Goal: Answer question/provide support: Share knowledge or assist other users

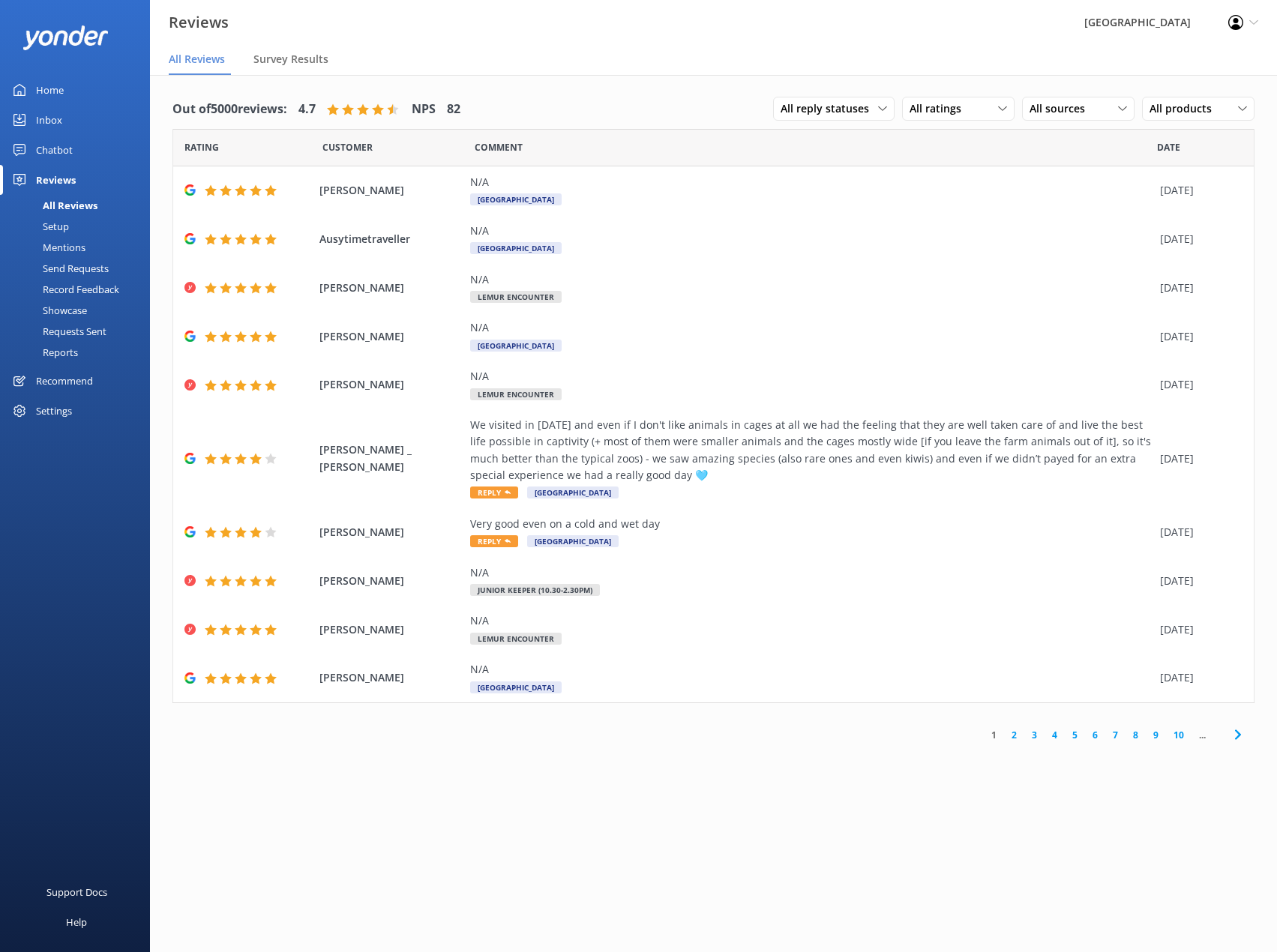
click at [46, 126] on div "Inbox" at bounding box center [49, 120] width 27 height 30
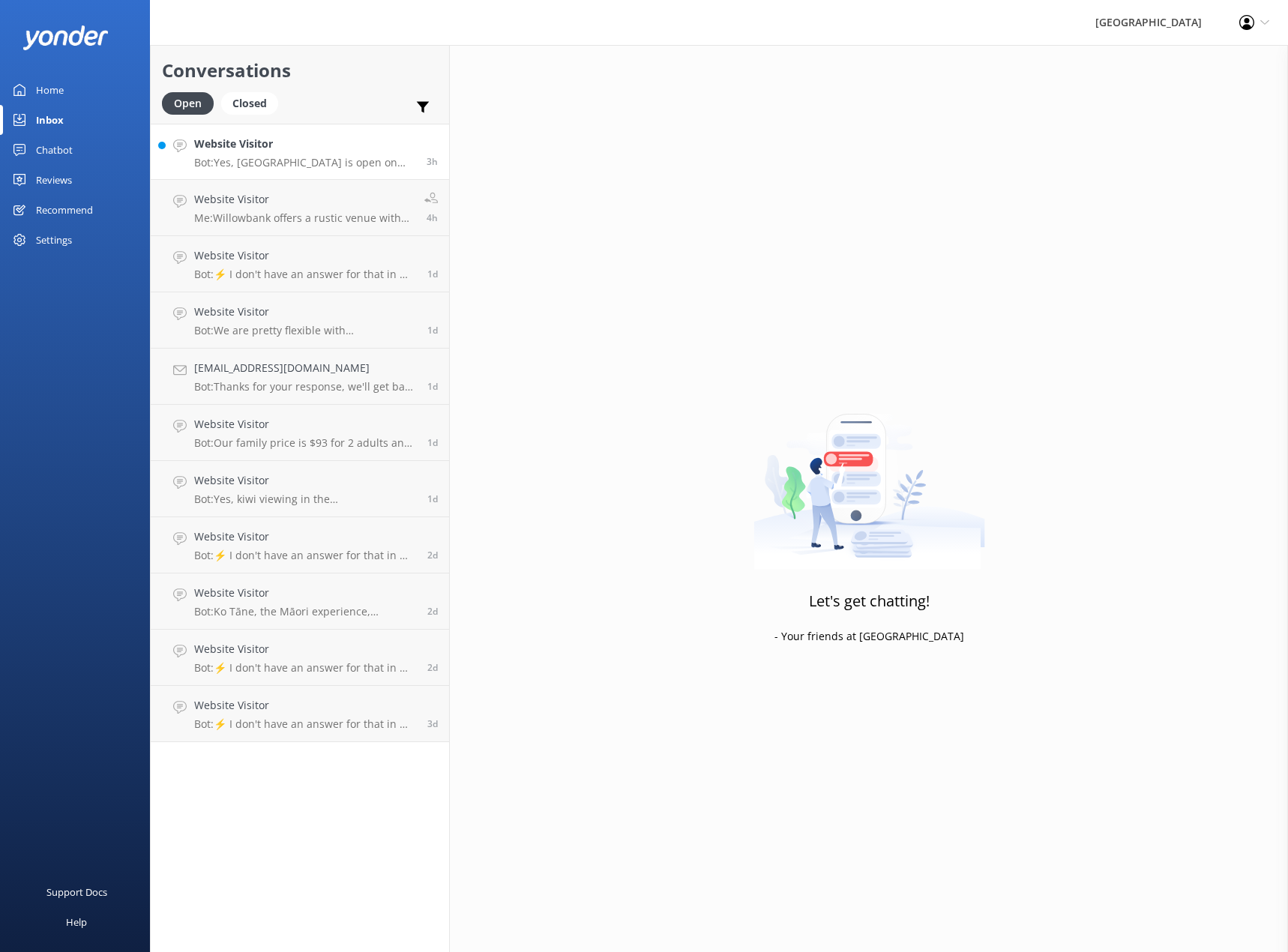
click at [282, 155] on div "Website Visitor Bot: Yes, [GEOGRAPHIC_DATA] is open on Sundays." at bounding box center [304, 151] width 221 height 32
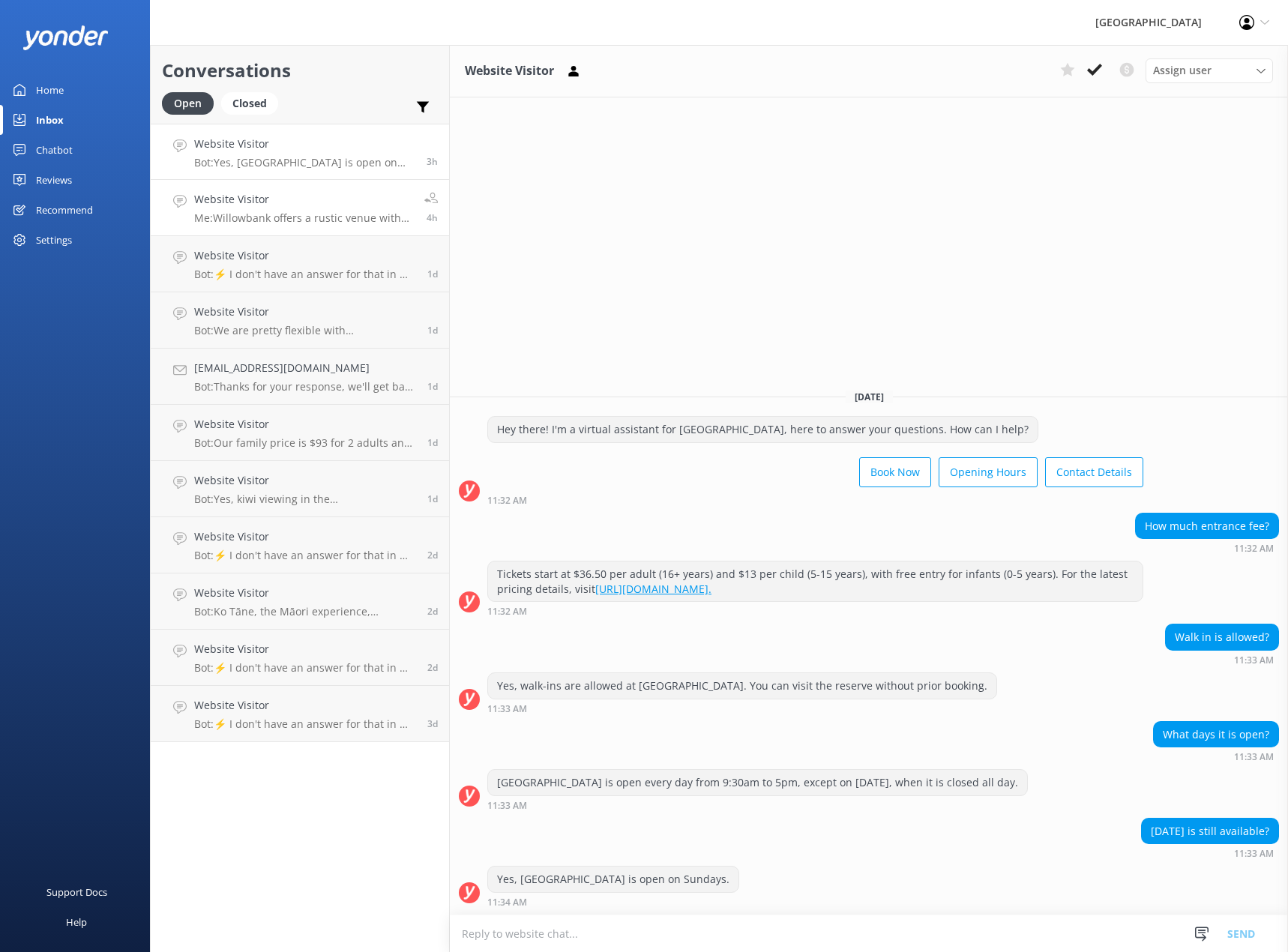
click at [244, 204] on h4 "Website Visitor" at bounding box center [303, 199] width 219 height 16
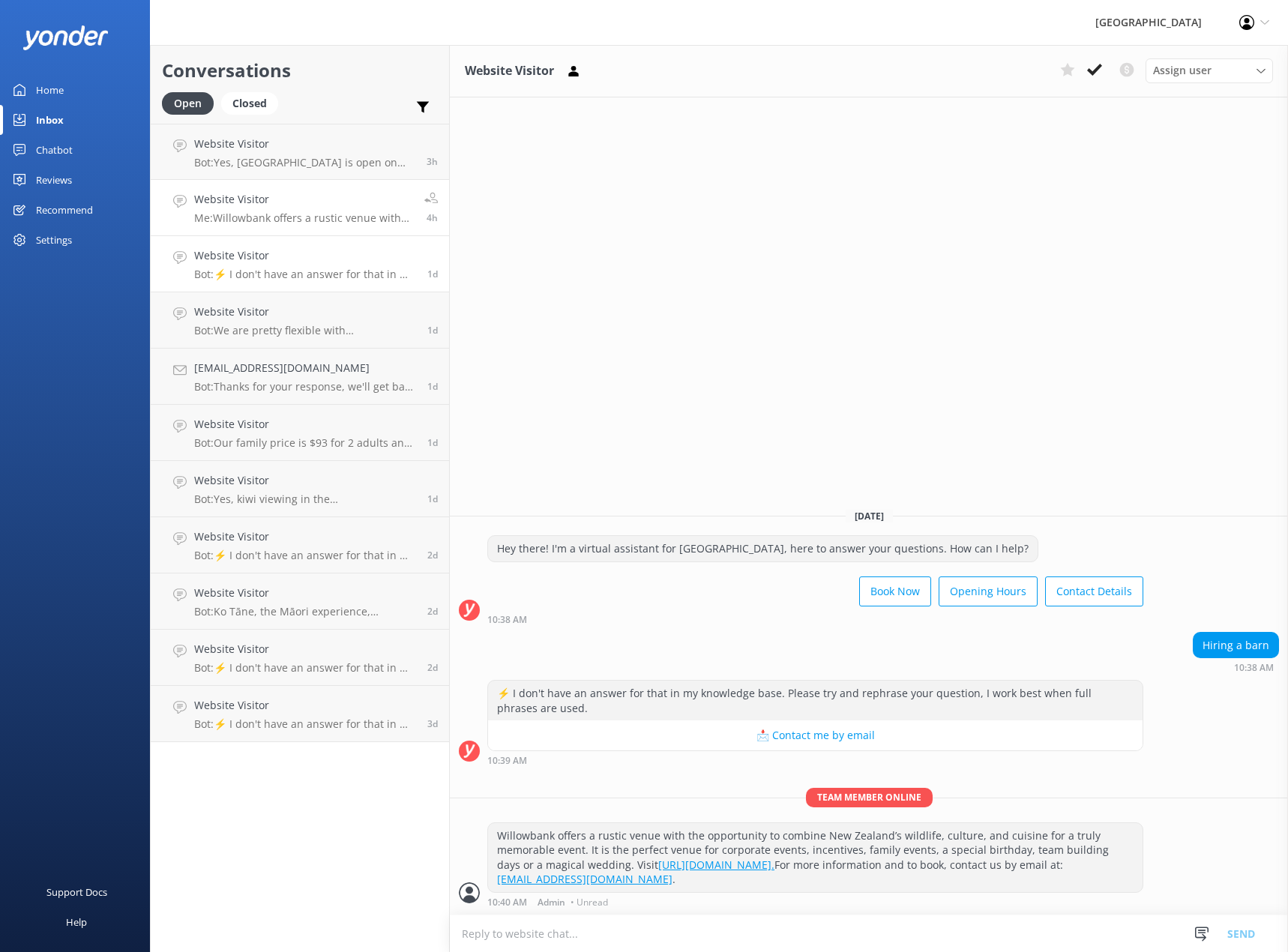
click at [240, 251] on h4 "Website Visitor" at bounding box center [305, 255] width 222 height 16
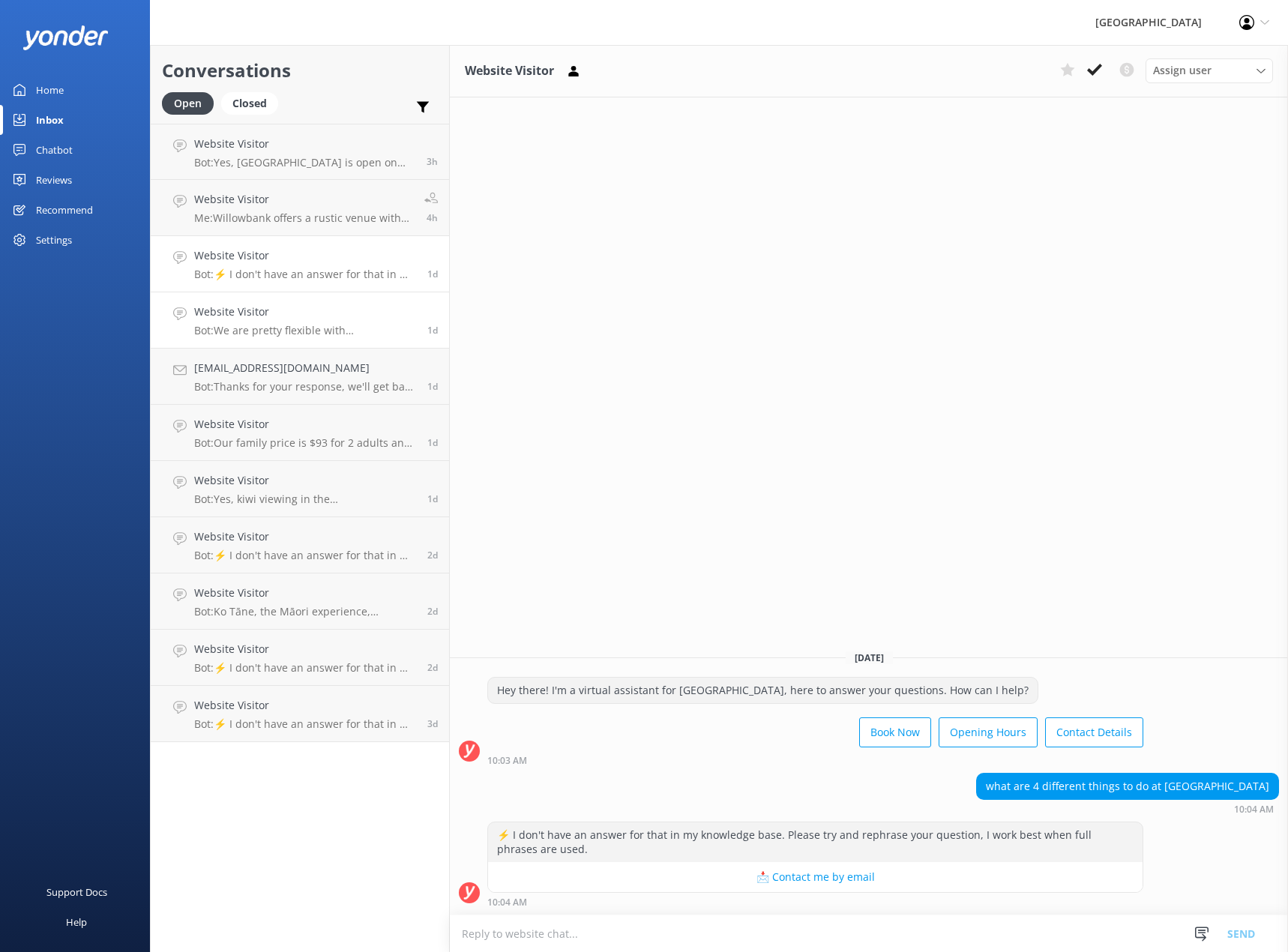
click at [257, 314] on h4 "Website Visitor" at bounding box center [305, 311] width 222 height 16
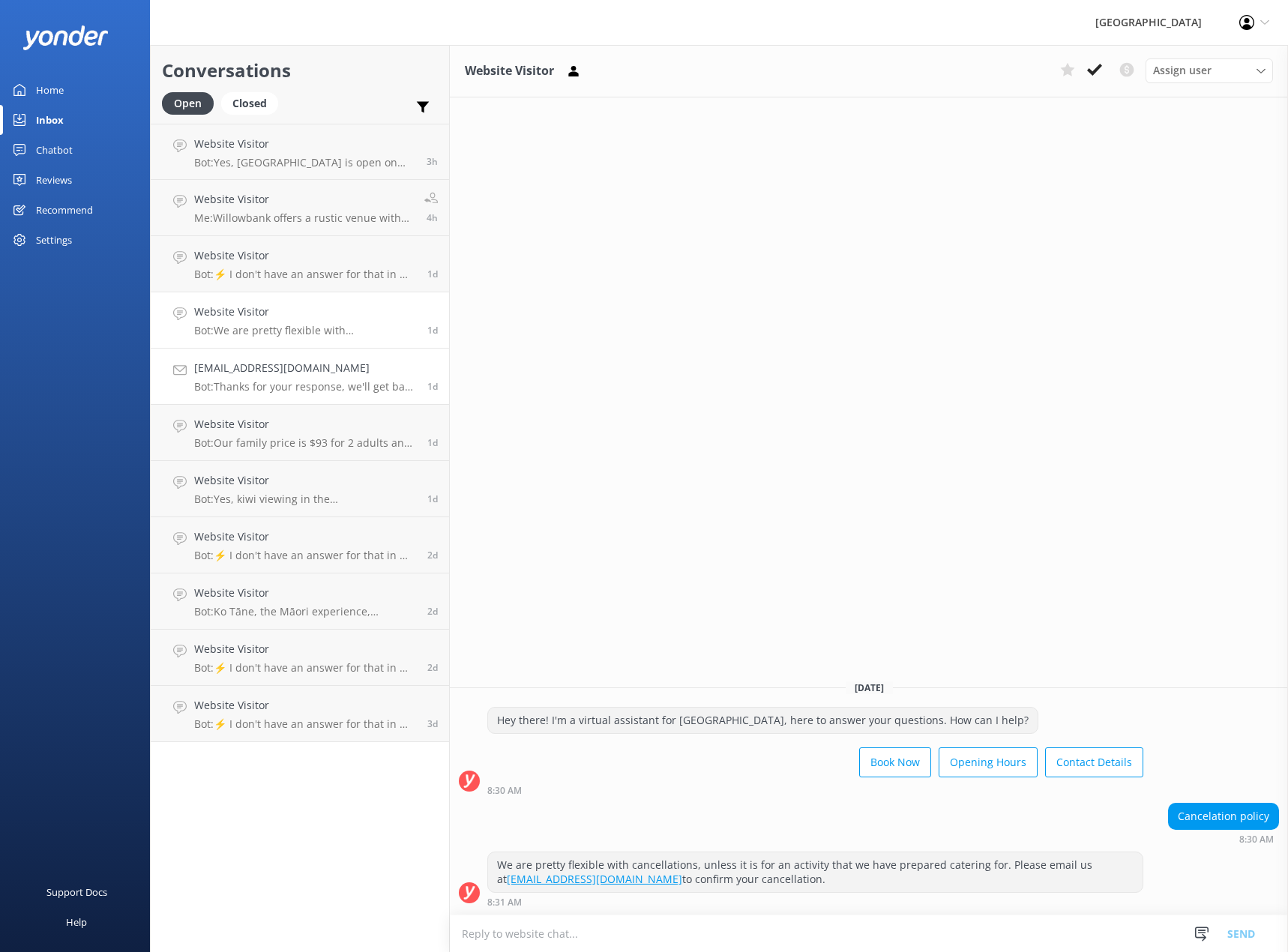
click at [268, 372] on h4 "[EMAIL_ADDRESS][DOMAIN_NAME]" at bounding box center [305, 368] width 222 height 16
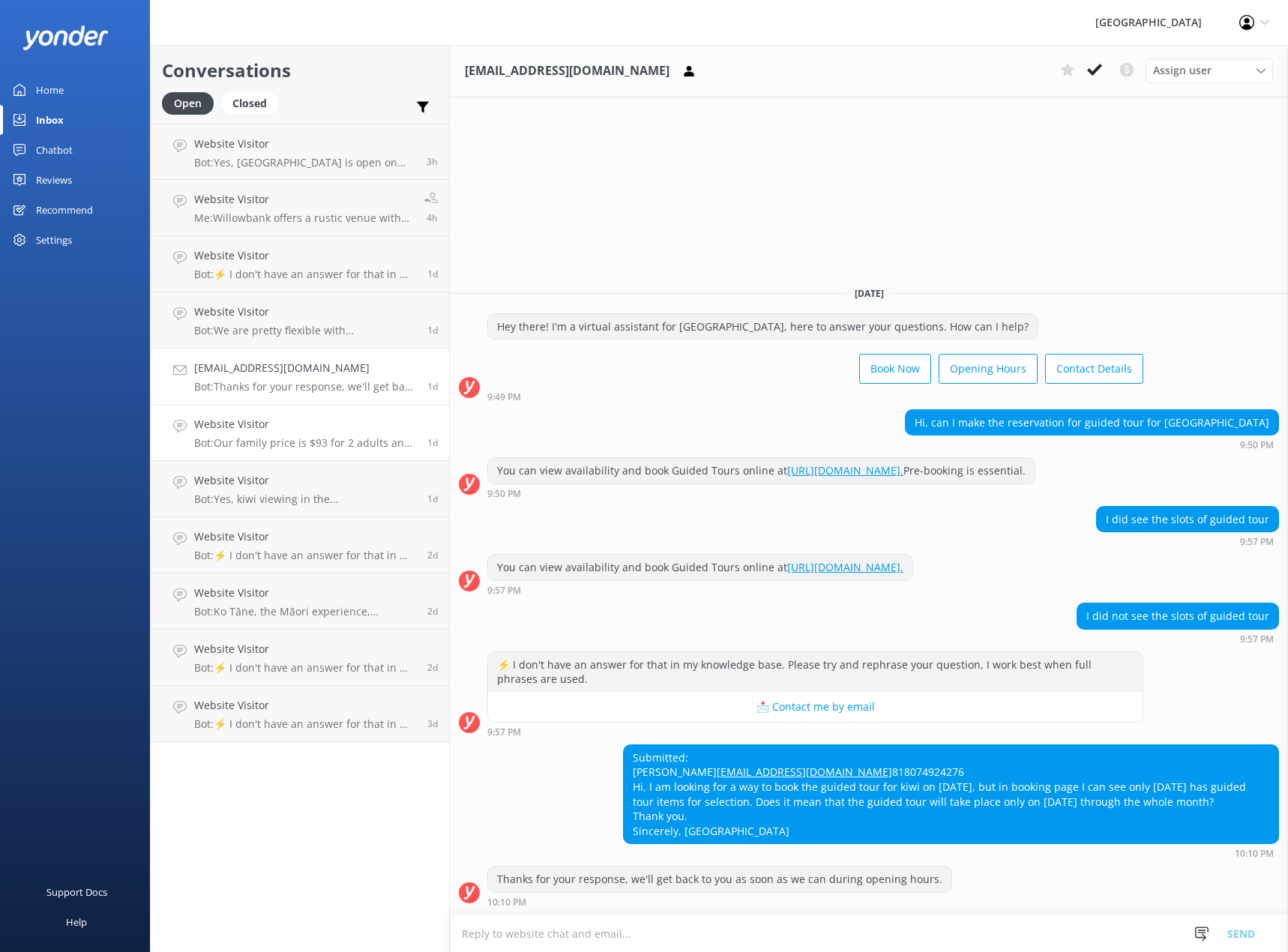
click at [286, 426] on h4 "Website Visitor" at bounding box center [305, 424] width 222 height 16
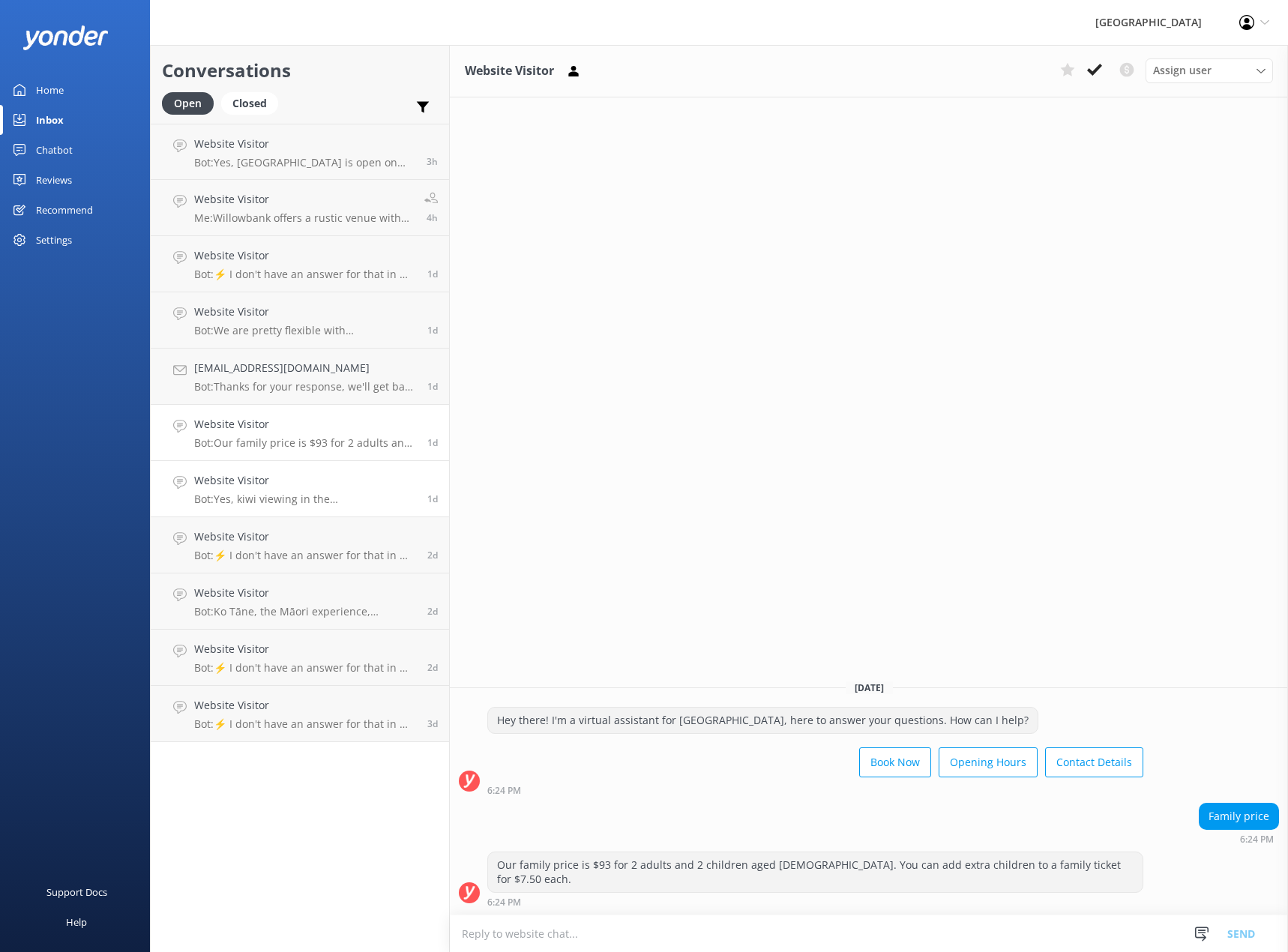
click at [322, 501] on p "Bot: Yes, kiwi viewing in the [GEOGRAPHIC_DATA] is included with your general a…" at bounding box center [305, 499] width 222 height 13
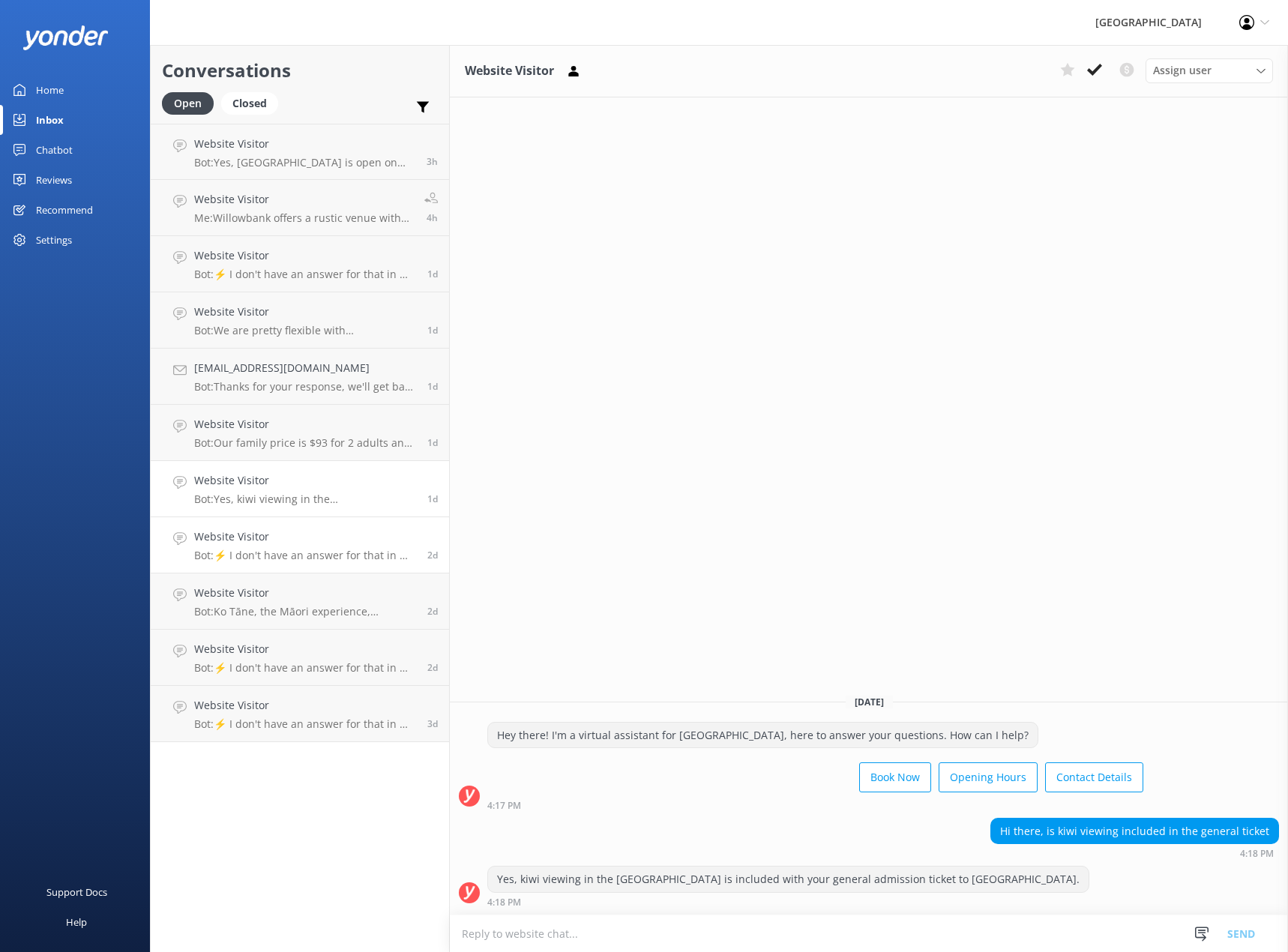
click at [317, 554] on p "Bot: ⚡ I don't have an answer for that in my knowledge base. Please try and rep…" at bounding box center [305, 555] width 222 height 13
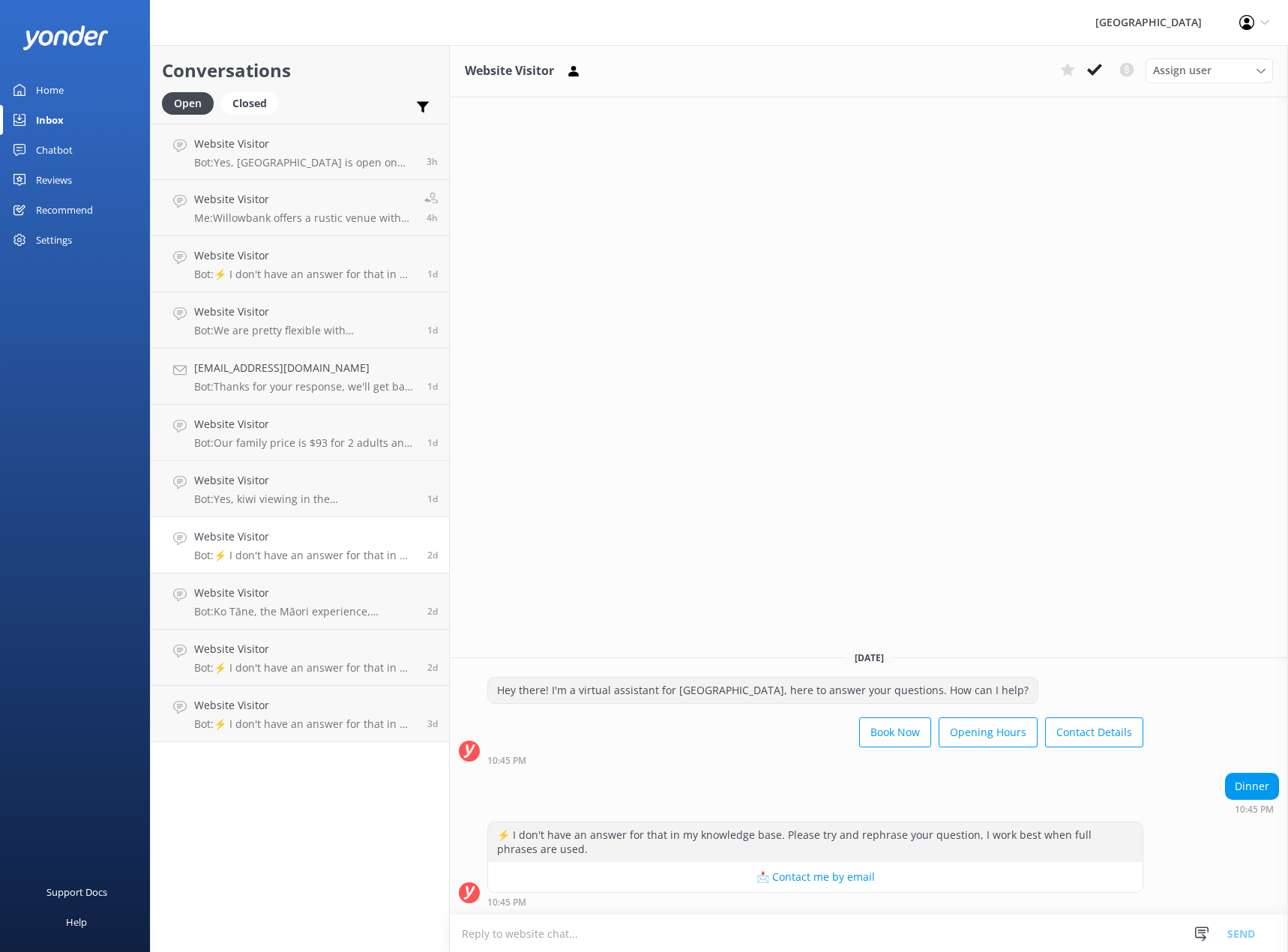
click at [52, 150] on div "Chatbot" at bounding box center [54, 150] width 37 height 30
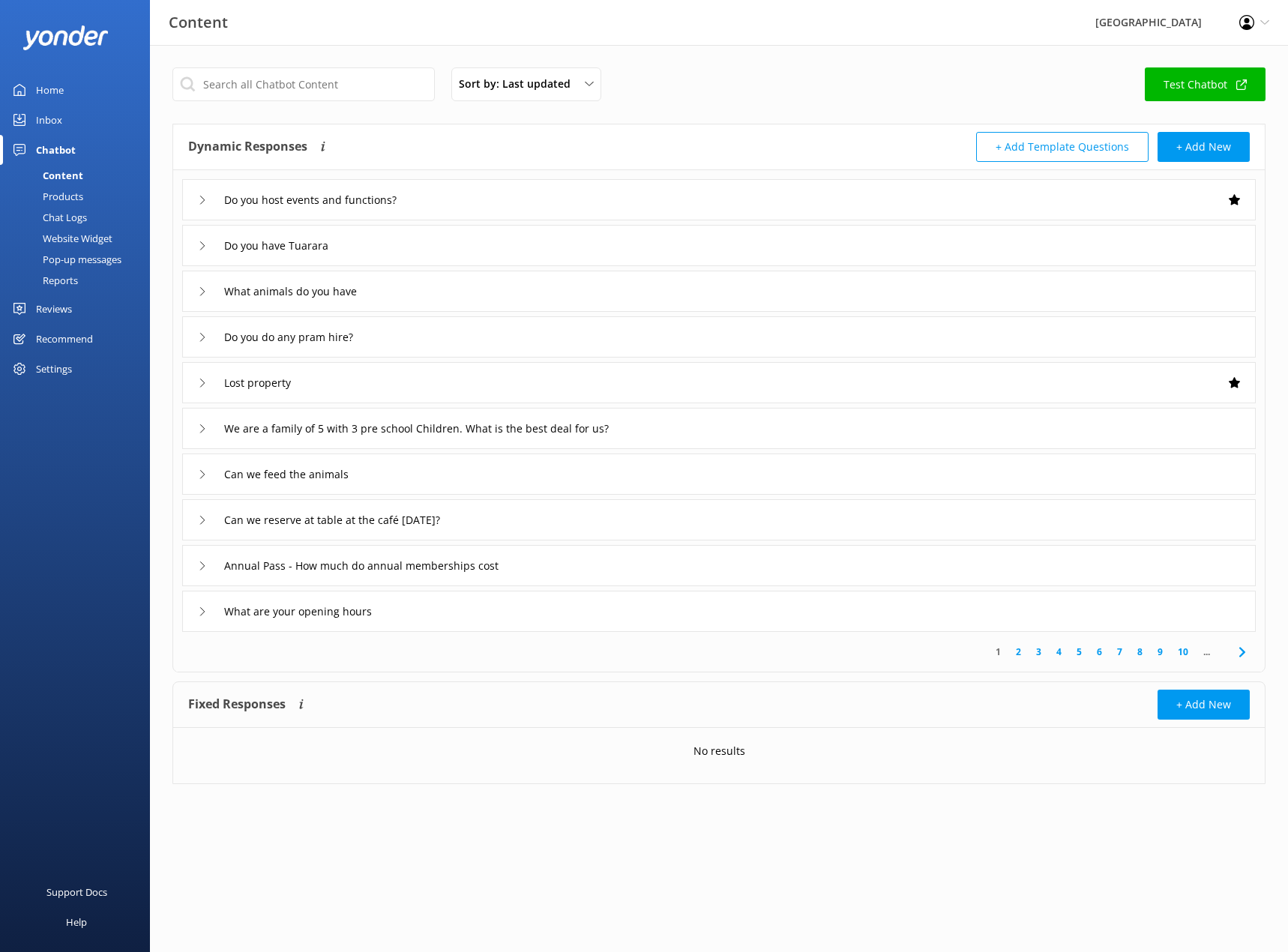
click at [58, 218] on div "Chat Logs" at bounding box center [48, 217] width 78 height 21
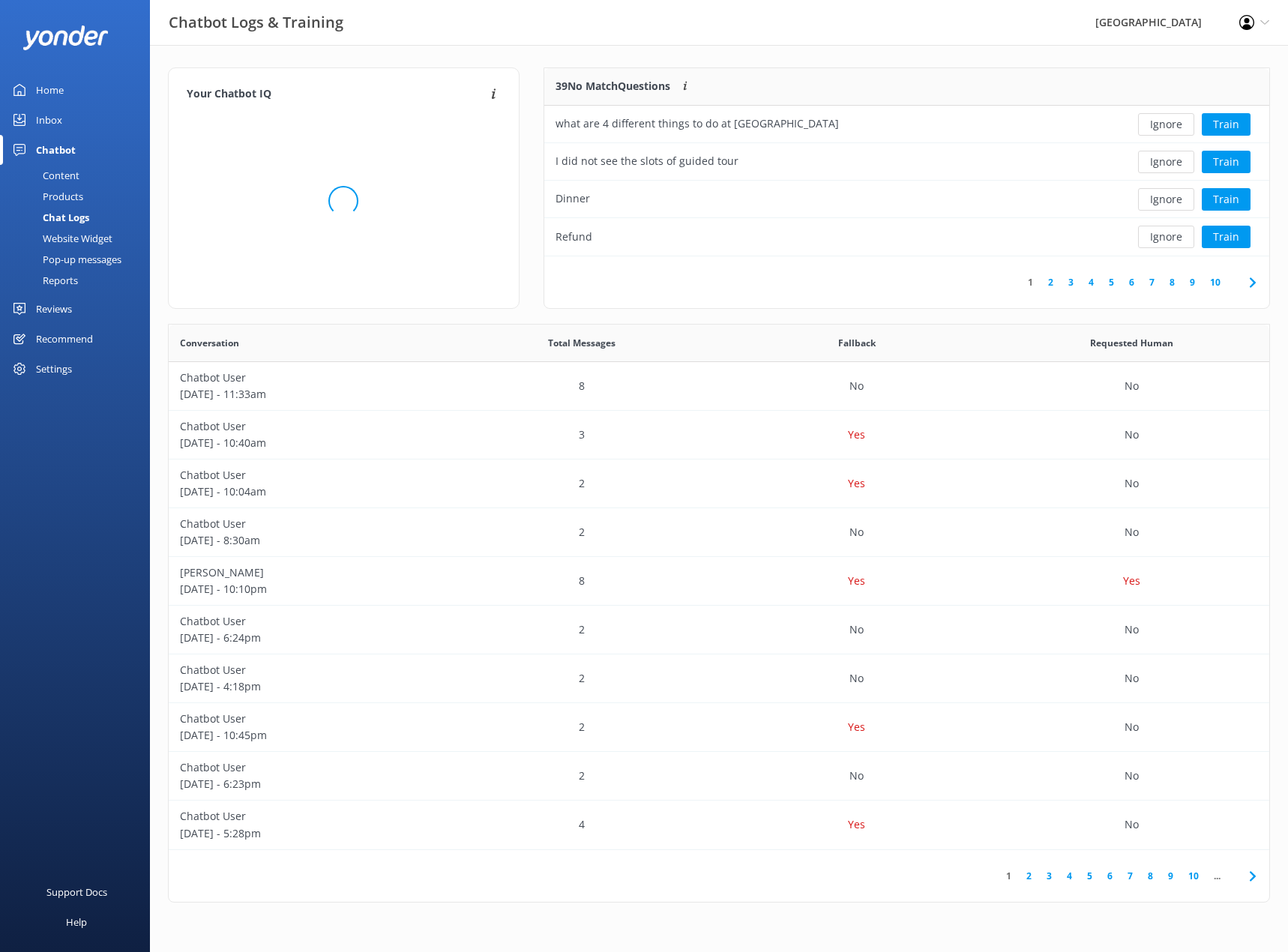
scroll to position [177, 715]
click at [55, 123] on div "Inbox" at bounding box center [49, 120] width 27 height 30
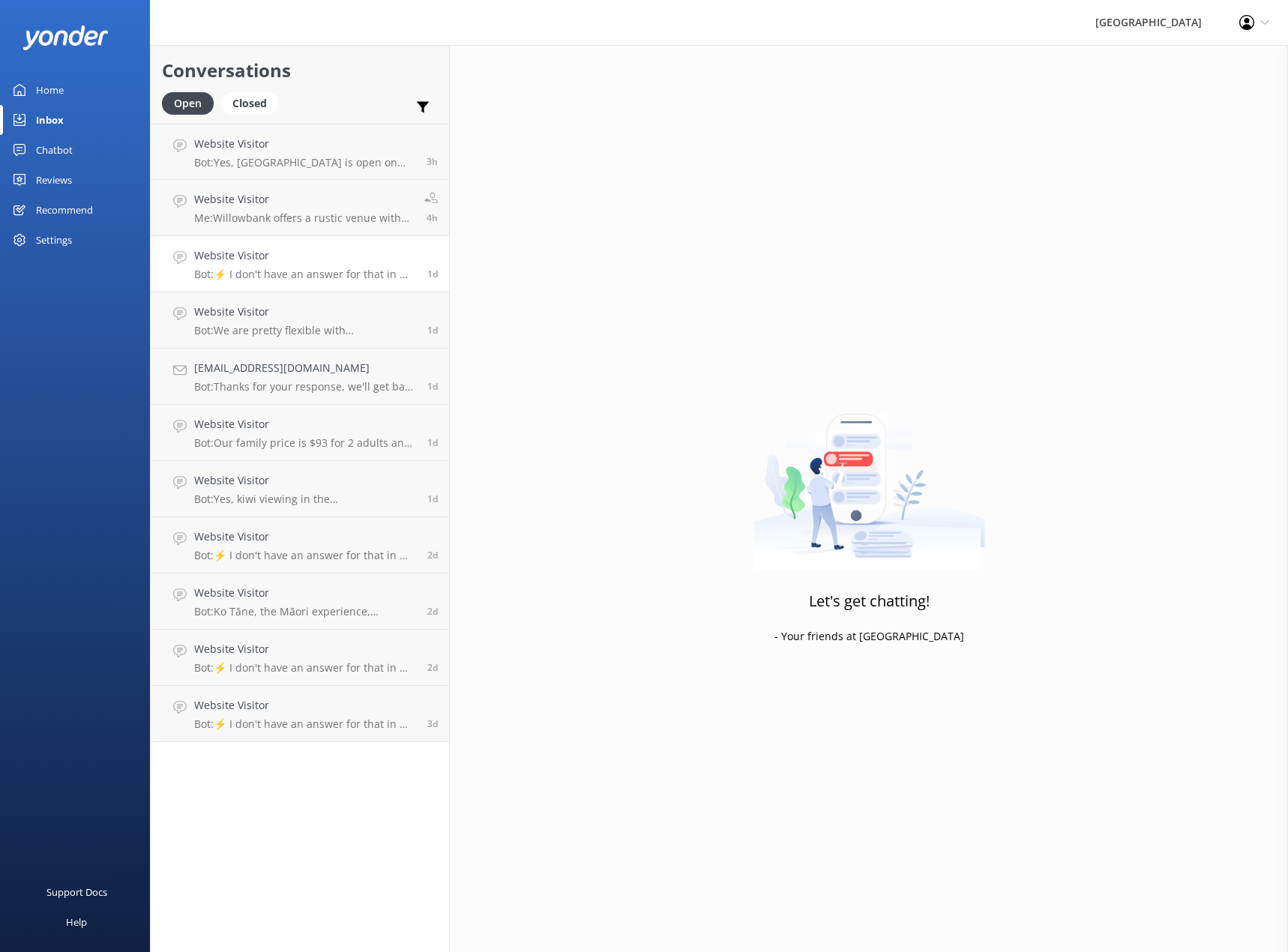
click at [296, 278] on p "Bot: ⚡ I don't have an answer for that in my knowledge base. Please try and rep…" at bounding box center [305, 274] width 222 height 13
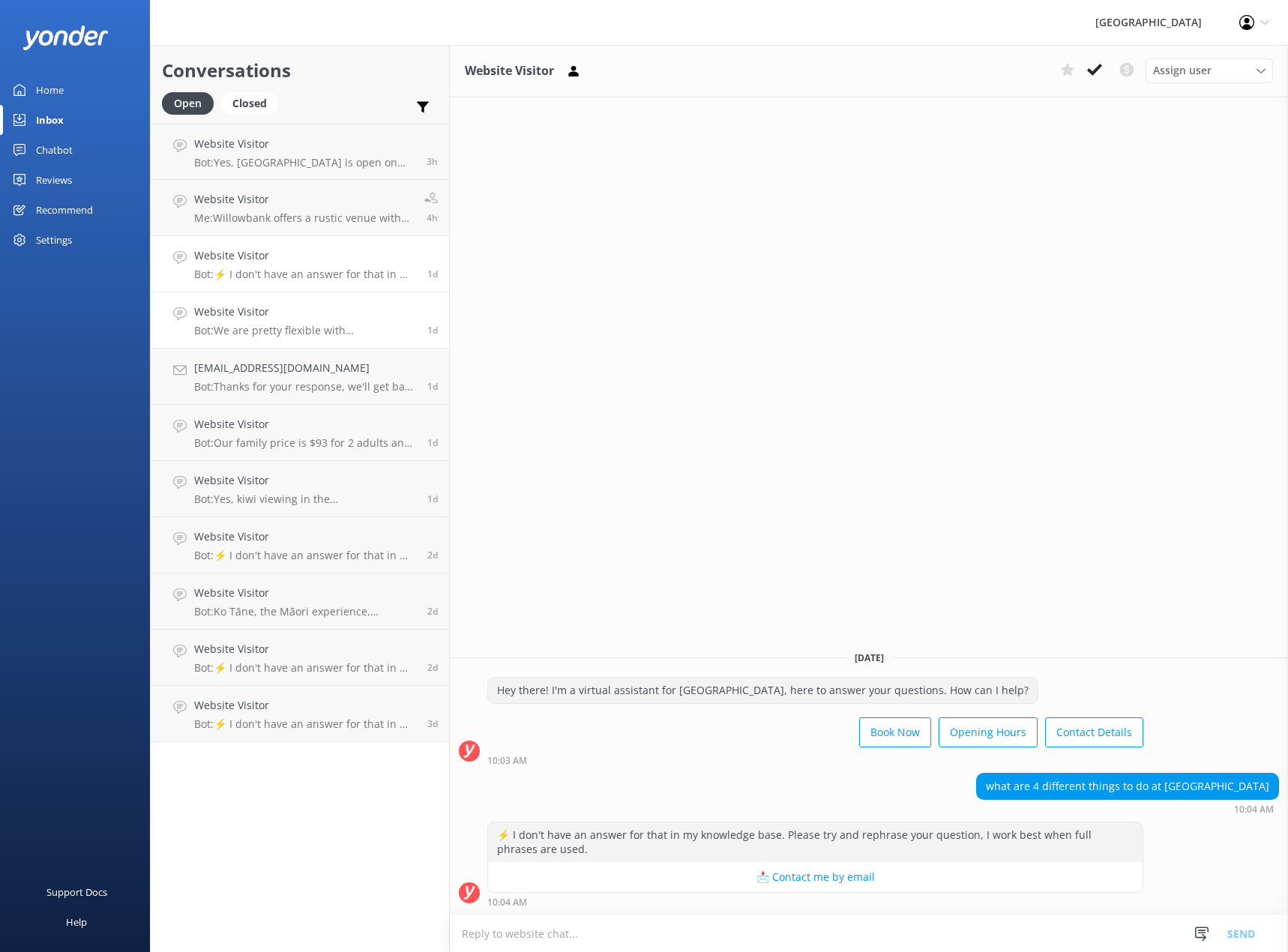
click at [303, 321] on div "Website Visitor Bot: We are pretty flexible with cancellations, unless it is fo…" at bounding box center [305, 320] width 222 height 33
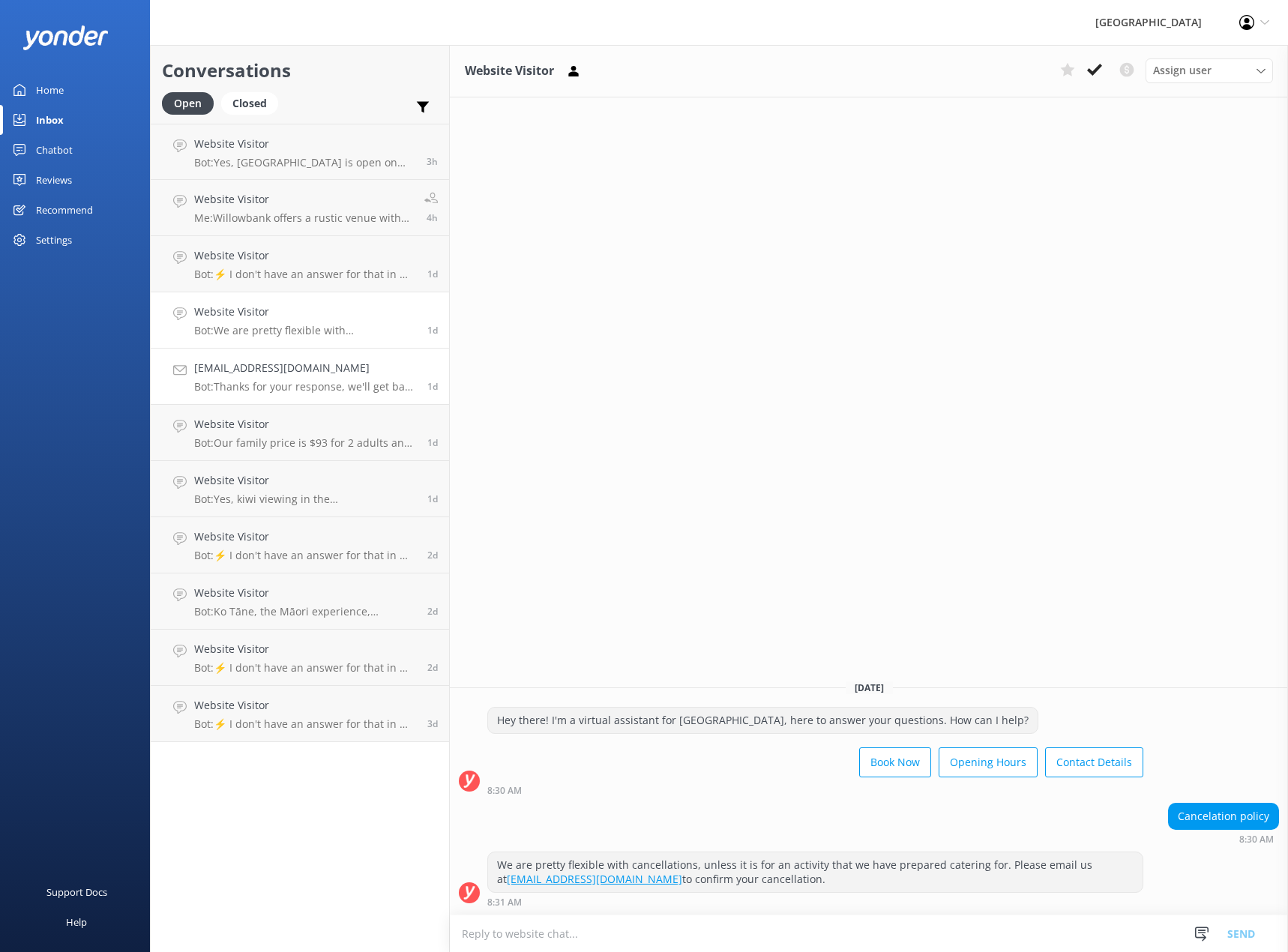
click at [310, 374] on h4 "[EMAIL_ADDRESS][DOMAIN_NAME]" at bounding box center [305, 368] width 222 height 16
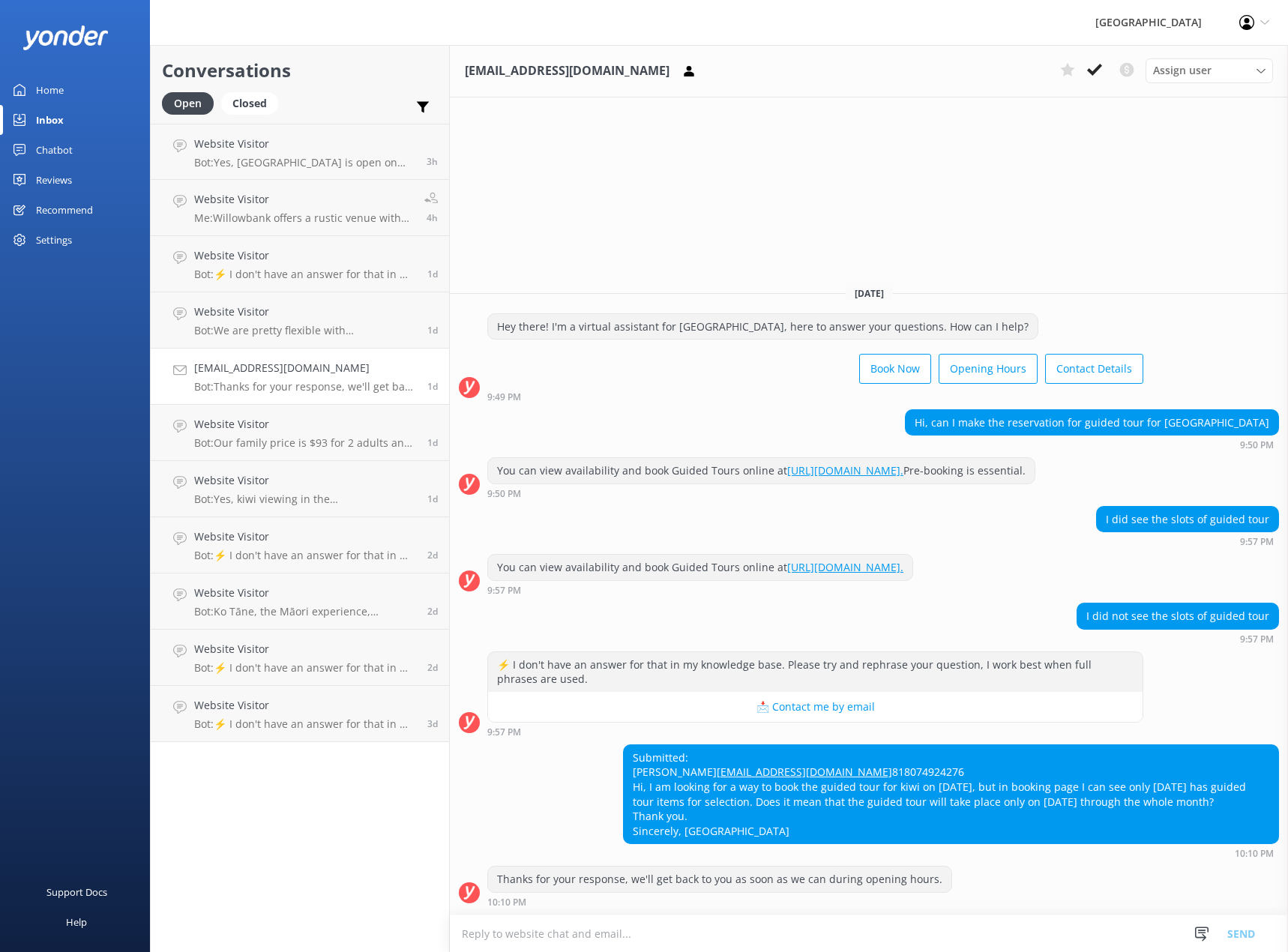
click at [36, 153] on div "Chatbot" at bounding box center [54, 150] width 37 height 30
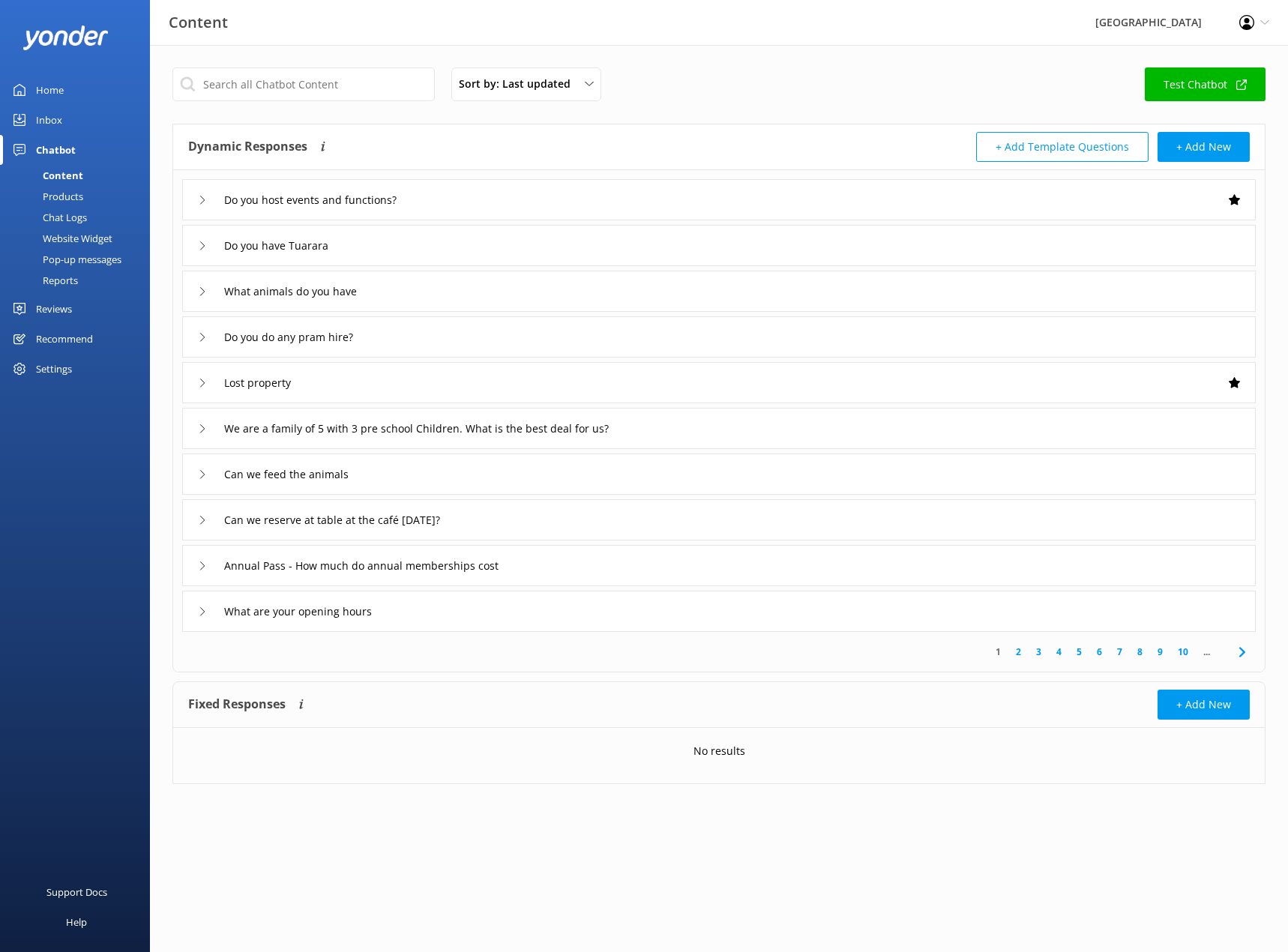
click at [68, 212] on div "Chat Logs" at bounding box center [48, 217] width 78 height 21
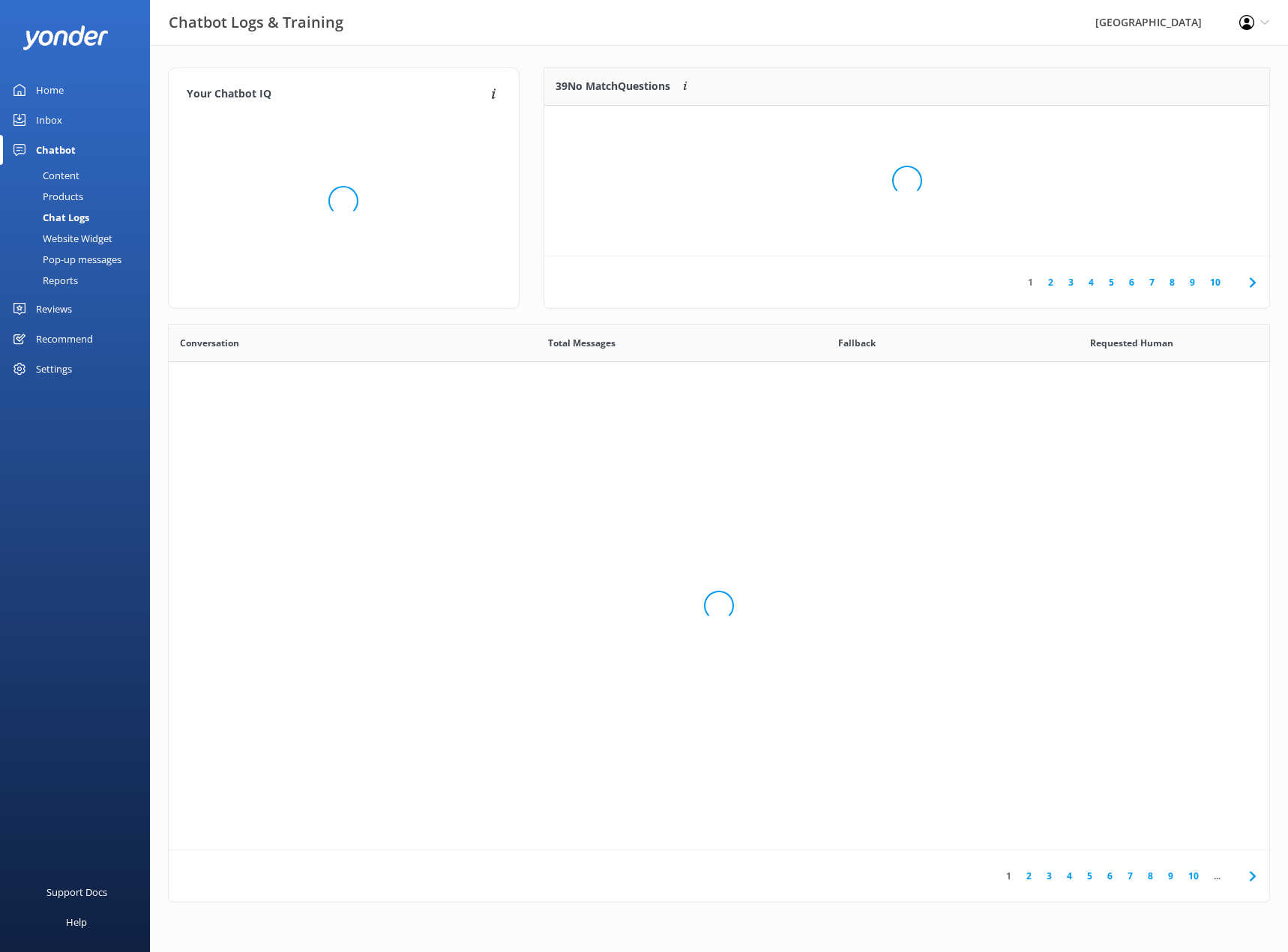
scroll to position [514, 1089]
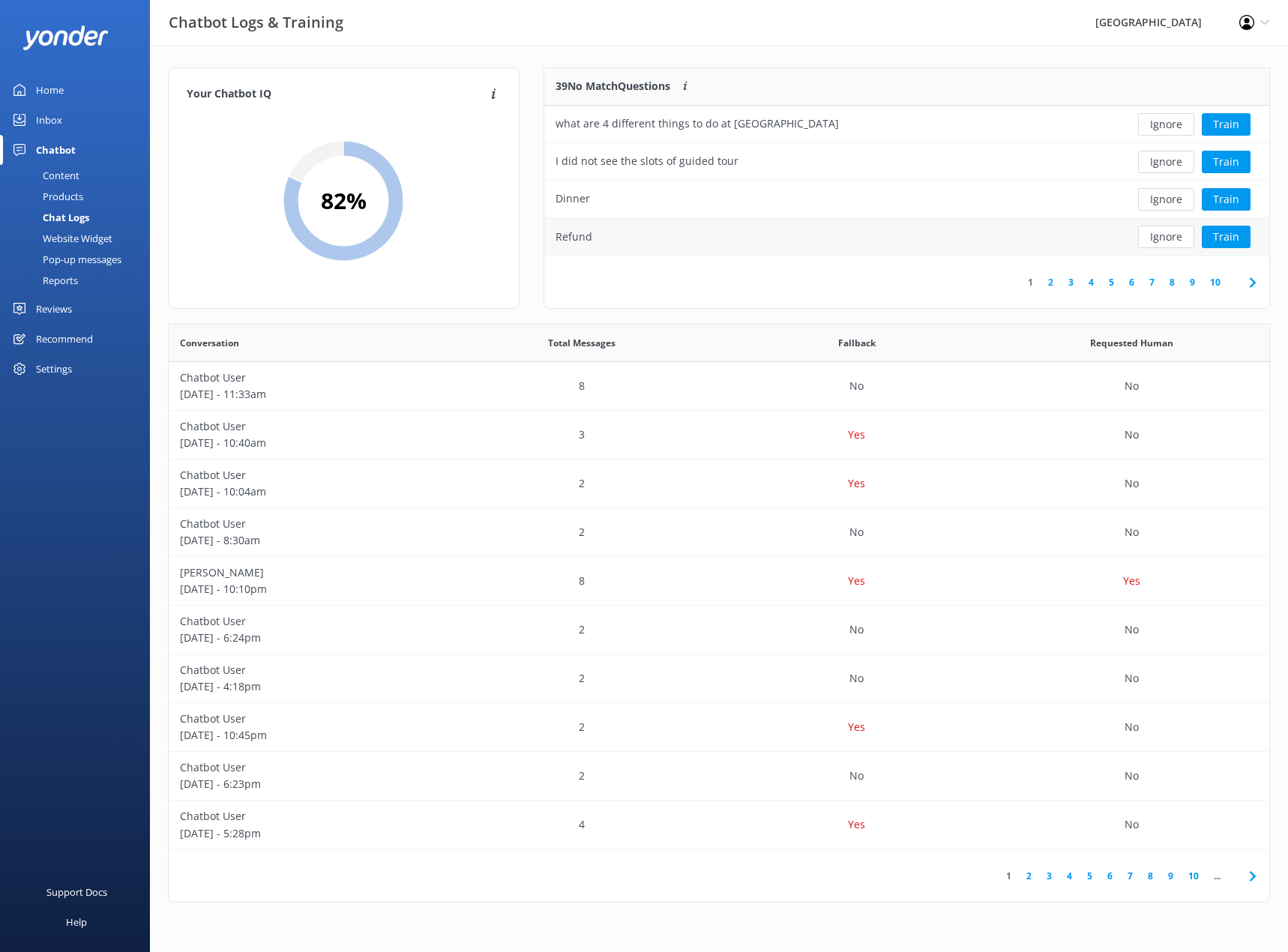
click at [584, 232] on div "Refund" at bounding box center [573, 236] width 37 height 16
click at [646, 239] on div "Refund" at bounding box center [831, 237] width 575 height 37
click at [658, 206] on div "Dinner" at bounding box center [831, 200] width 575 height 37
click at [846, 126] on button "Ignore" at bounding box center [1166, 124] width 56 height 23
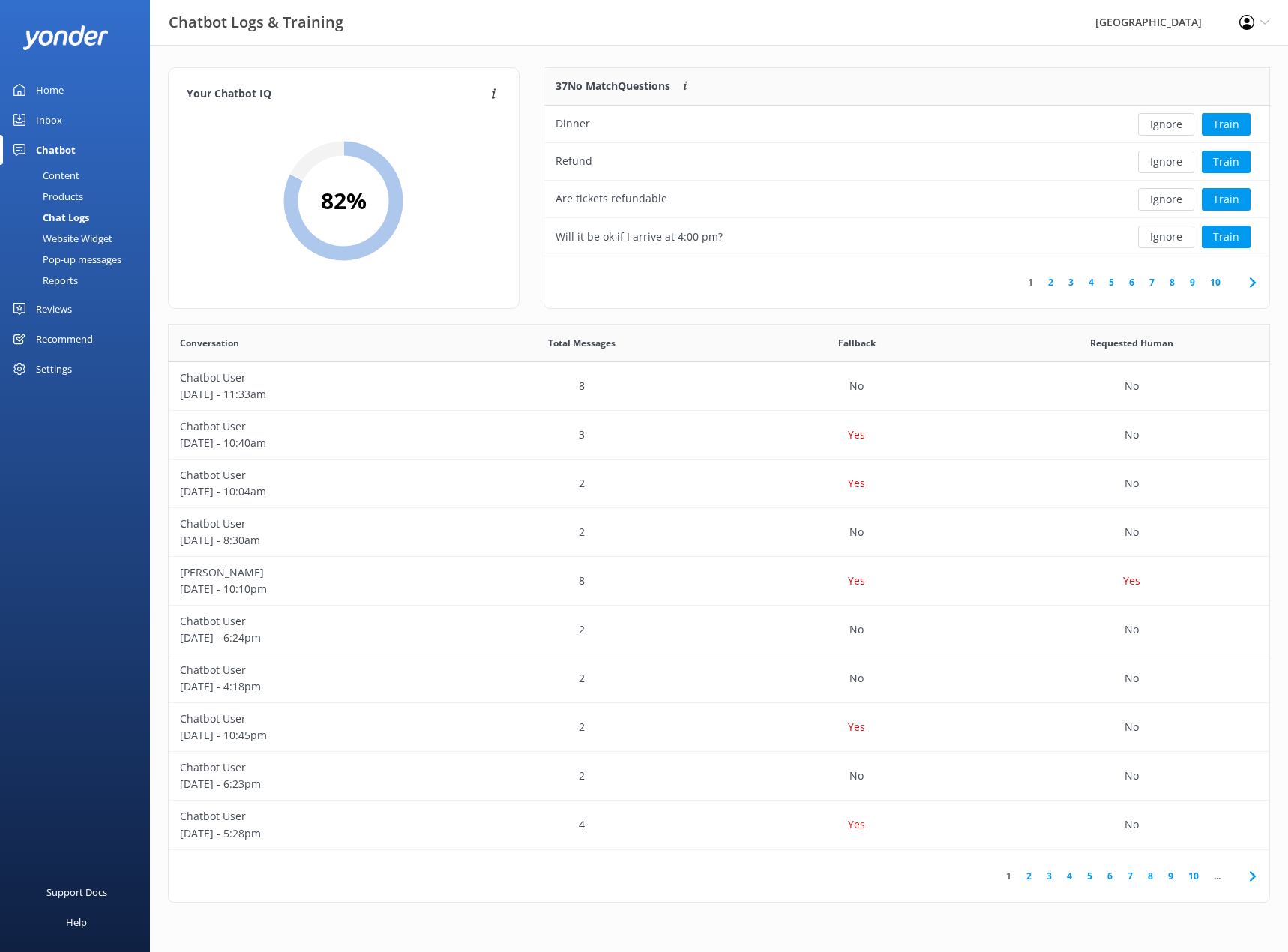
click at [846, 129] on button "Ignore" at bounding box center [1166, 124] width 56 height 23
click at [654, 160] on div "Are tickets refundable" at bounding box center [611, 161] width 112 height 16
click at [846, 157] on button "Train" at bounding box center [1226, 162] width 48 height 23
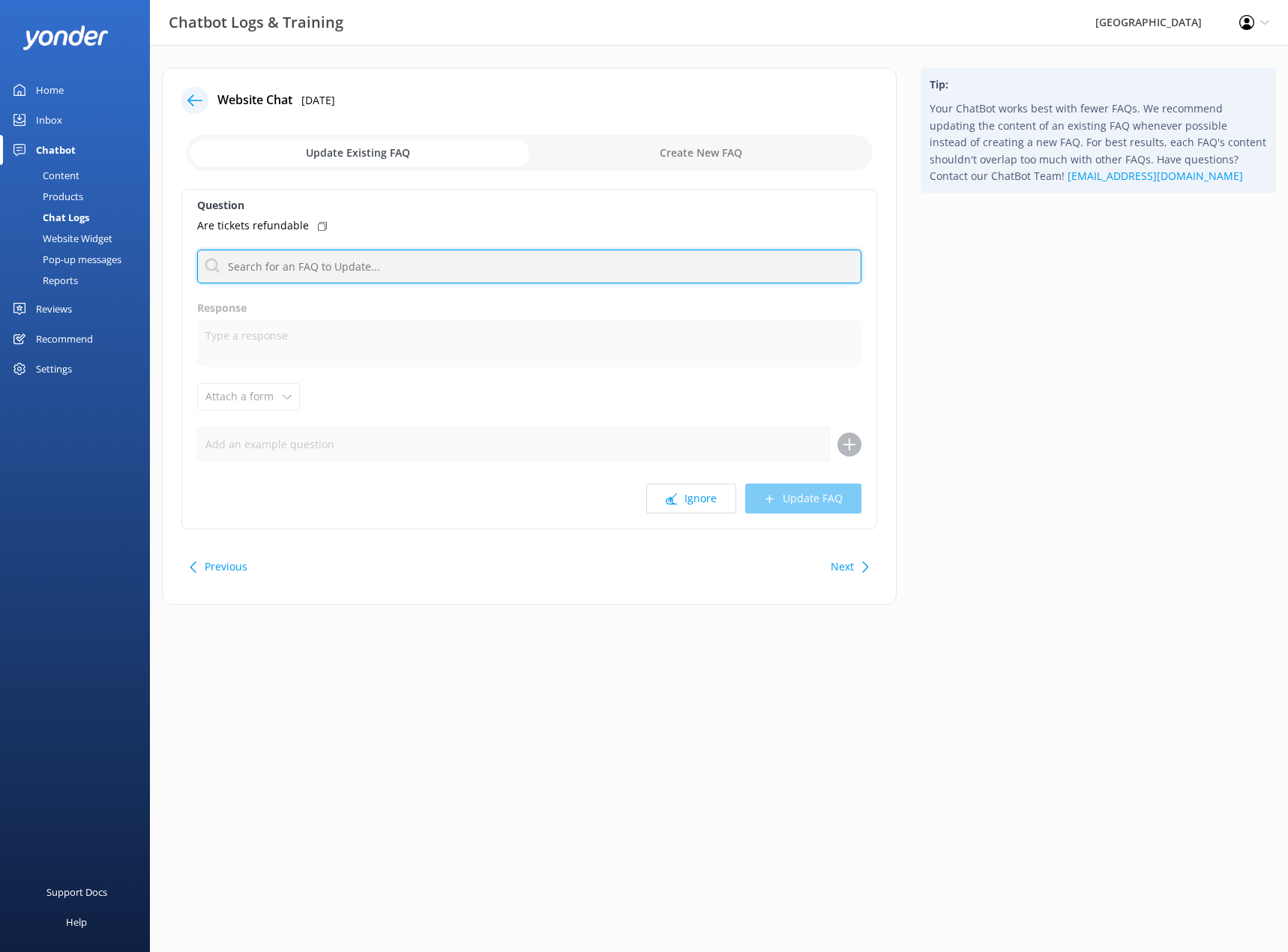
click at [353, 260] on input "text" at bounding box center [529, 266] width 664 height 34
type input "r"
type input "f"
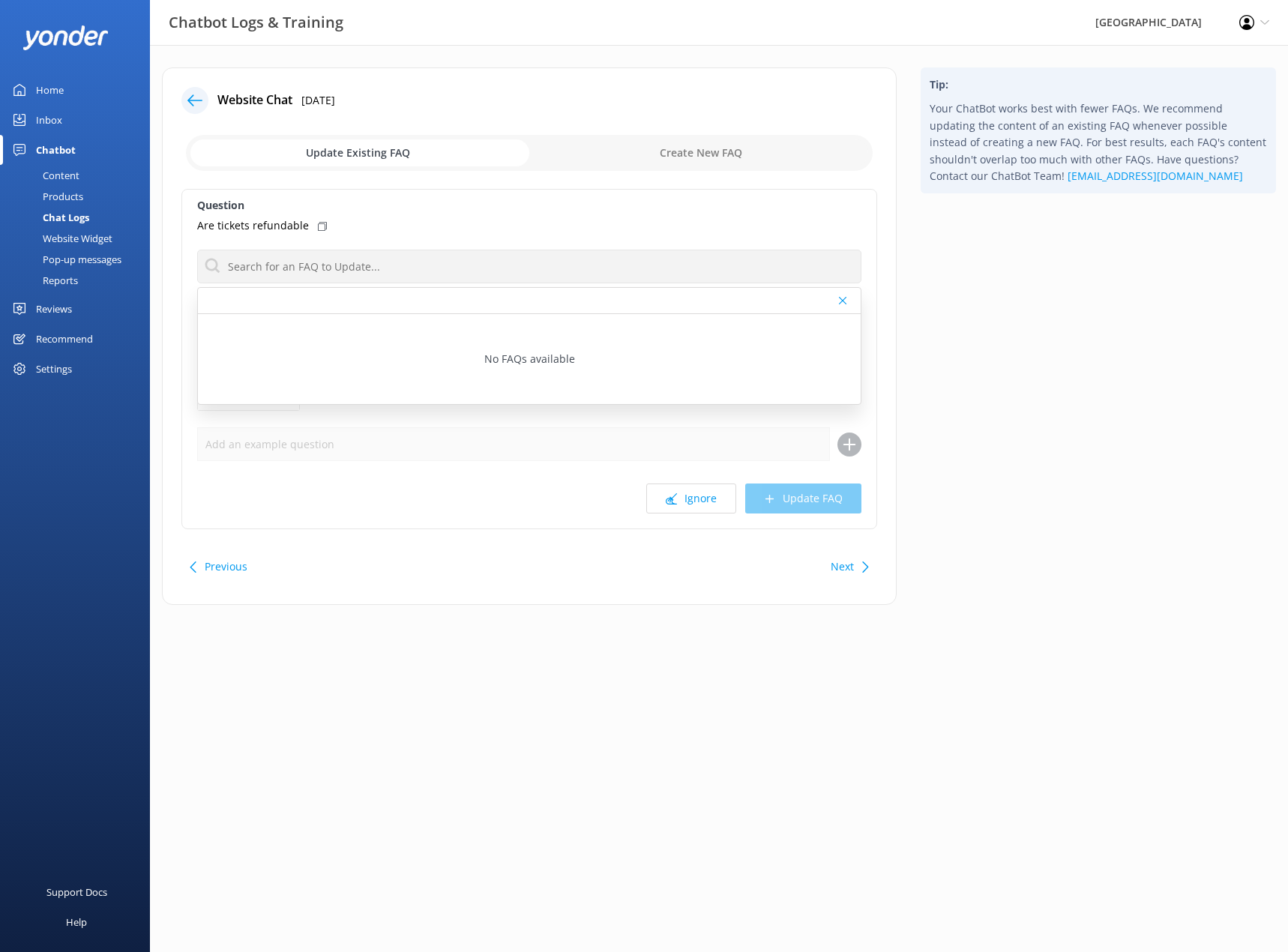
click at [57, 123] on div "Inbox" at bounding box center [49, 120] width 27 height 30
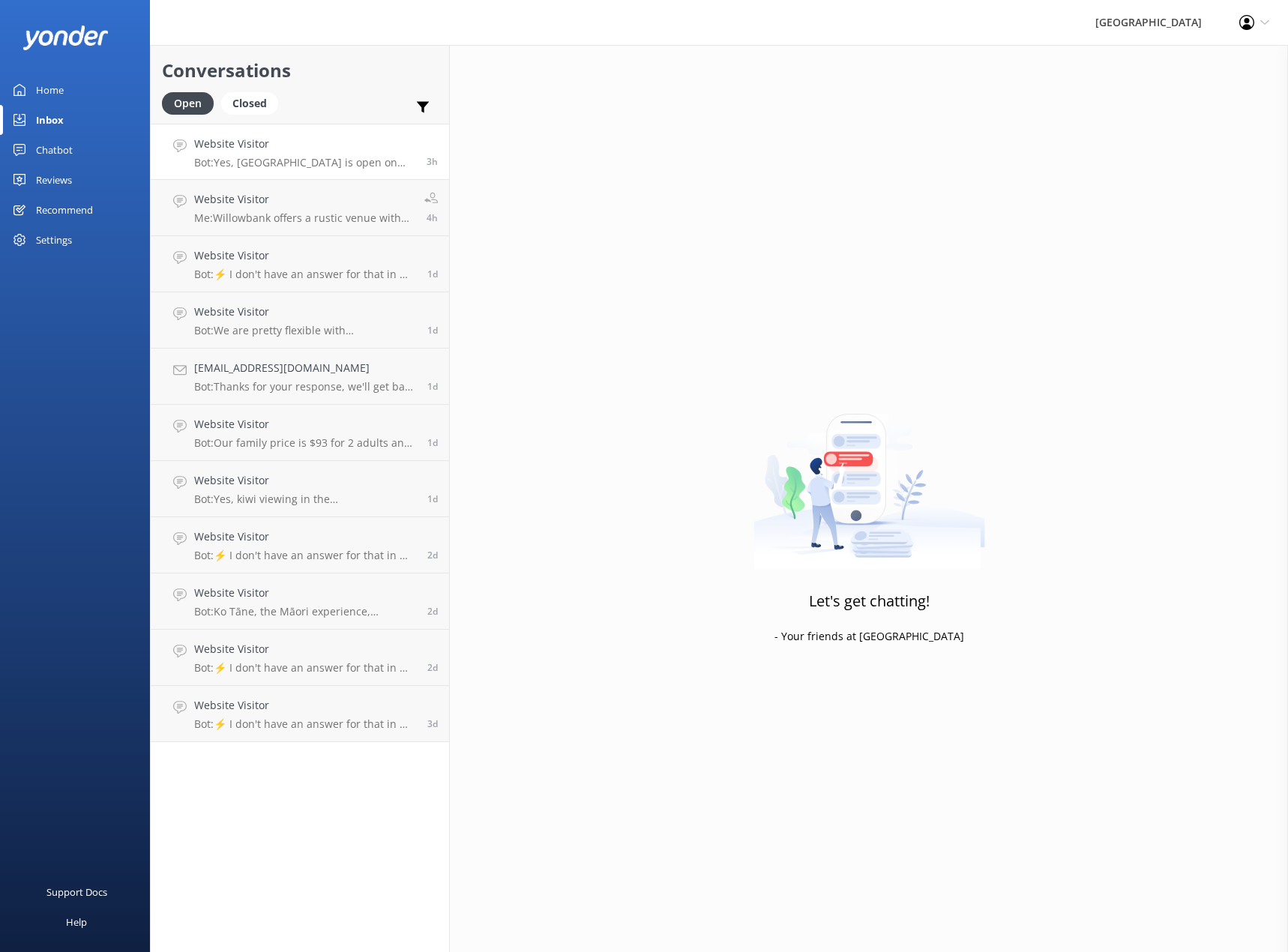
click at [299, 163] on p "Bot: Yes, [GEOGRAPHIC_DATA] is open on Sundays." at bounding box center [304, 162] width 221 height 13
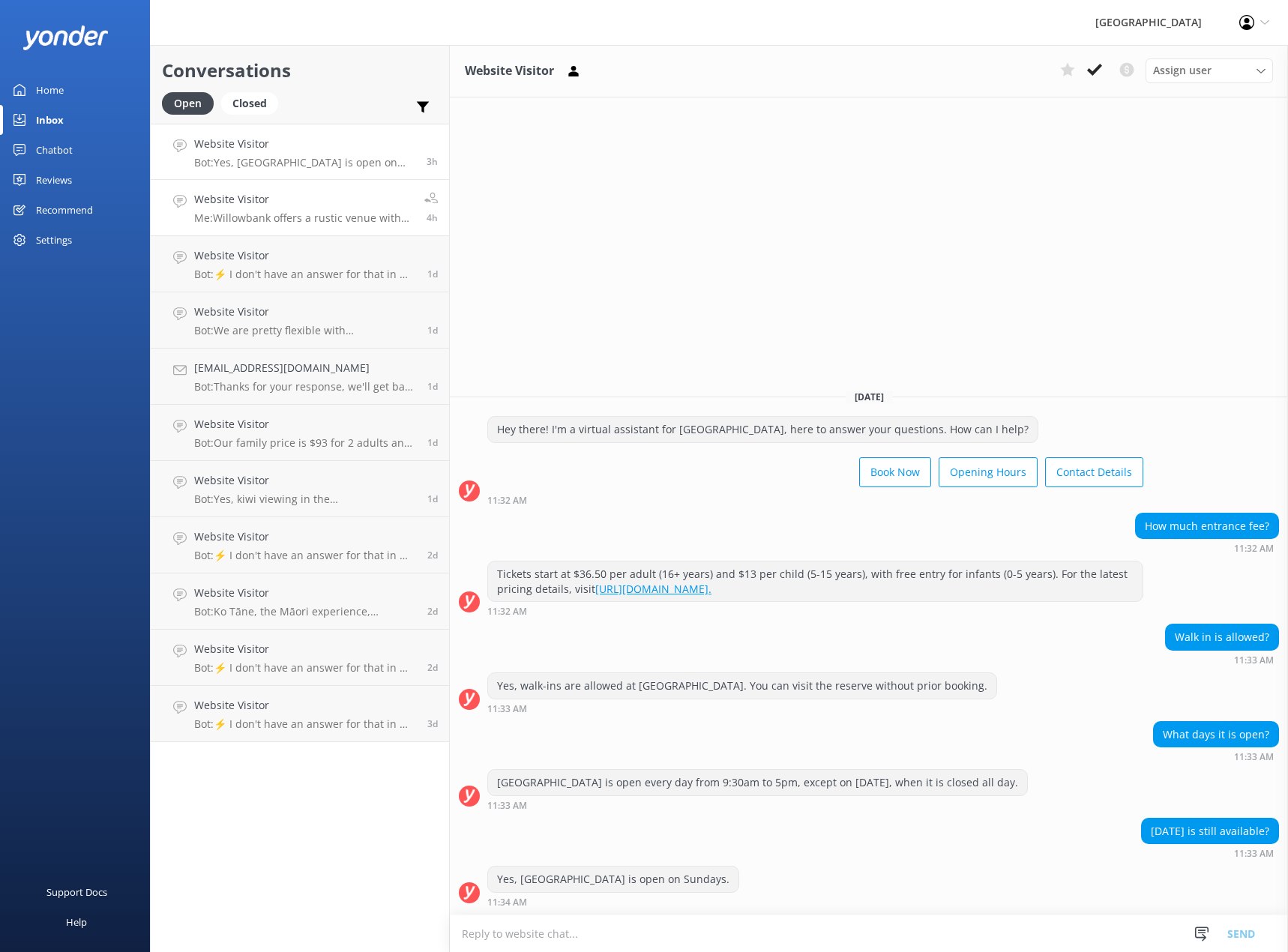
click at [304, 208] on div "Website Visitor Me: [GEOGRAPHIC_DATA] offers a rustic venue with the opportunit…" at bounding box center [303, 208] width 219 height 33
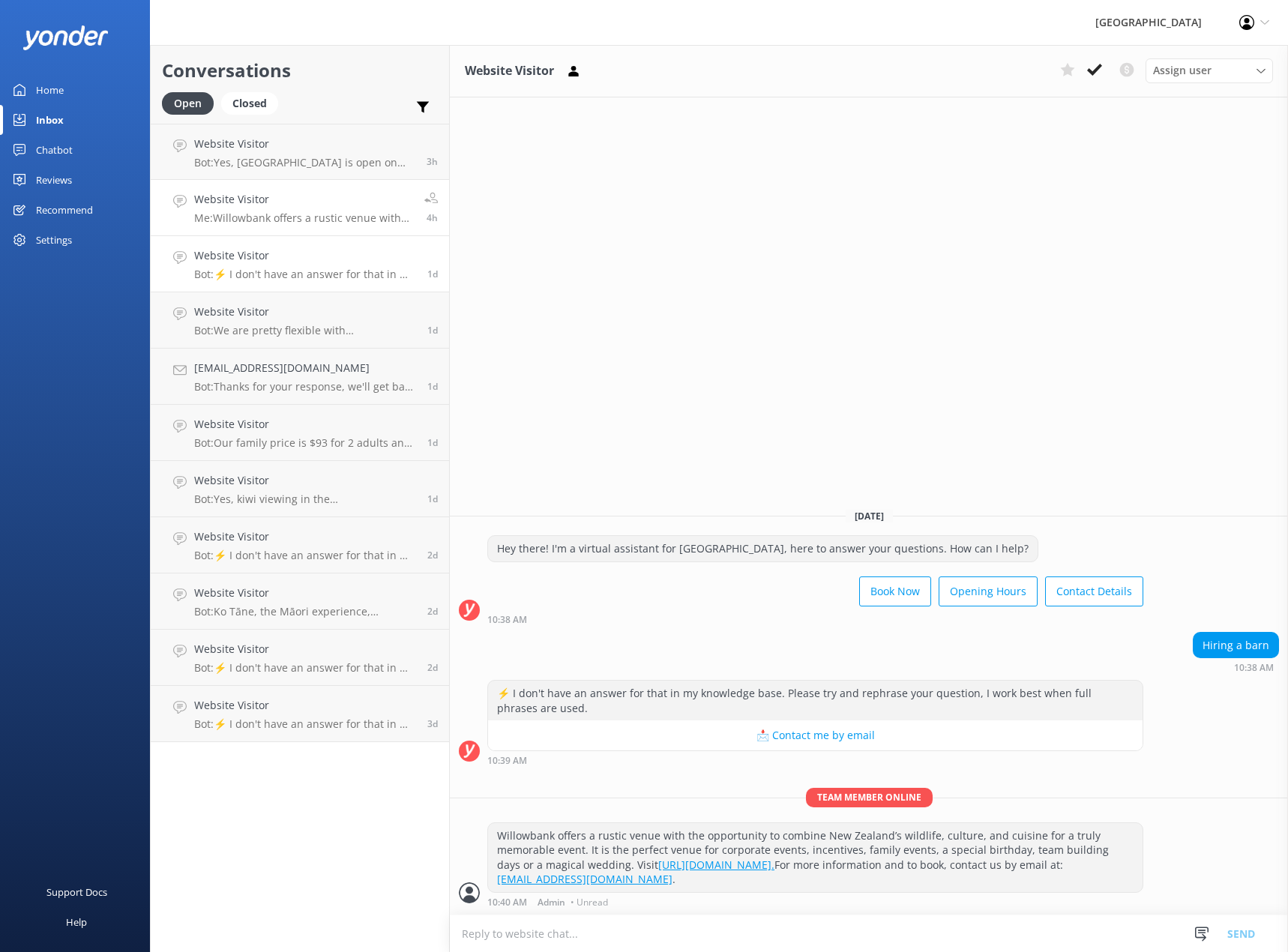
click at [296, 260] on h4 "Website Visitor" at bounding box center [305, 255] width 222 height 16
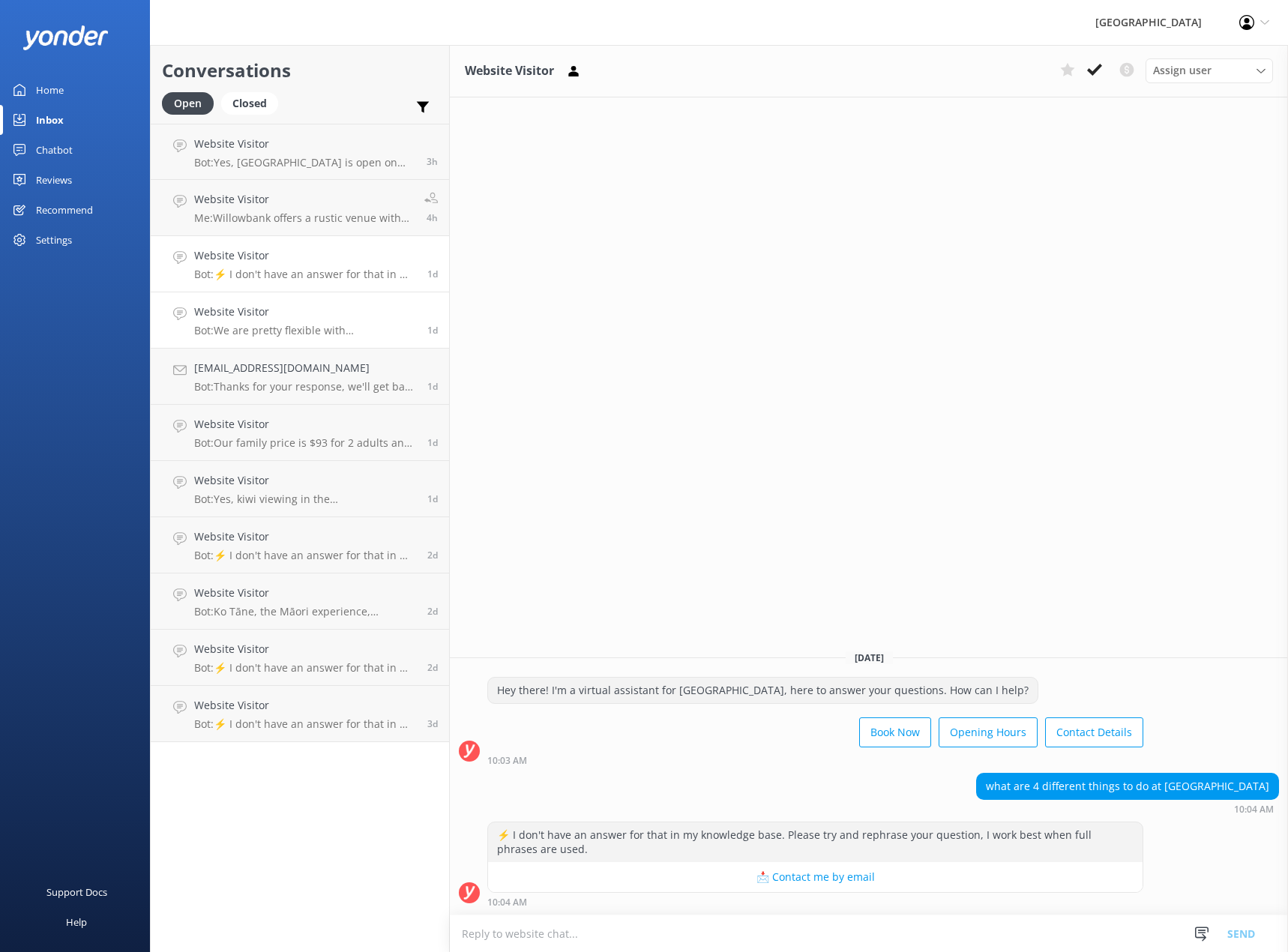
click at [303, 314] on h4 "Website Visitor" at bounding box center [305, 311] width 222 height 16
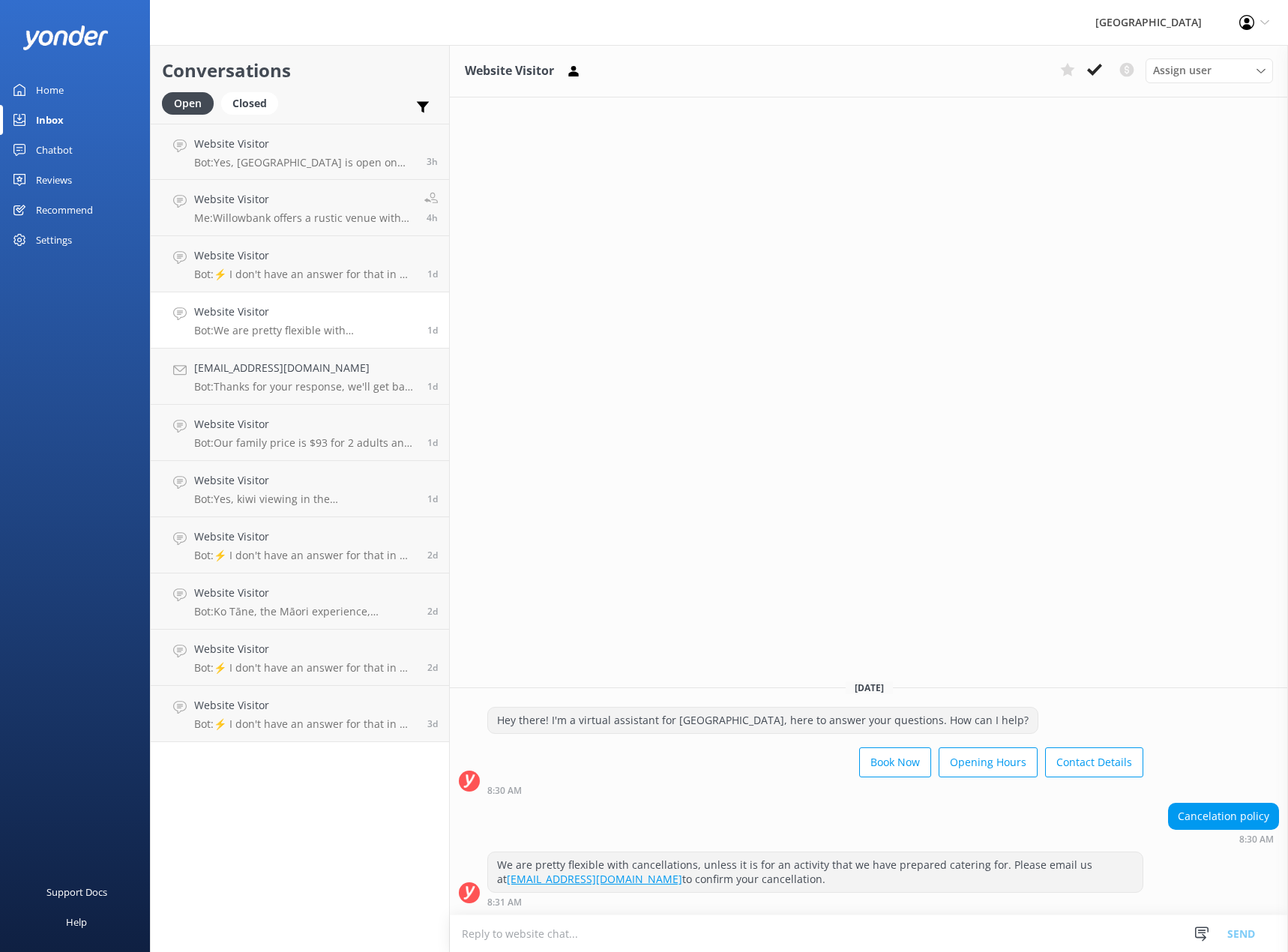
drag, startPoint x: 761, startPoint y: 879, endPoint x: 487, endPoint y: 865, distance: 274.4
click at [487, 865] on div "We are pretty flexible with cancellations, unless it is for an activity that we…" at bounding box center [814, 872] width 656 height 41
copy div "We are pretty flexible with cancellations, unless it is for an activity that we…"
click at [52, 149] on div "Chatbot" at bounding box center [54, 150] width 37 height 30
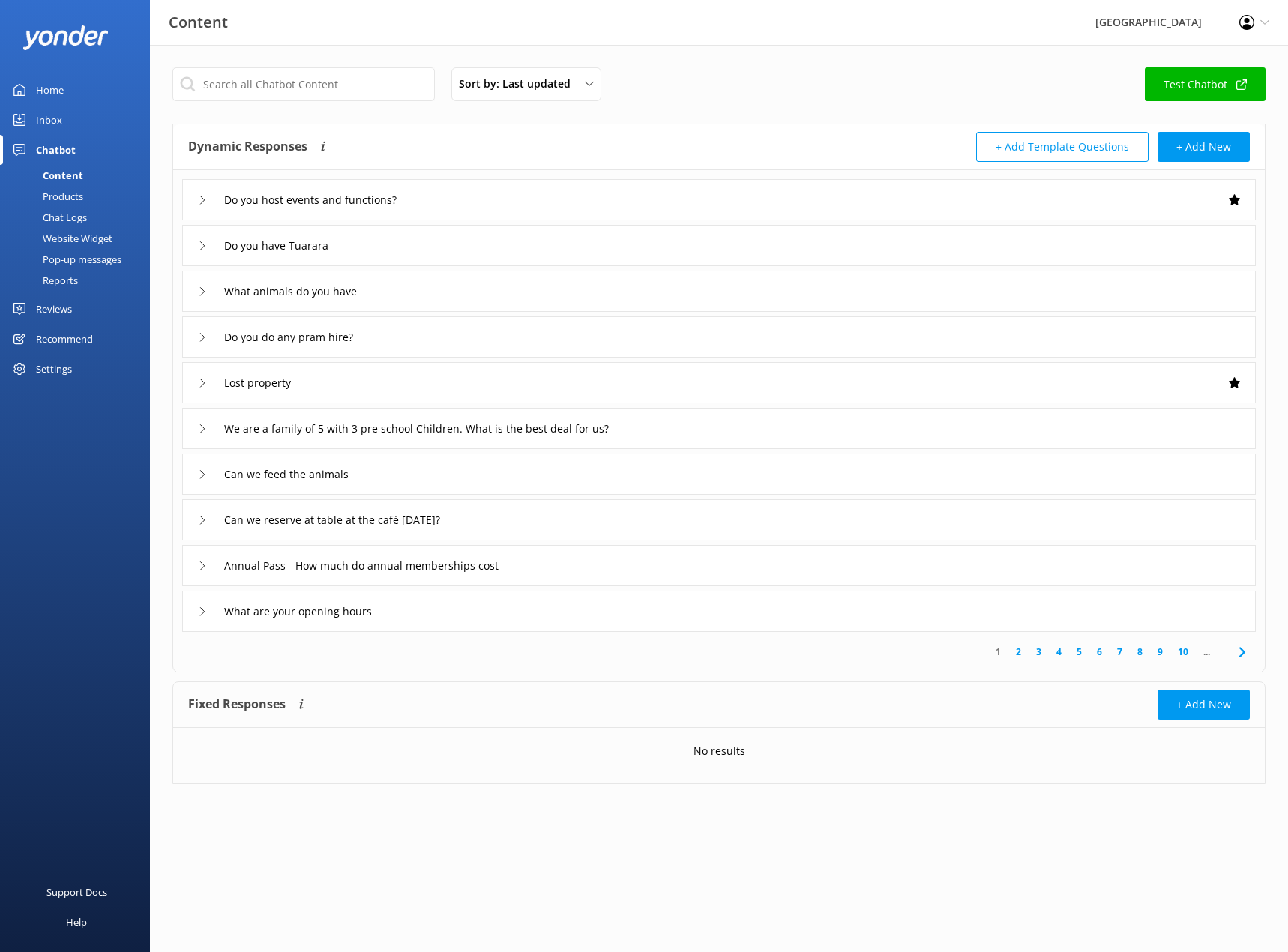
click at [73, 212] on div "Chat Logs" at bounding box center [48, 217] width 78 height 21
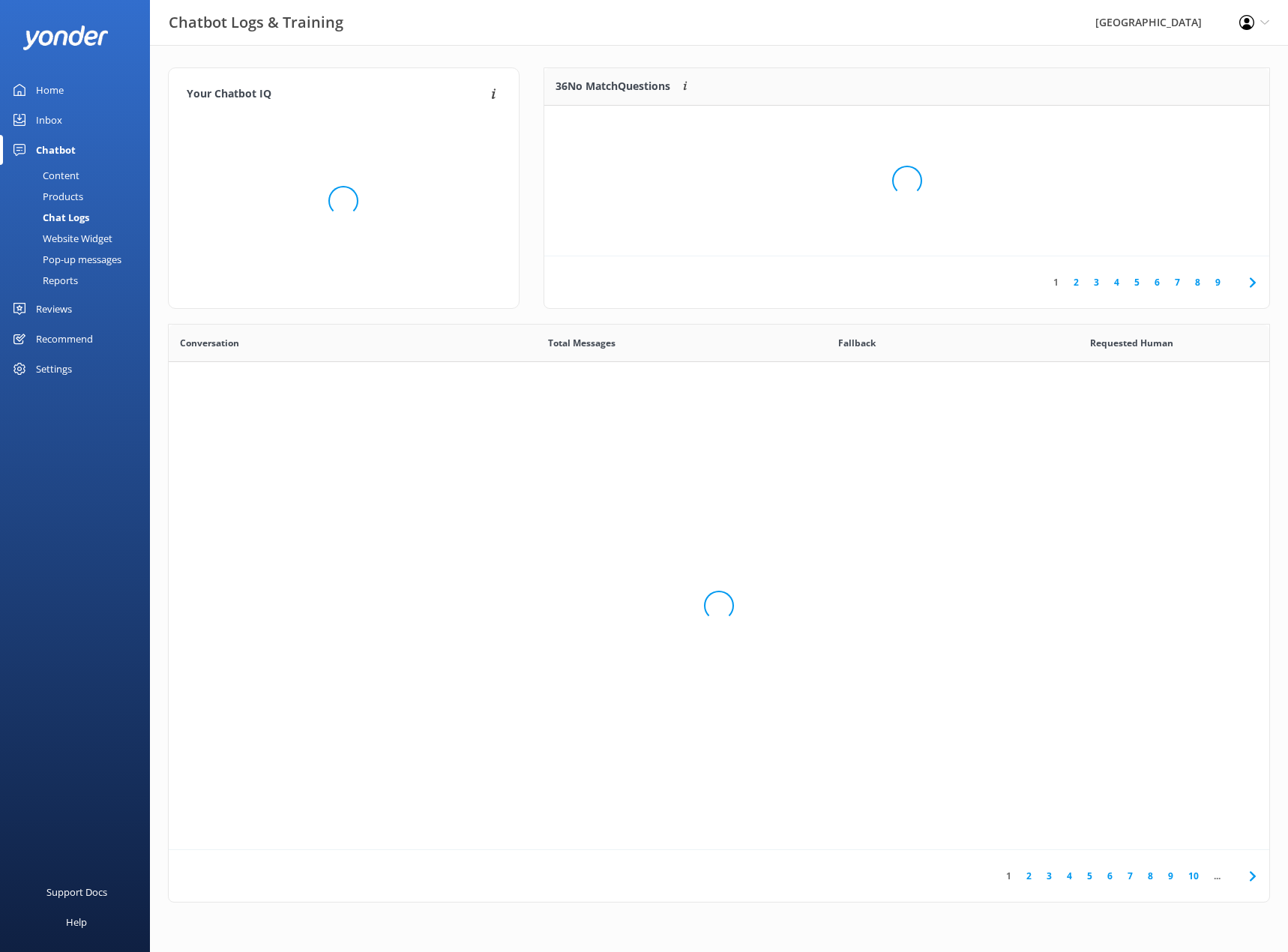
scroll to position [514, 1089]
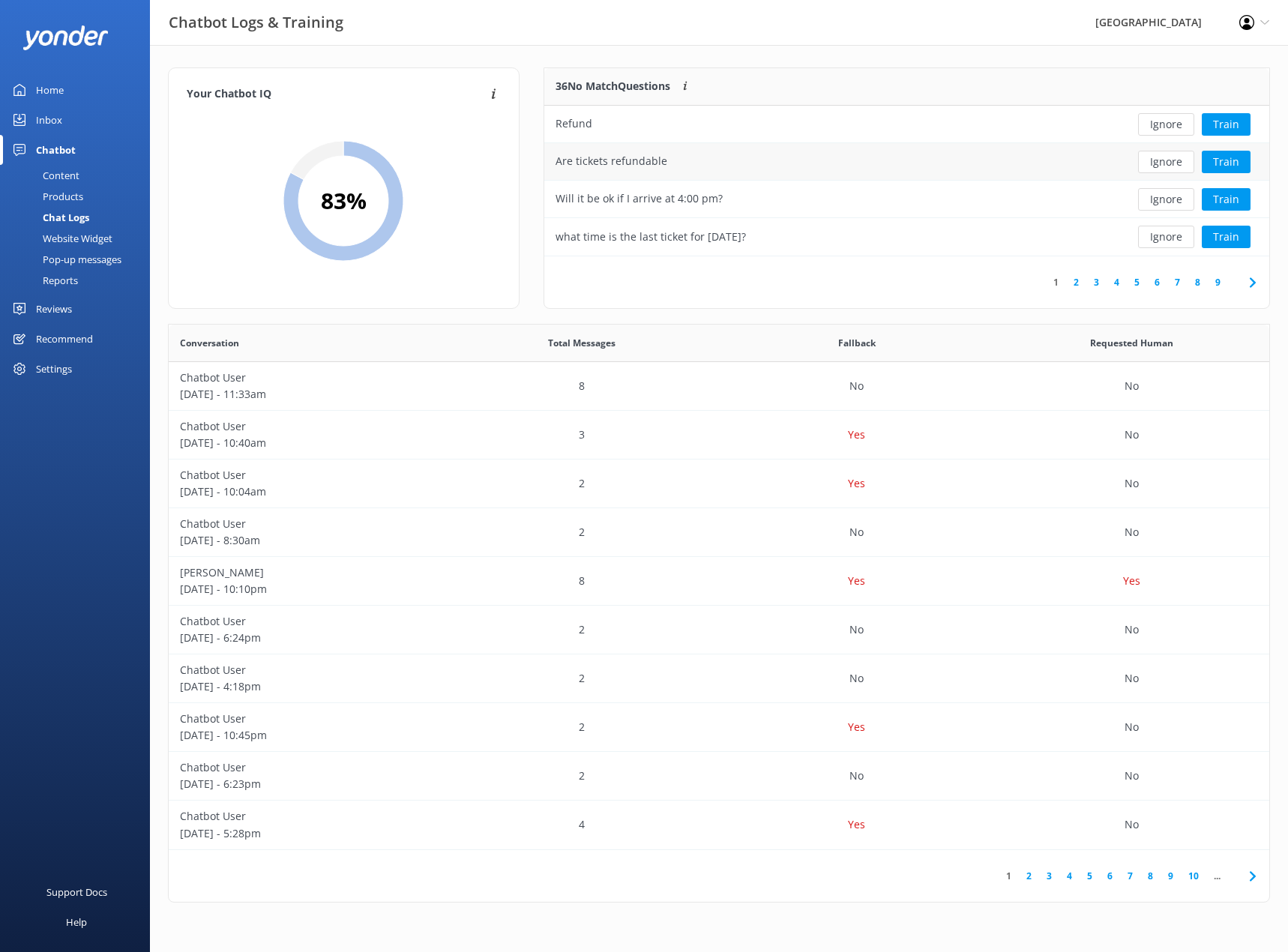
click at [630, 156] on div "Are tickets refundable" at bounding box center [611, 161] width 112 height 16
click at [846, 125] on button "Ignore" at bounding box center [1166, 124] width 56 height 23
click at [846, 160] on button "Train" at bounding box center [1226, 162] width 48 height 23
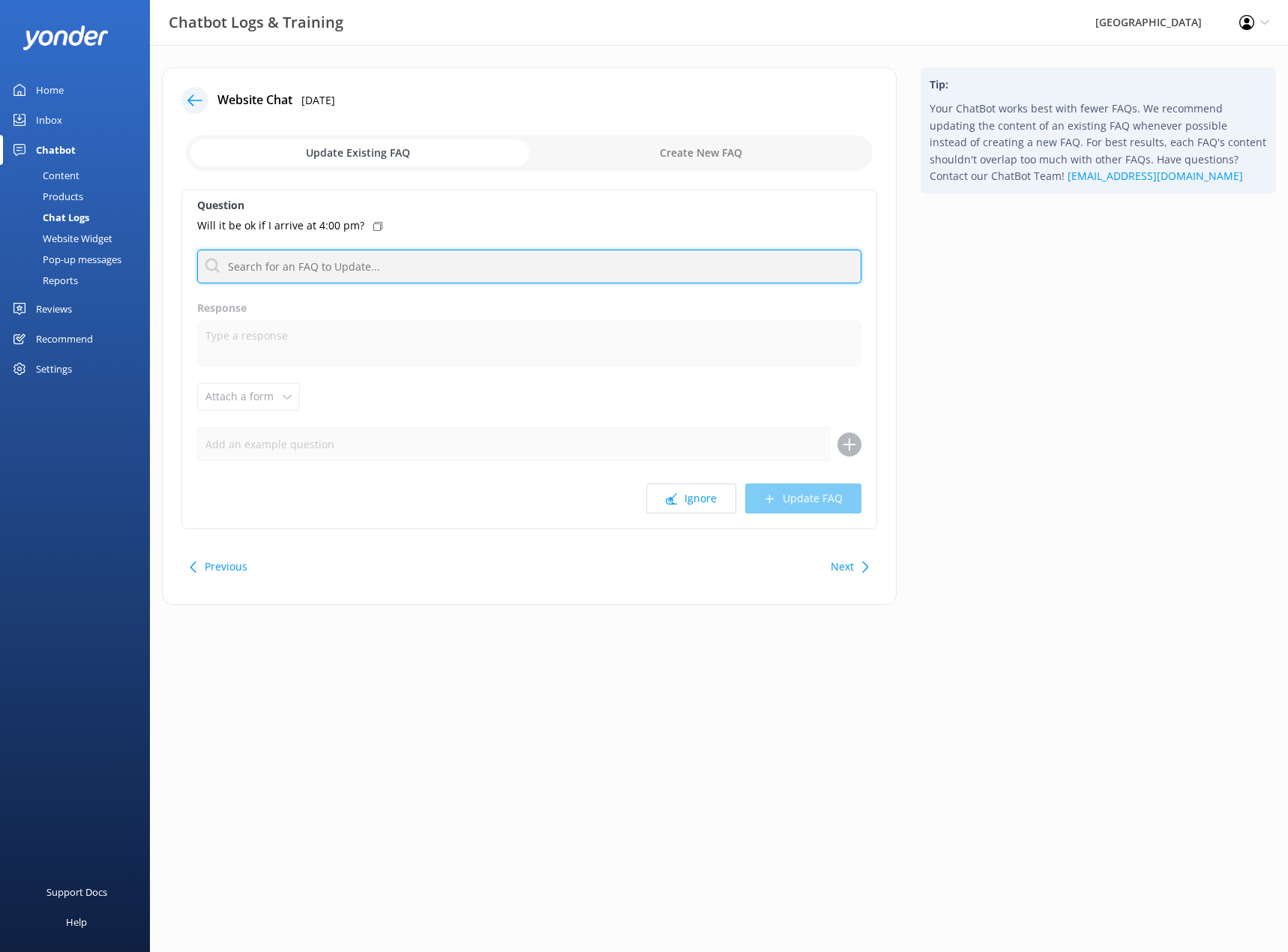
click at [272, 259] on input "text" at bounding box center [529, 266] width 664 height 34
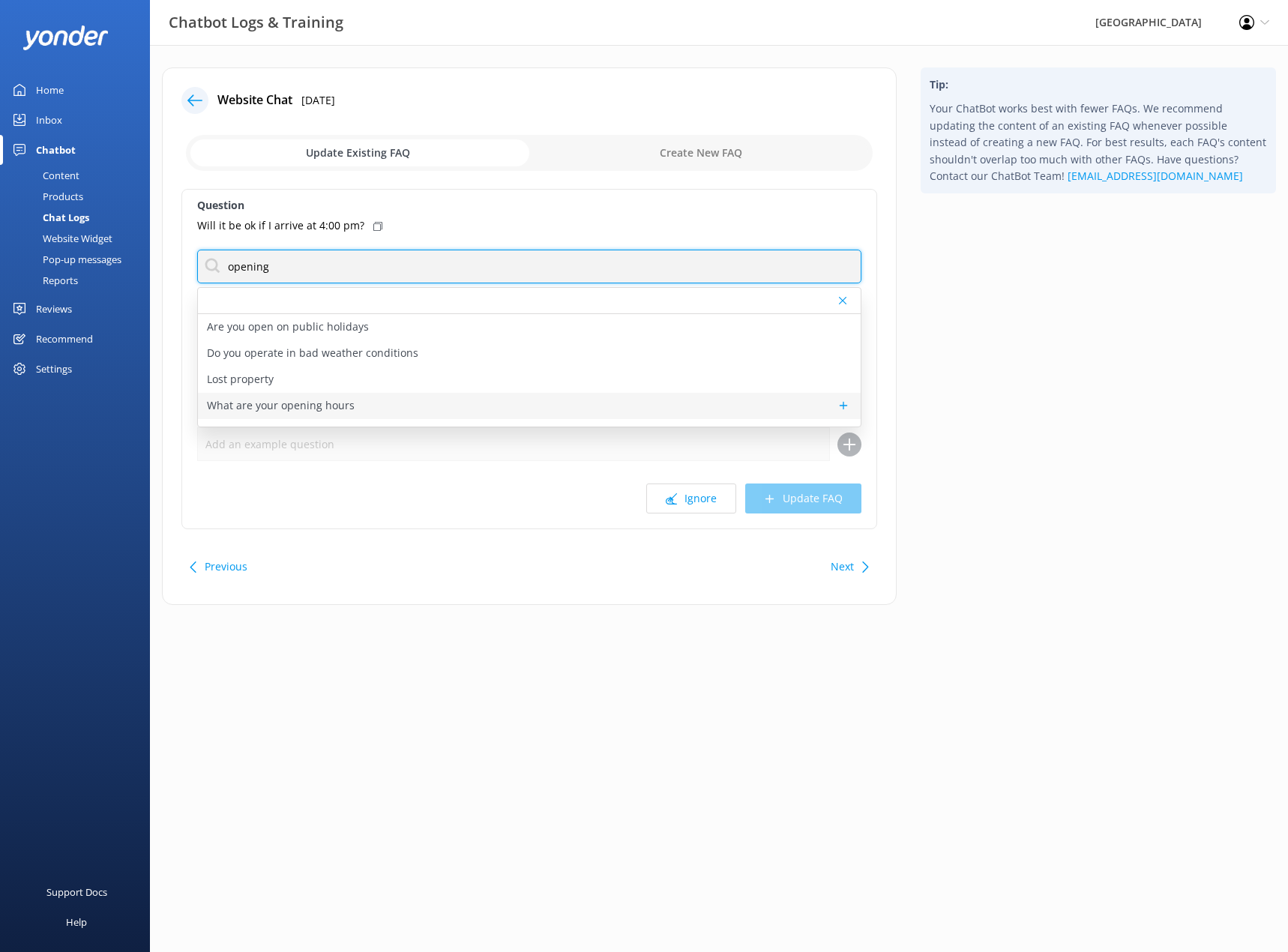
type input "opening"
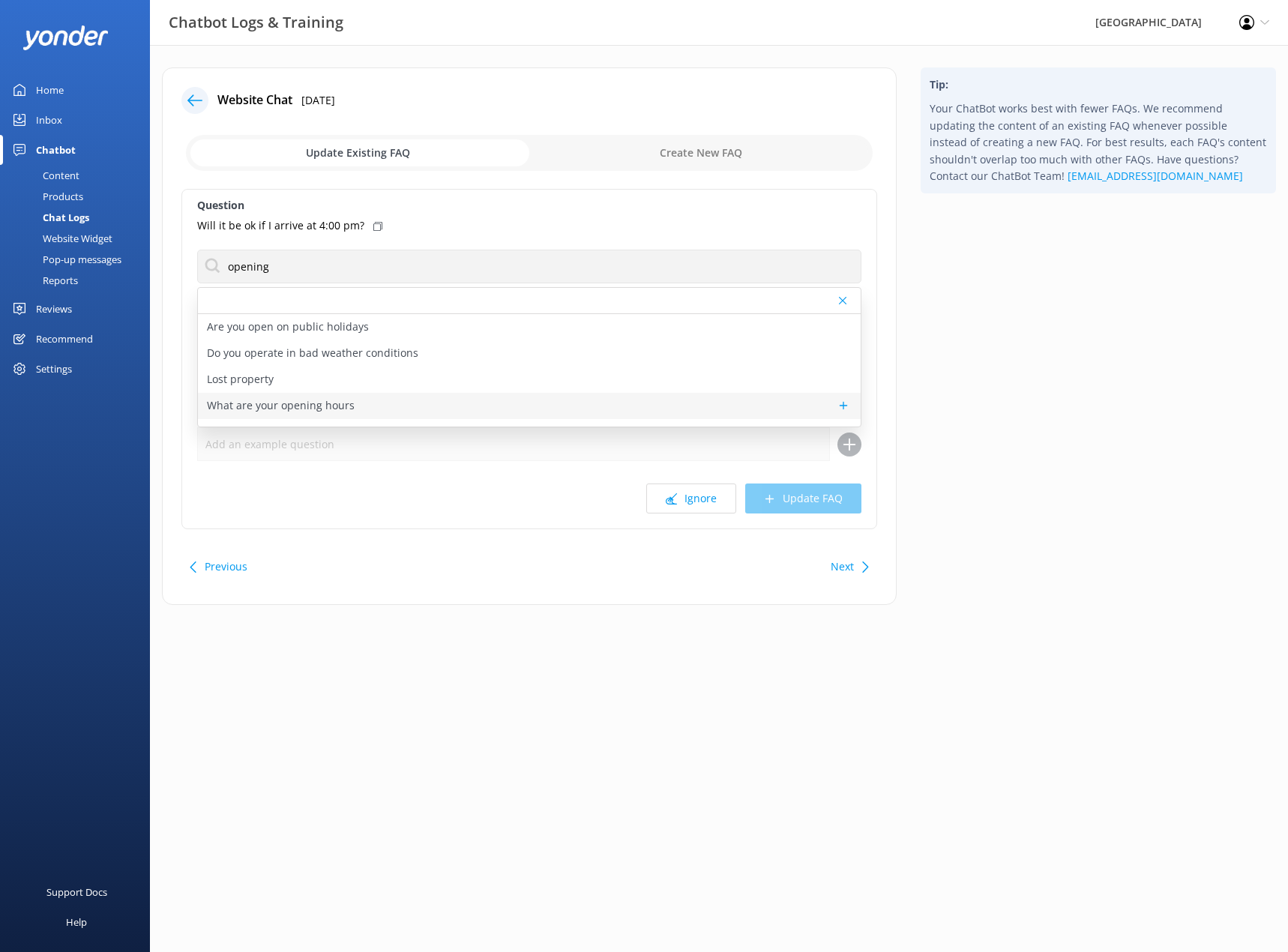
click at [328, 402] on p "What are your opening hours" at bounding box center [280, 405] width 147 height 16
type textarea "[GEOGRAPHIC_DATA] is open every day from 9:30am to 5pm, except on [DATE], when …"
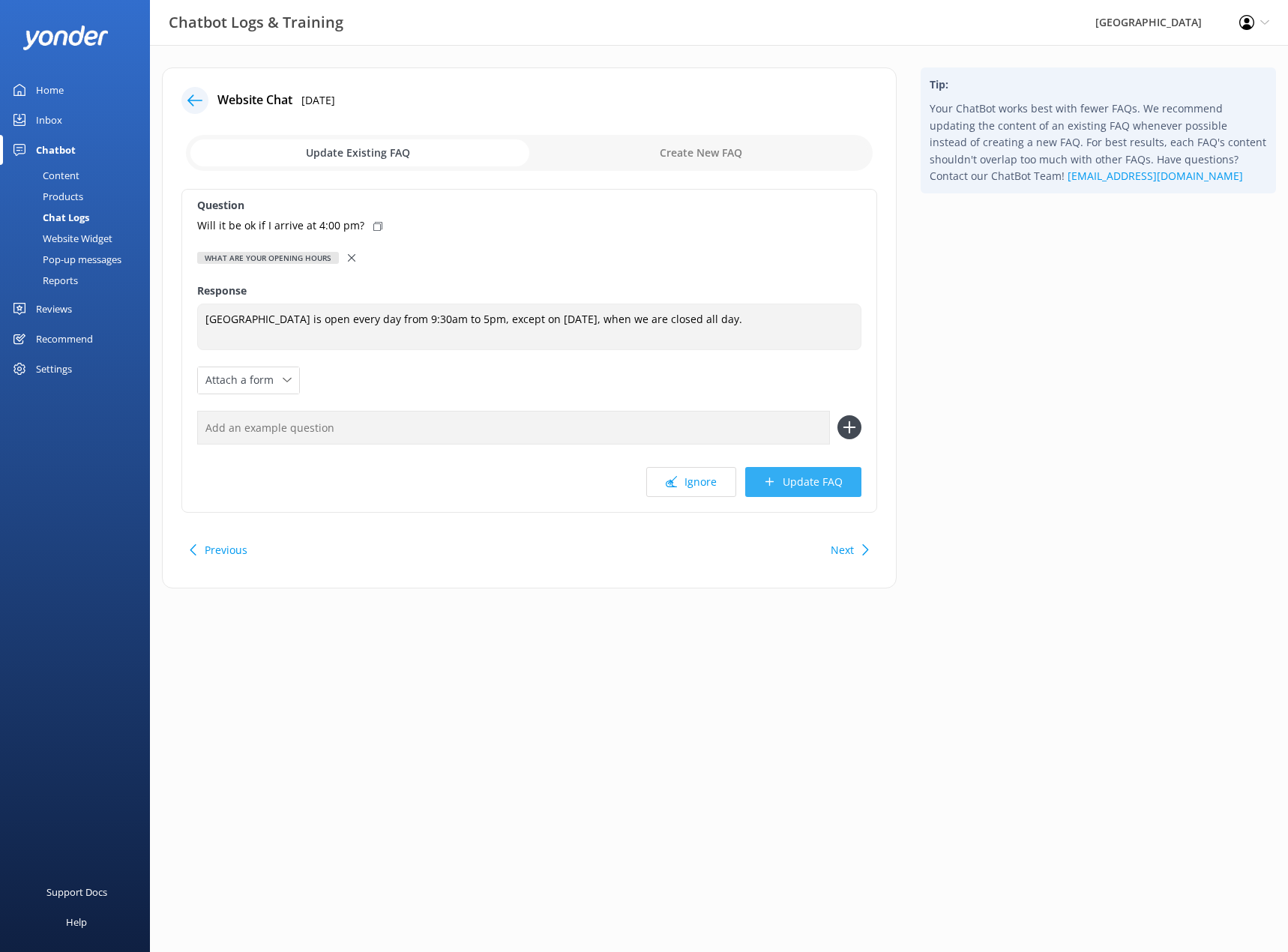
click at [822, 486] on button "Update FAQ" at bounding box center [803, 482] width 116 height 30
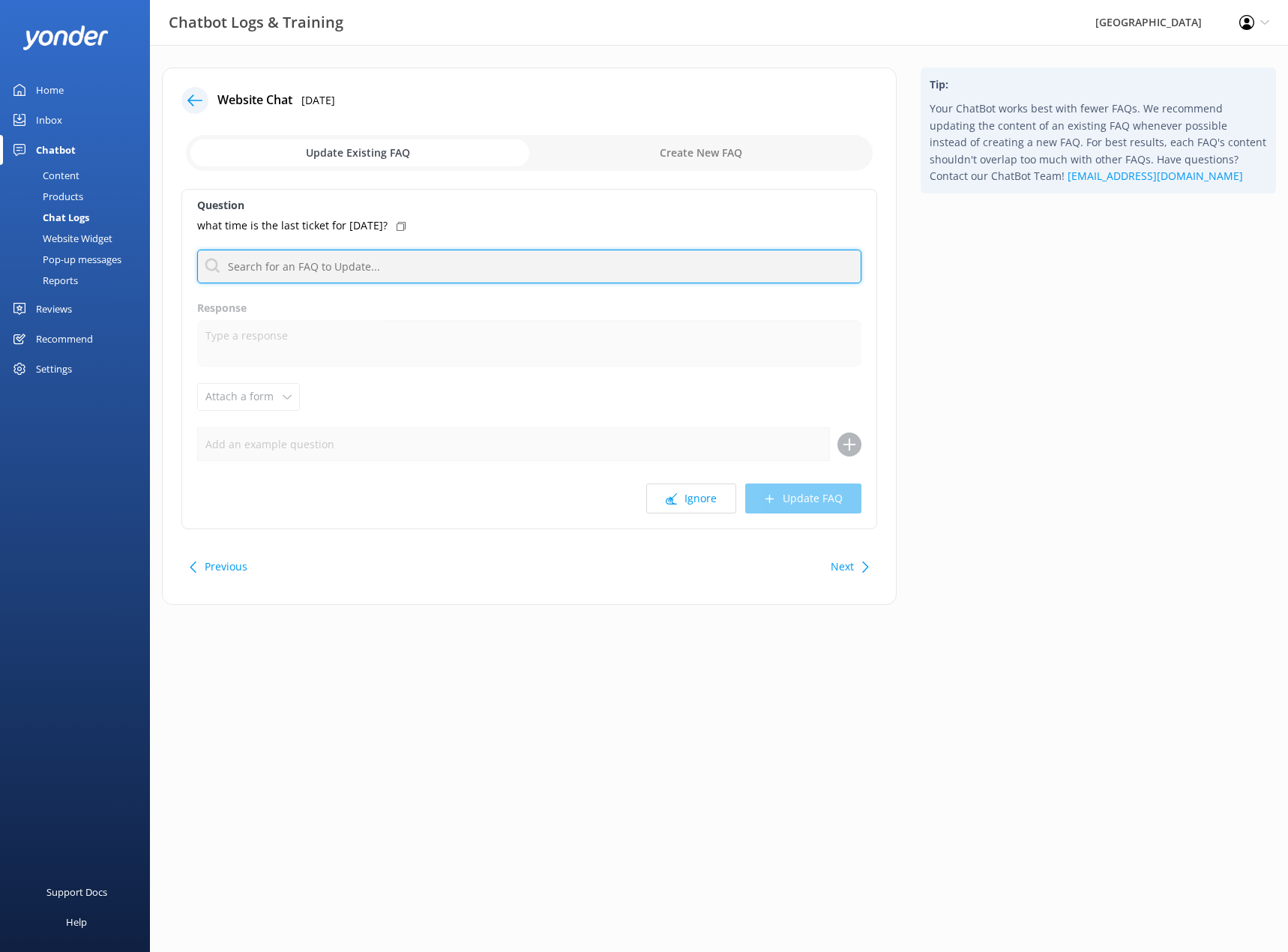
click at [375, 269] on input "text" at bounding box center [529, 266] width 664 height 34
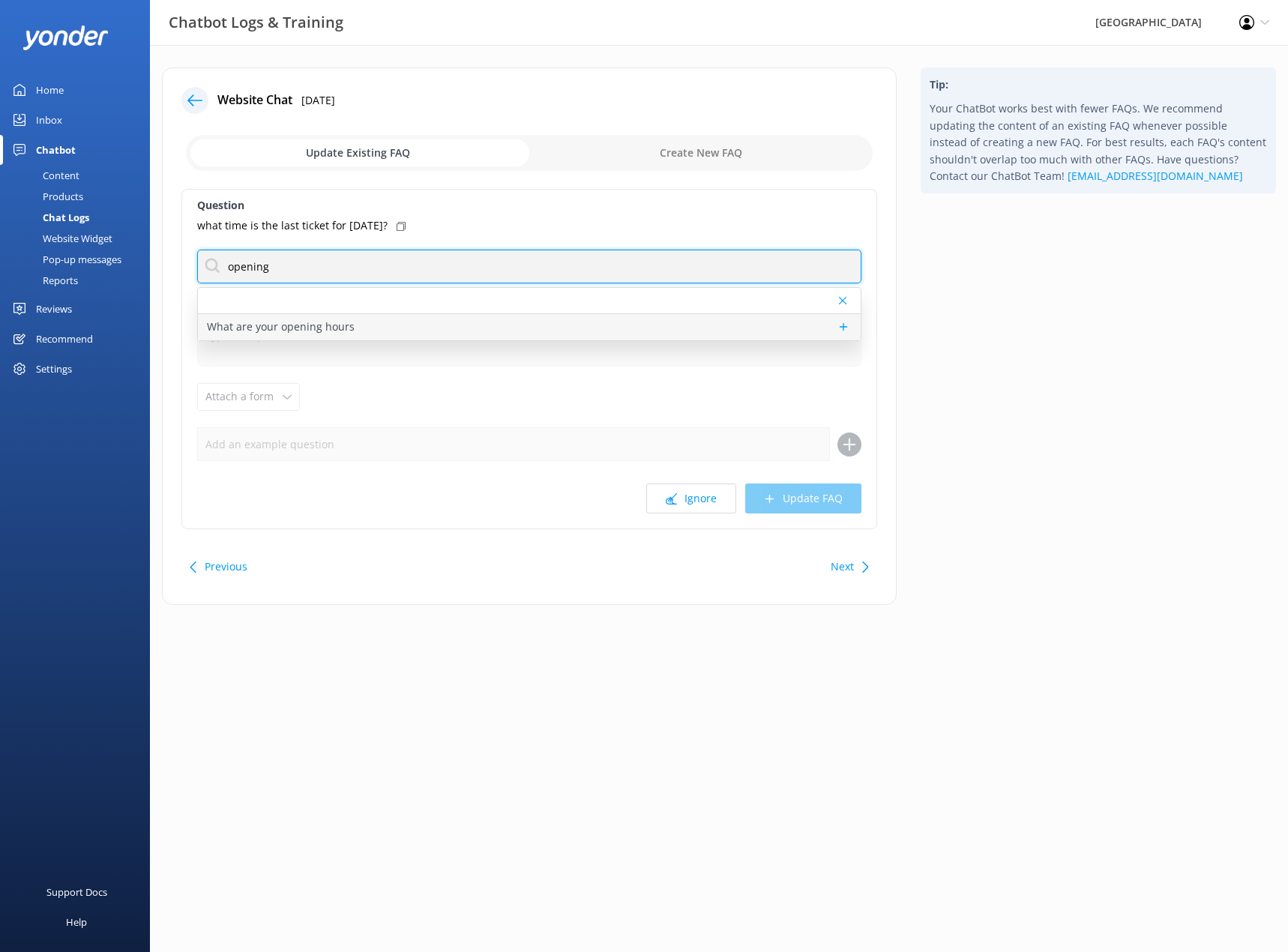
type input "opening"
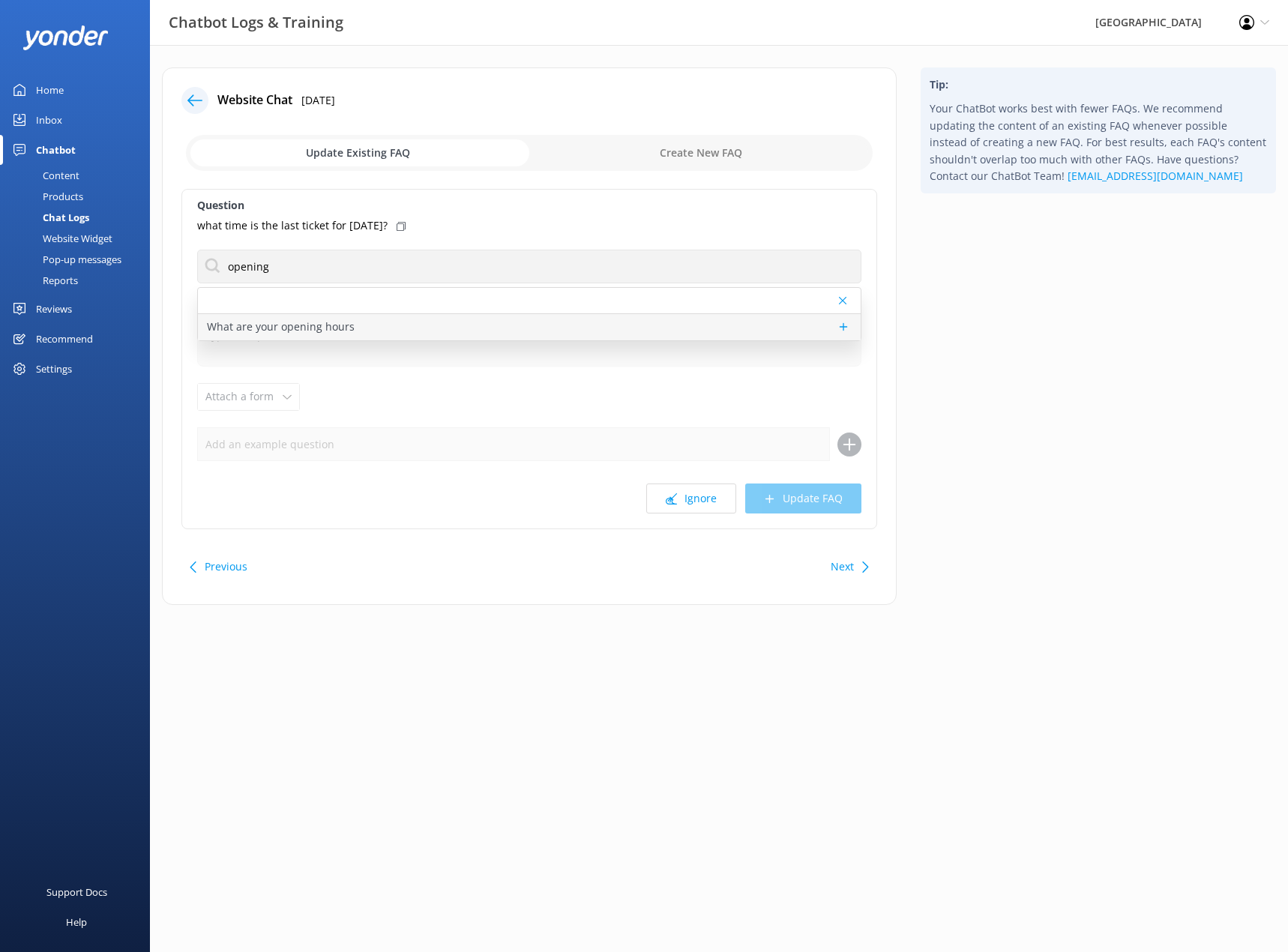
click at [302, 327] on p "What are your opening hours" at bounding box center [280, 326] width 147 height 16
type textarea "[GEOGRAPHIC_DATA] is open every day from 9:30am to 5pm, except on [DATE], when …"
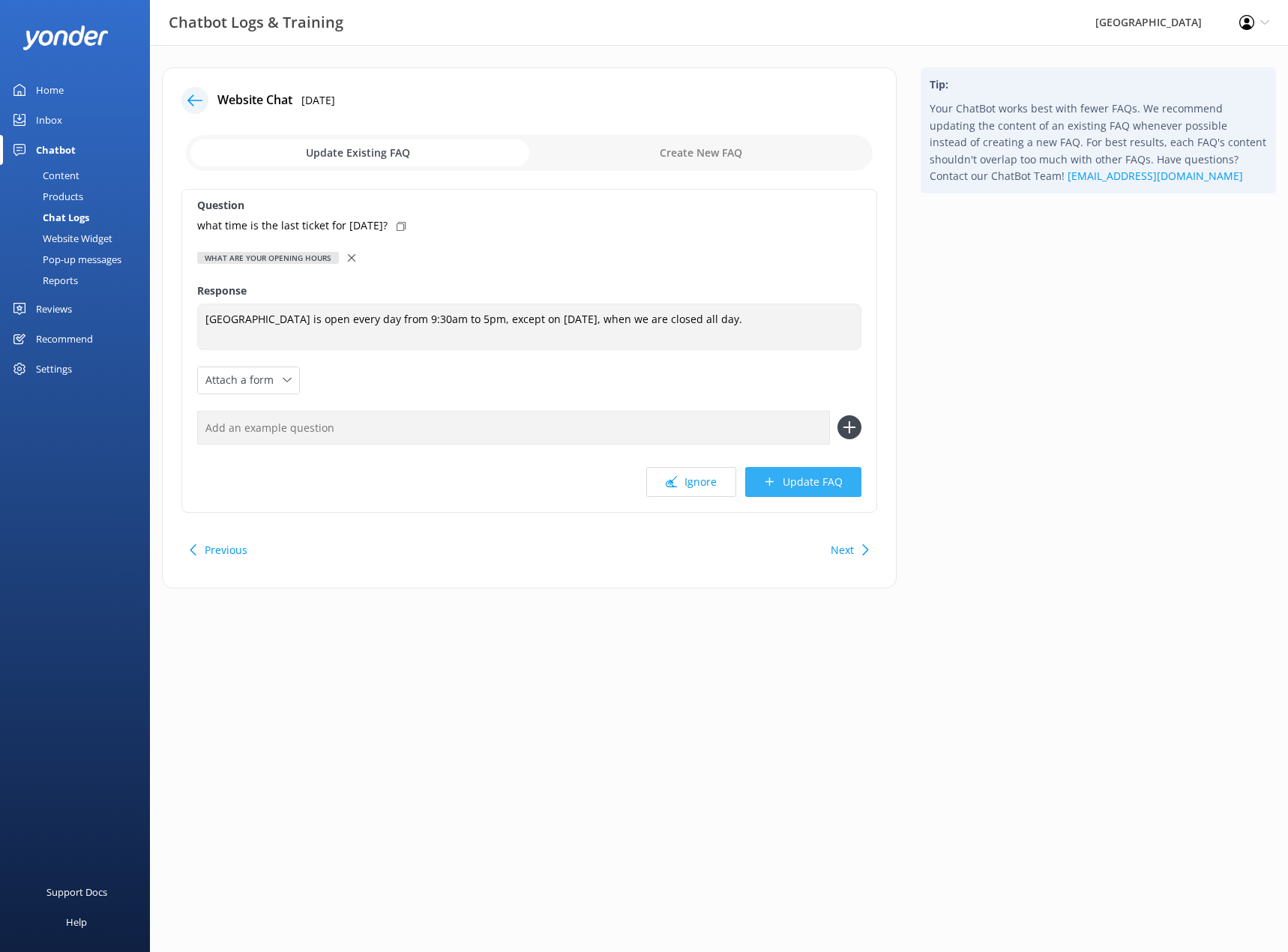
click at [815, 480] on button "Update FAQ" at bounding box center [803, 482] width 116 height 30
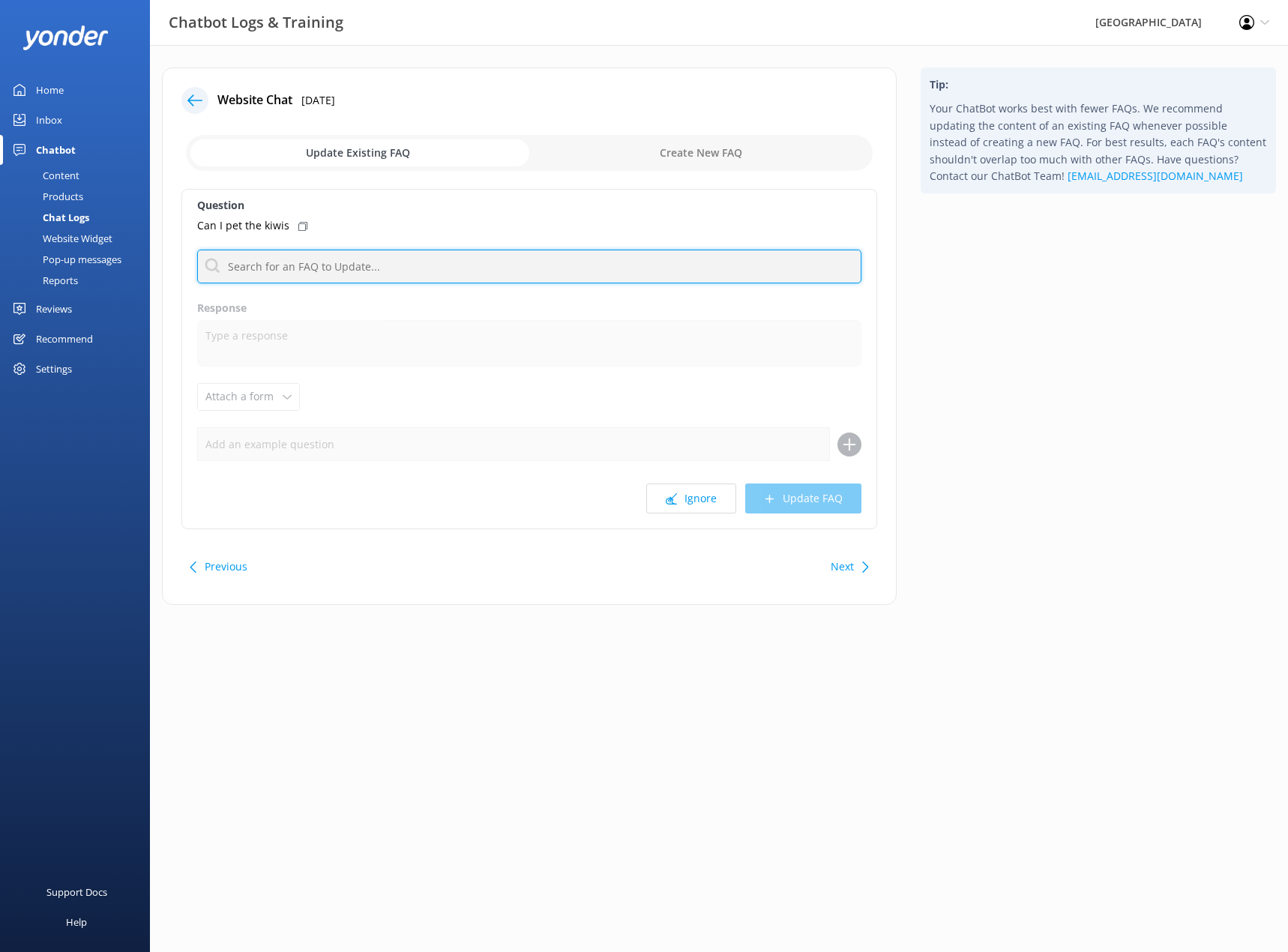
click at [492, 277] on input "text" at bounding box center [529, 266] width 664 height 34
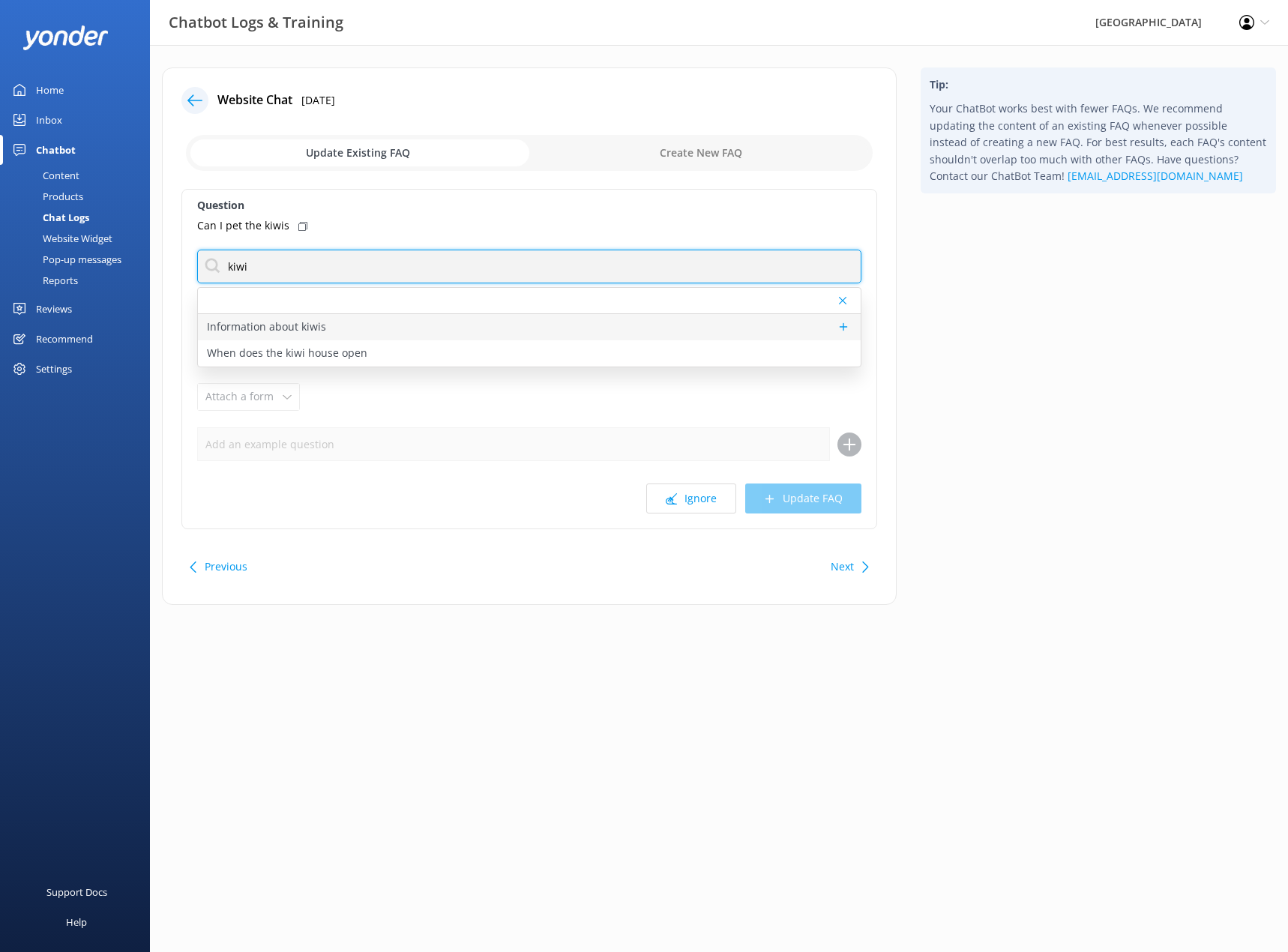
type input "kiwi"
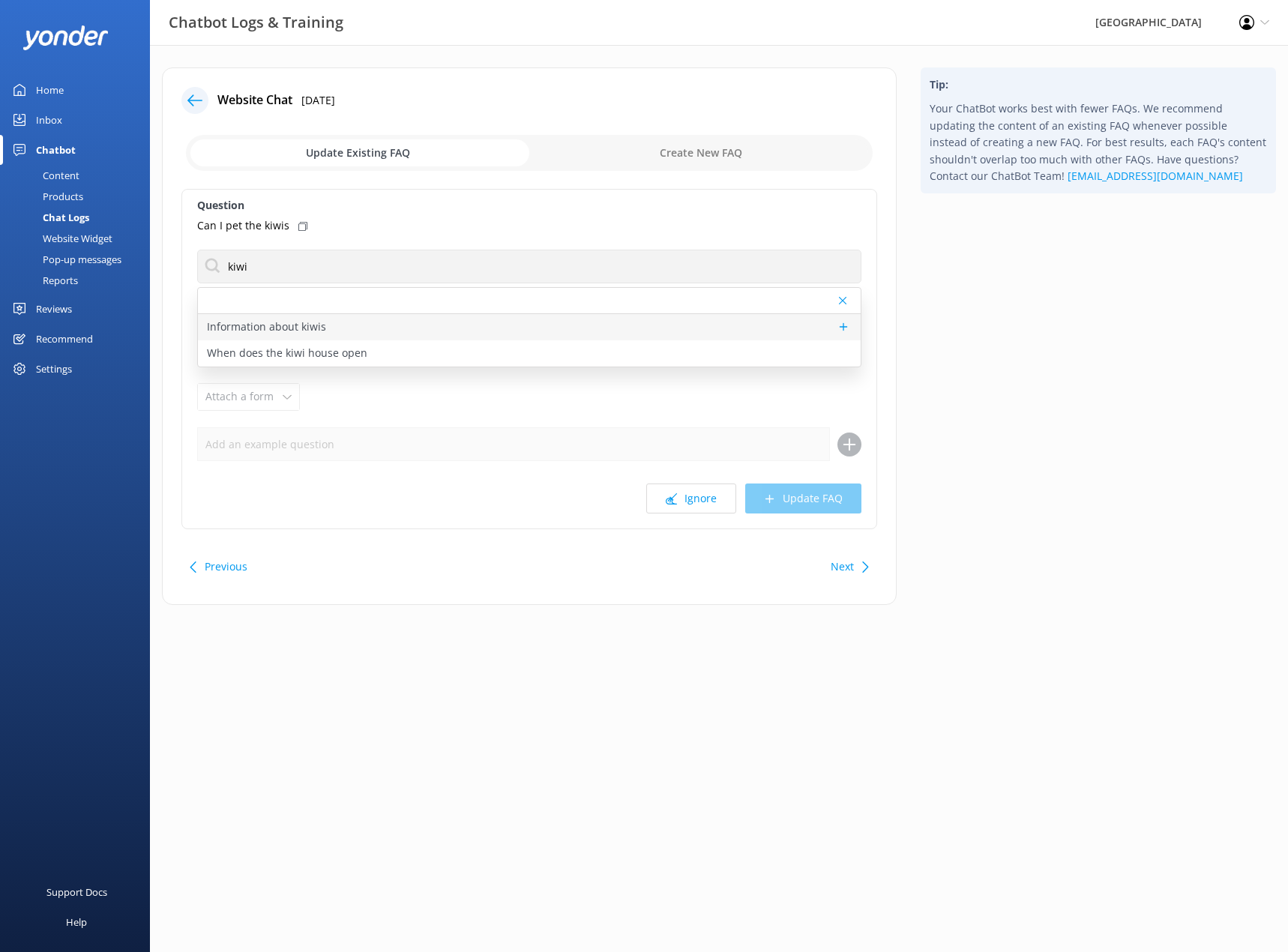
click at [310, 330] on p "Information about kiwis" at bounding box center [266, 326] width 119 height 16
type textarea "At [GEOGRAPHIC_DATA], you’re guaranteed to see kiwi in our Nocturnal House, ope…"
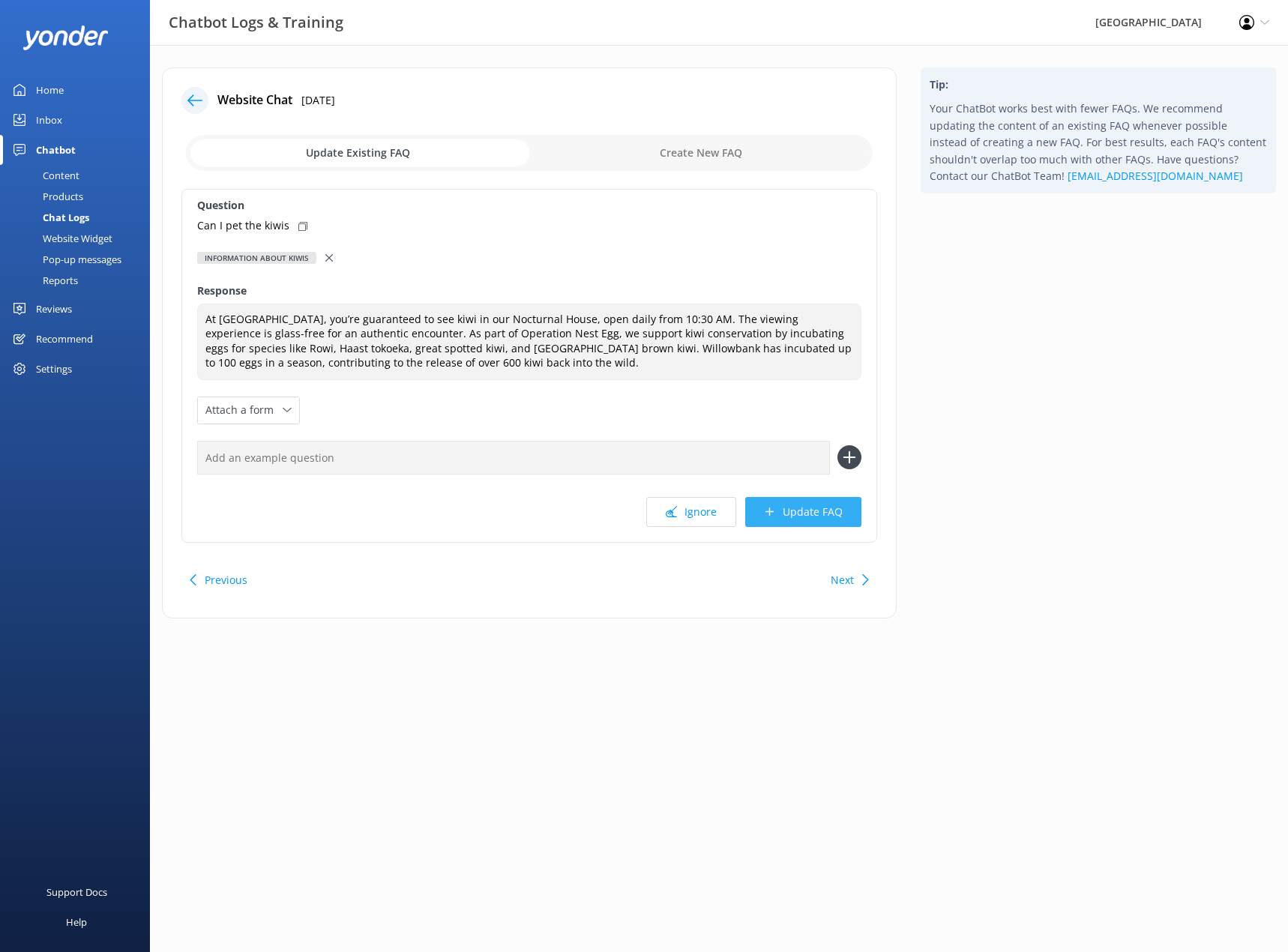
click at [794, 513] on button "Update FAQ" at bounding box center [803, 512] width 116 height 30
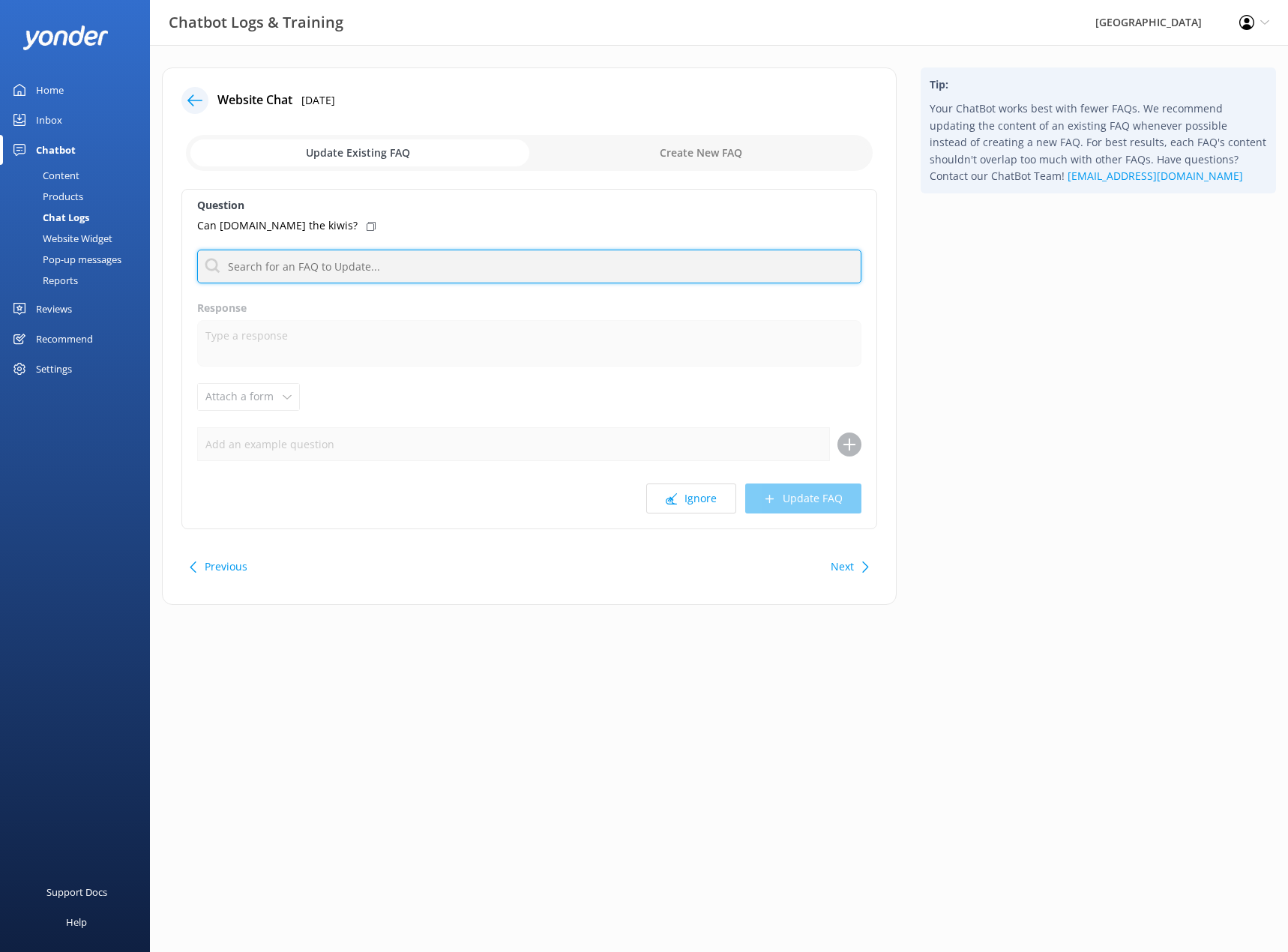
click at [420, 260] on input "text" at bounding box center [529, 266] width 664 height 34
type input "kiwi"
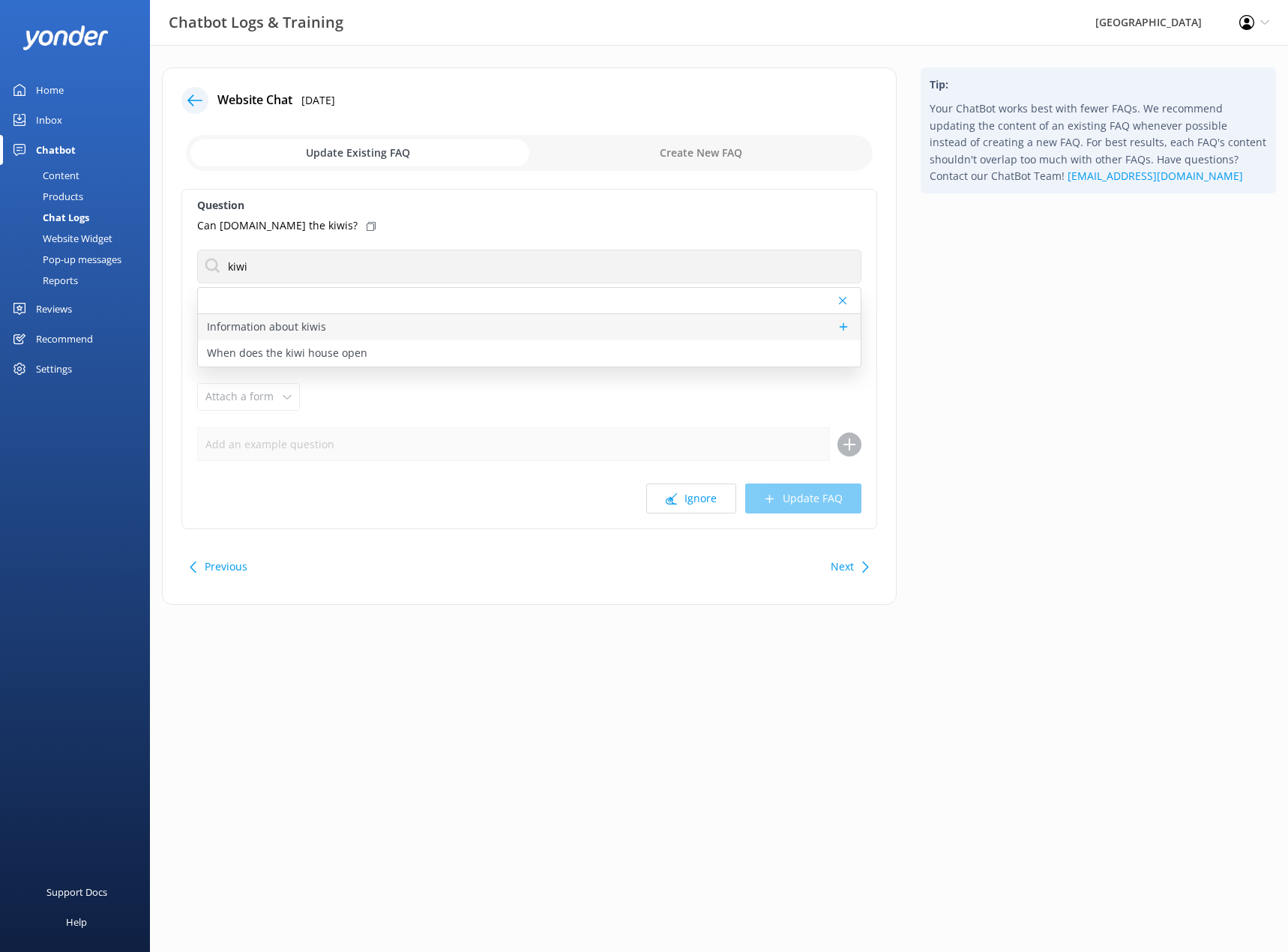
click at [314, 329] on p "Information about kiwis" at bounding box center [266, 326] width 119 height 16
type textarea "At [GEOGRAPHIC_DATA], you’re guaranteed to see kiwi in our Nocturnal House, ope…"
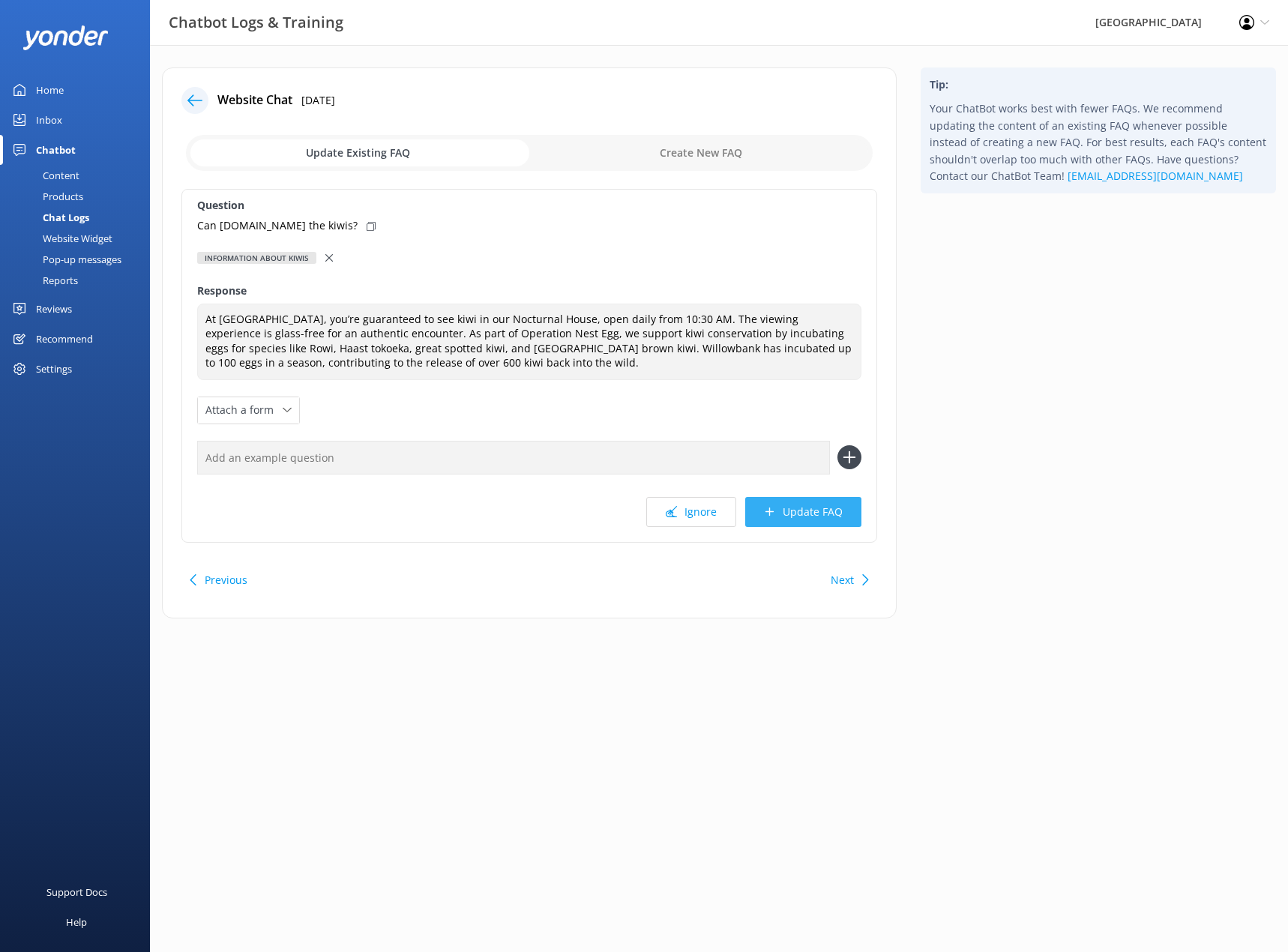
click at [774, 513] on icon at bounding box center [769, 511] width 11 height 11
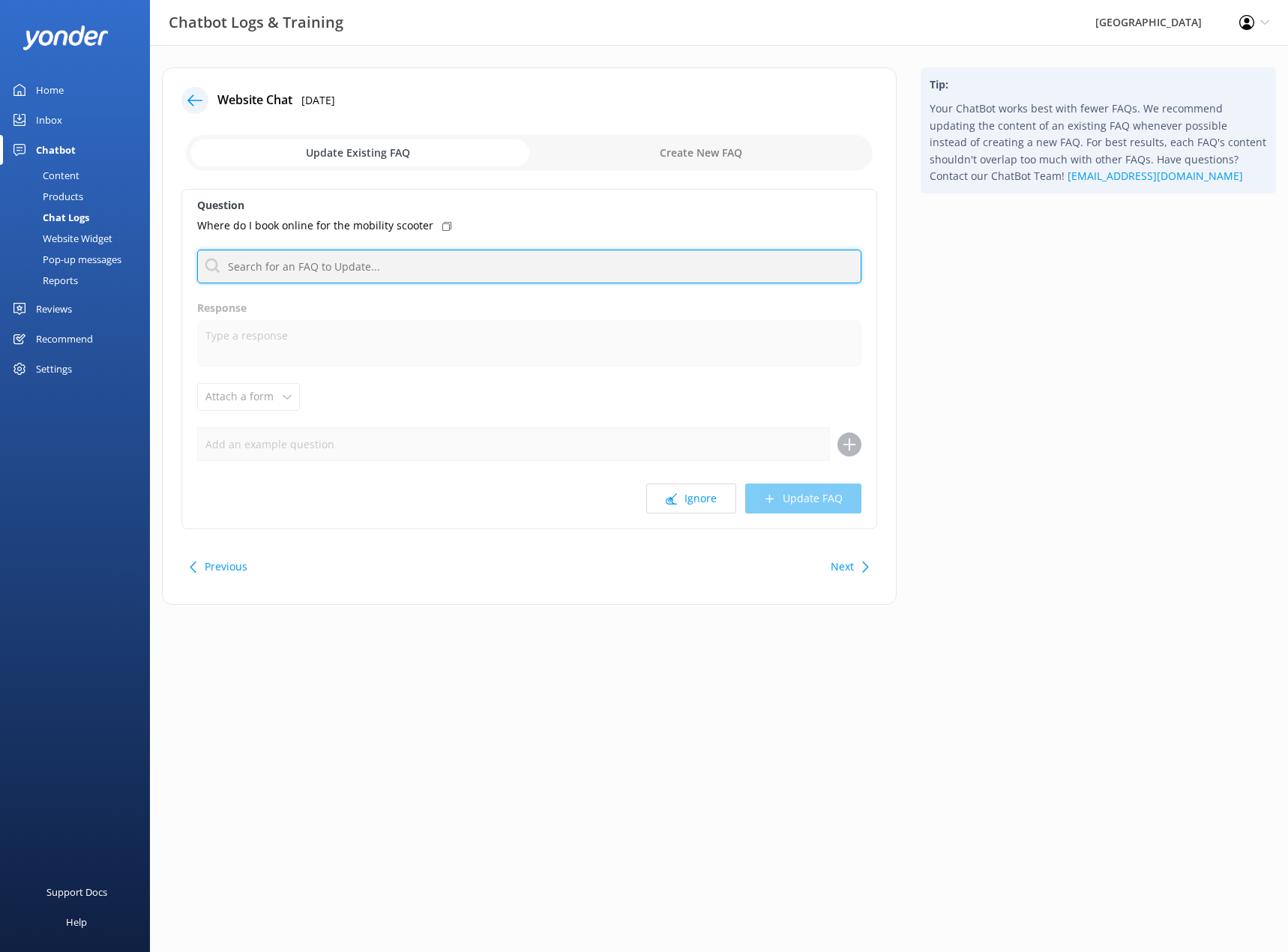
click at [397, 264] on input "text" at bounding box center [529, 266] width 664 height 34
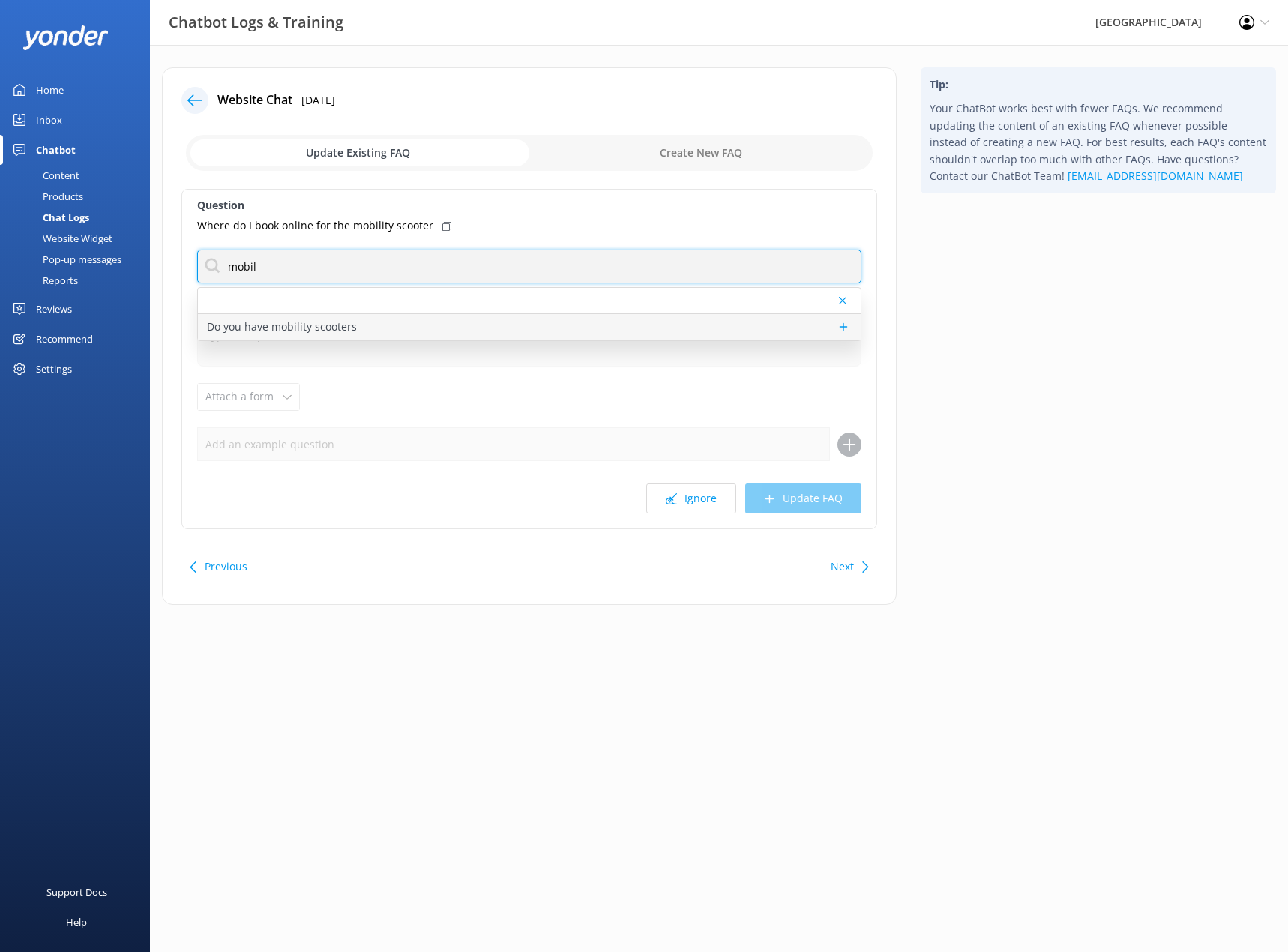
type input "mobil"
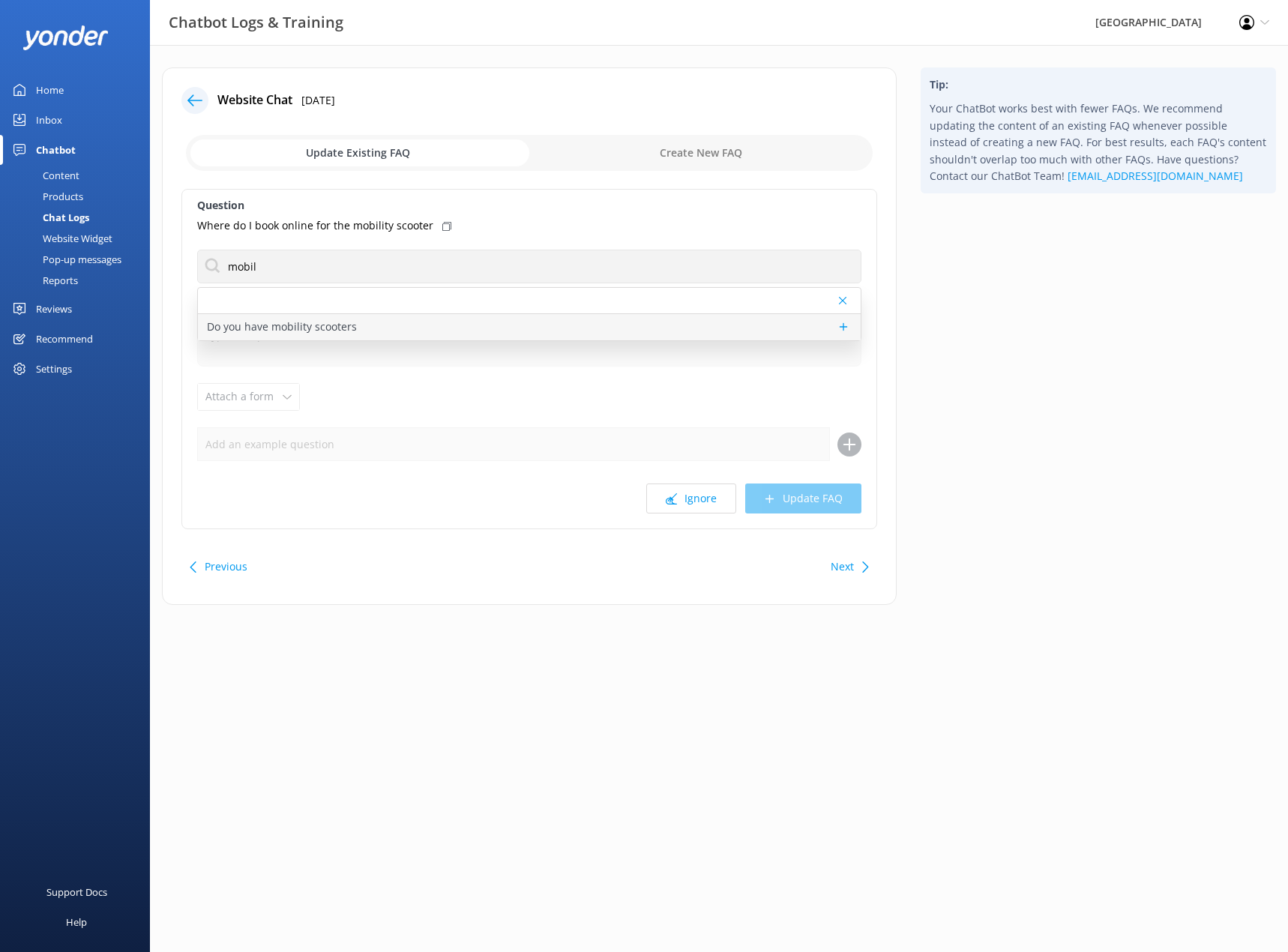
click at [381, 322] on div "Do you have mobility scooters" at bounding box center [529, 328] width 662 height 27
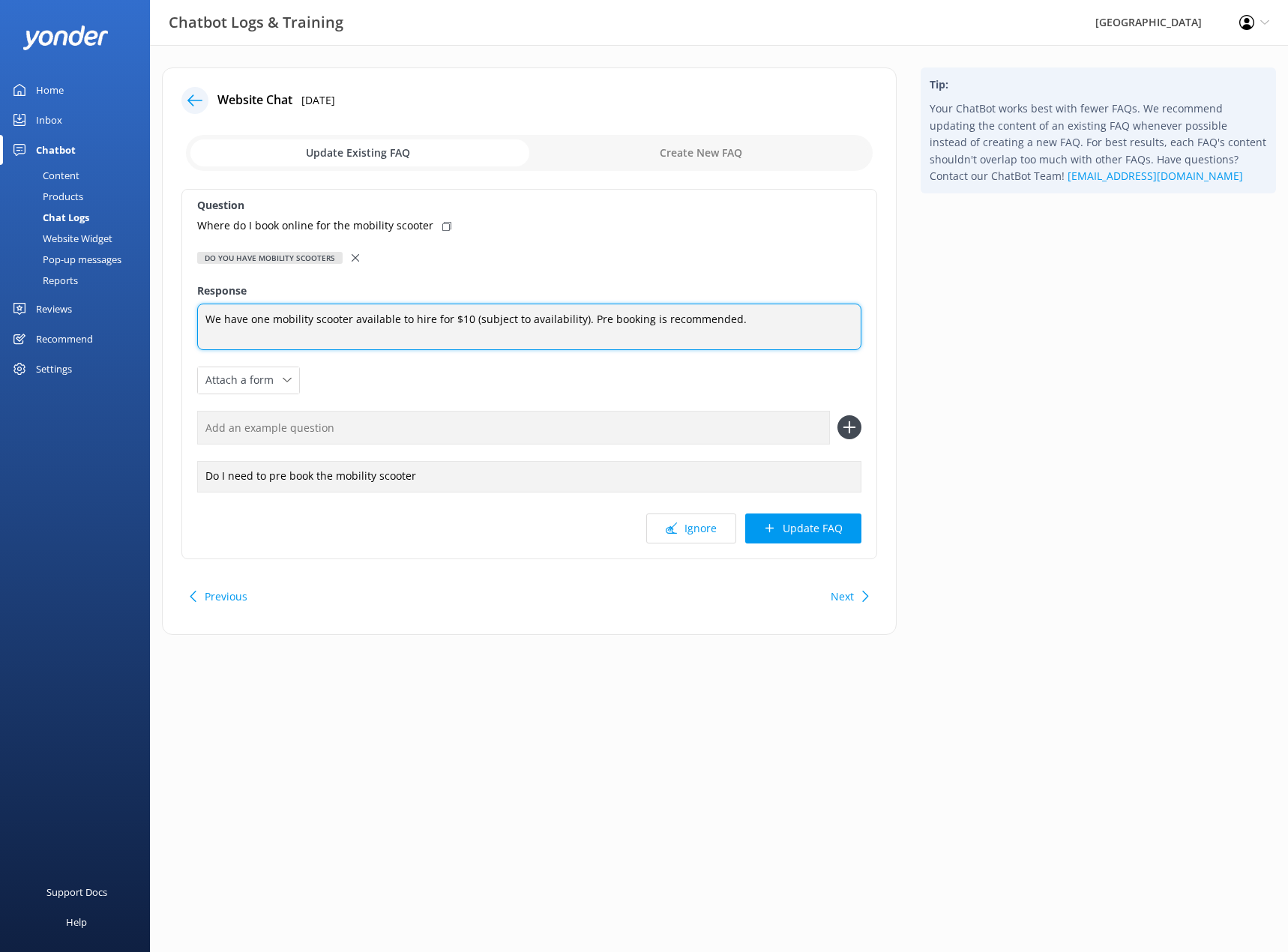
click at [745, 318] on textarea "We have one mobility scooter available to hire for $10 (subject to availability…" at bounding box center [529, 327] width 664 height 47
click at [784, 318] on textarea "We have one mobility scooter available to hire for $10 (subject to availability…" at bounding box center [529, 327] width 664 height 47
click at [803, 318] on textarea "We have one mobility scooter available to hire for $10 (subject to availability…" at bounding box center [529, 327] width 664 height 47
click at [692, 322] on textarea "We have one mobility scooter available to hire for $10 (subject to availability…" at bounding box center [529, 327] width 664 height 48
click at [842, 311] on textarea "We have one mobility scooter available to hire for $10 (subject to availability…" at bounding box center [529, 327] width 664 height 48
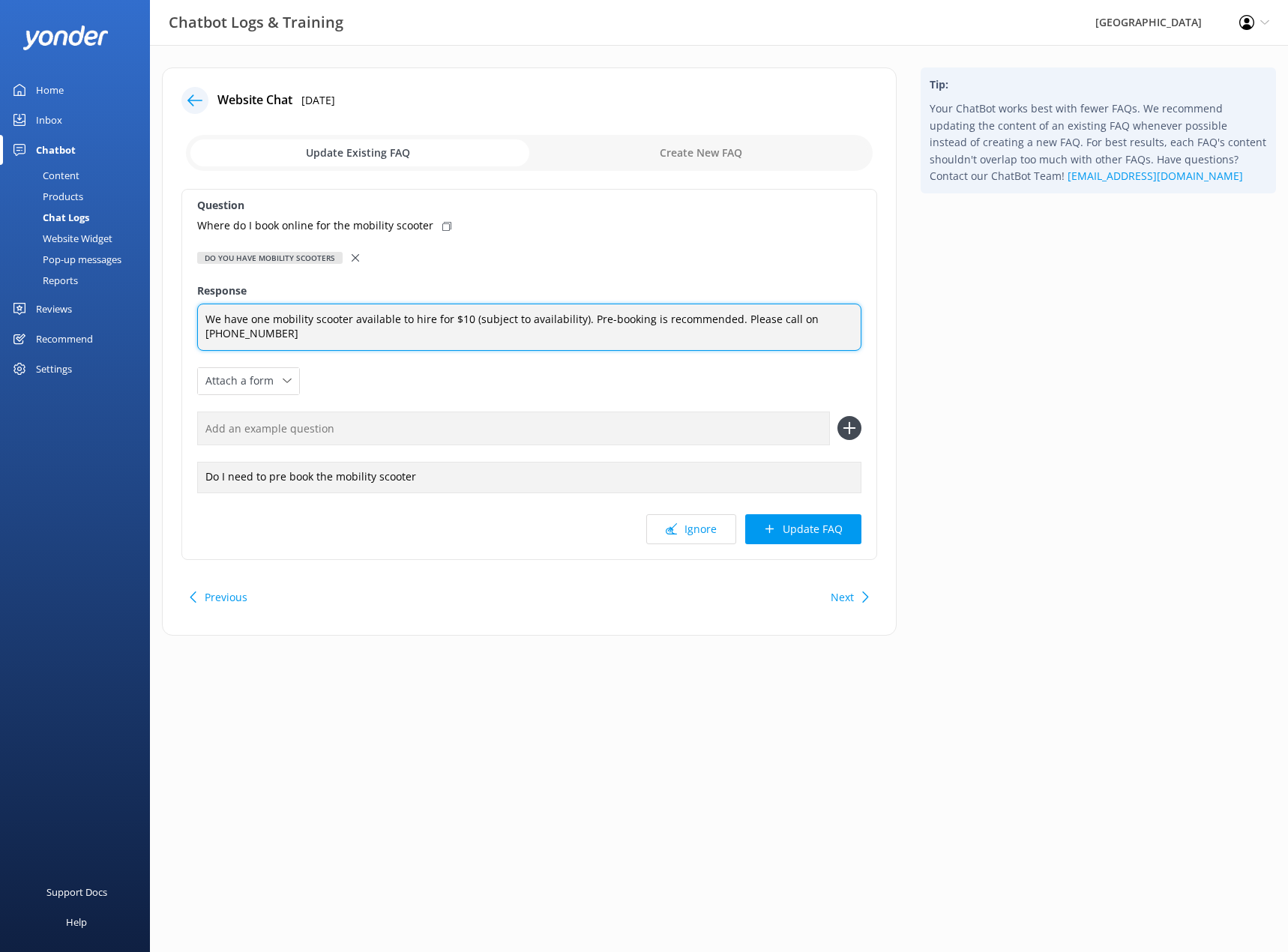
click at [317, 326] on textarea "We have one mobility scooter available to hire for $10 (subject to availability…" at bounding box center [529, 327] width 664 height 48
click at [240, 333] on textarea "We have one mobility scooter available to hire for $10 (subject to availability…" at bounding box center [529, 327] width 664 height 48
type textarea "We have one mobility scooter available to hire for $10 (subject to availability…"
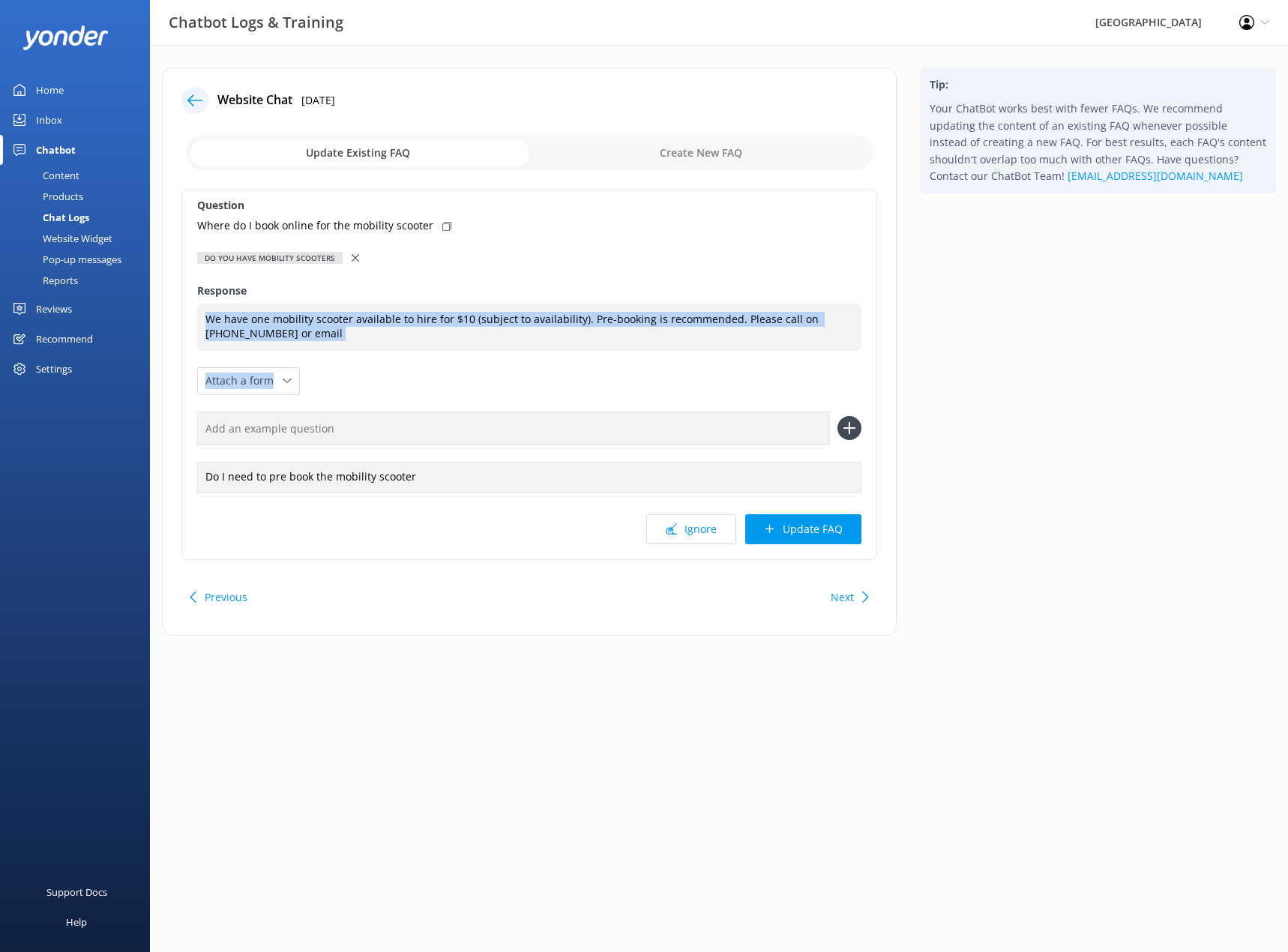
click at [265, 496] on div "Question Where do I book online for the mobility scooter Do you have mobility s…" at bounding box center [529, 375] width 696 height 371
click at [477, 537] on div "Ignore Update FAQ" at bounding box center [529, 529] width 664 height 30
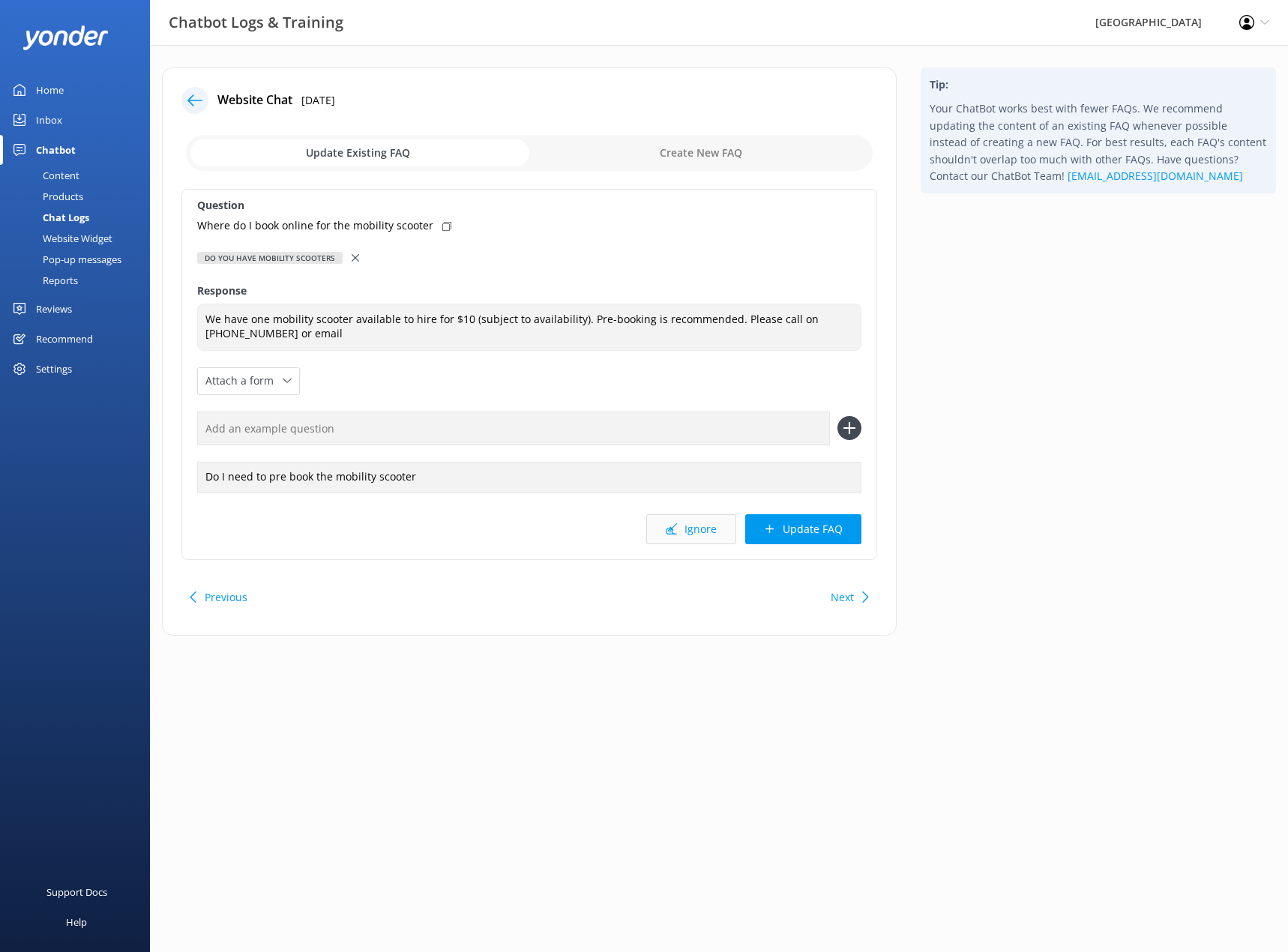
click at [686, 535] on button "Ignore" at bounding box center [690, 529] width 90 height 30
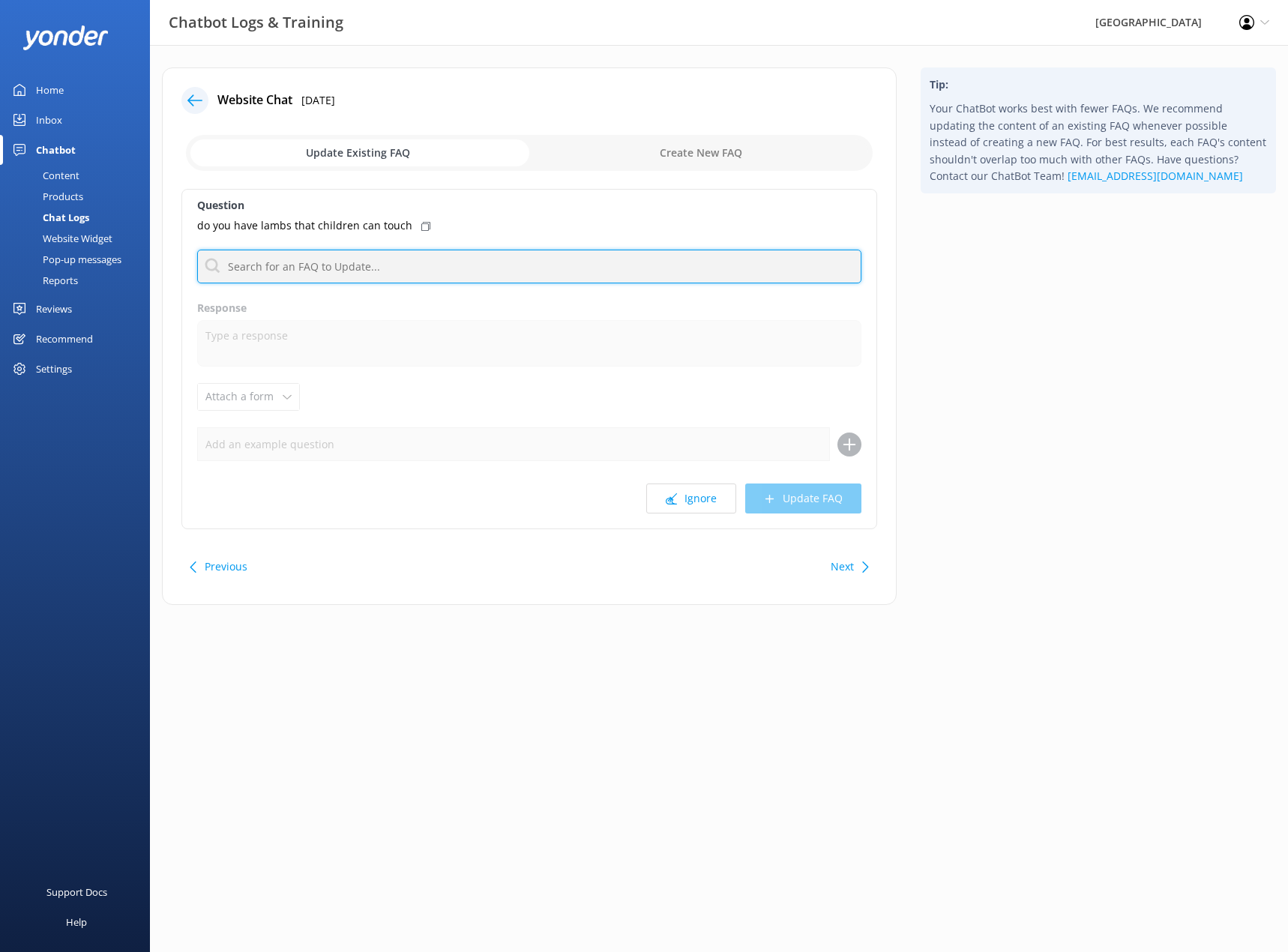
click at [386, 275] on input "text" at bounding box center [529, 266] width 664 height 34
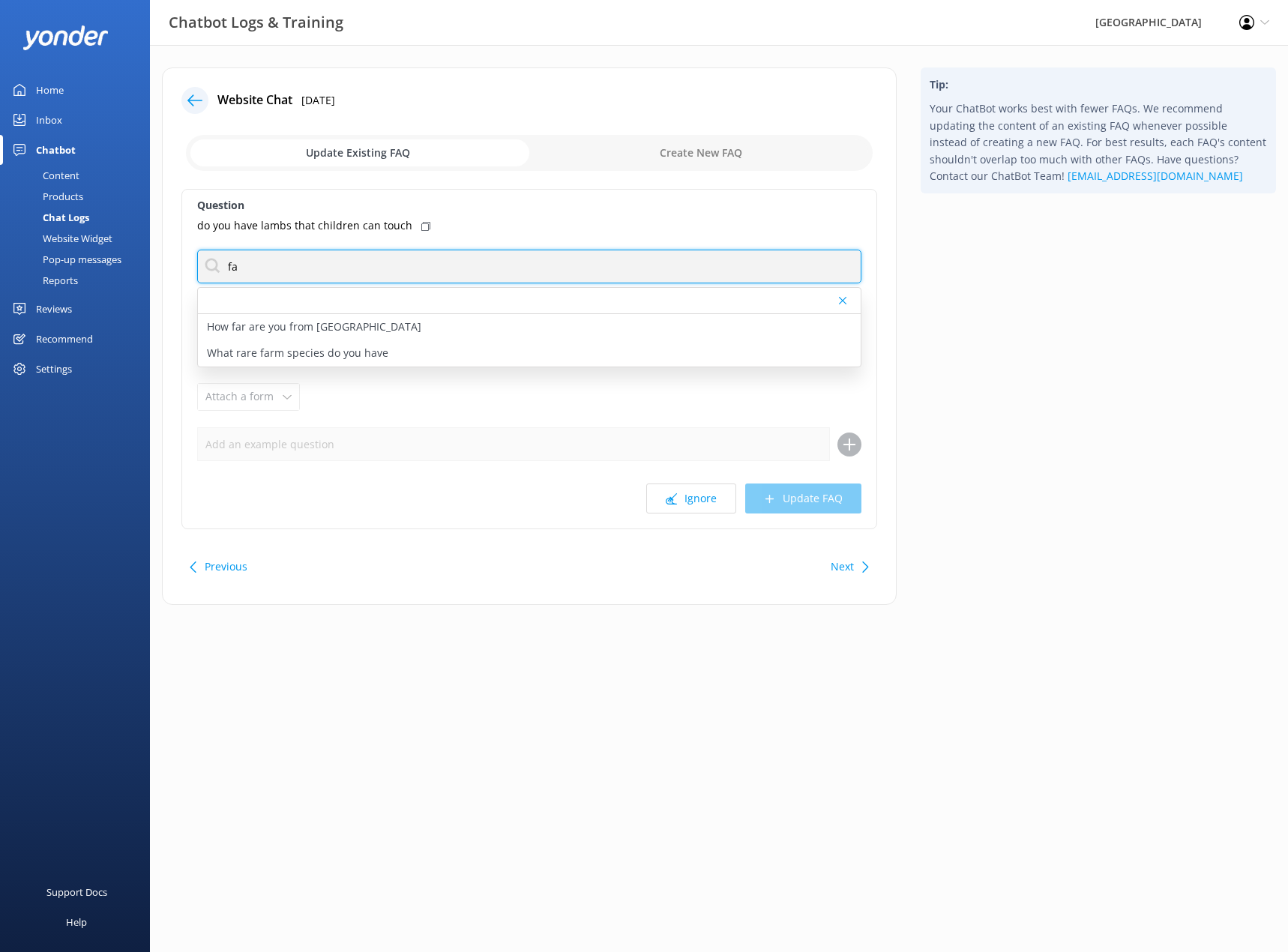
type input "f"
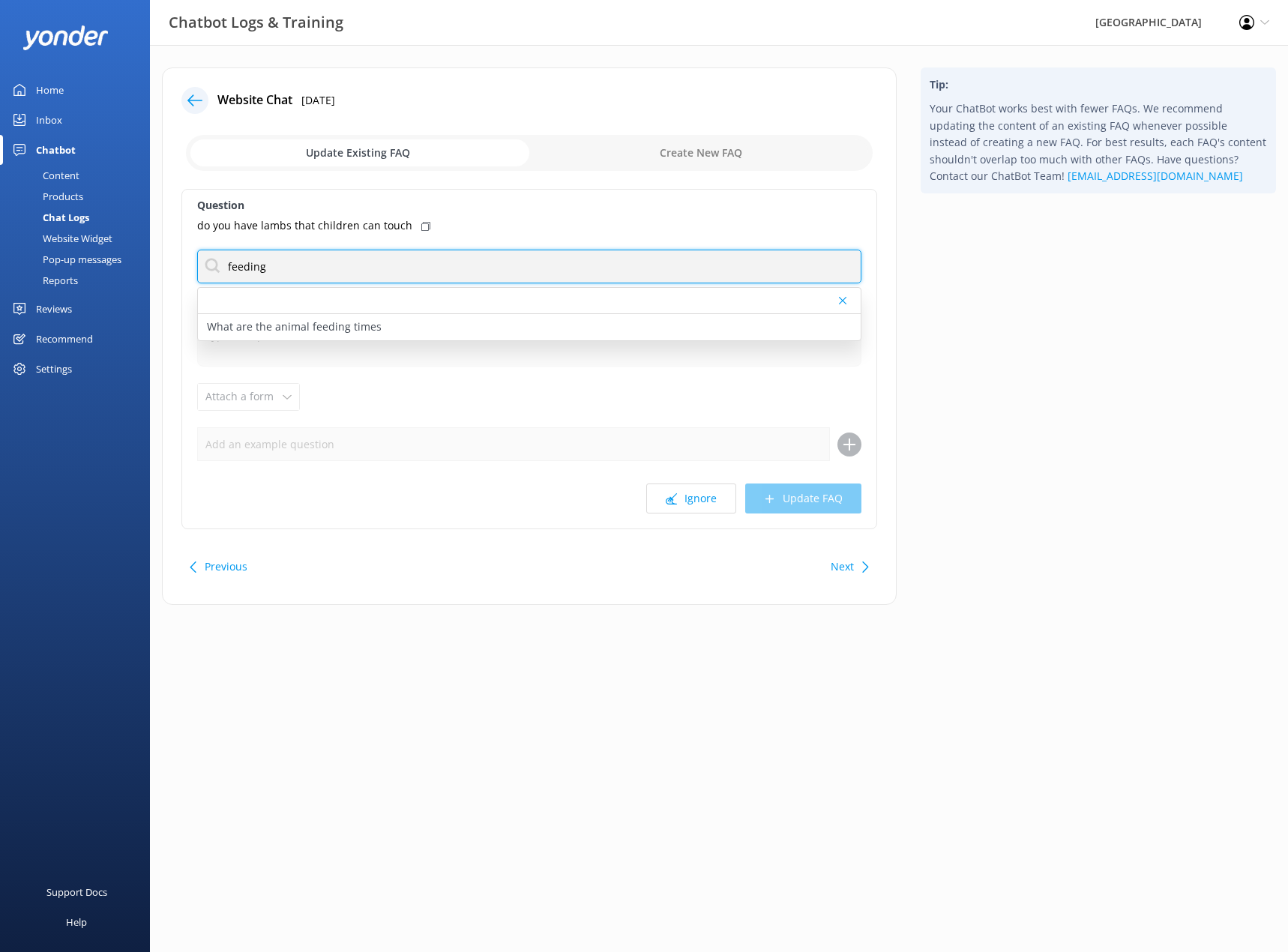
click at [325, 272] on input "feeding" at bounding box center [529, 266] width 664 height 34
type input "f"
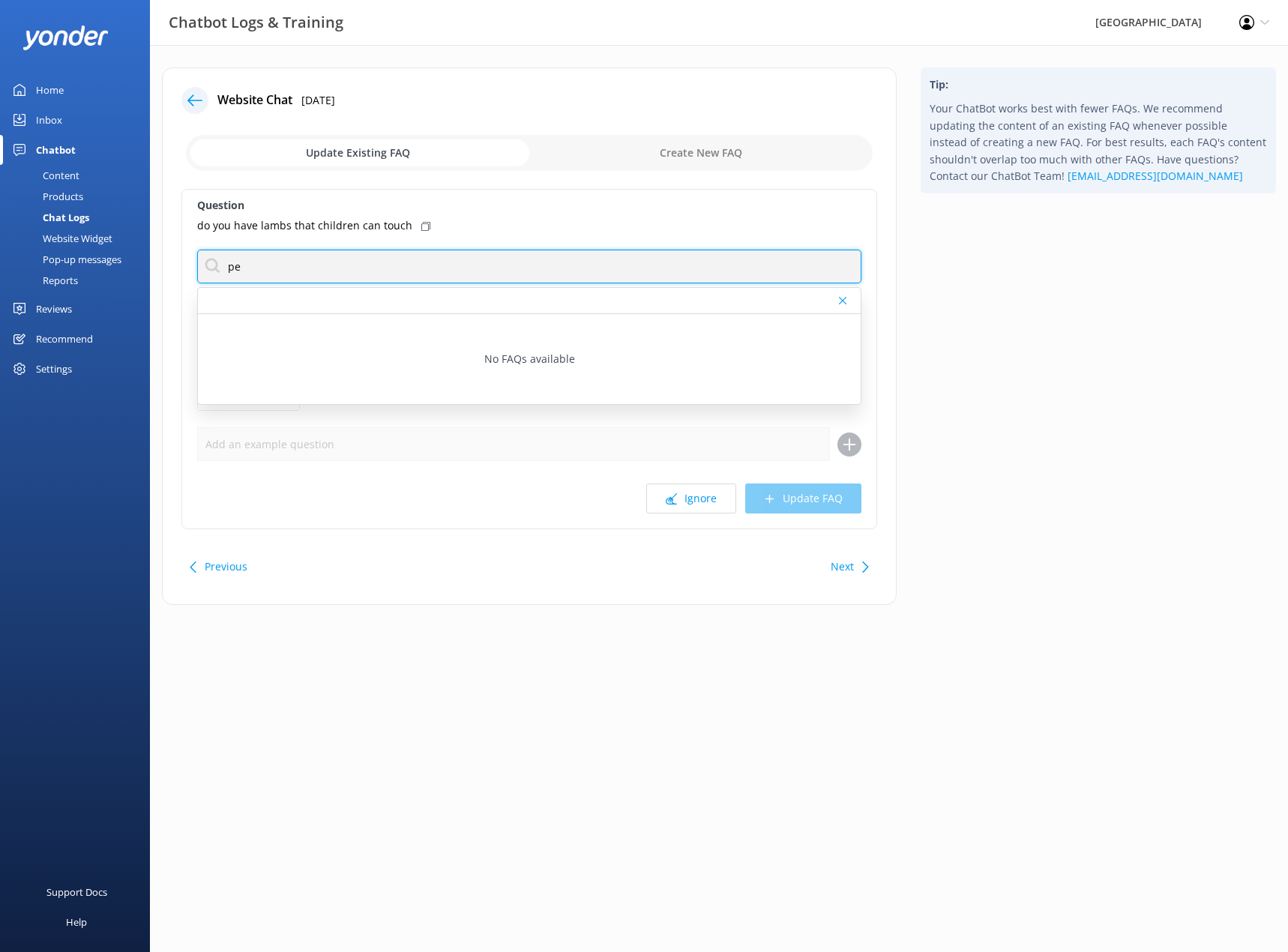
type input "p"
type input "lambs"
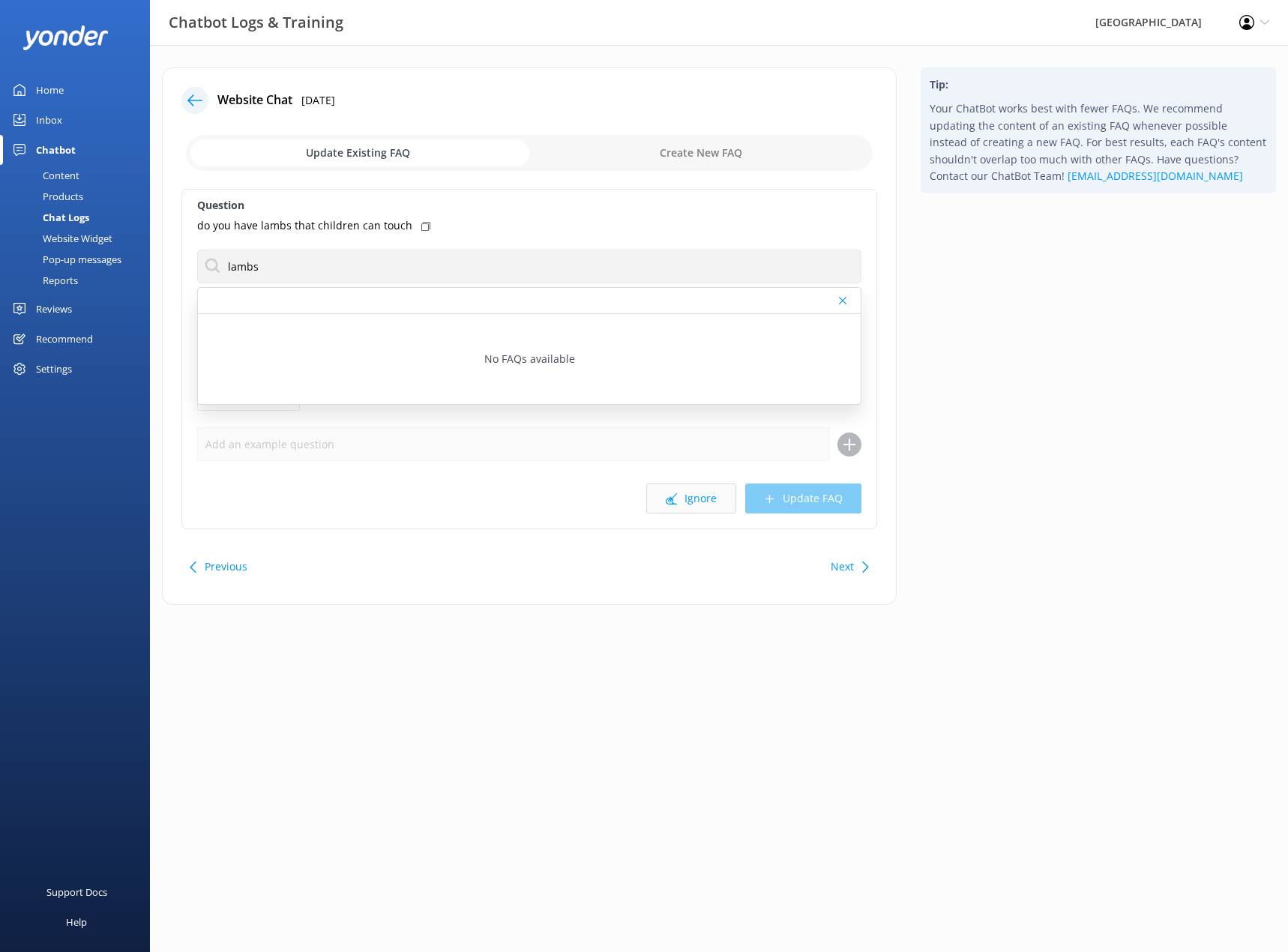
click at [682, 503] on button "Ignore" at bounding box center [690, 499] width 90 height 30
click at [703, 496] on button "Ignore" at bounding box center [690, 499] width 90 height 30
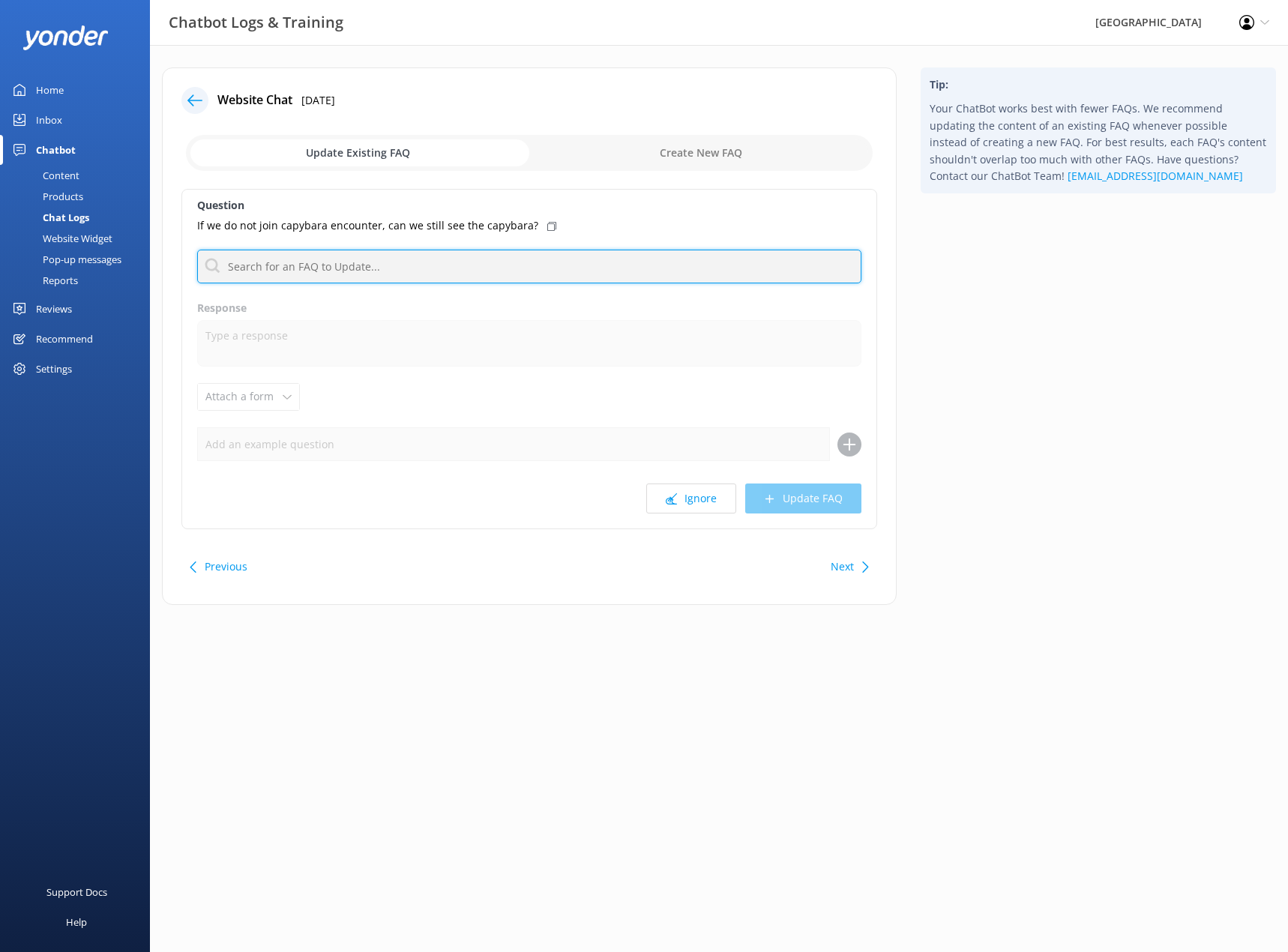
click at [399, 270] on input "text" at bounding box center [529, 266] width 664 height 34
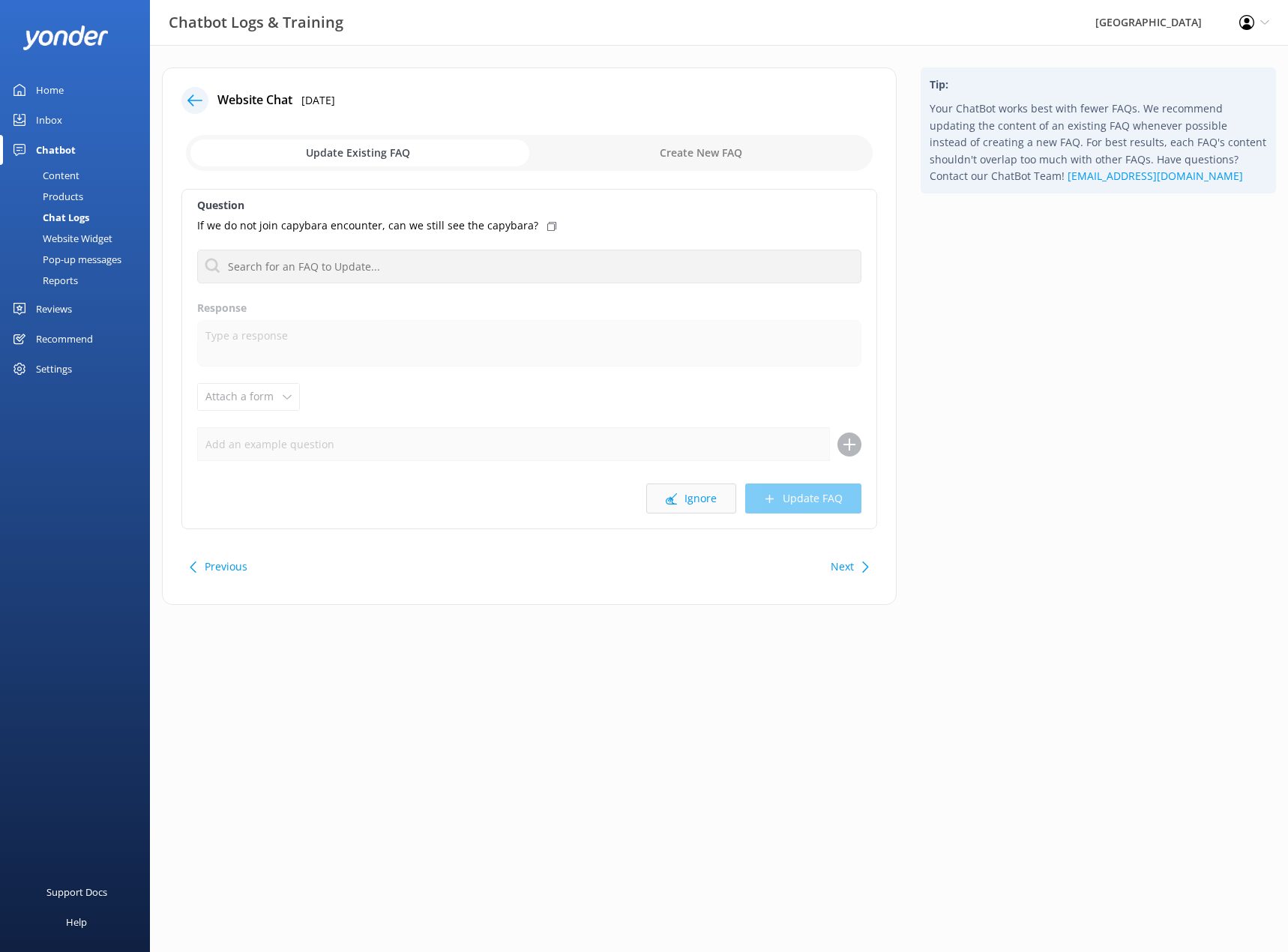
click at [661, 498] on button "Ignore" at bounding box center [690, 499] width 90 height 30
click at [708, 503] on button "Ignore" at bounding box center [690, 499] width 90 height 30
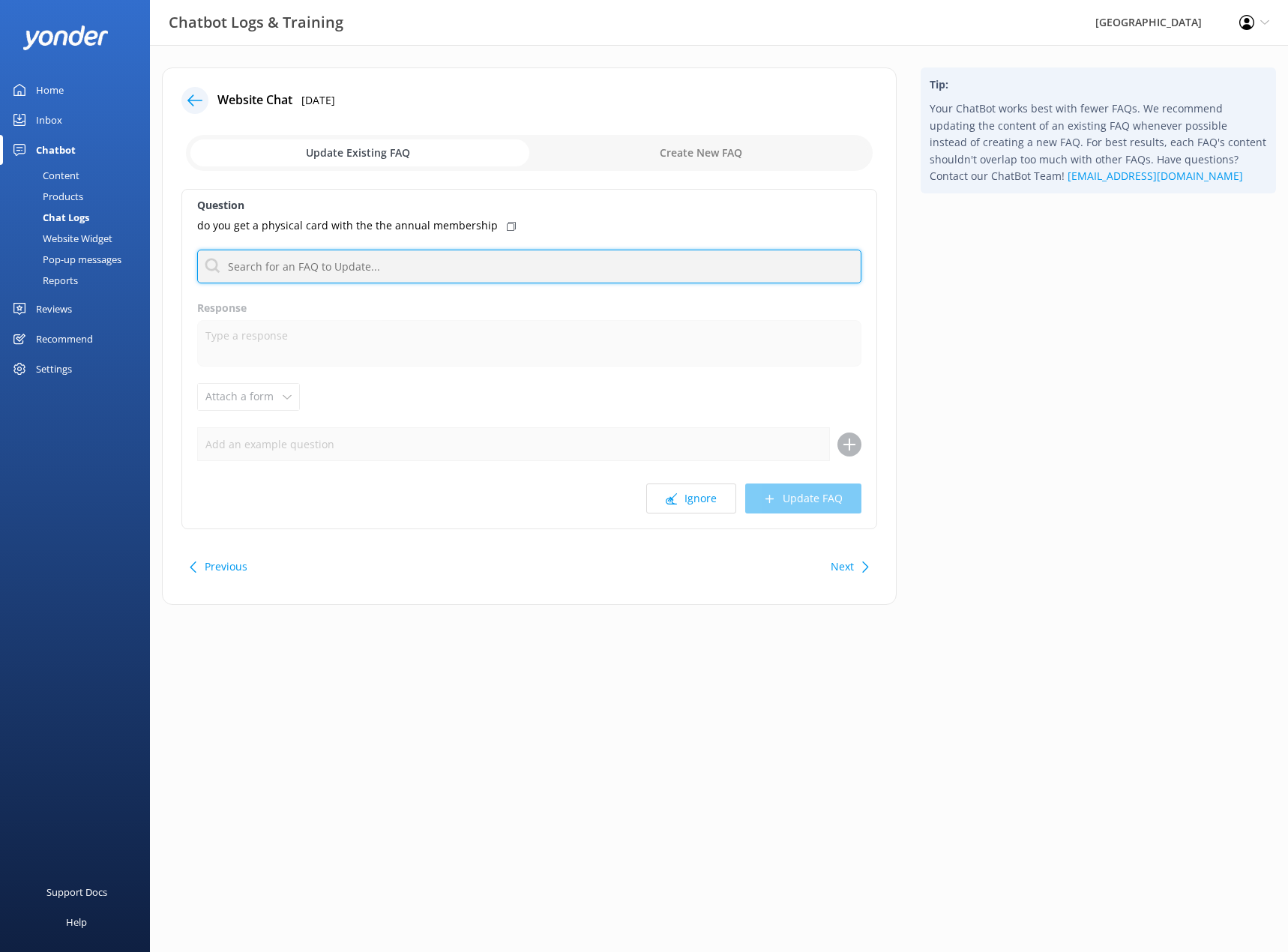
click at [396, 266] on input "text" at bounding box center [529, 266] width 664 height 34
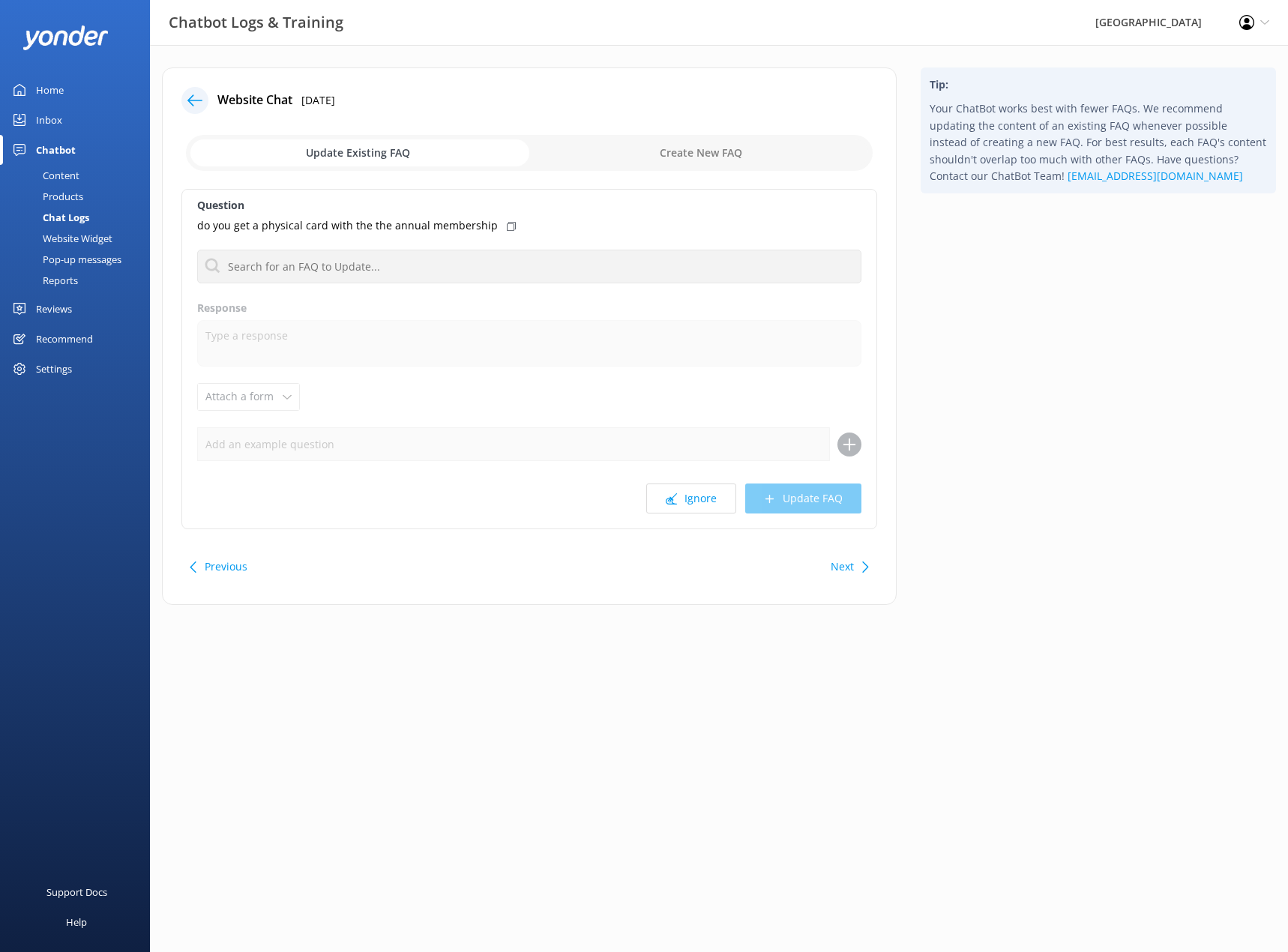
click at [709, 156] on input "checkbox" at bounding box center [529, 153] width 687 height 36
checkbox input "true"
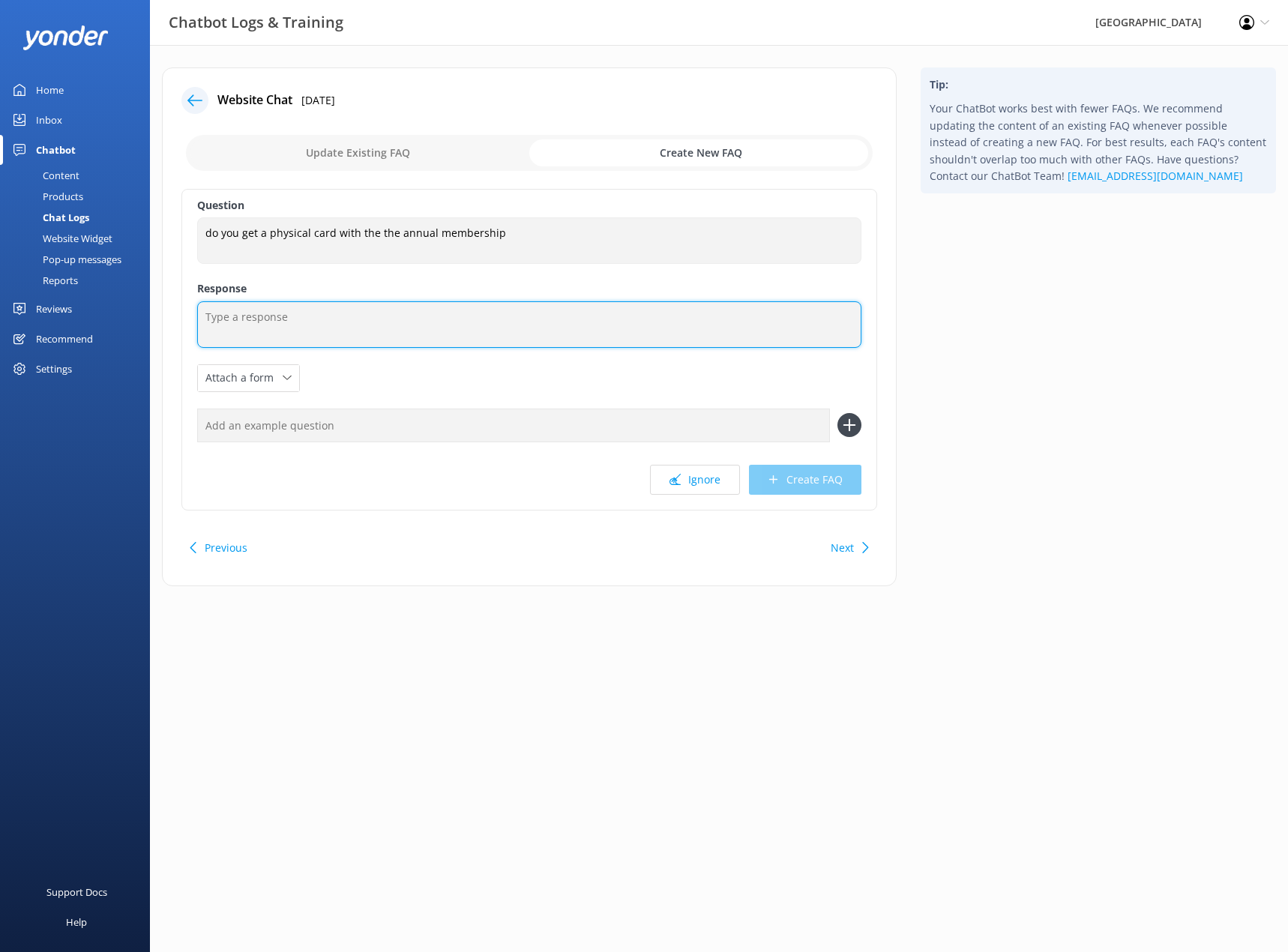
click at [223, 339] on textarea at bounding box center [529, 325] width 664 height 47
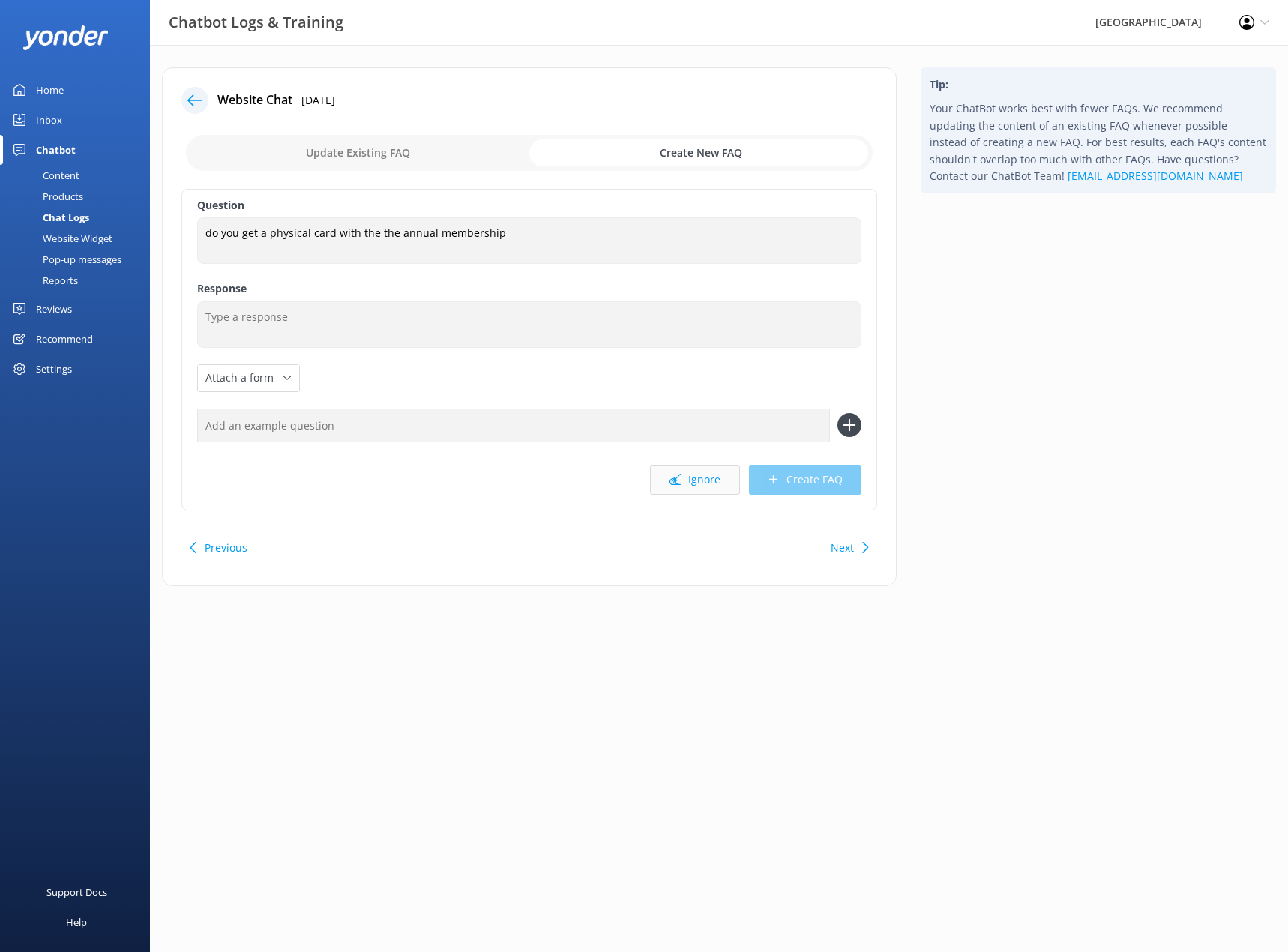
click at [691, 481] on button "Ignore" at bounding box center [694, 480] width 90 height 30
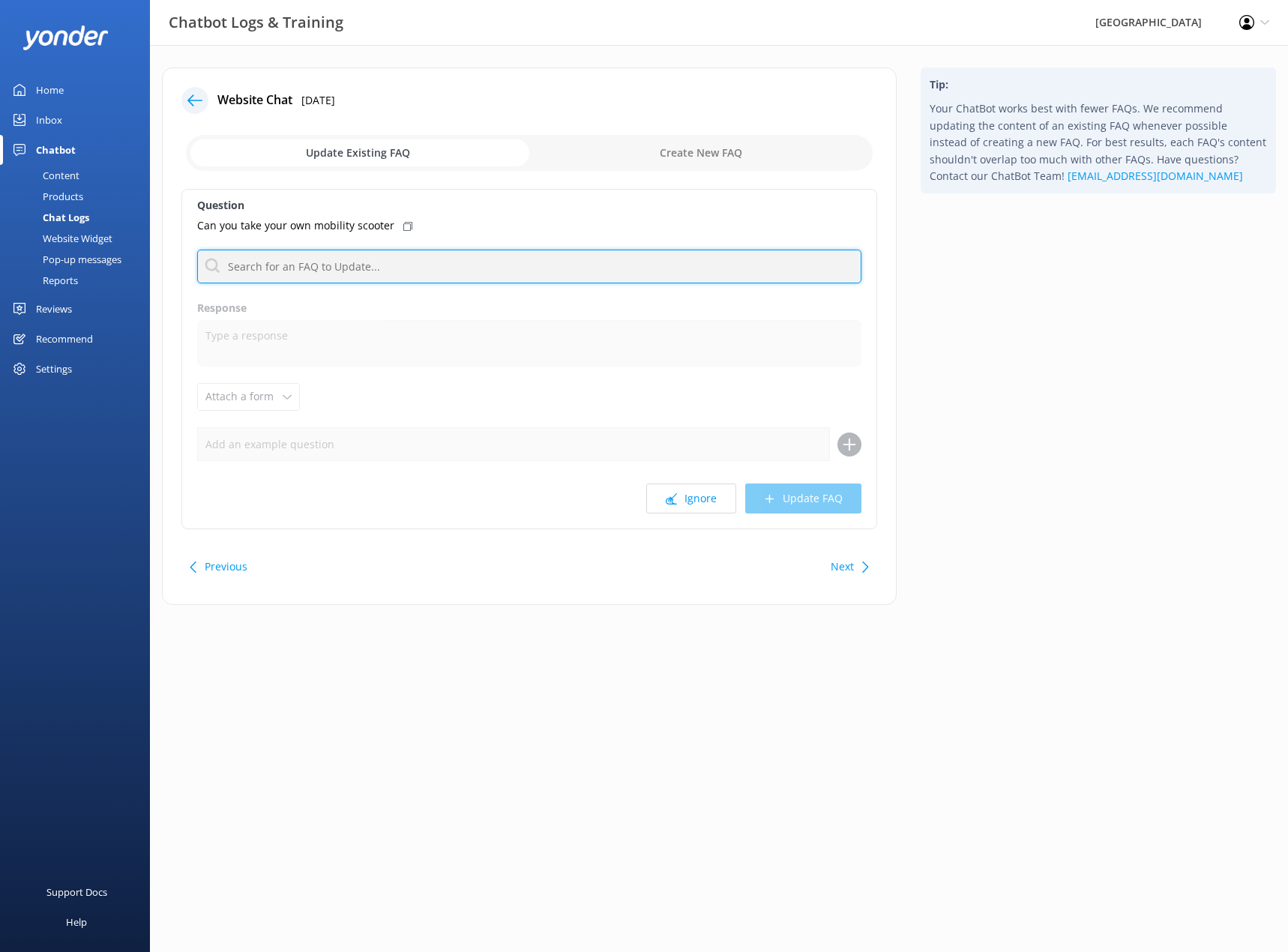
click at [342, 277] on input "text" at bounding box center [529, 266] width 664 height 34
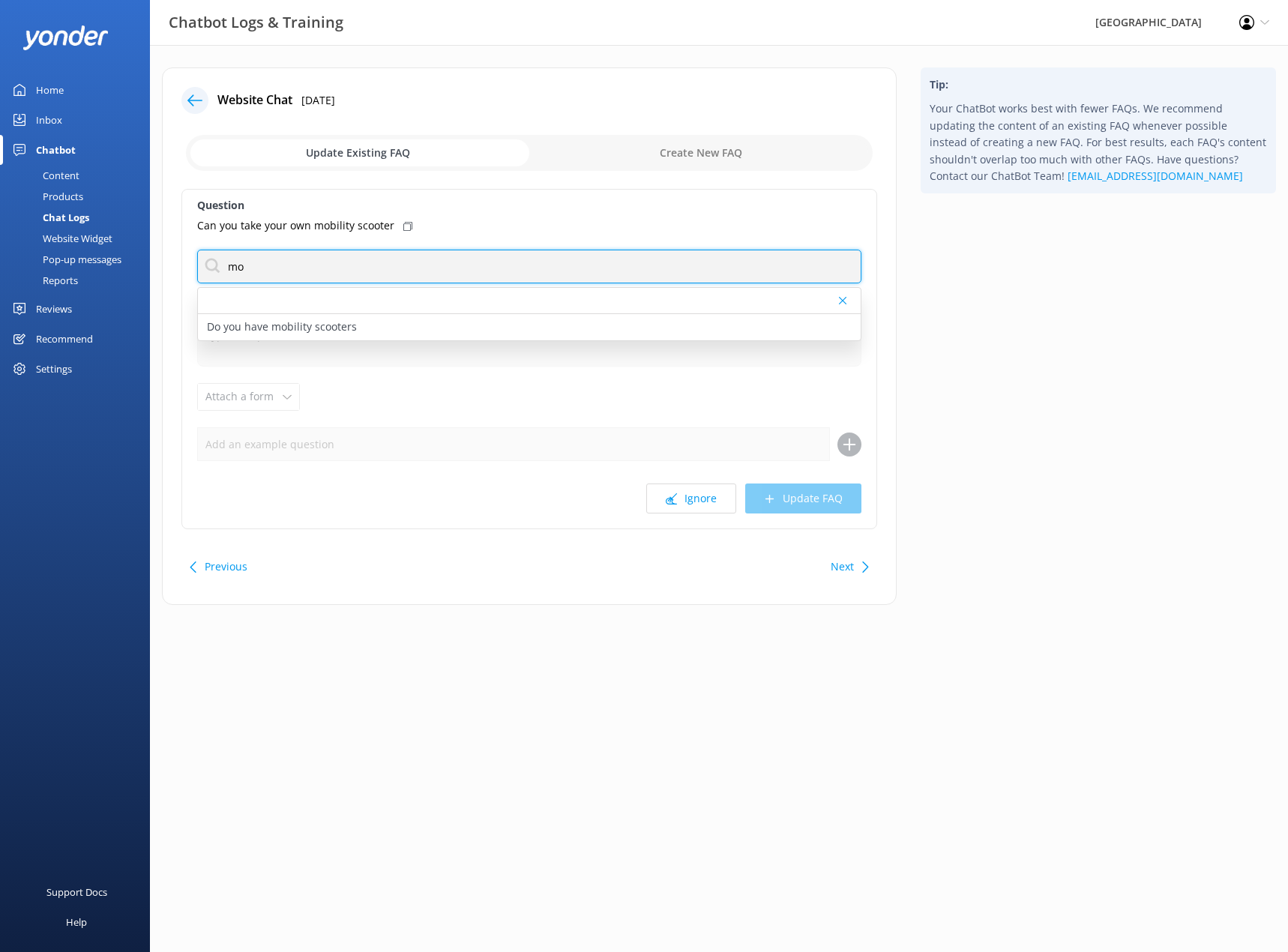
type input "m"
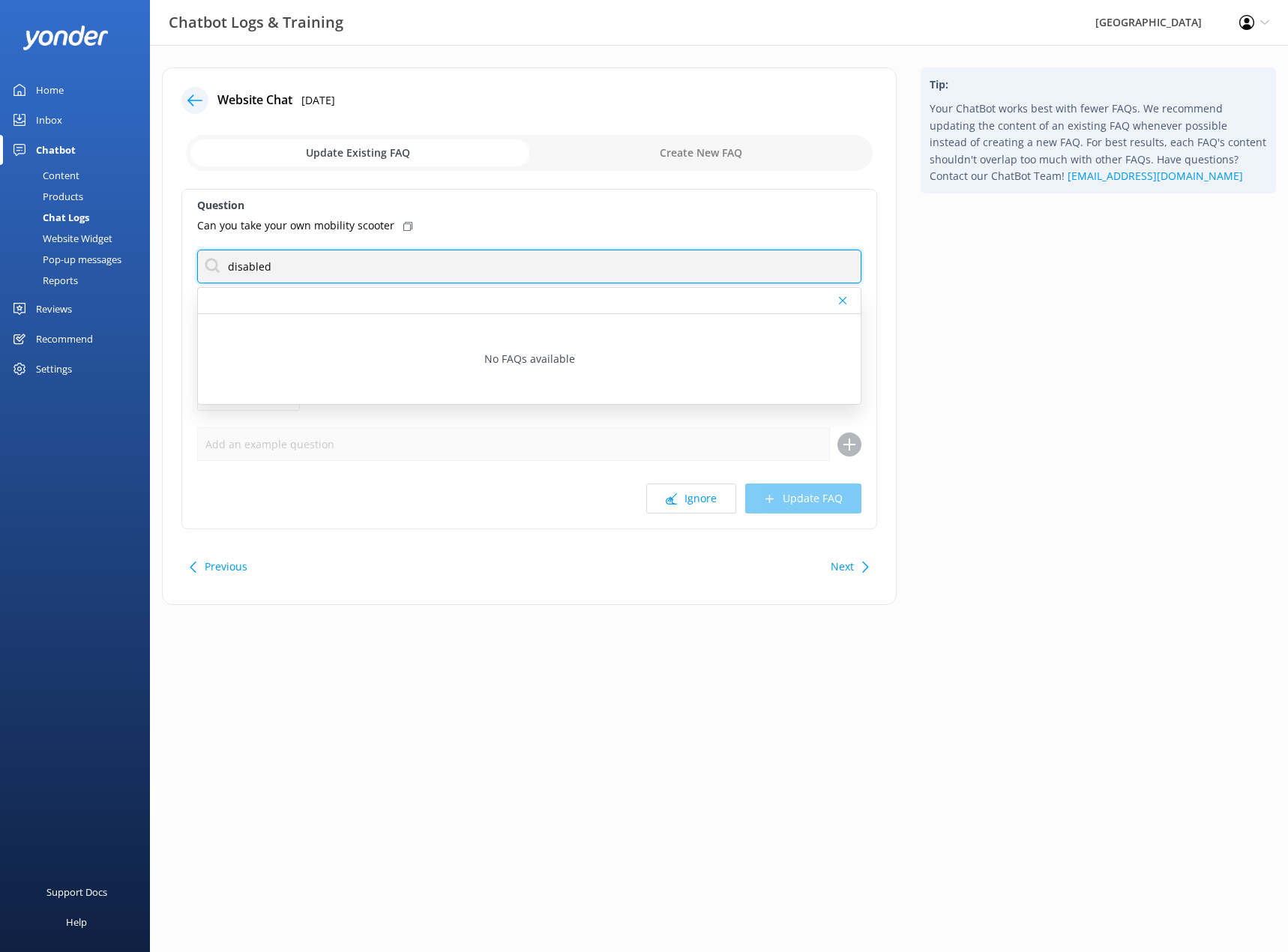
type input "disabled"
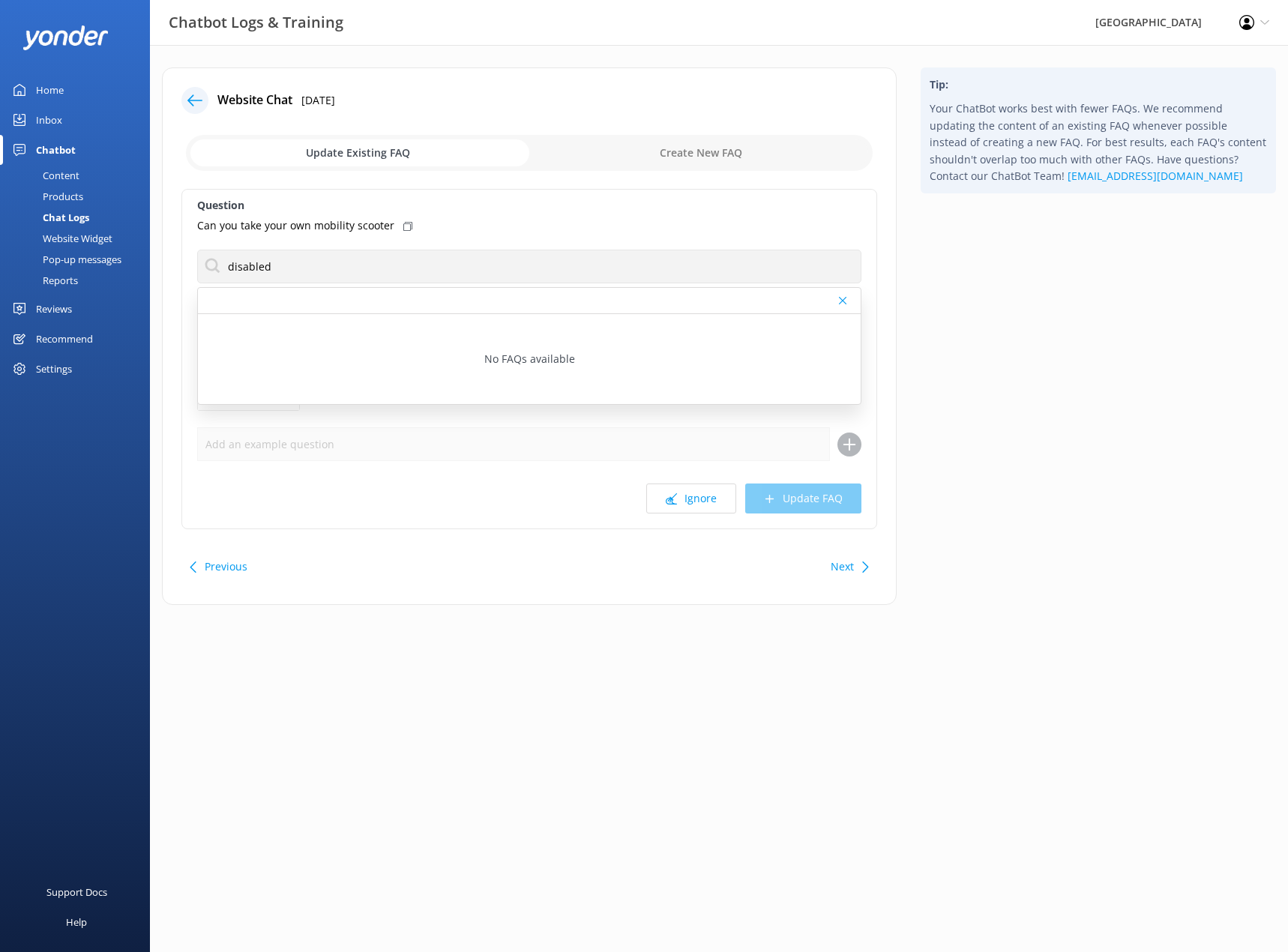
click at [470, 780] on html "Chatbot Logs & Training Willowbank Wildlife Reserve Profile Settings Logout Hom…" at bounding box center [644, 476] width 1288 height 952
click at [843, 567] on button "Next" at bounding box center [842, 567] width 23 height 30
click at [844, 567] on button "Next" at bounding box center [842, 567] width 23 height 30
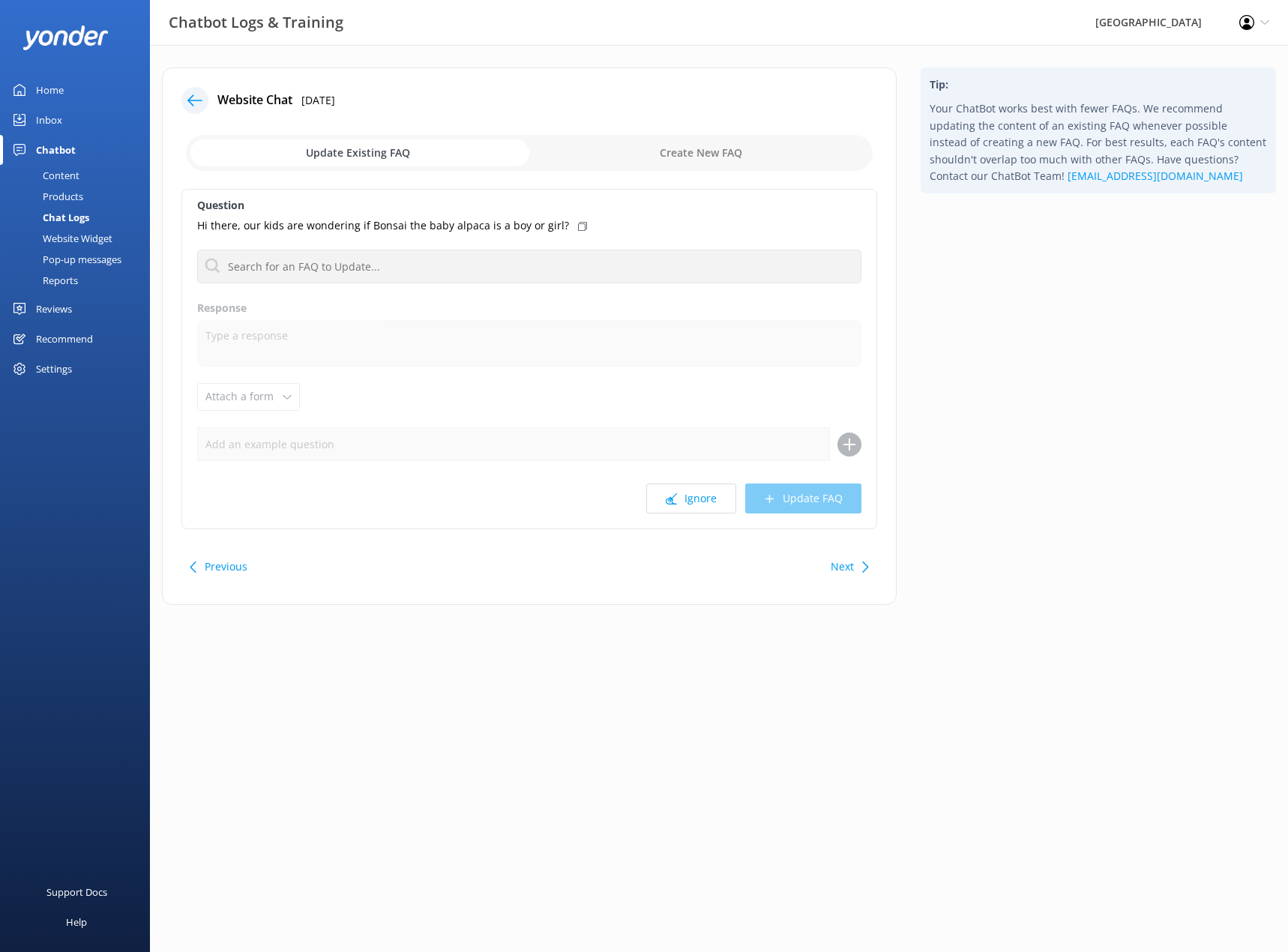
click at [202, 563] on div "Previous" at bounding box center [220, 567] width 66 height 30
click at [846, 572] on button "Next" at bounding box center [842, 567] width 23 height 30
click at [843, 570] on button "Next" at bounding box center [842, 567] width 23 height 30
click at [838, 574] on button "Next" at bounding box center [842, 567] width 23 height 30
click at [839, 574] on button "Next" at bounding box center [842, 567] width 23 height 30
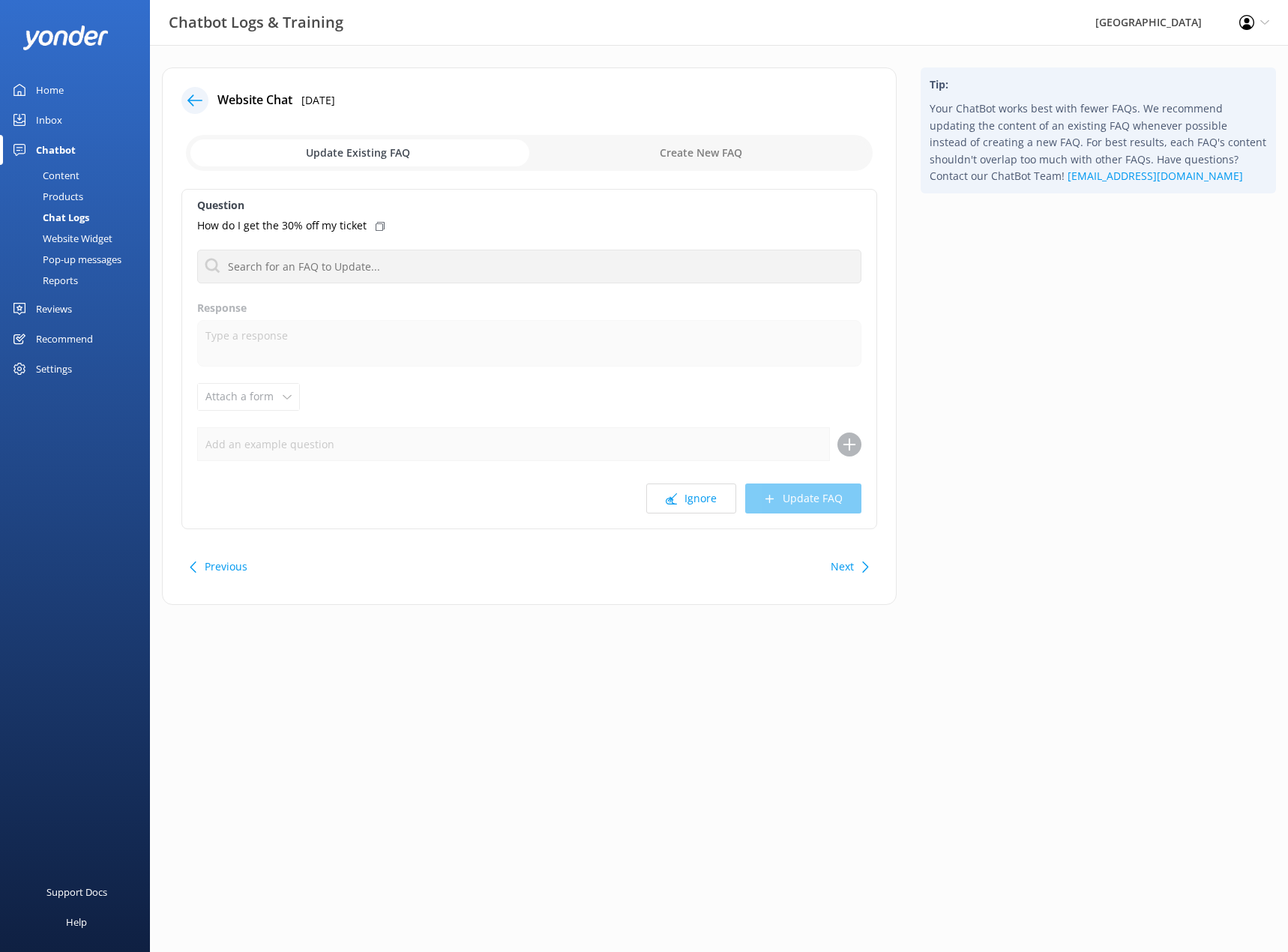
click at [846, 563] on div "Next" at bounding box center [848, 567] width 47 height 30
click at [843, 562] on button "Next" at bounding box center [842, 567] width 23 height 30
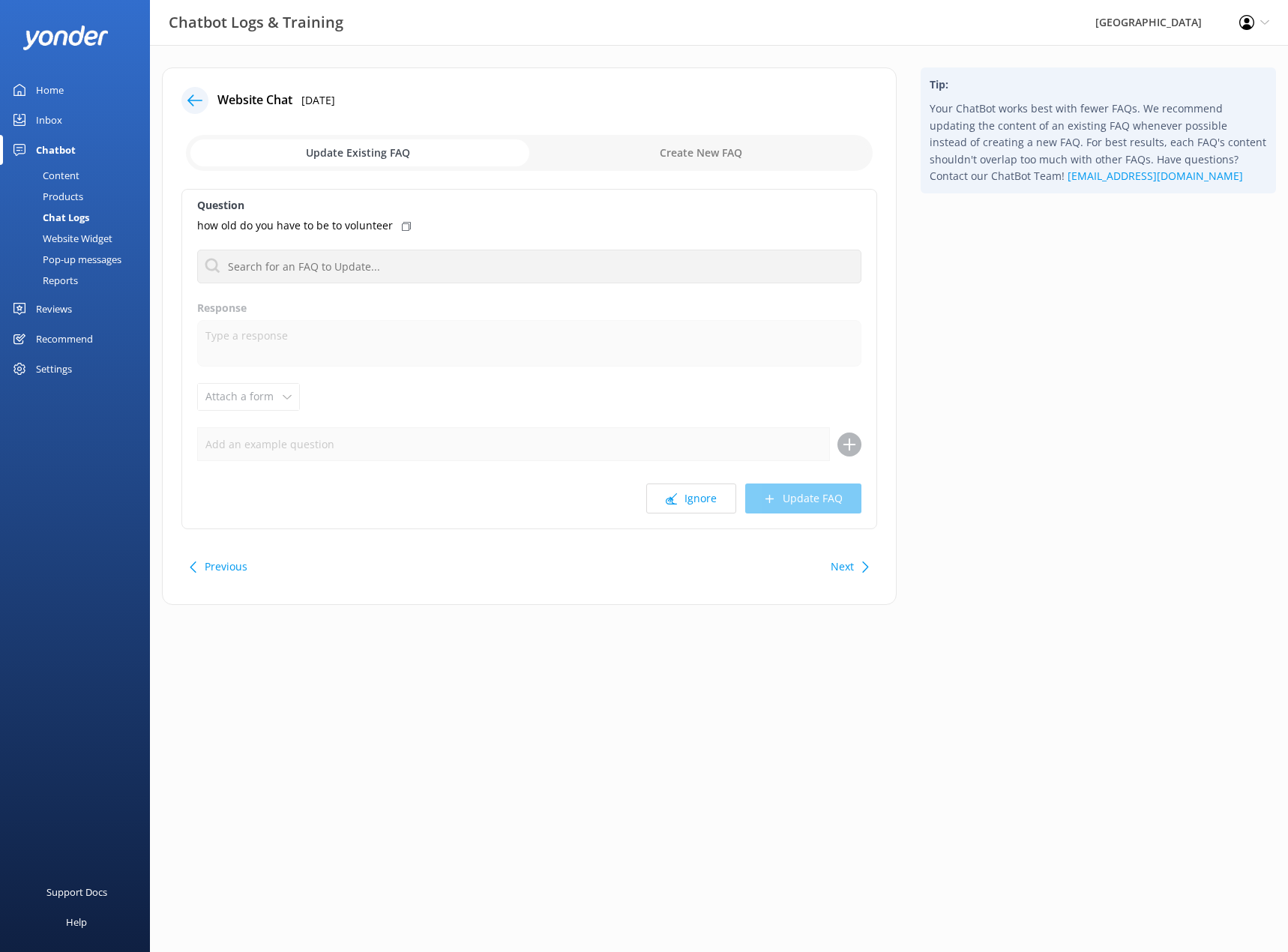
click at [843, 562] on button "Next" at bounding box center [842, 567] width 23 height 30
click at [228, 563] on button "Previous" at bounding box center [225, 567] width 43 height 30
click at [714, 151] on input "checkbox" at bounding box center [529, 153] width 687 height 36
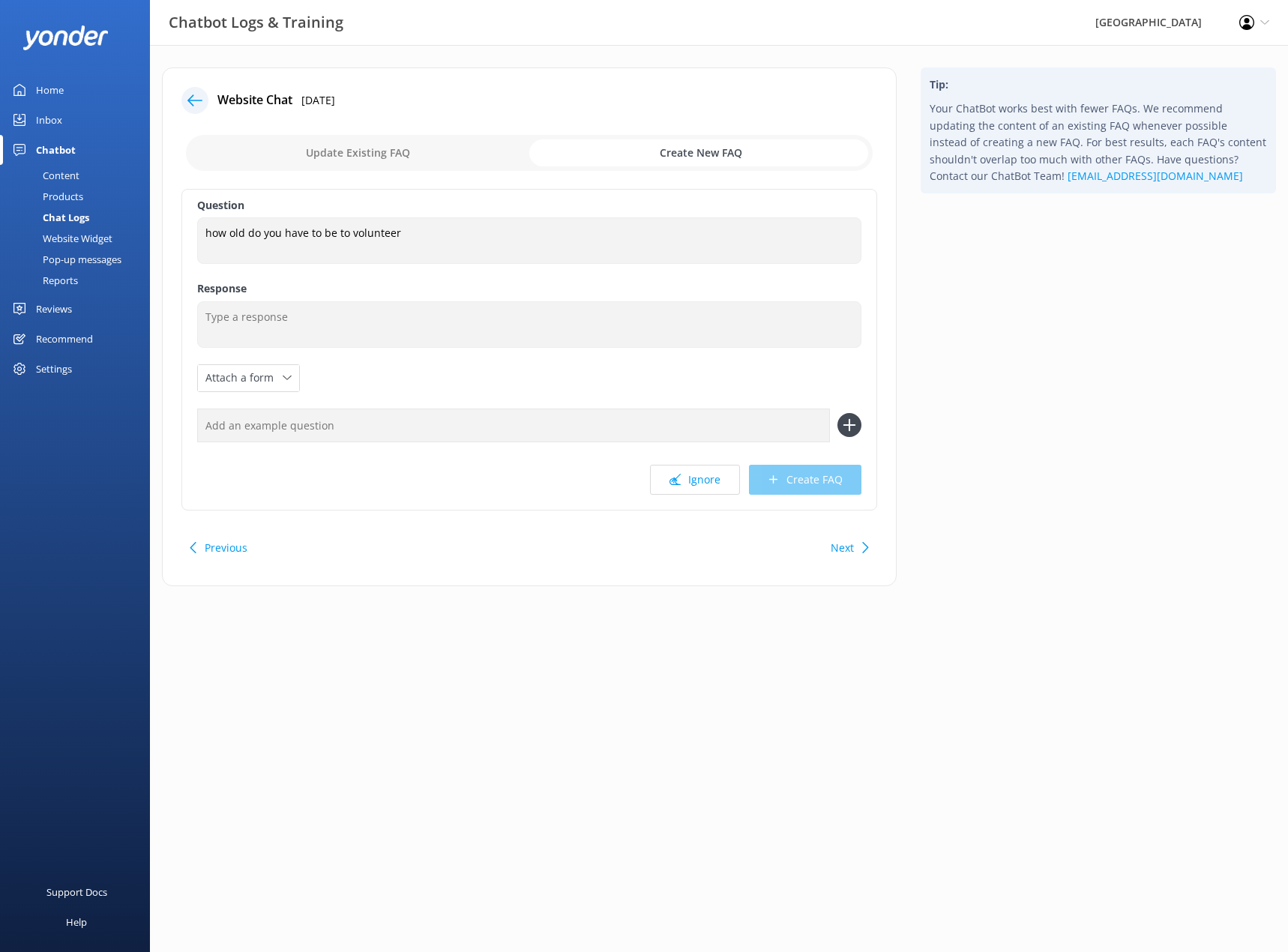
click at [351, 154] on input "checkbox" at bounding box center [529, 153] width 687 height 36
checkbox input "false"
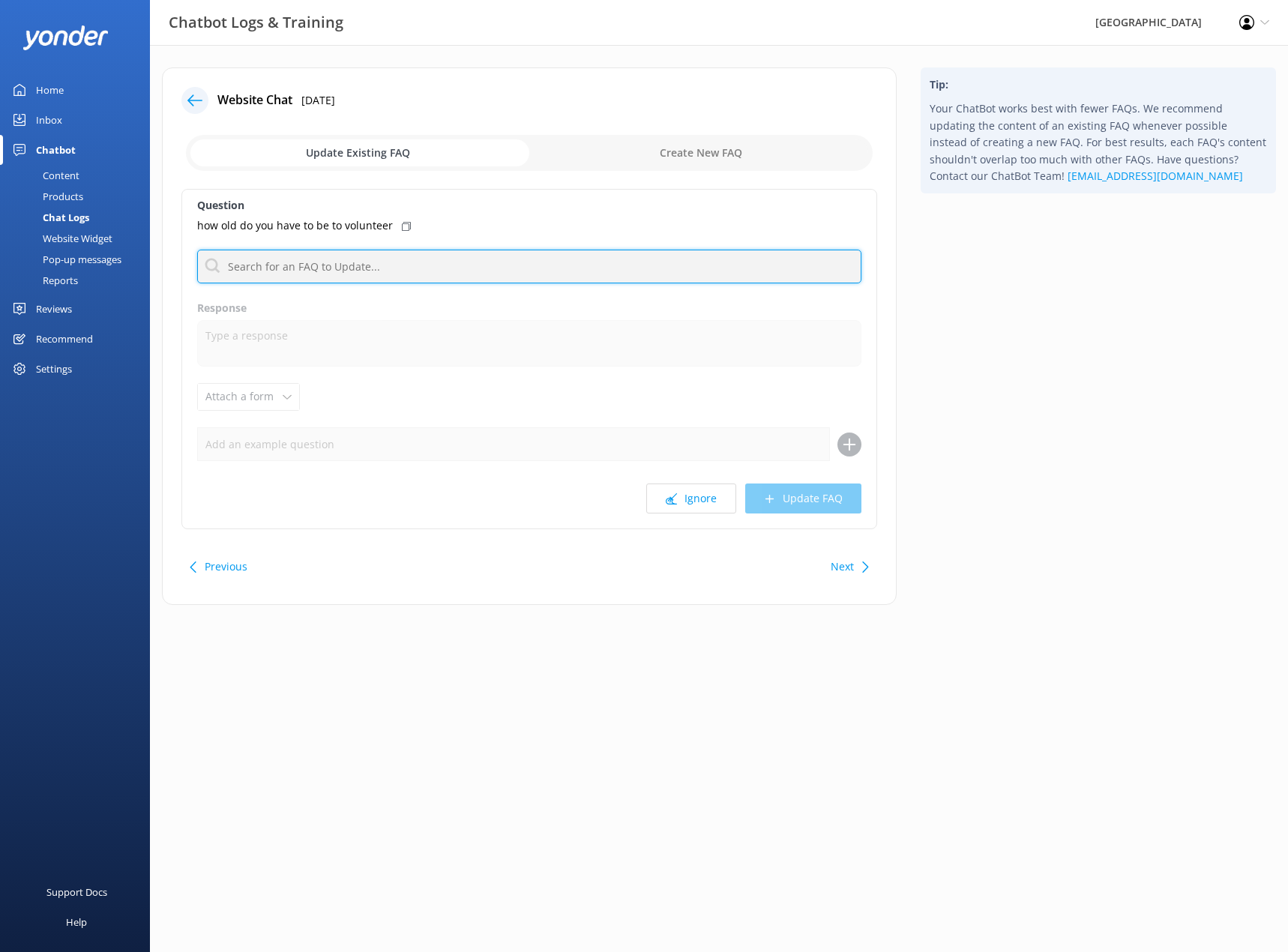
click at [295, 265] on input "text" at bounding box center [529, 266] width 664 height 34
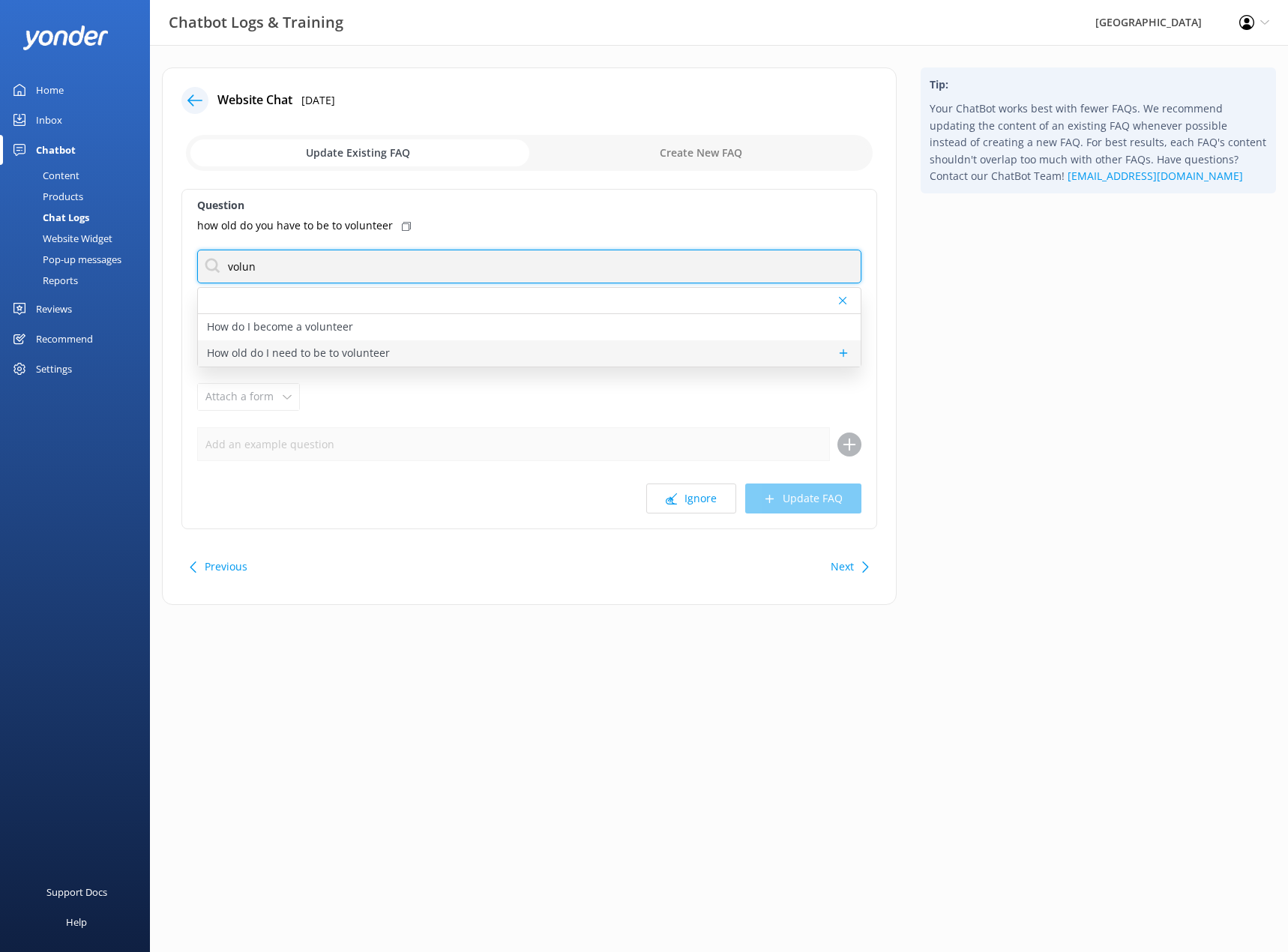
type input "volun"
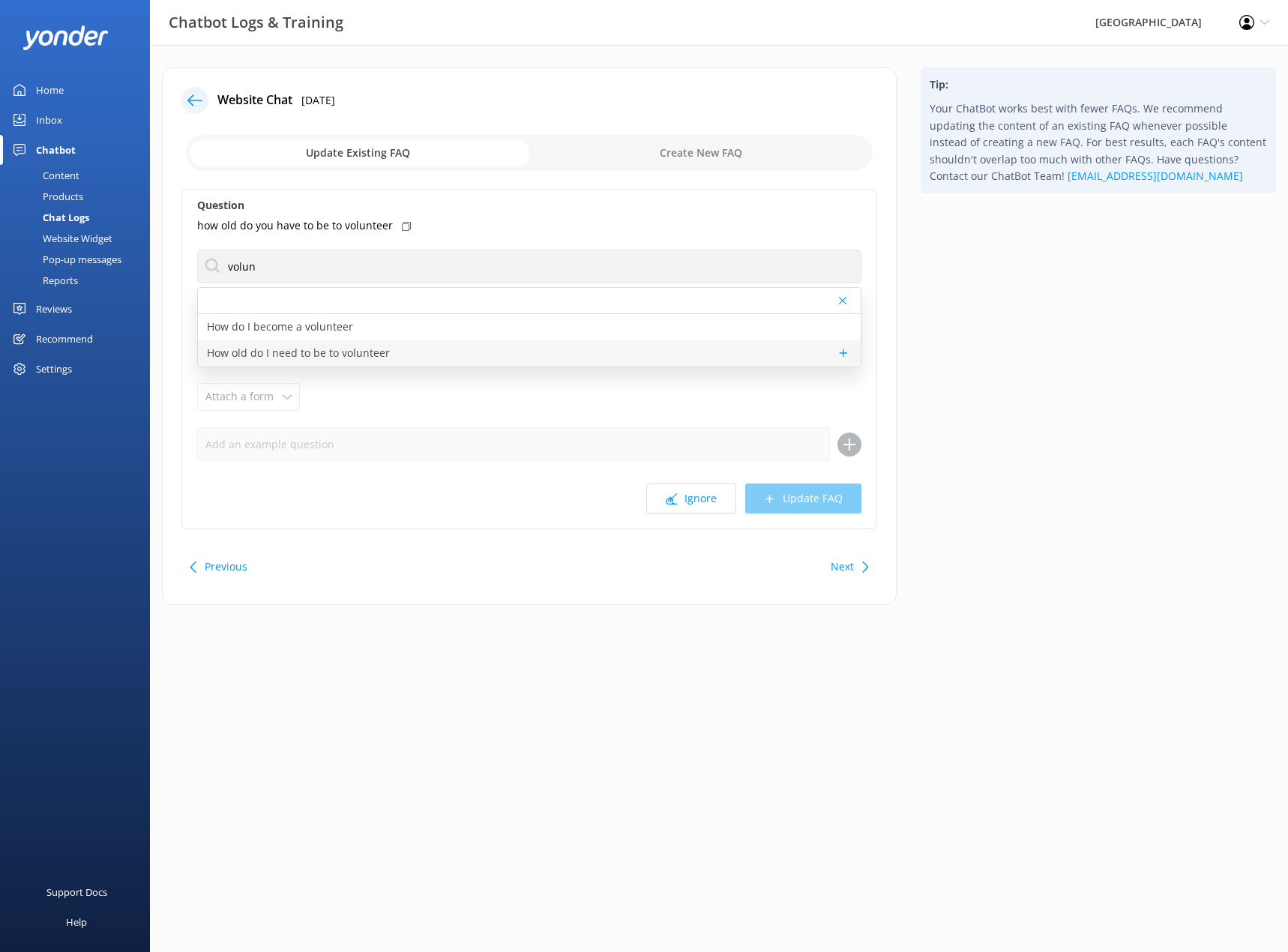
click at [232, 353] on p "How old do I need to be to volunteer" at bounding box center [298, 353] width 183 height 16
type textarea "If you’re passionate about wildlife, eager to learn, and want to make a differe…"
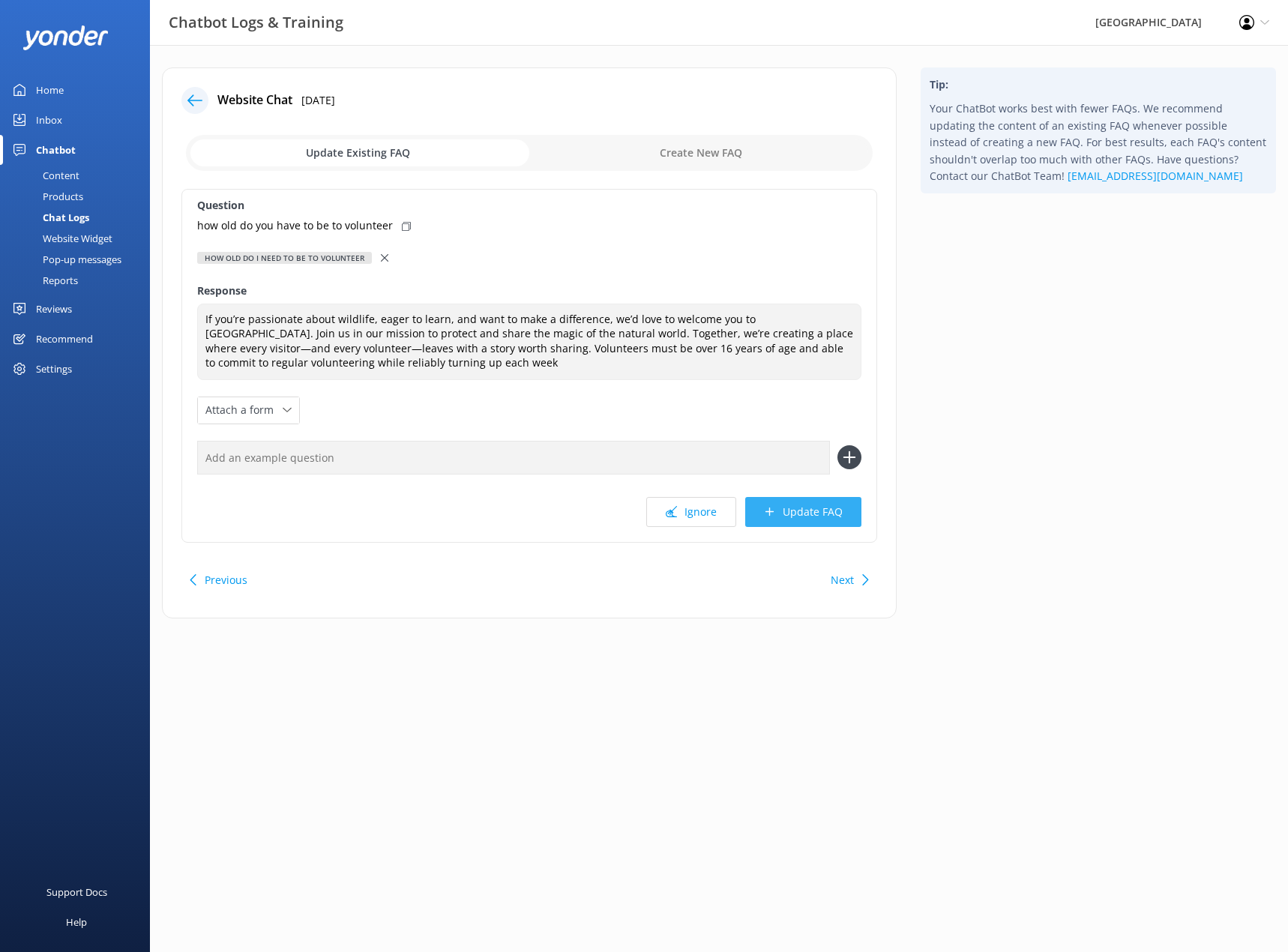
click at [798, 517] on button "Update FAQ" at bounding box center [803, 512] width 116 height 30
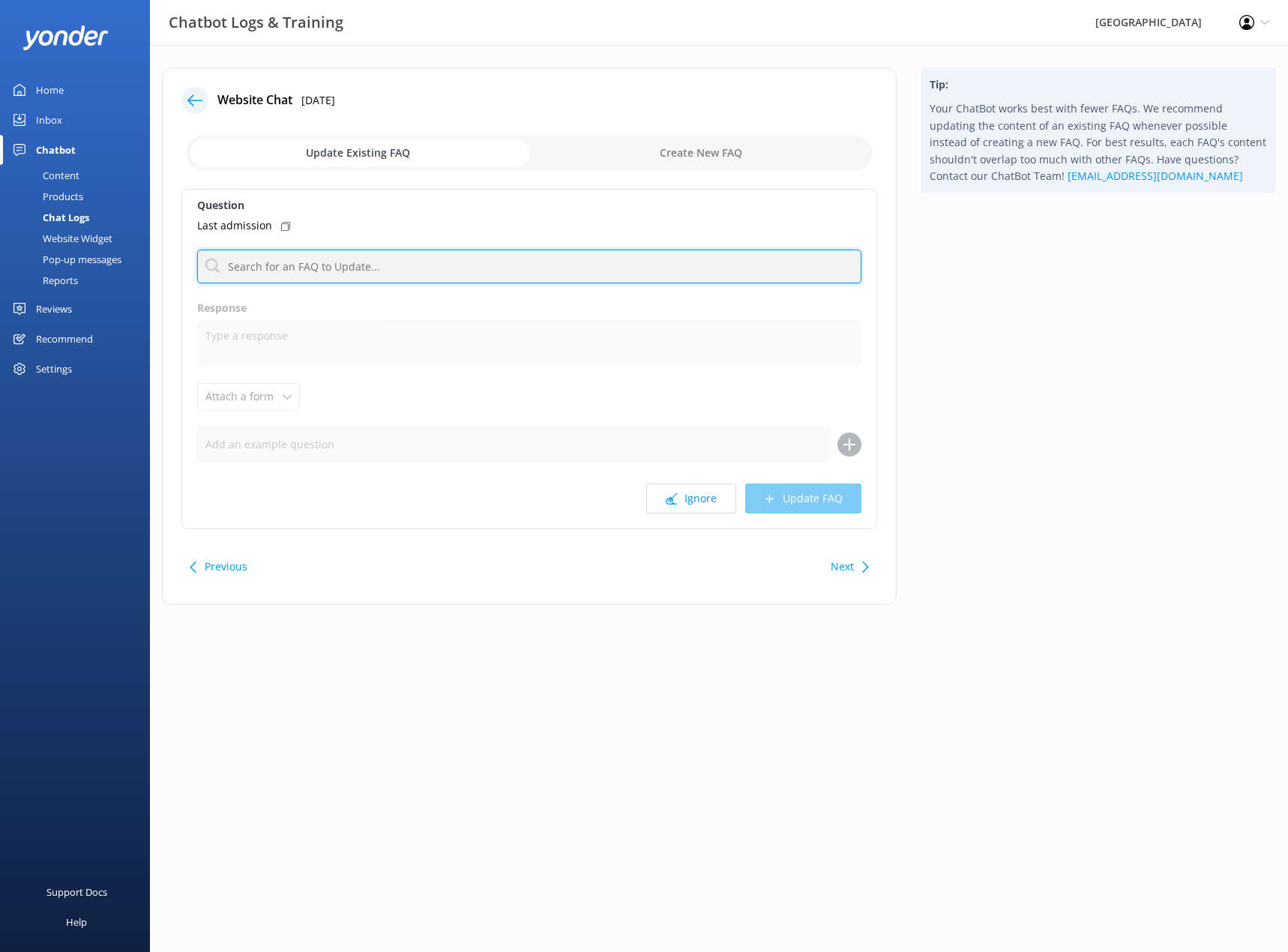
click at [465, 265] on input "text" at bounding box center [529, 266] width 664 height 34
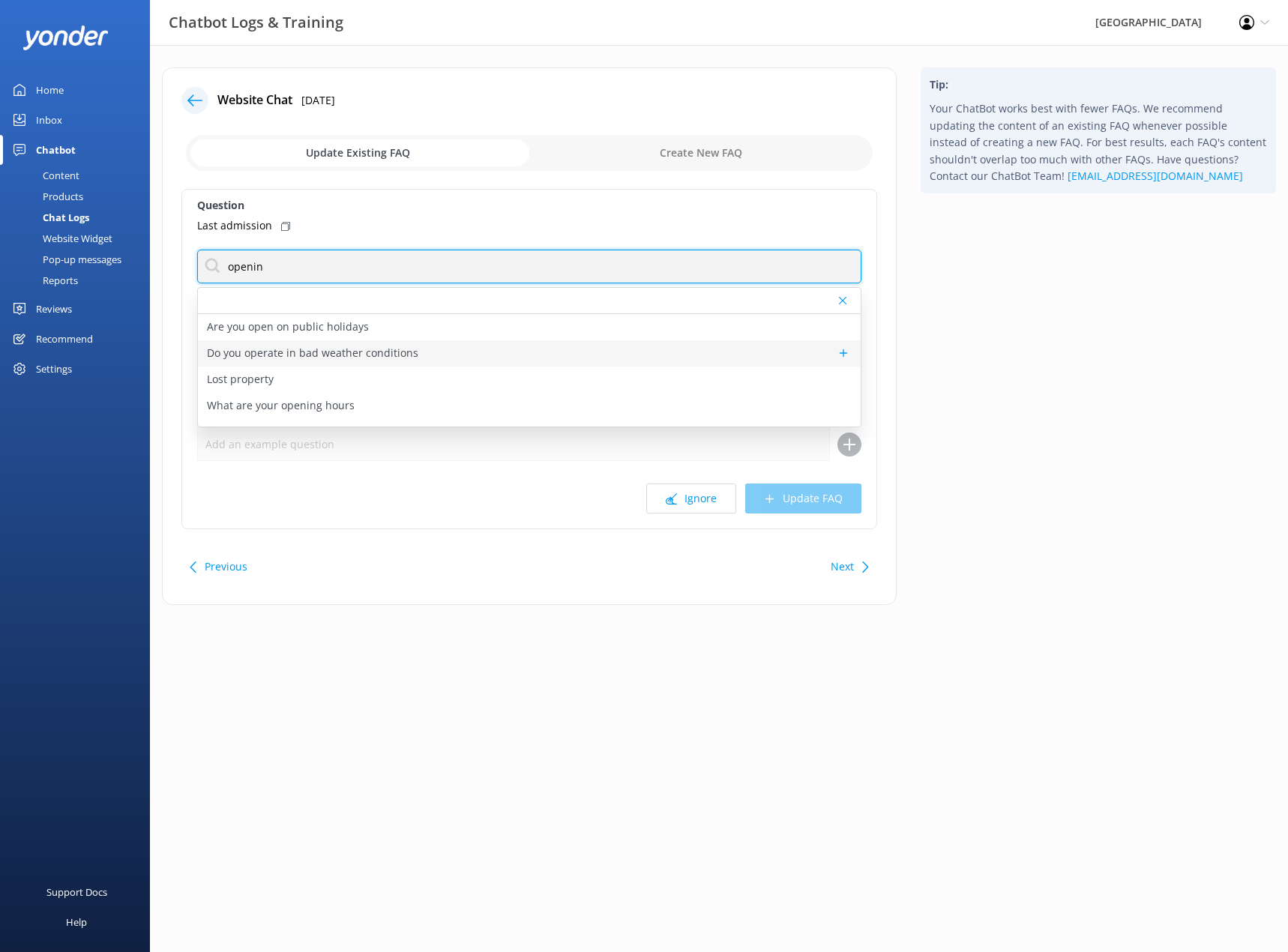
type input "opening"
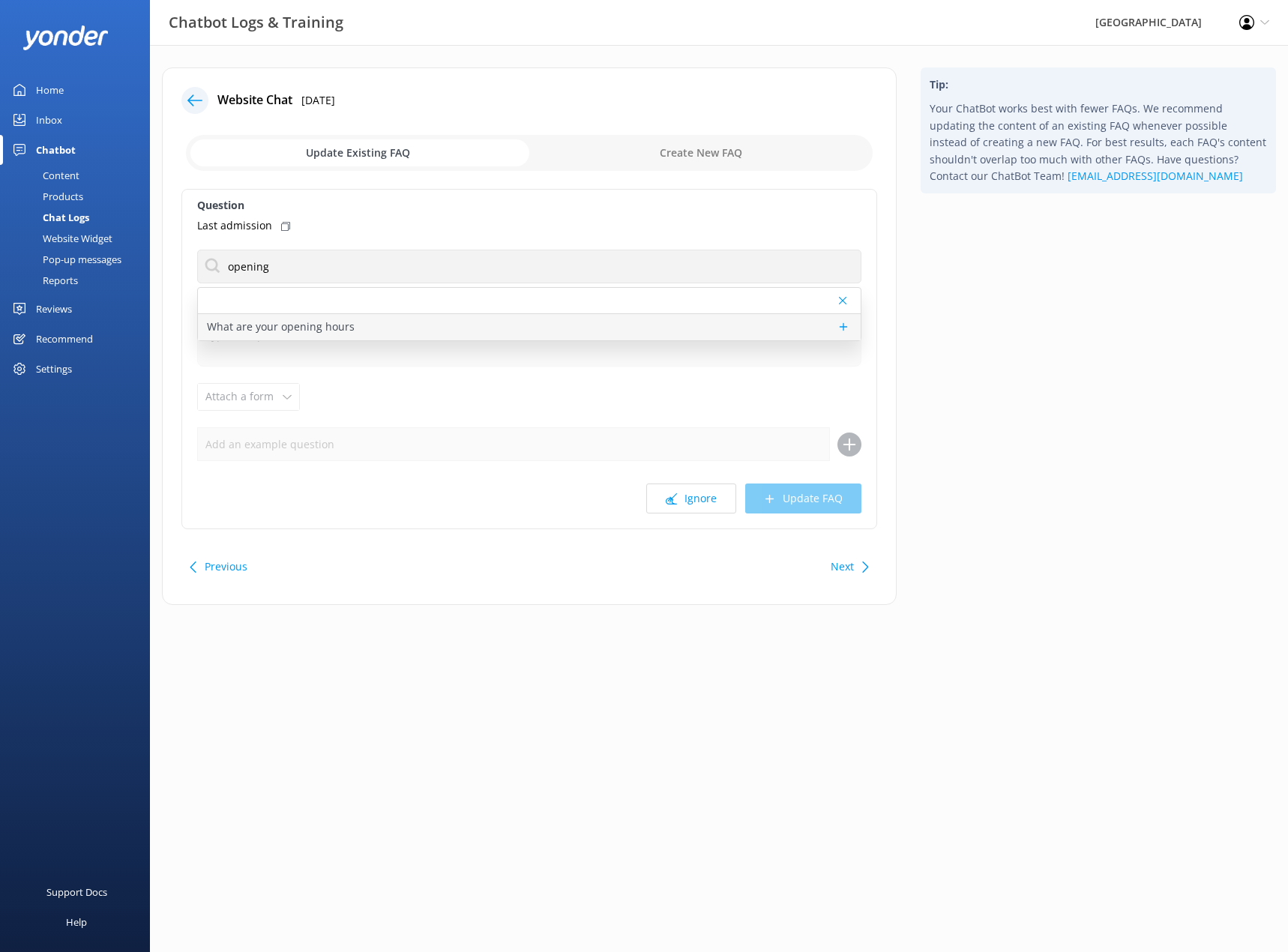
click at [318, 332] on p "What are your opening hours" at bounding box center [280, 326] width 147 height 16
type textarea "[GEOGRAPHIC_DATA] is open every day from 9:30am to 5pm, except on [DATE], when …"
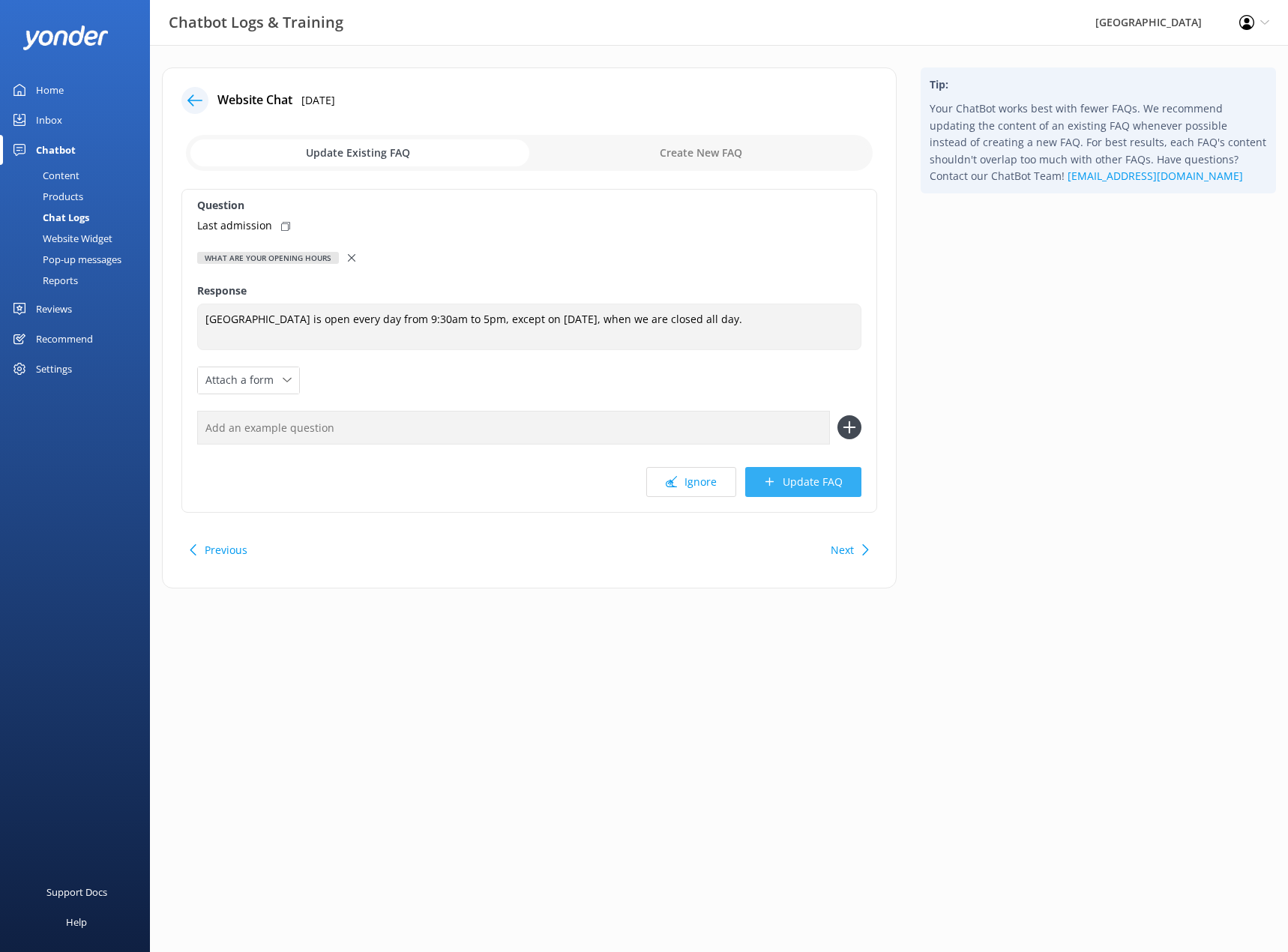
click at [815, 481] on button "Update FAQ" at bounding box center [803, 482] width 116 height 30
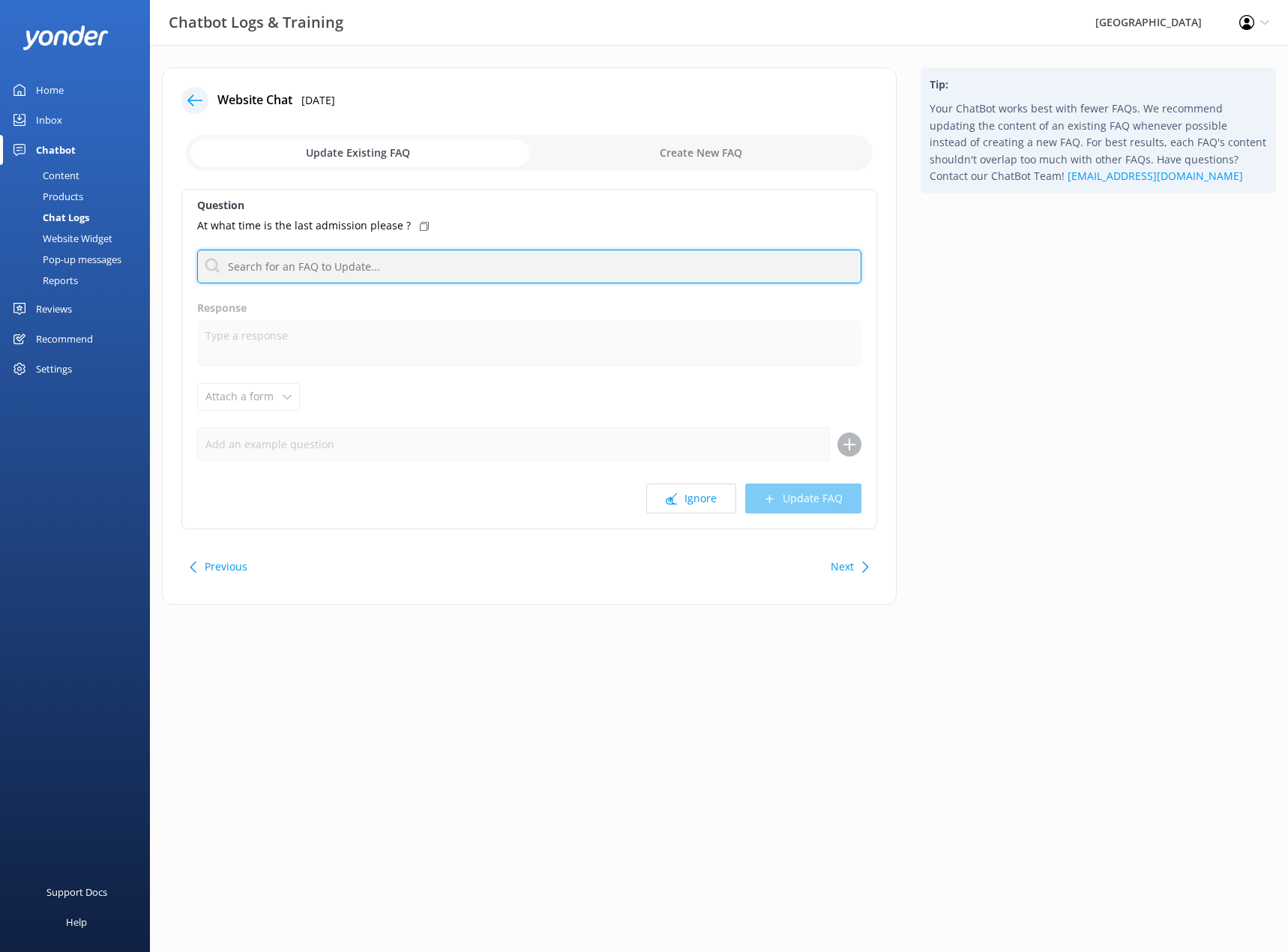
click at [401, 258] on input "text" at bounding box center [529, 266] width 664 height 34
type input "opening"
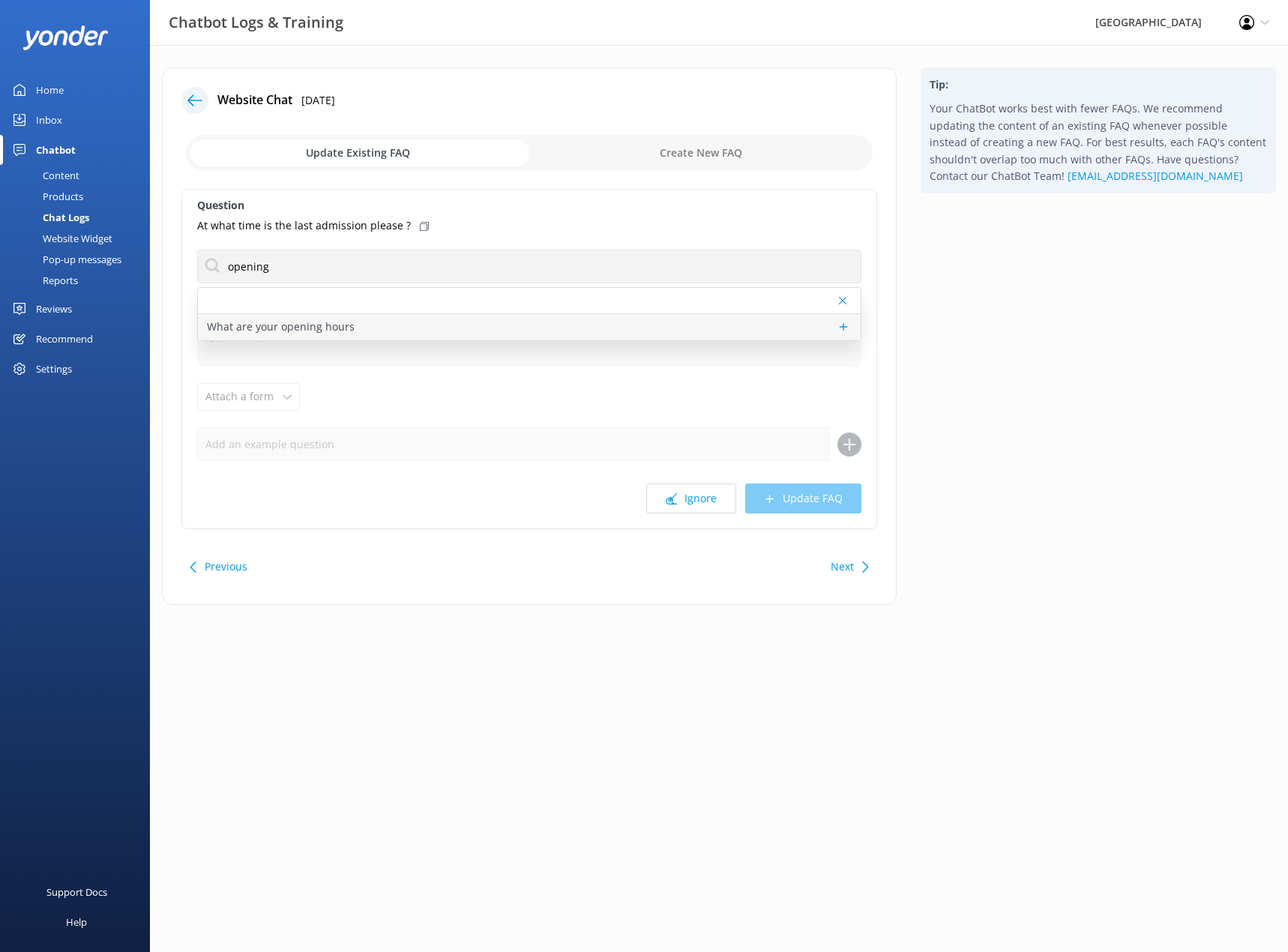
click at [366, 332] on div "What are your opening hours" at bounding box center [529, 328] width 662 height 27
type textarea "[GEOGRAPHIC_DATA] is open every day from 9:30am to 5pm, except on [DATE], when …"
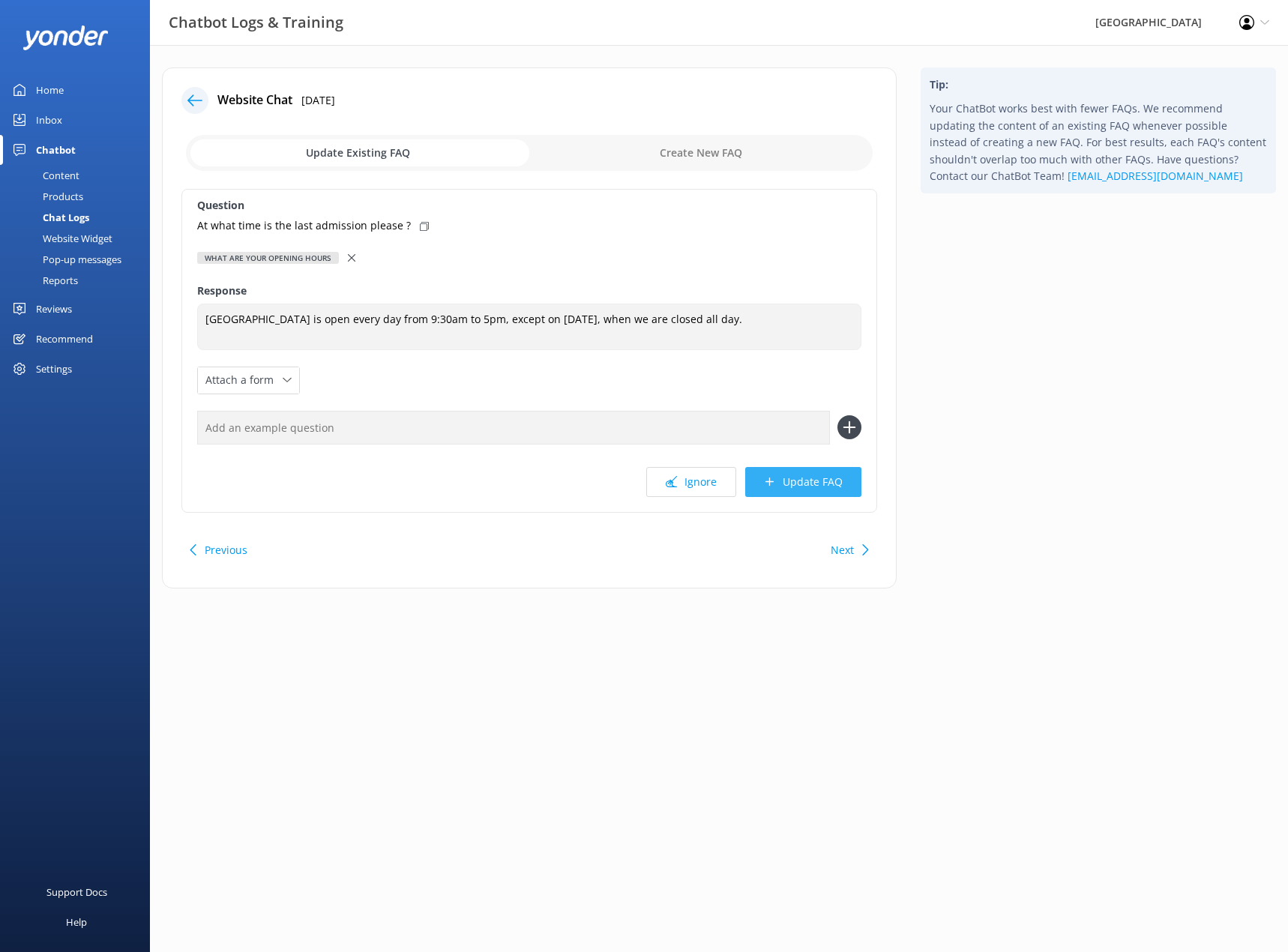
click at [825, 478] on button "Update FAQ" at bounding box center [803, 482] width 116 height 30
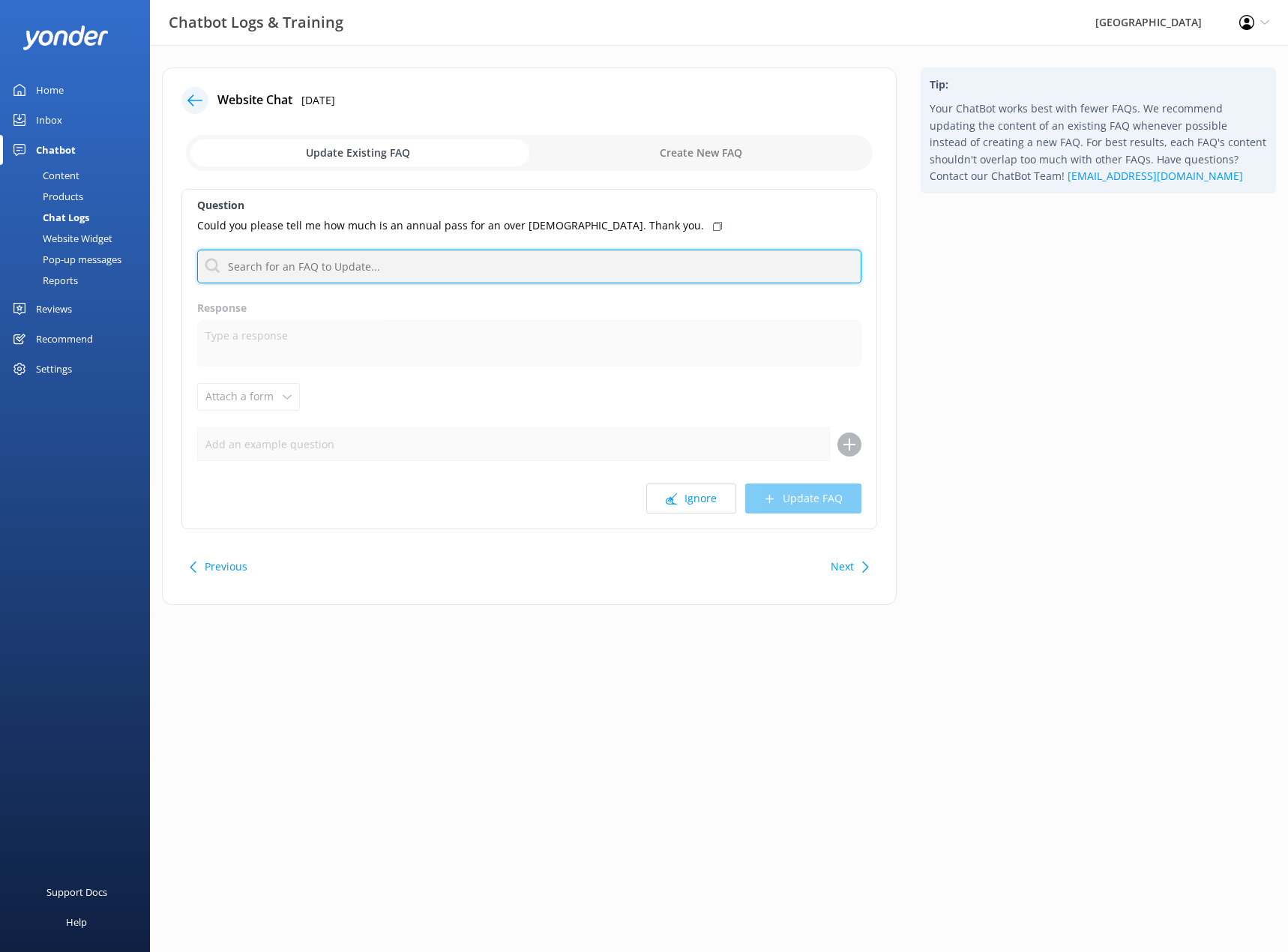
click at [428, 269] on input "text" at bounding box center [529, 266] width 664 height 34
type input "annual pass"
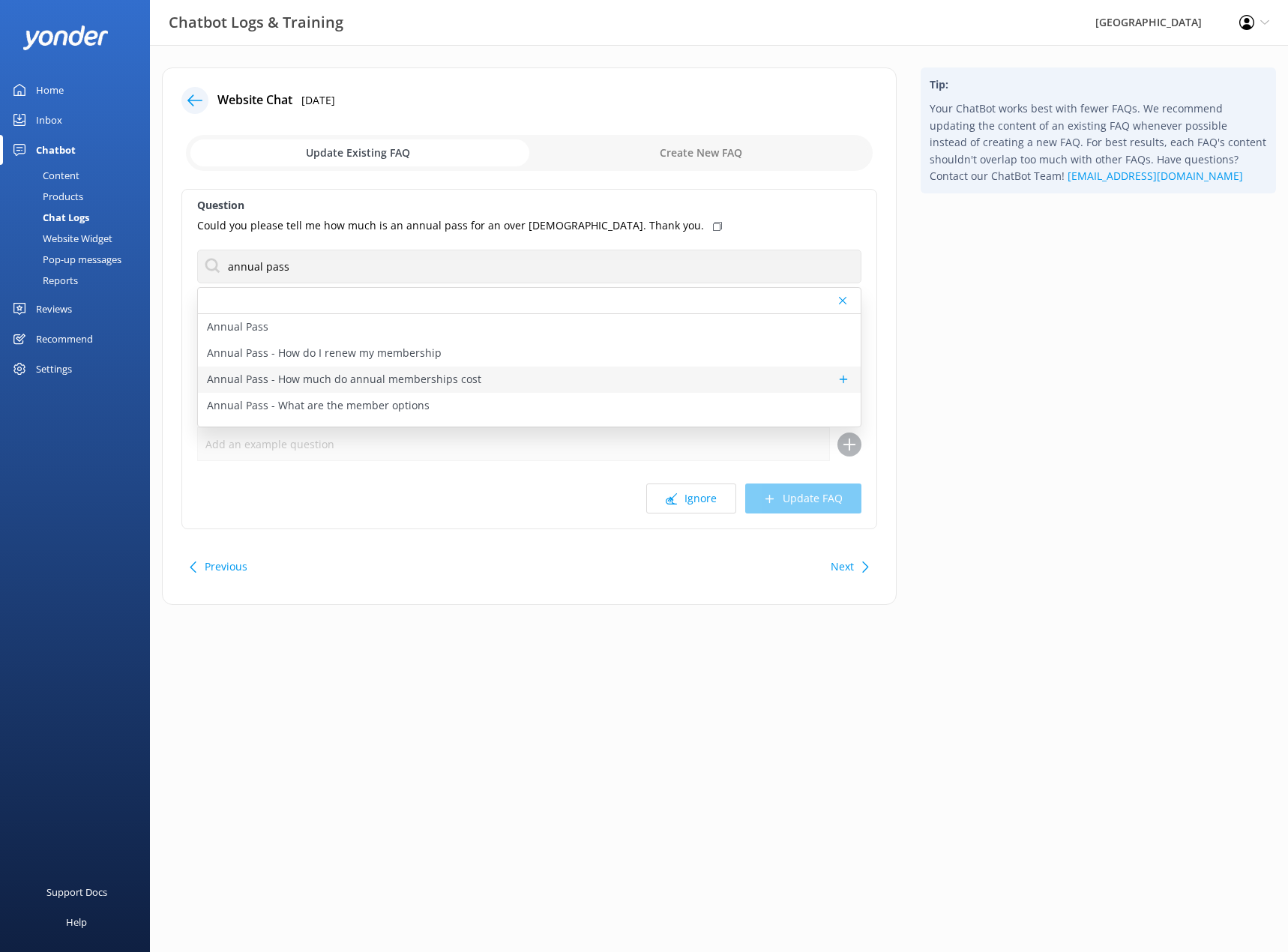
click at [342, 375] on p "Annual Pass - How much do annual memberships cost" at bounding box center [344, 379] width 275 height 16
type textarea "Annual Club Willowbank Membership prices start from $28 per child, $82 per adul…"
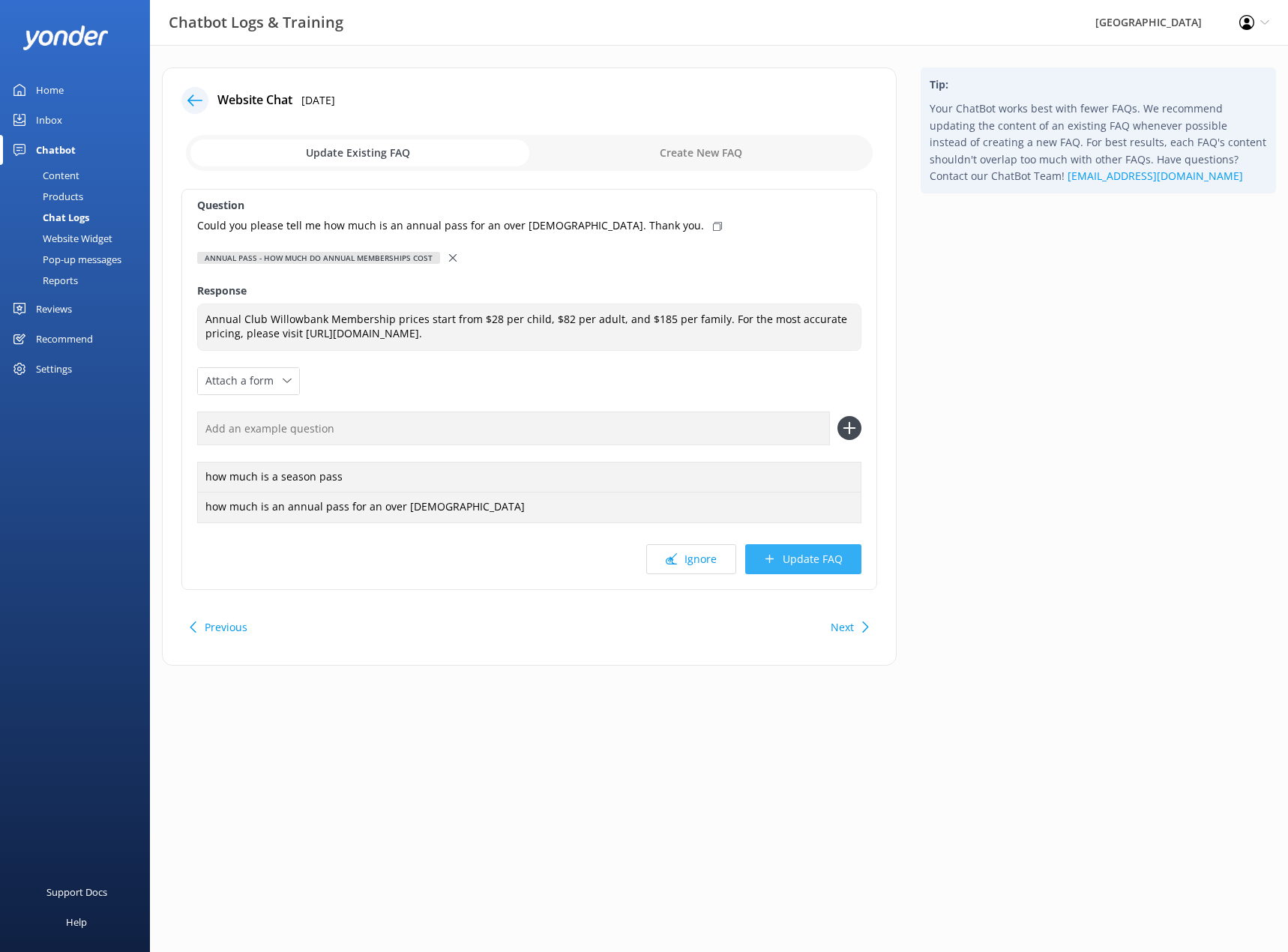
click at [796, 560] on button "Update FAQ" at bounding box center [803, 559] width 116 height 30
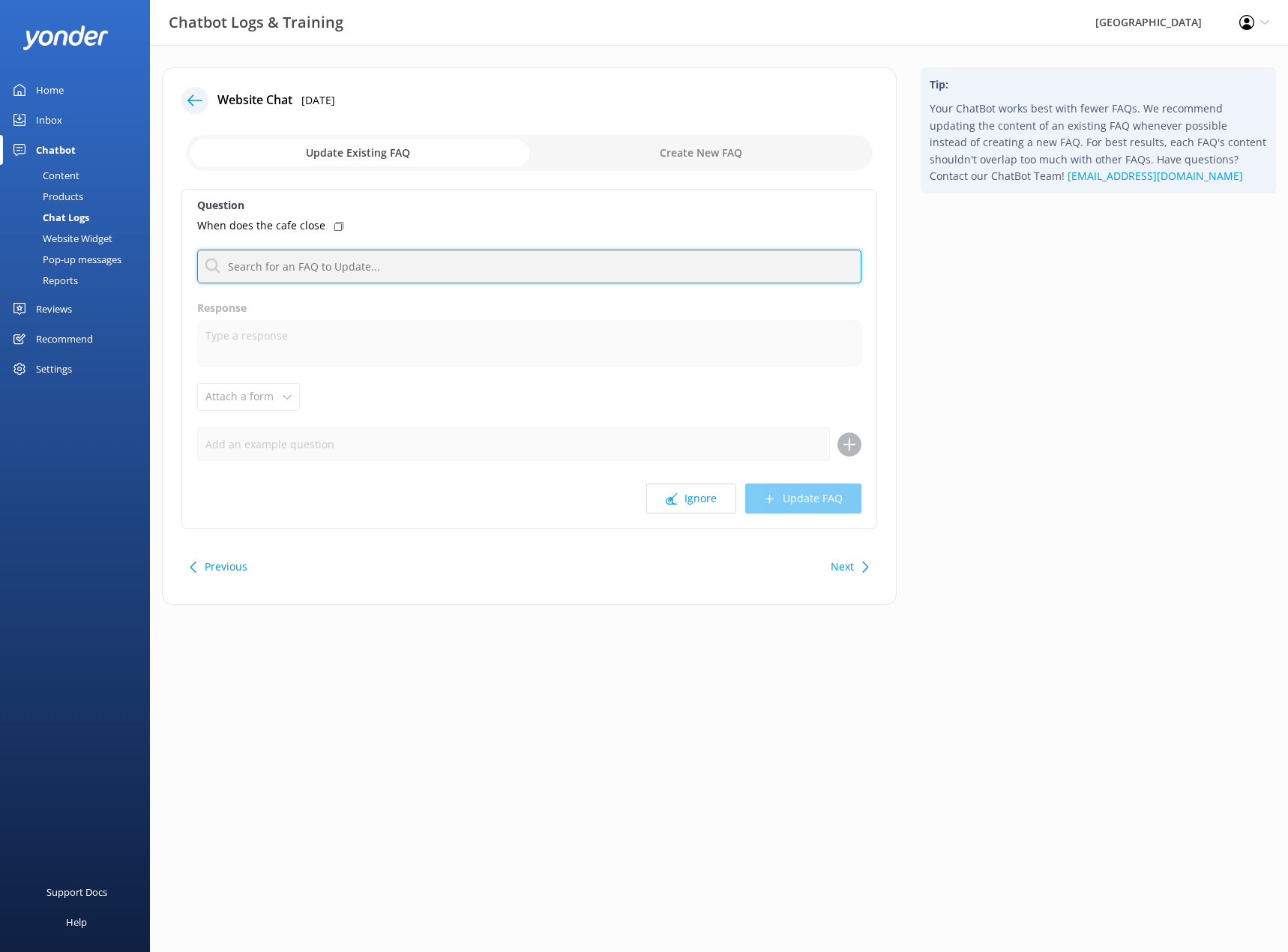
click at [312, 260] on input "text" at bounding box center [529, 266] width 664 height 34
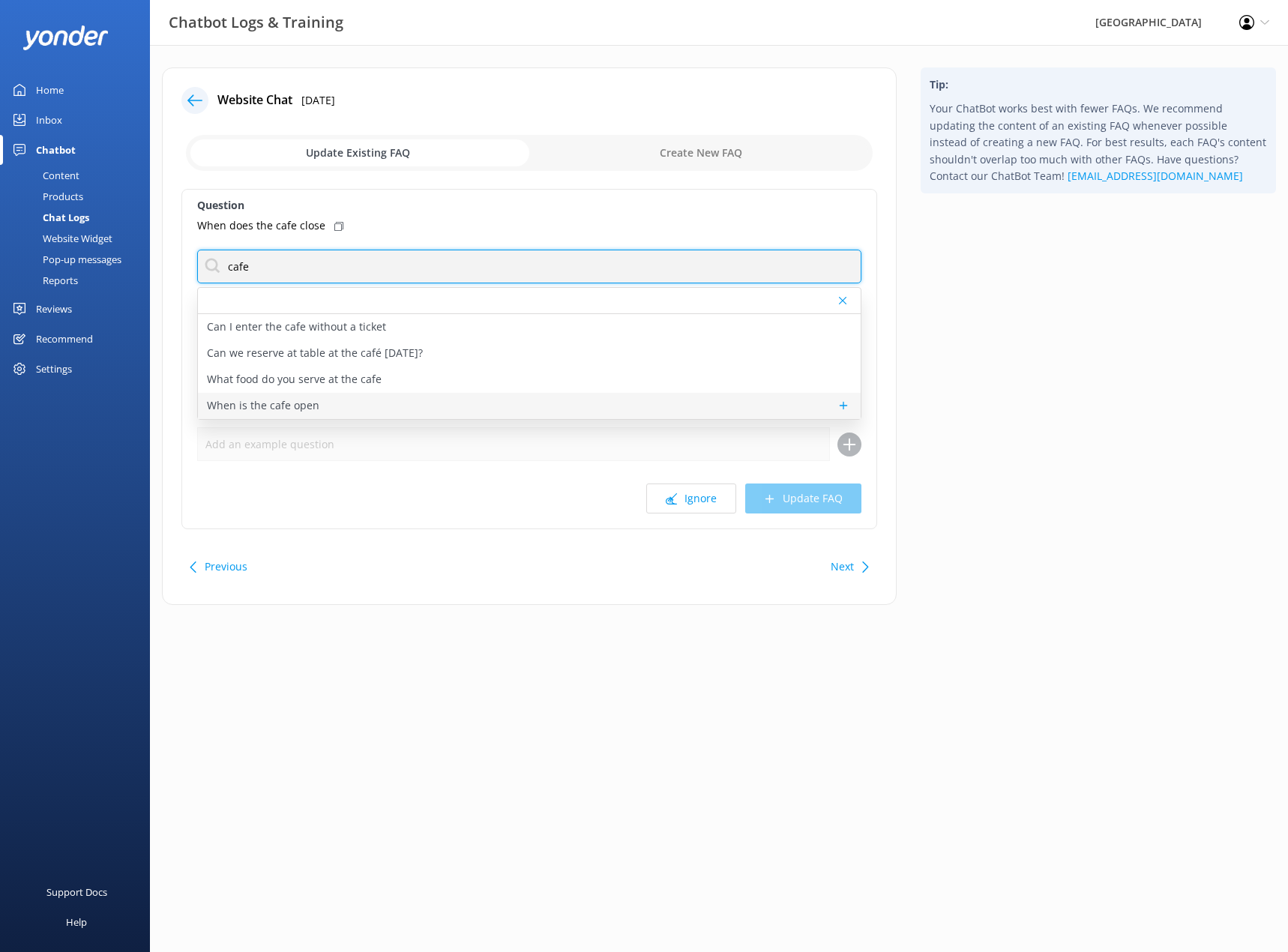
type input "cafe"
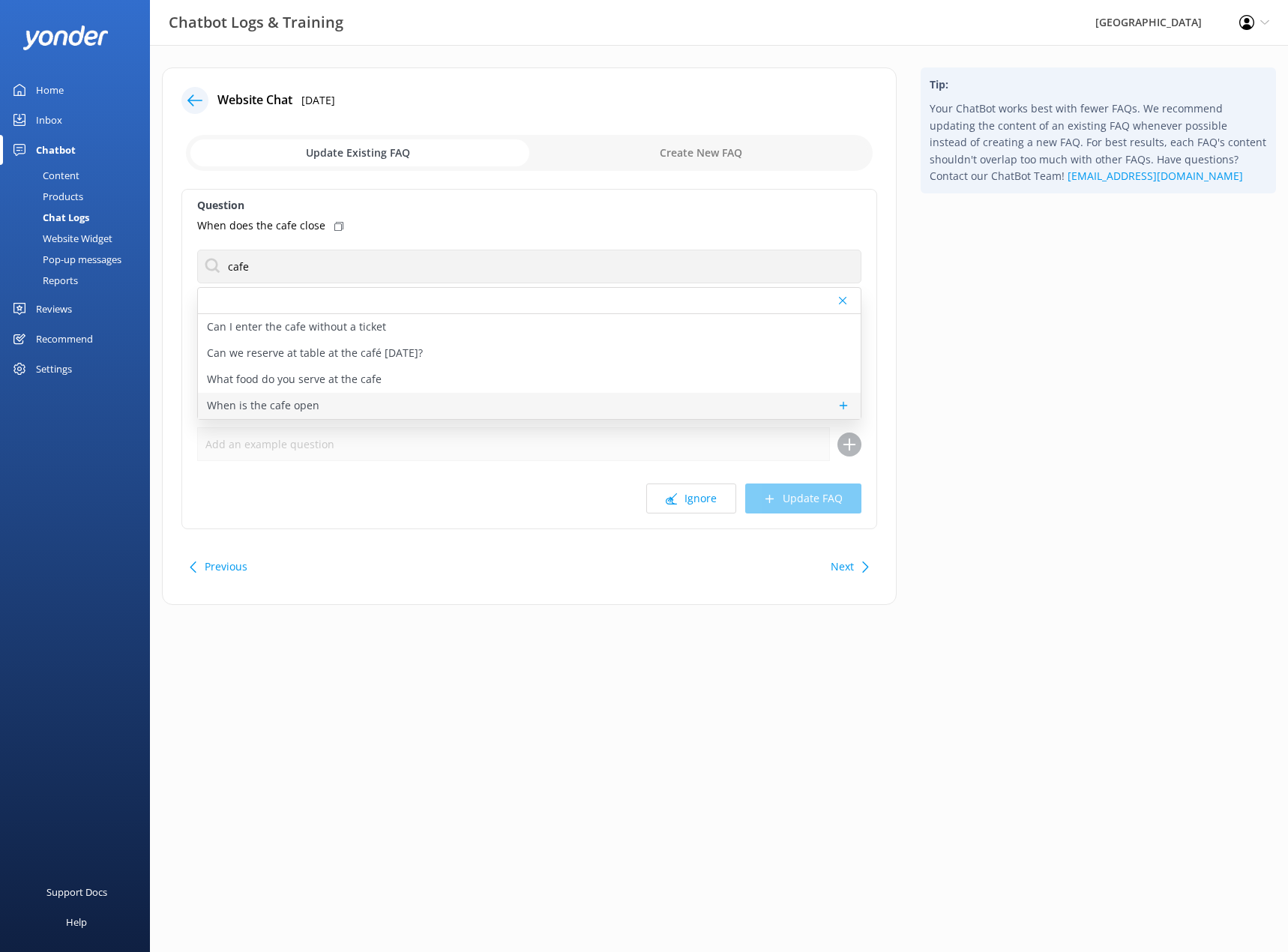
click at [277, 398] on p "When is the cafe open" at bounding box center [263, 405] width 112 height 16
type textarea "[GEOGRAPHIC_DATA] is open from 9:30am daily."
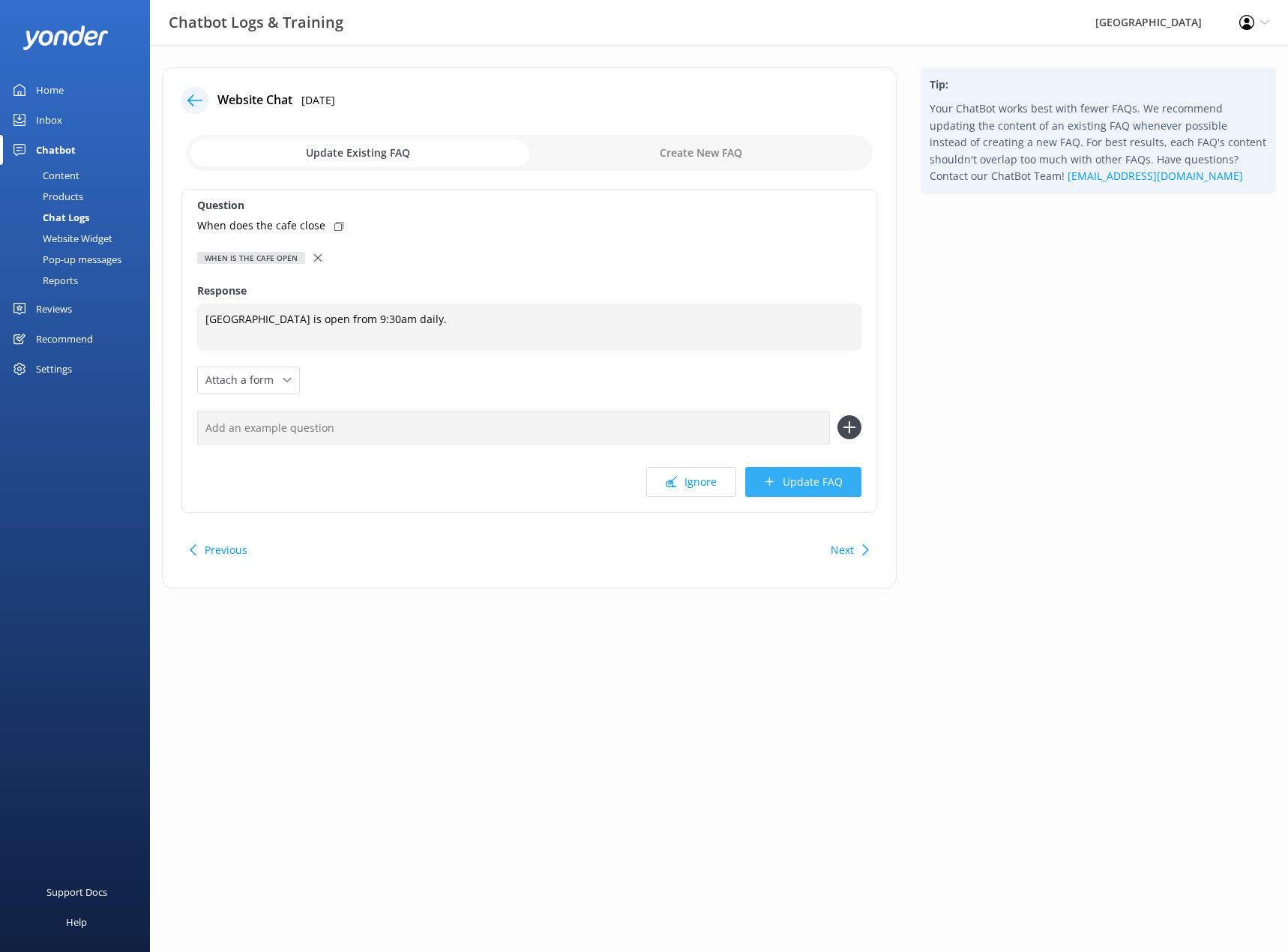
click at [800, 479] on button "Update FAQ" at bounding box center [803, 482] width 116 height 30
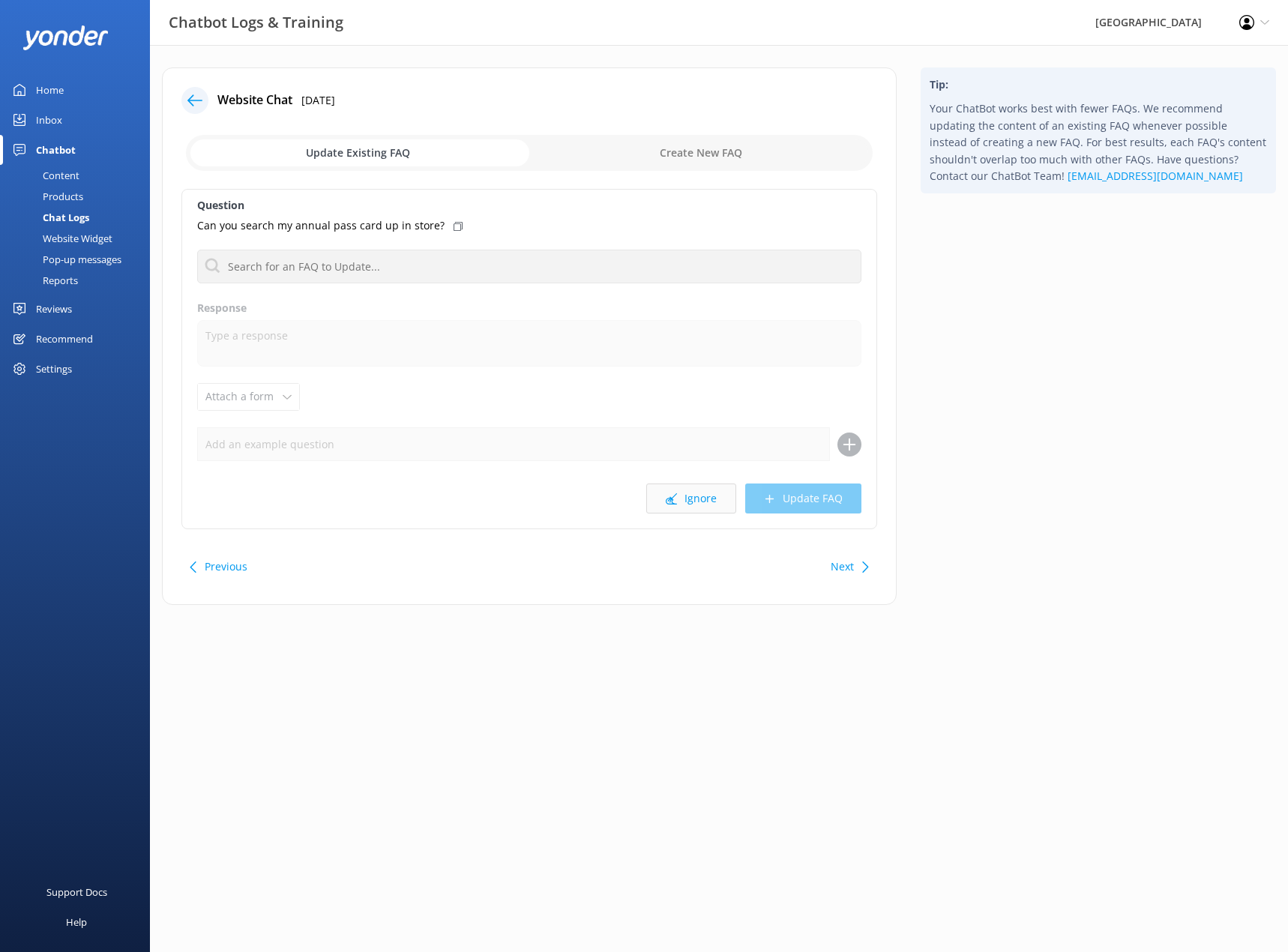
click at [712, 498] on button "Ignore" at bounding box center [690, 499] width 90 height 30
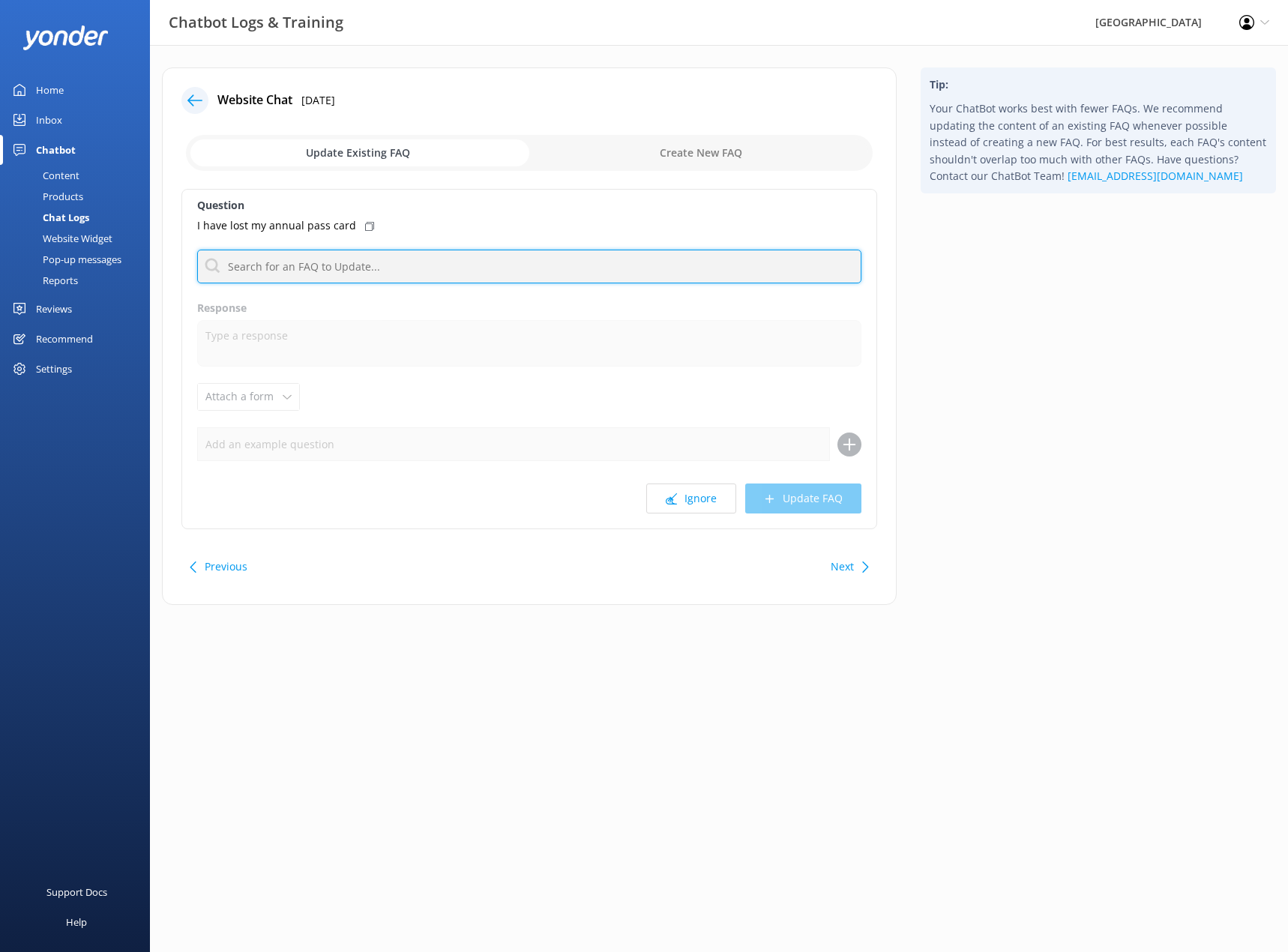
click at [371, 269] on input "text" at bounding box center [529, 266] width 664 height 34
type input "annual pass"
click at [315, 271] on input "annual pass" at bounding box center [529, 266] width 664 height 34
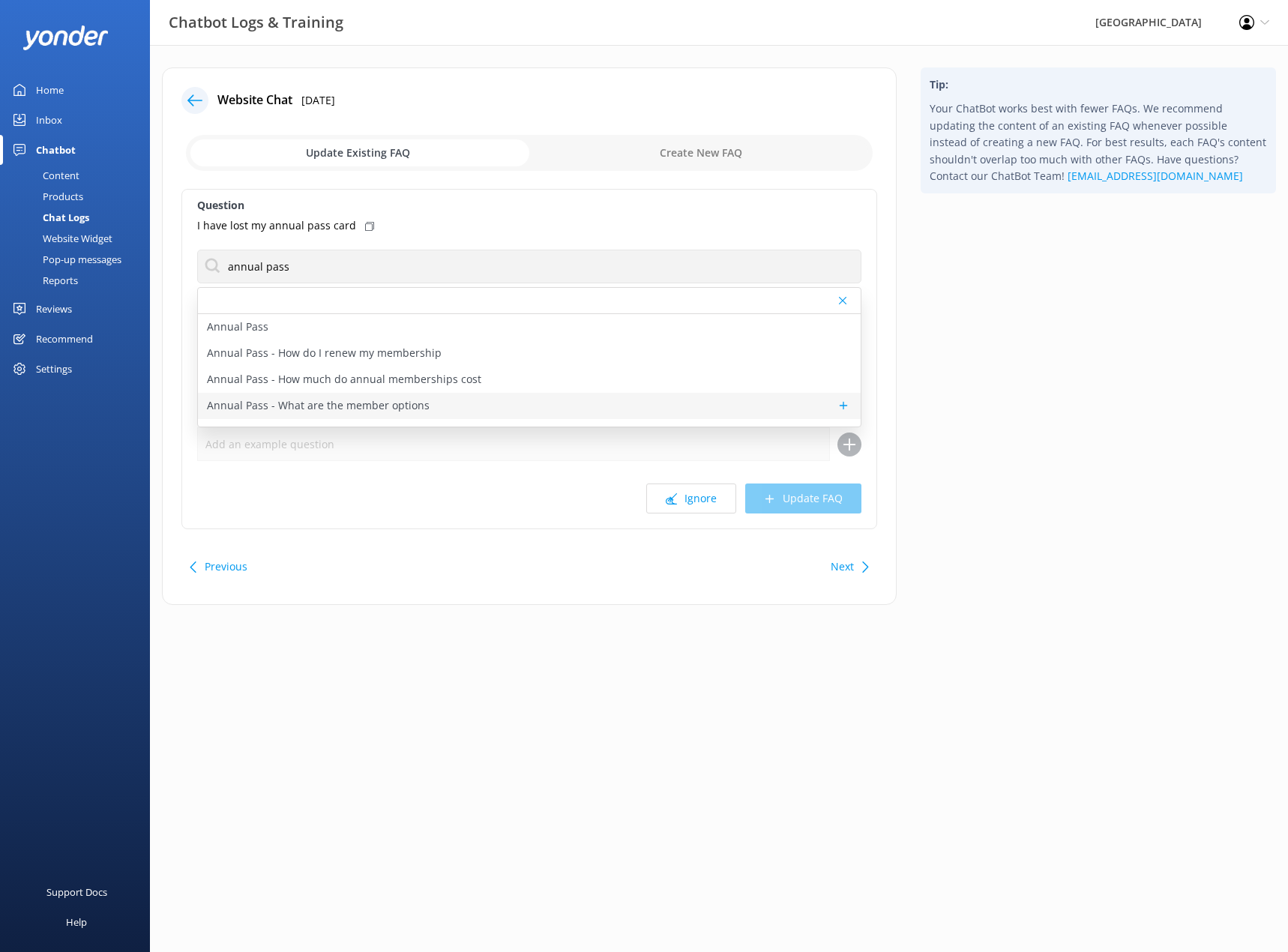
click at [286, 407] on p "Annual Pass - What are the member options" at bounding box center [318, 405] width 222 height 16
type textarea "We have the following annual membership options: Family Annual Pass: For two na…"
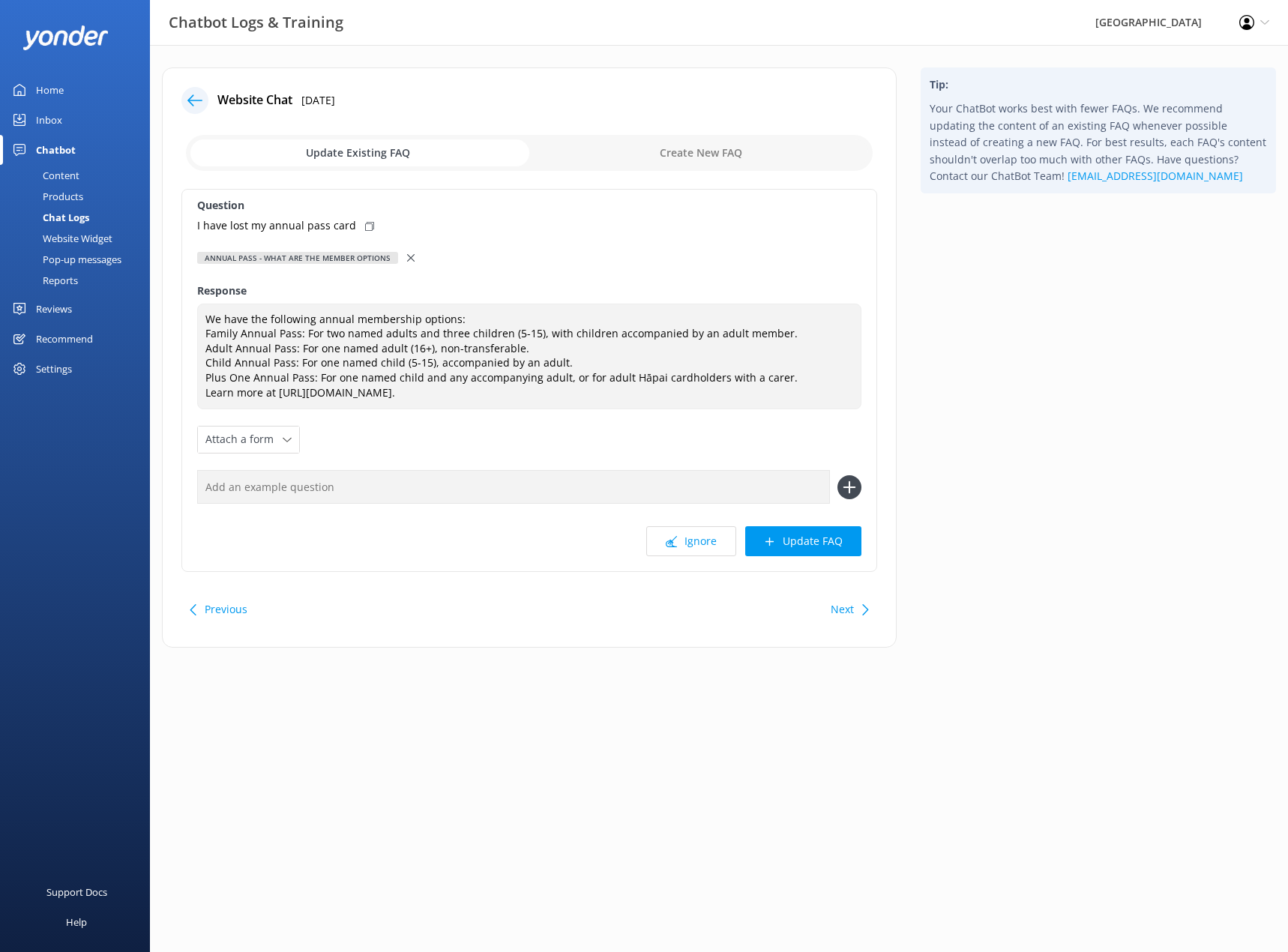
click at [407, 258] on icon at bounding box center [411, 258] width 8 height 8
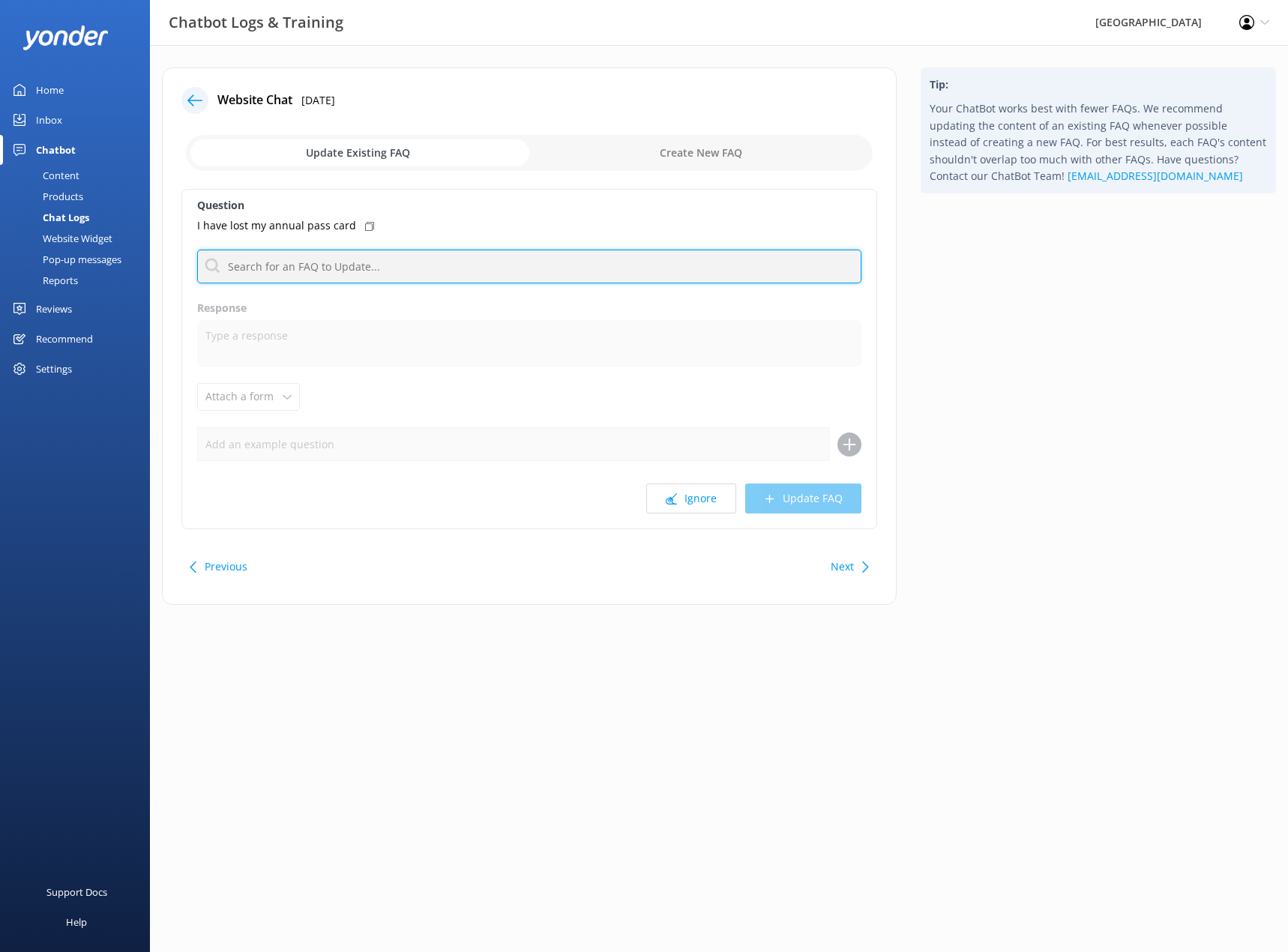
click at [317, 271] on input "text" at bounding box center [529, 266] width 664 height 34
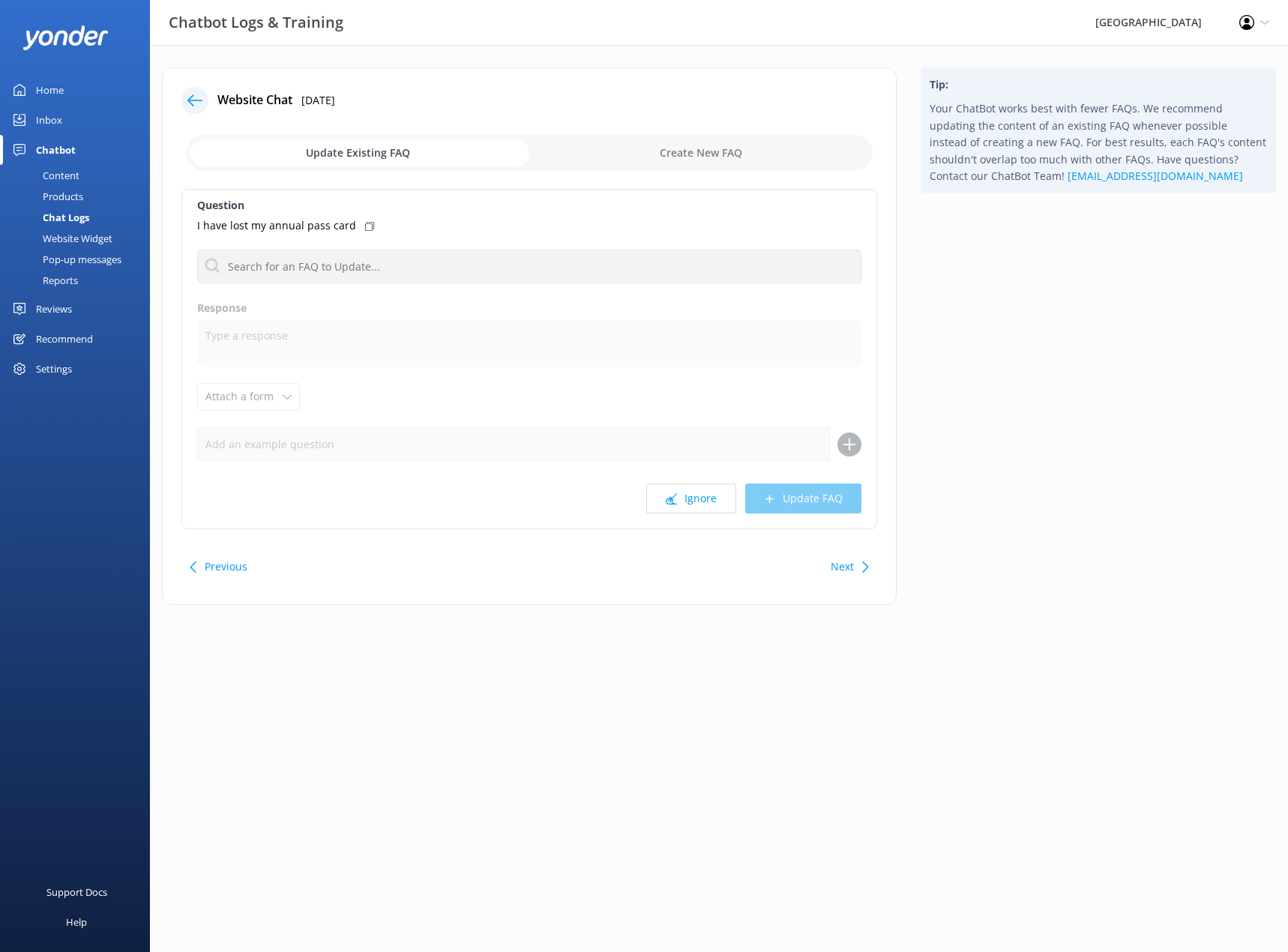
click at [843, 570] on button "Next" at bounding box center [842, 567] width 23 height 30
click at [846, 570] on button "Next" at bounding box center [842, 567] width 23 height 30
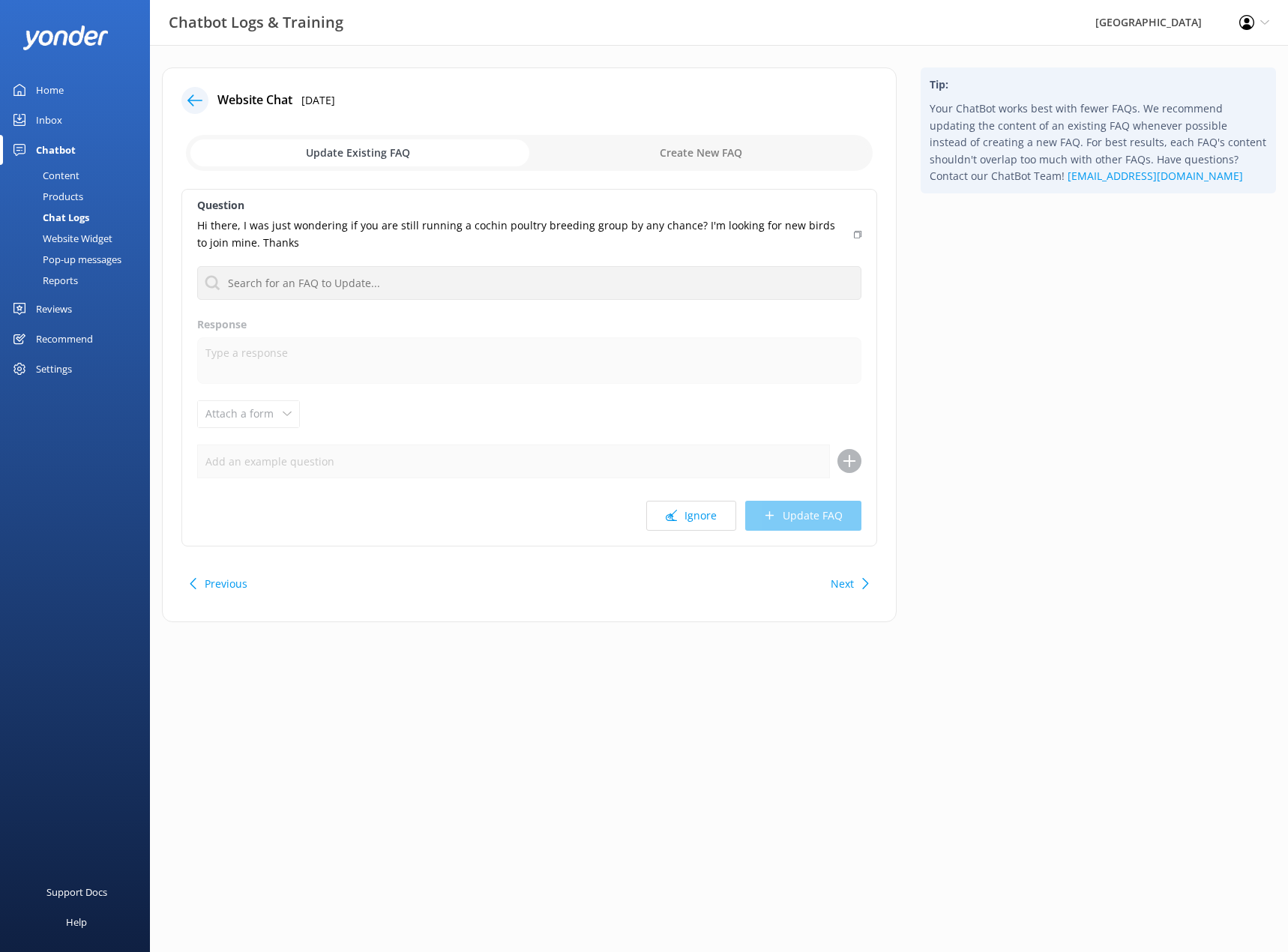
click at [239, 585] on button "Previous" at bounding box center [225, 584] width 43 height 30
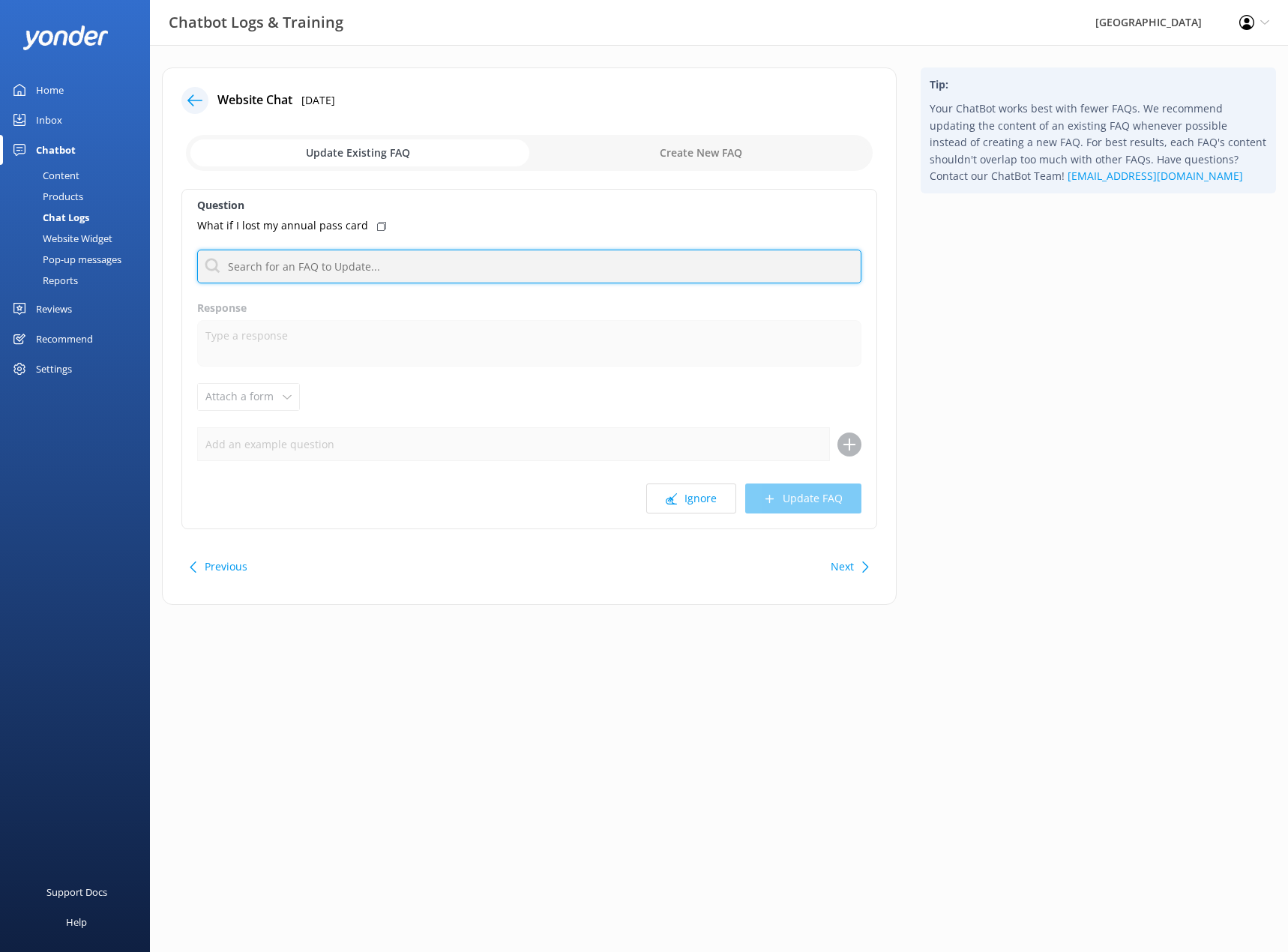
click at [449, 266] on input "text" at bounding box center [529, 266] width 664 height 34
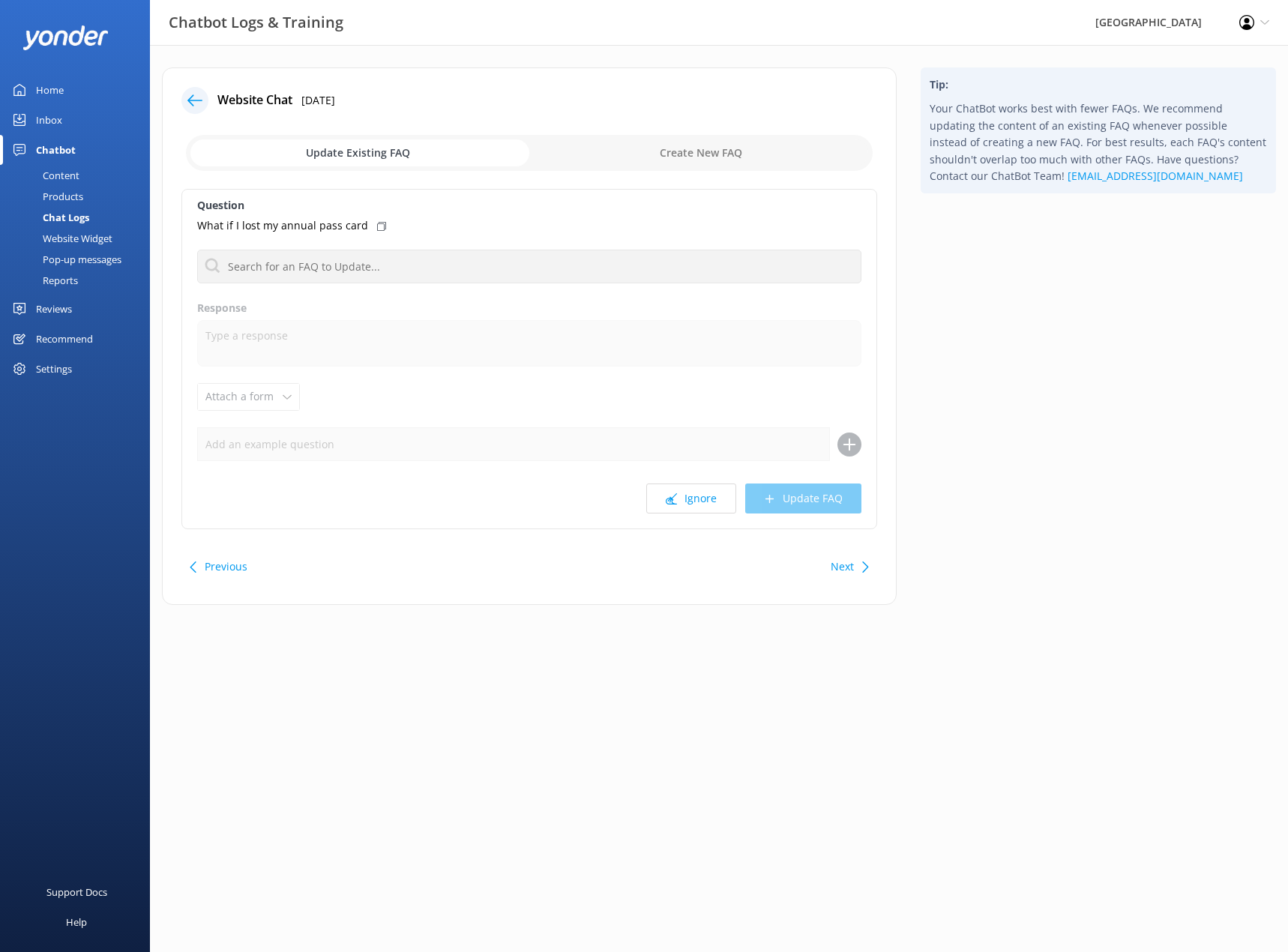
click at [219, 563] on button "Previous" at bounding box center [225, 567] width 43 height 30
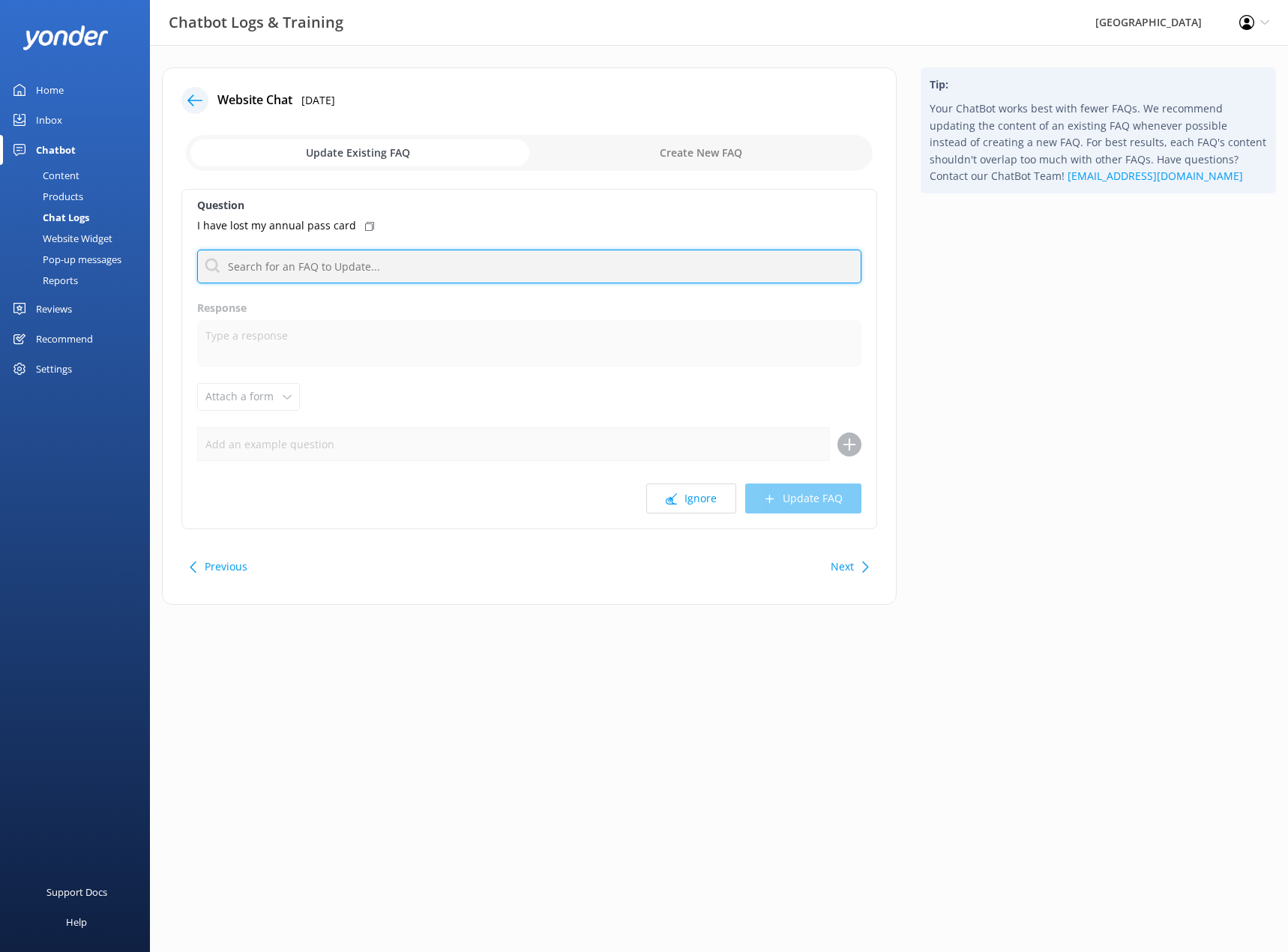
click at [328, 259] on input "text" at bounding box center [529, 266] width 664 height 34
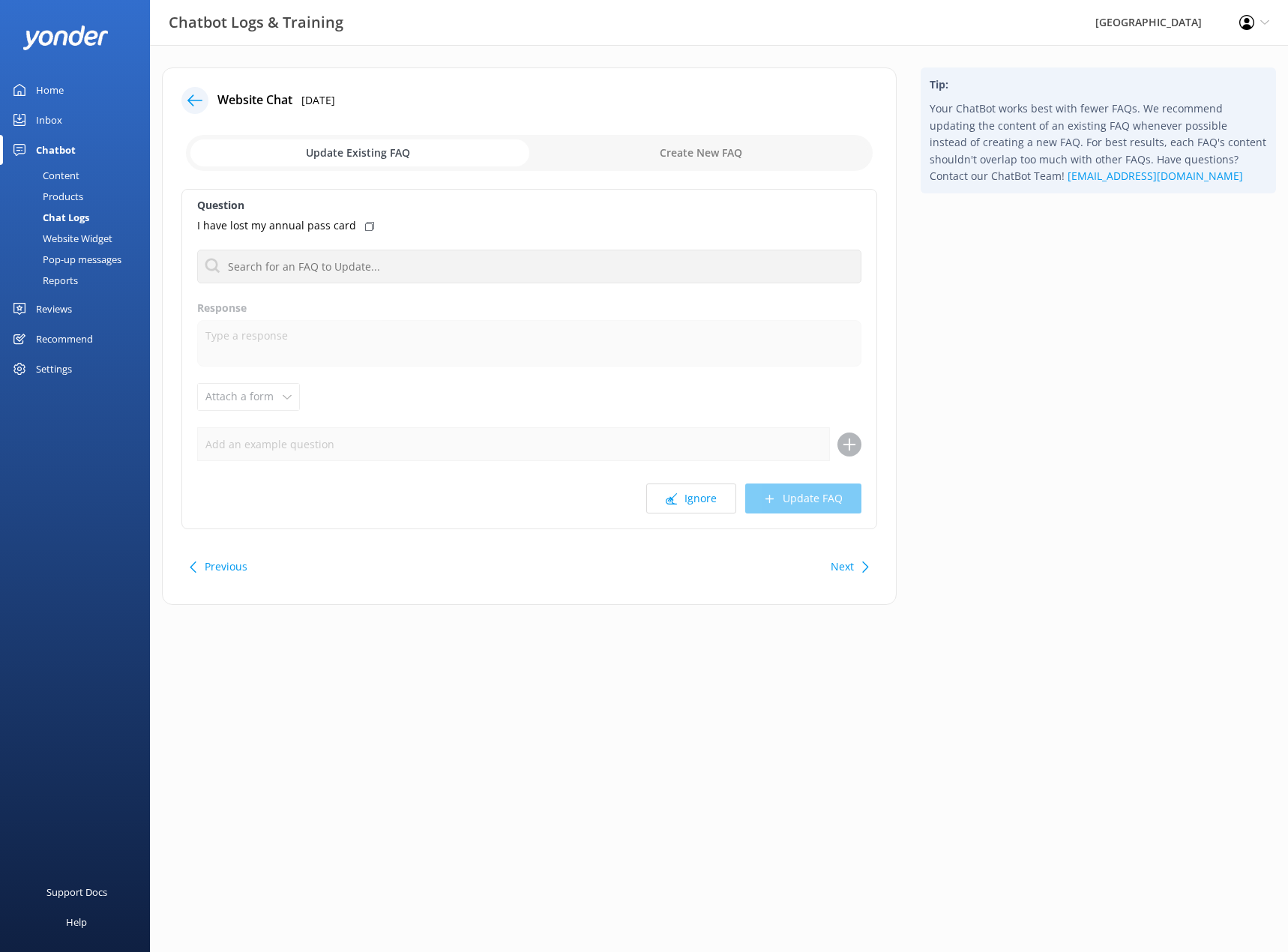
click at [532, 462] on div "Question I have lost my annual pass card Annual Pass Annual Pass - How do I ren…" at bounding box center [529, 359] width 696 height 340
click at [713, 155] on input "checkbox" at bounding box center [529, 153] width 687 height 36
checkbox input "true"
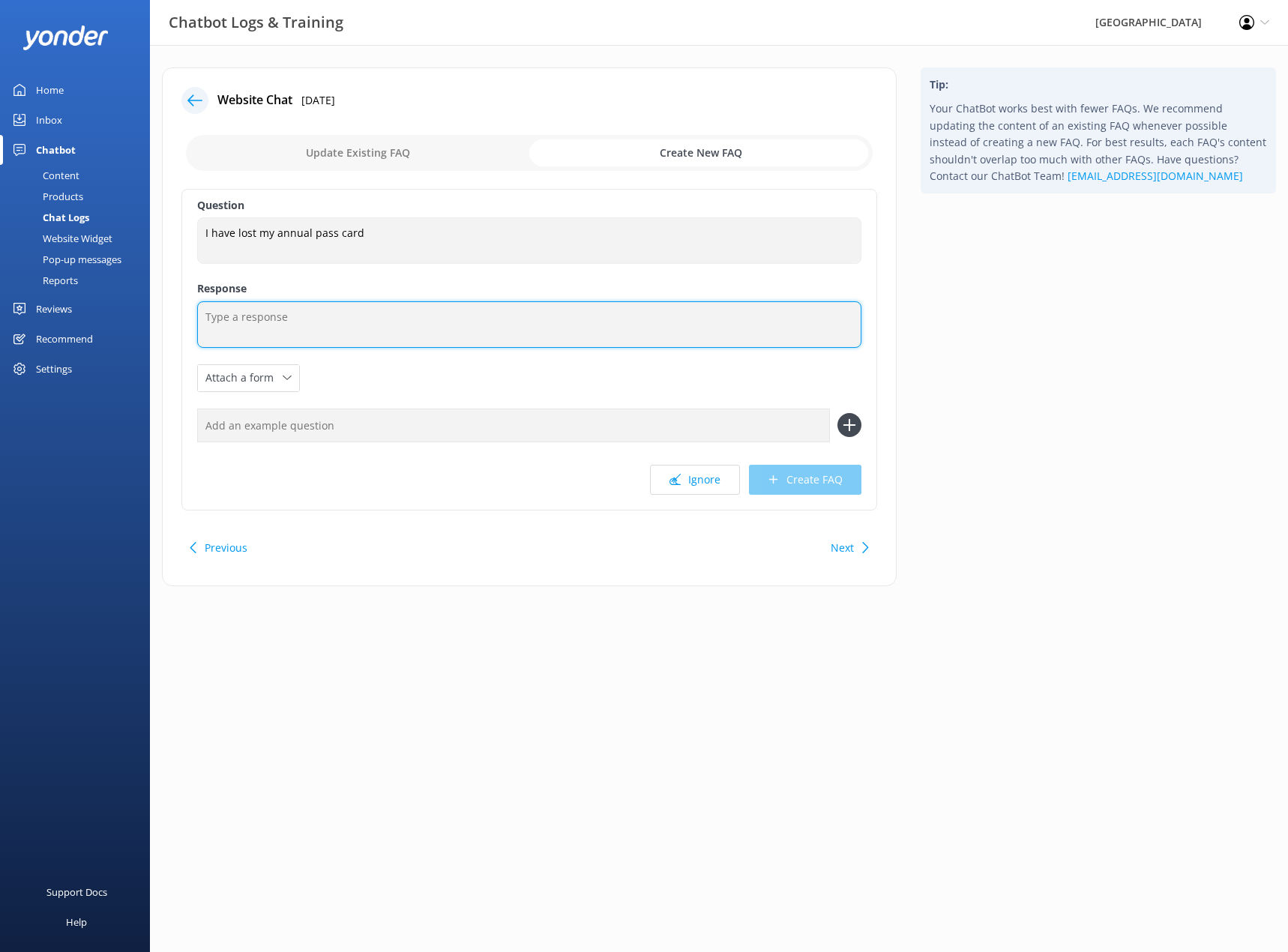
click at [262, 314] on textarea at bounding box center [529, 325] width 664 height 47
type textarea "Please speak to one of our friendly staff members on your next visit to replace…"
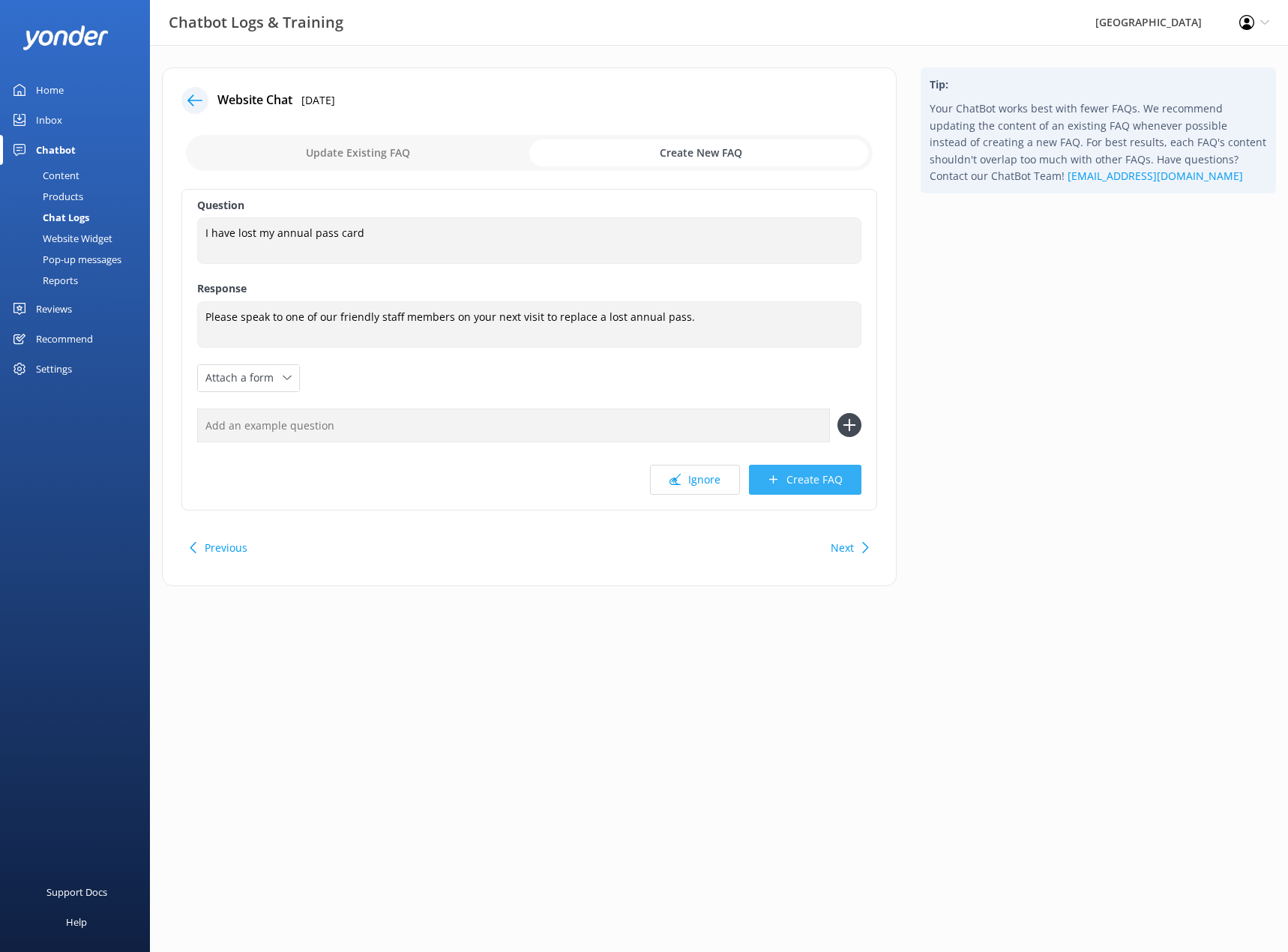
click at [800, 481] on button "Create FAQ" at bounding box center [805, 480] width 112 height 30
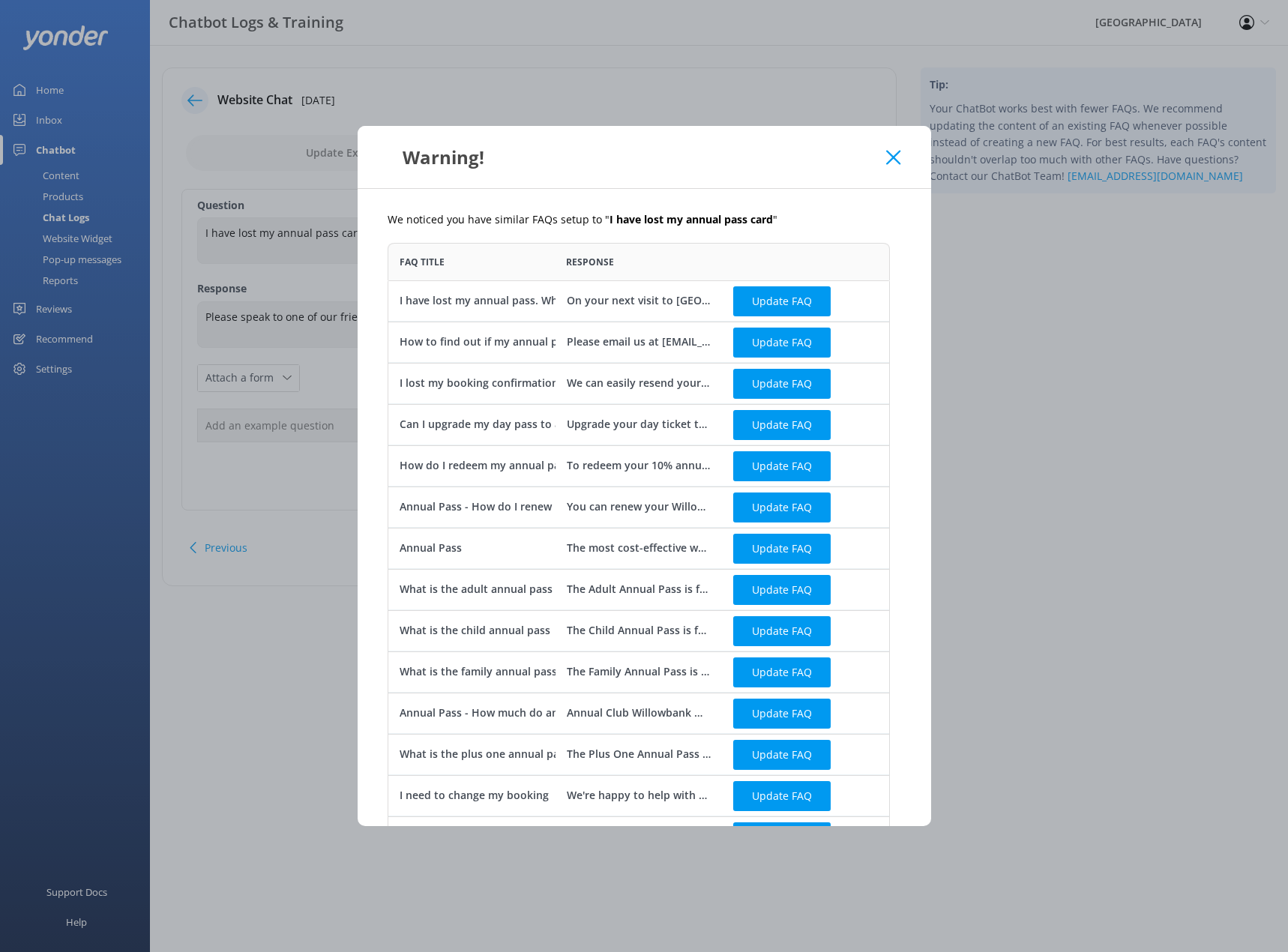
scroll to position [589, 491]
click at [797, 298] on button "Update FAQ" at bounding box center [782, 301] width 98 height 30
checkbox input "false"
type textarea "On your next visit to [GEOGRAPHIC_DATA], we can look you up in our system and i…"
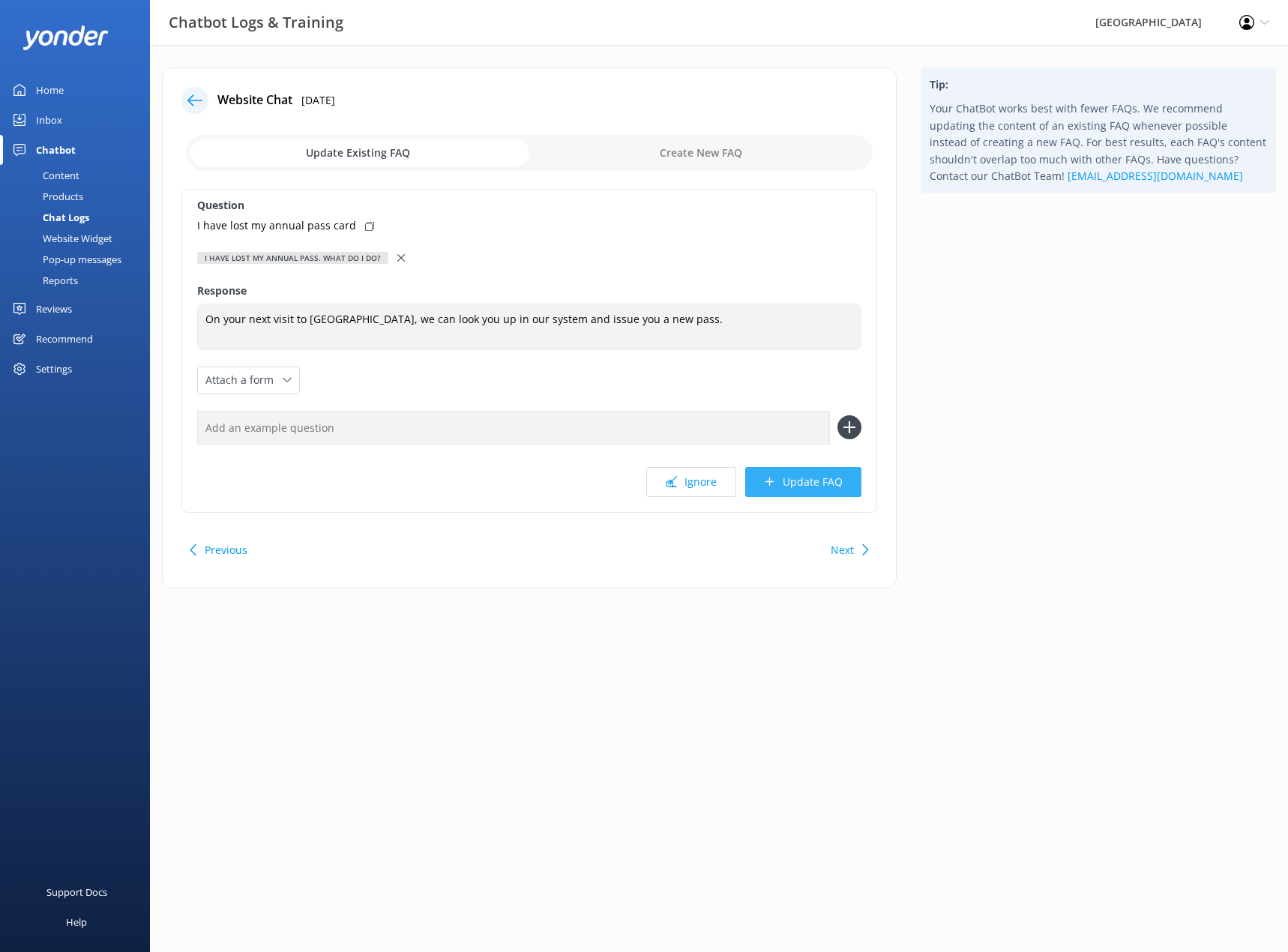
click at [769, 487] on icon at bounding box center [769, 481] width 11 height 11
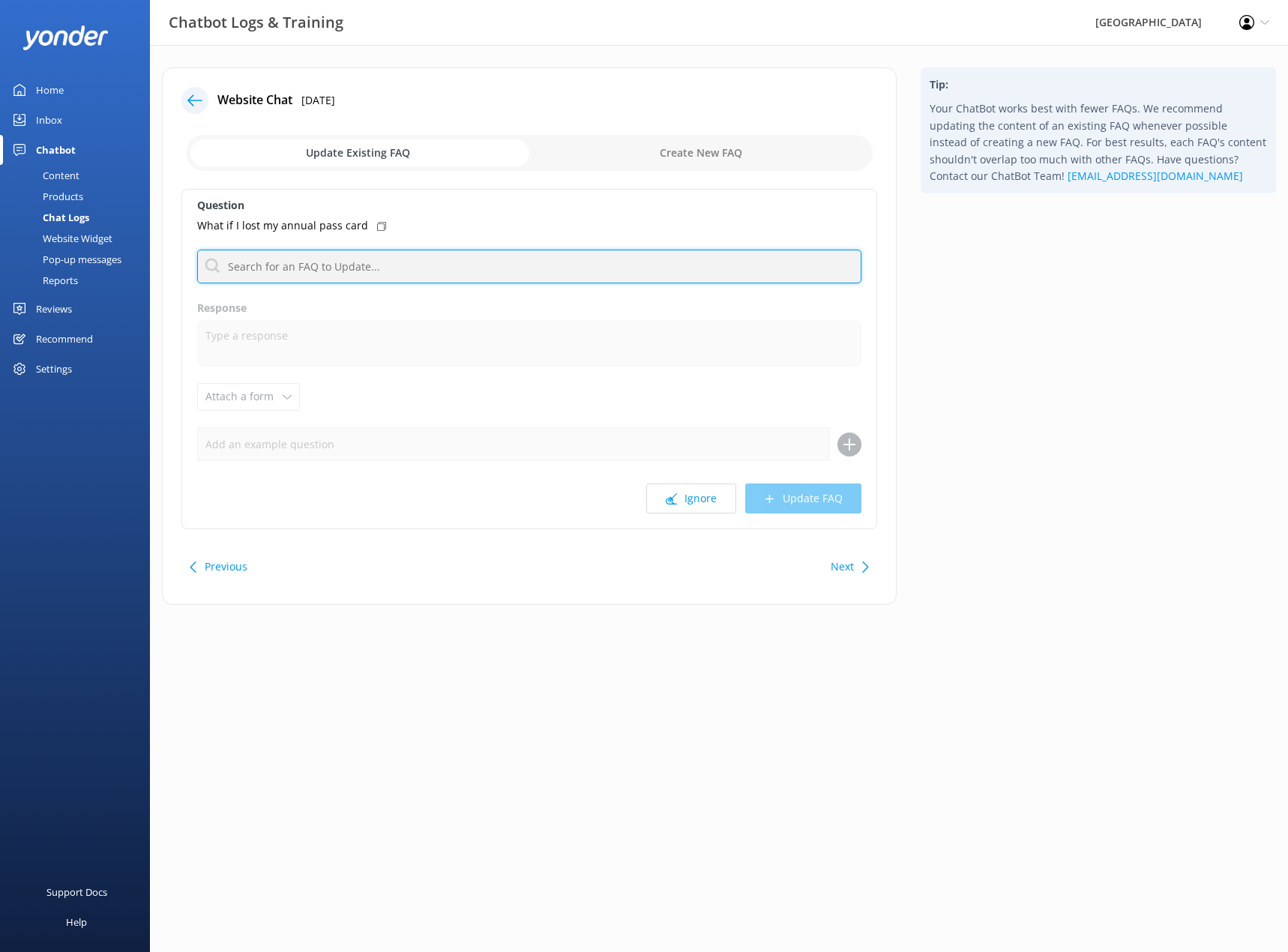
click at [397, 269] on input "text" at bounding box center [529, 266] width 664 height 34
click at [347, 261] on input "text" at bounding box center [529, 266] width 664 height 34
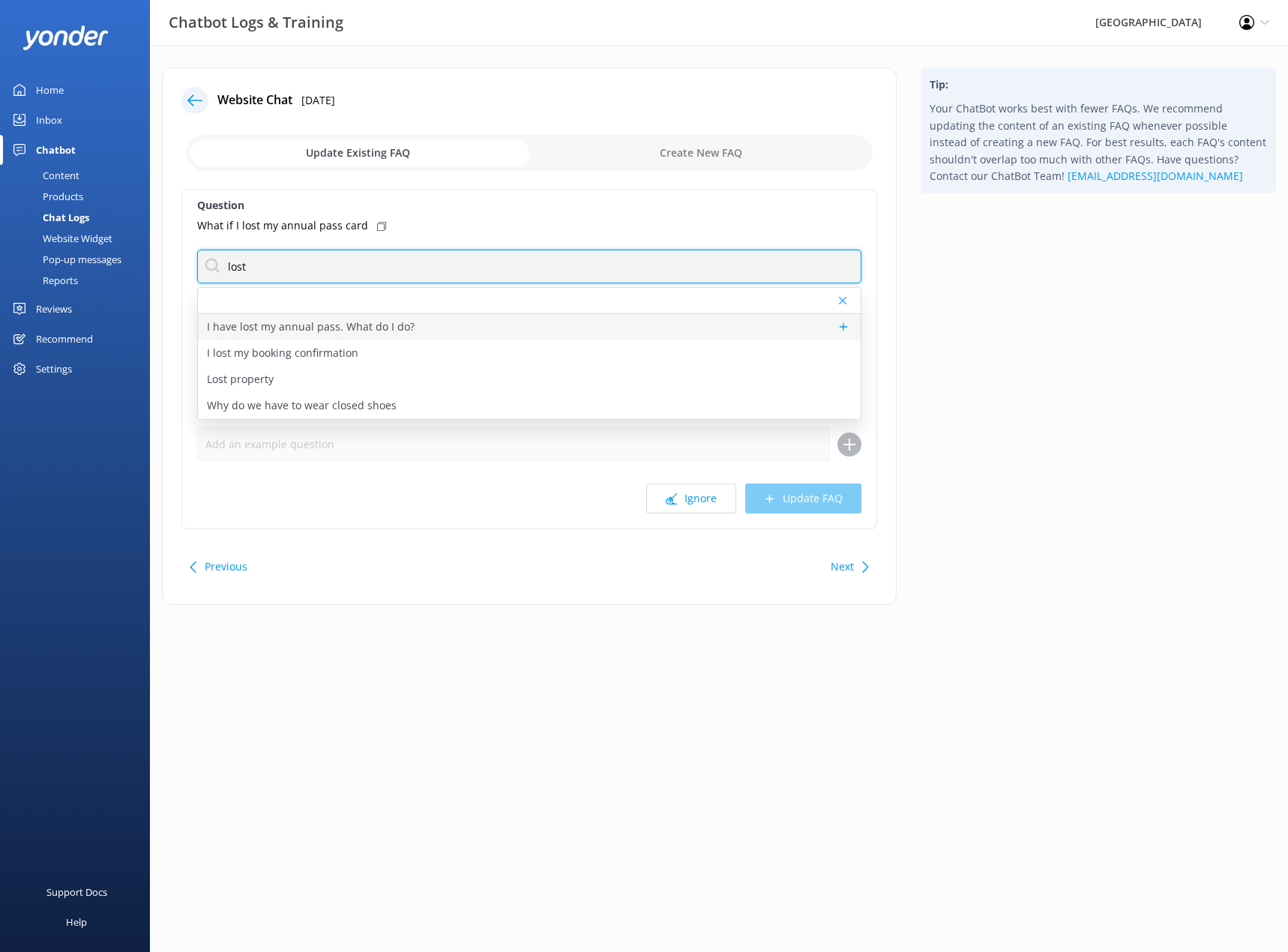
type input "lost"
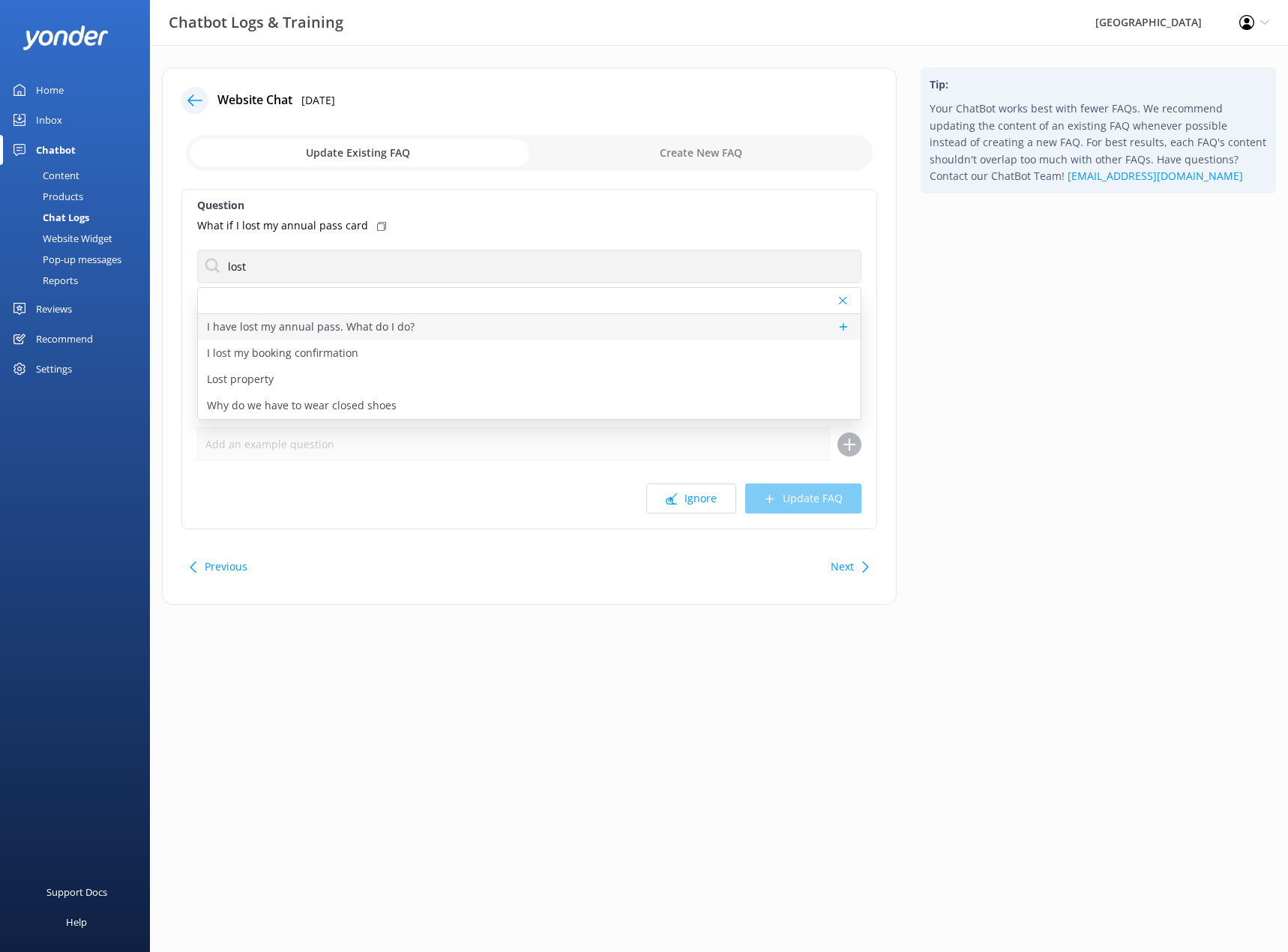
click at [343, 328] on p "I have lost my annual pass. What do I do?" at bounding box center [310, 326] width 208 height 16
type textarea "On your next visit to [GEOGRAPHIC_DATA], we can look you up in our system and i…"
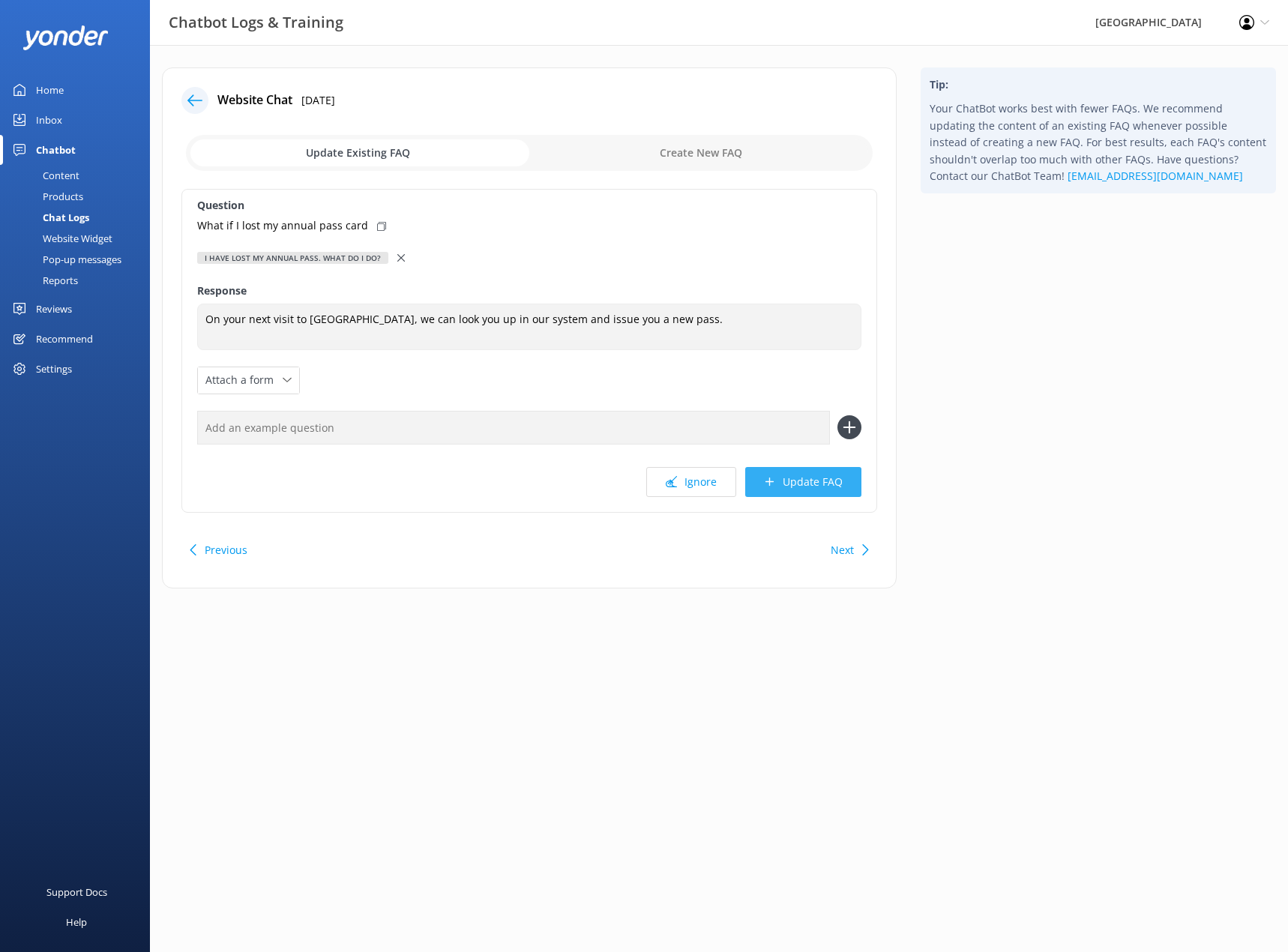
click at [793, 485] on button "Update FAQ" at bounding box center [803, 482] width 116 height 30
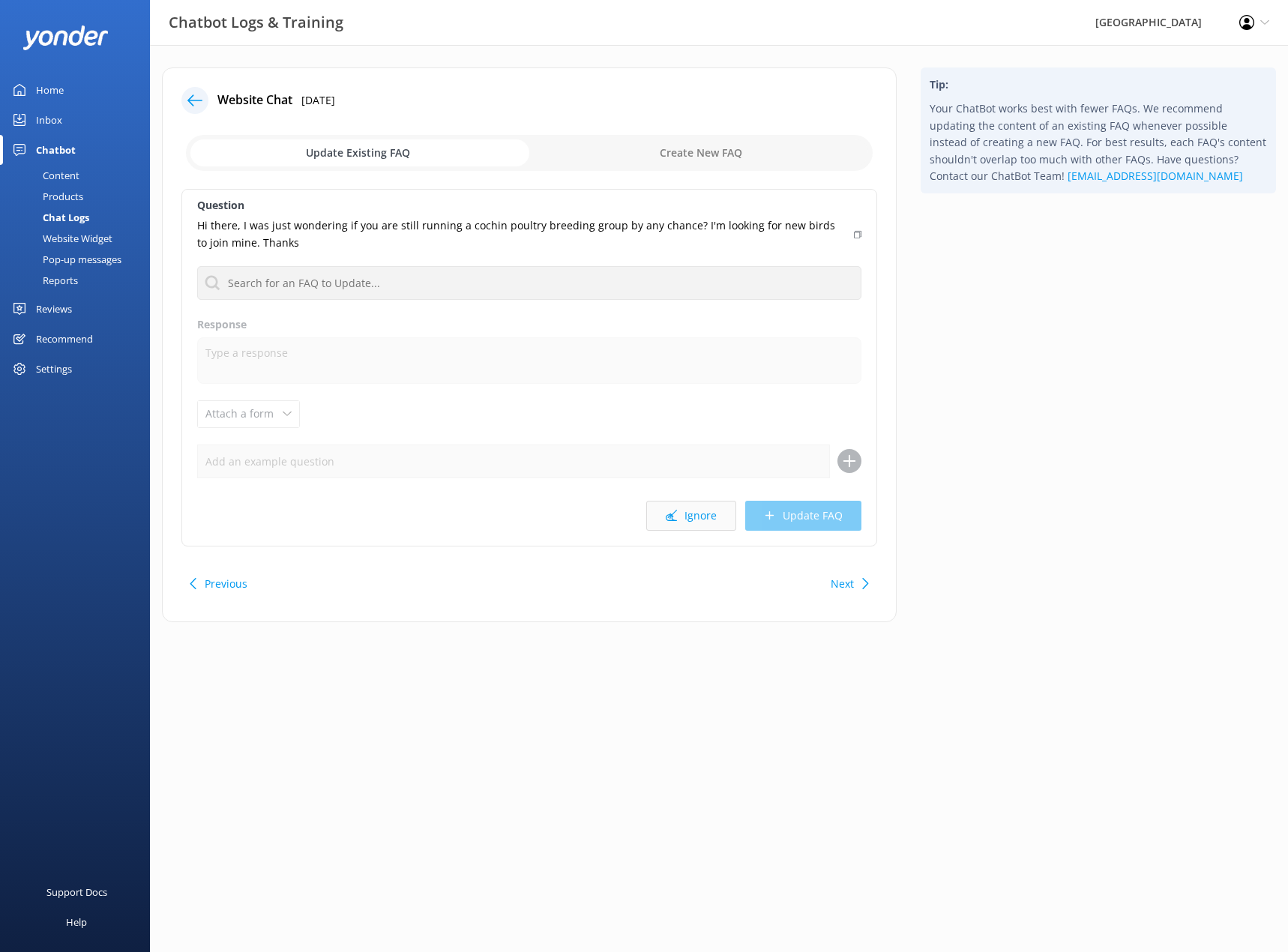
click at [702, 524] on button "Ignore" at bounding box center [690, 516] width 90 height 30
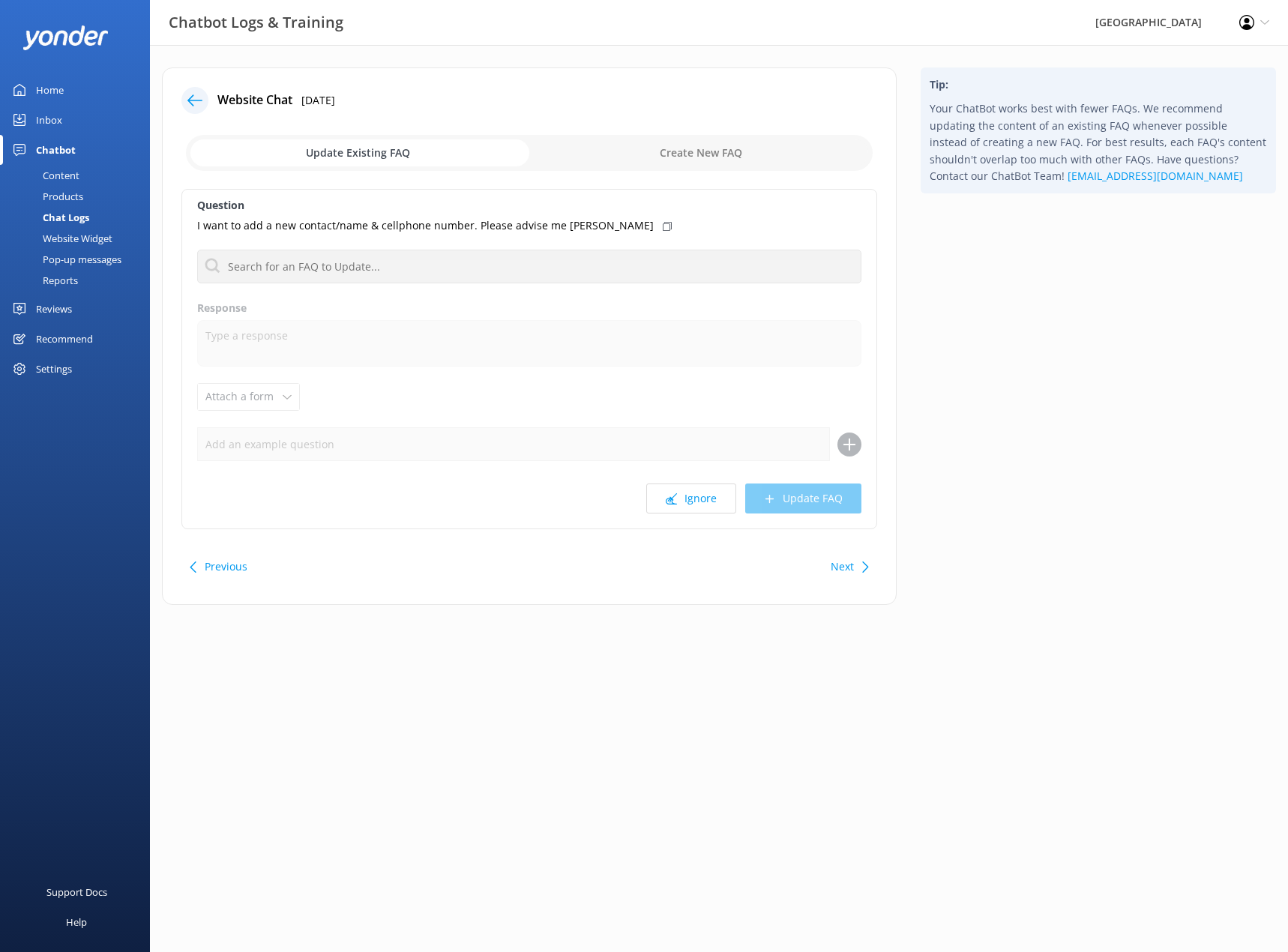
click at [523, 226] on p "I want to add a new contact/name & cellphone number. Please advise me [PERSON_N…" at bounding box center [425, 226] width 456 height 16
click at [662, 223] on use at bounding box center [667, 226] width 9 height 8
click at [706, 502] on button "Ignore" at bounding box center [690, 499] width 90 height 30
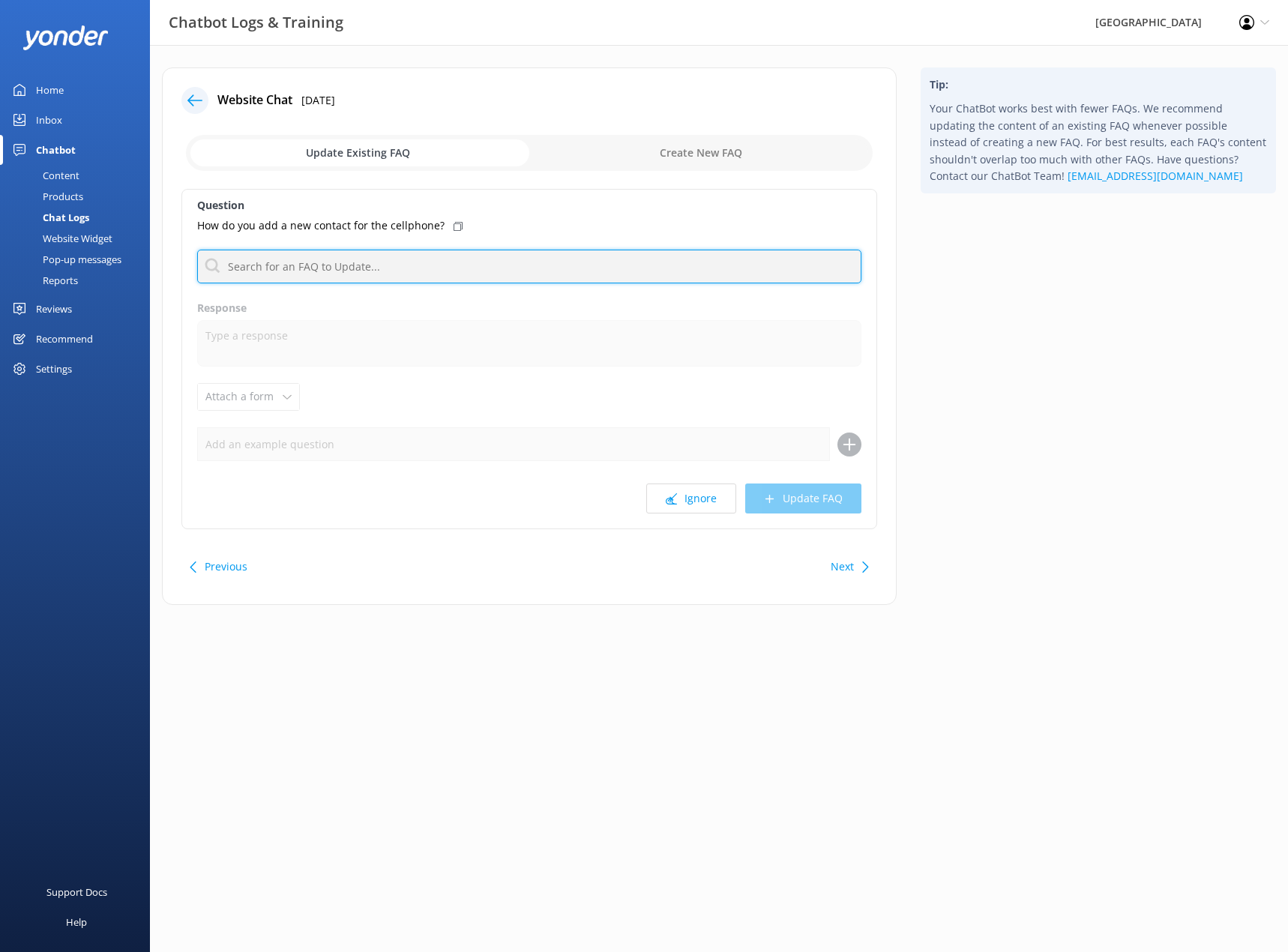
click at [342, 275] on input "text" at bounding box center [529, 266] width 664 height 34
type input "T"
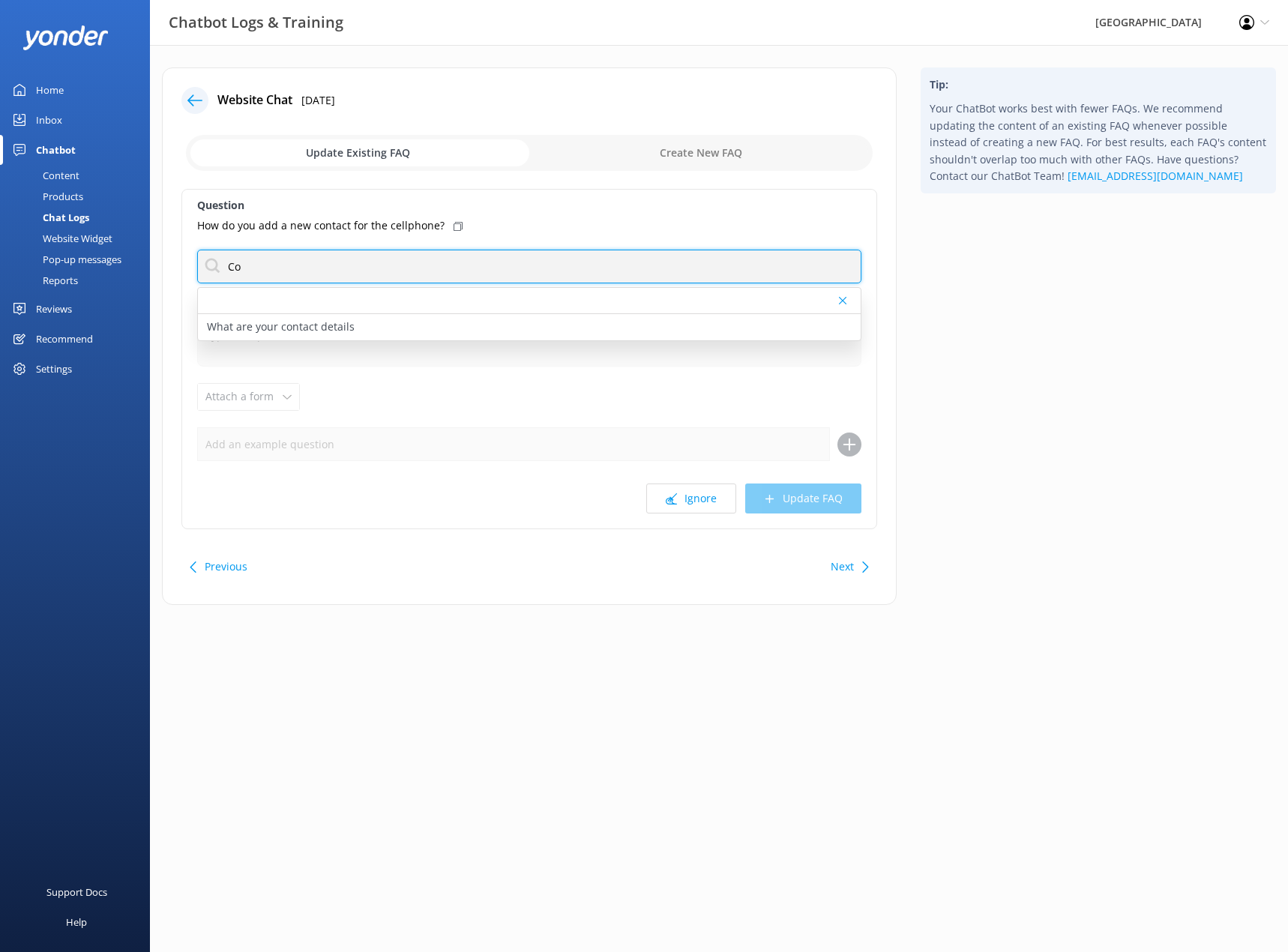
type input "C"
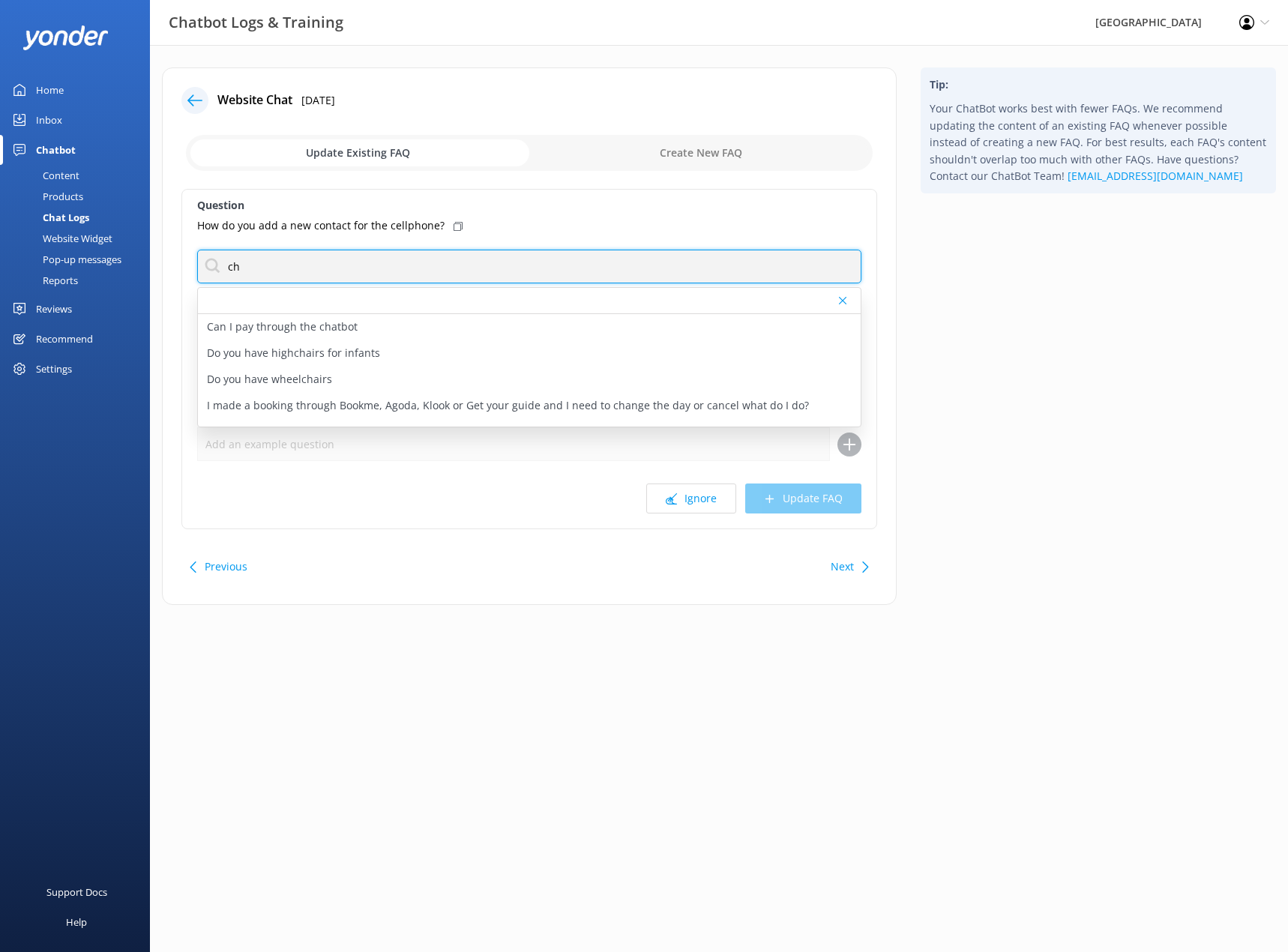
type input "c"
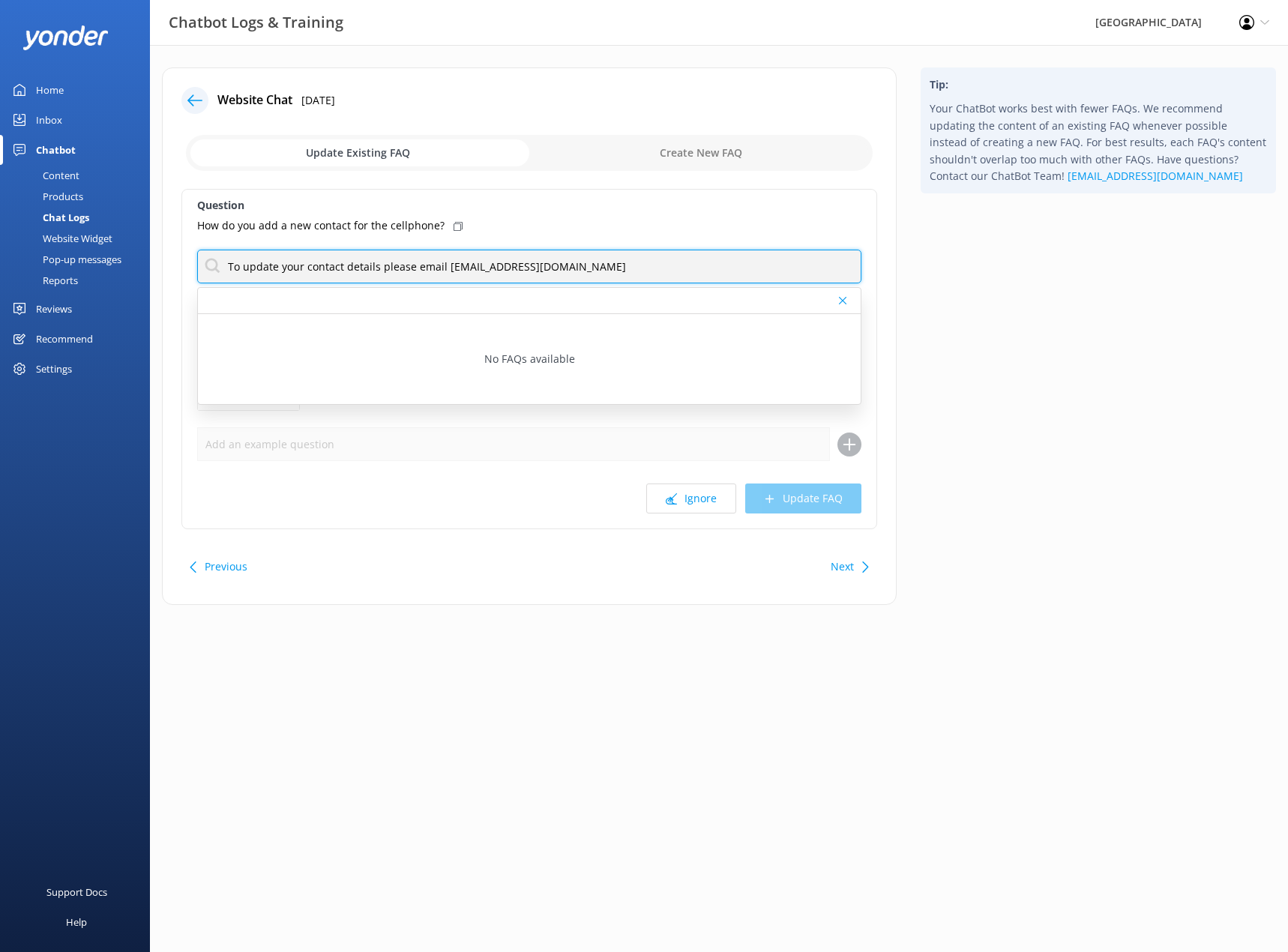
type input "To update your contact details please email [EMAIL_ADDRESS][DOMAIN_NAME]"
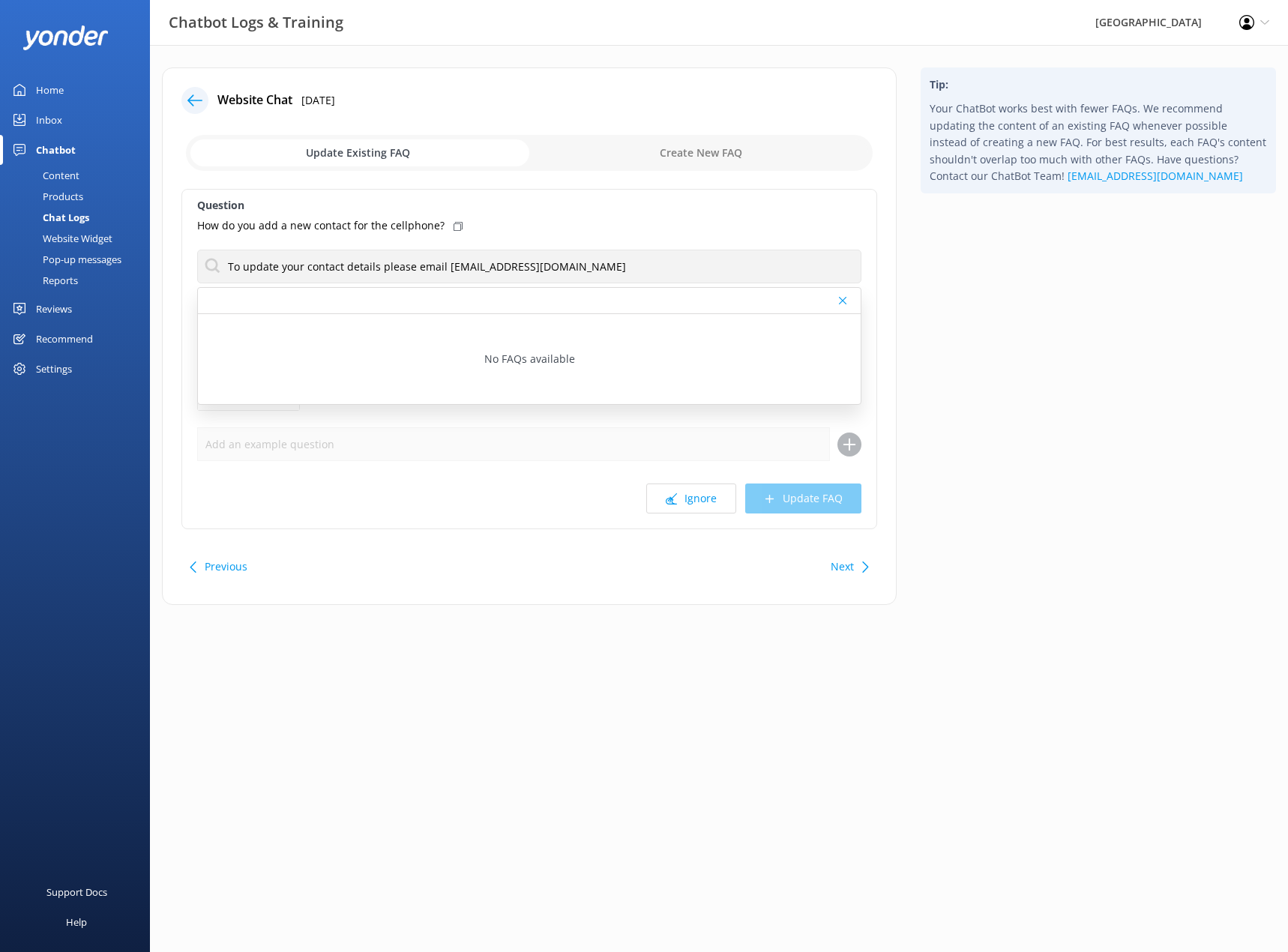
click at [792, 505] on div "Ignore Update FAQ" at bounding box center [529, 499] width 664 height 30
click at [717, 151] on input "checkbox" at bounding box center [529, 153] width 687 height 36
checkbox input "true"
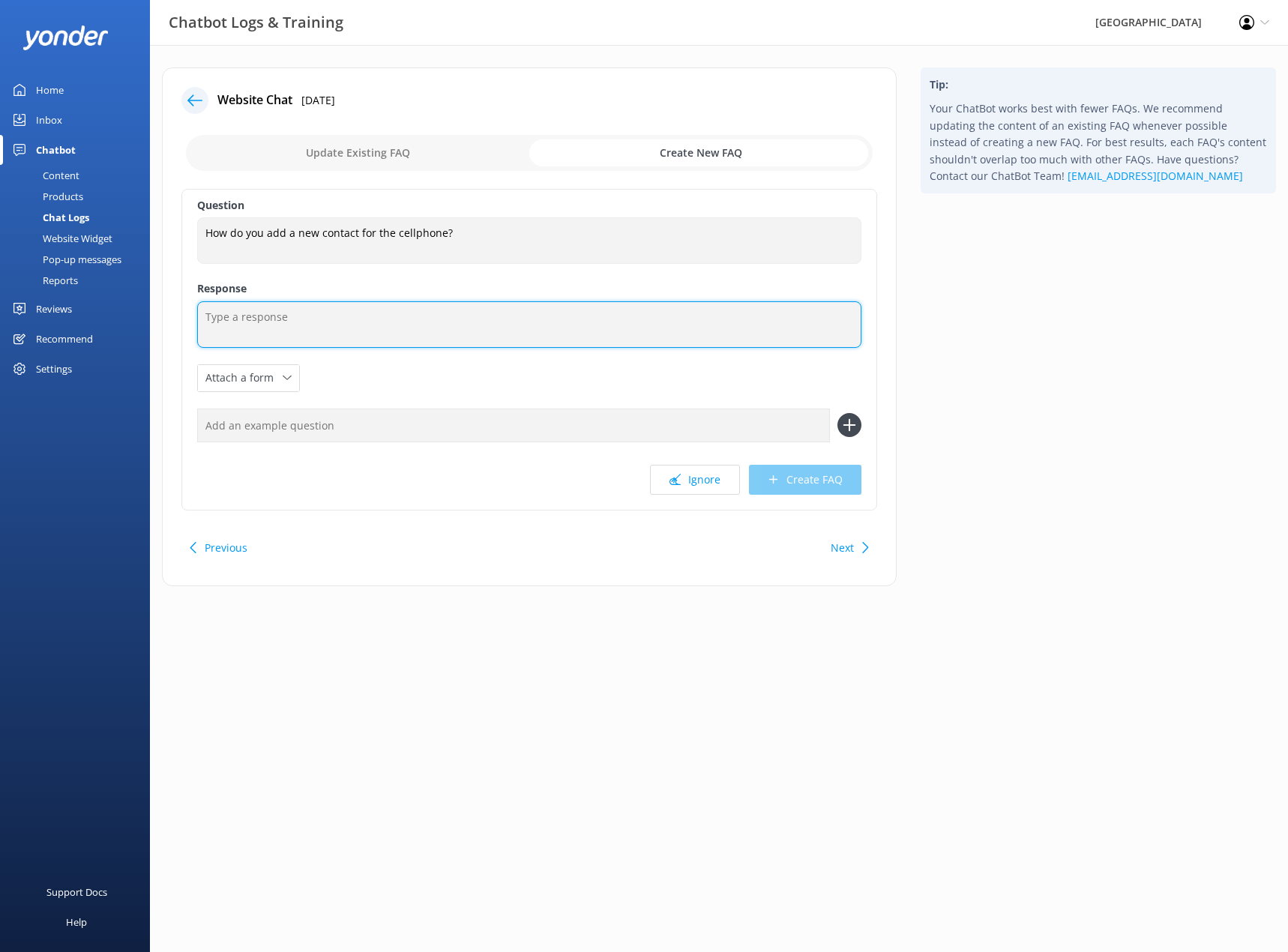
click at [319, 331] on textarea at bounding box center [529, 325] width 664 height 47
click at [318, 314] on textarea "To update contact details please email [EMAIL_ADDRESS][DOMAIN_NAME]" at bounding box center [529, 325] width 664 height 47
type textarea "To update contact details, please email [EMAIL_ADDRESS][DOMAIN_NAME]"
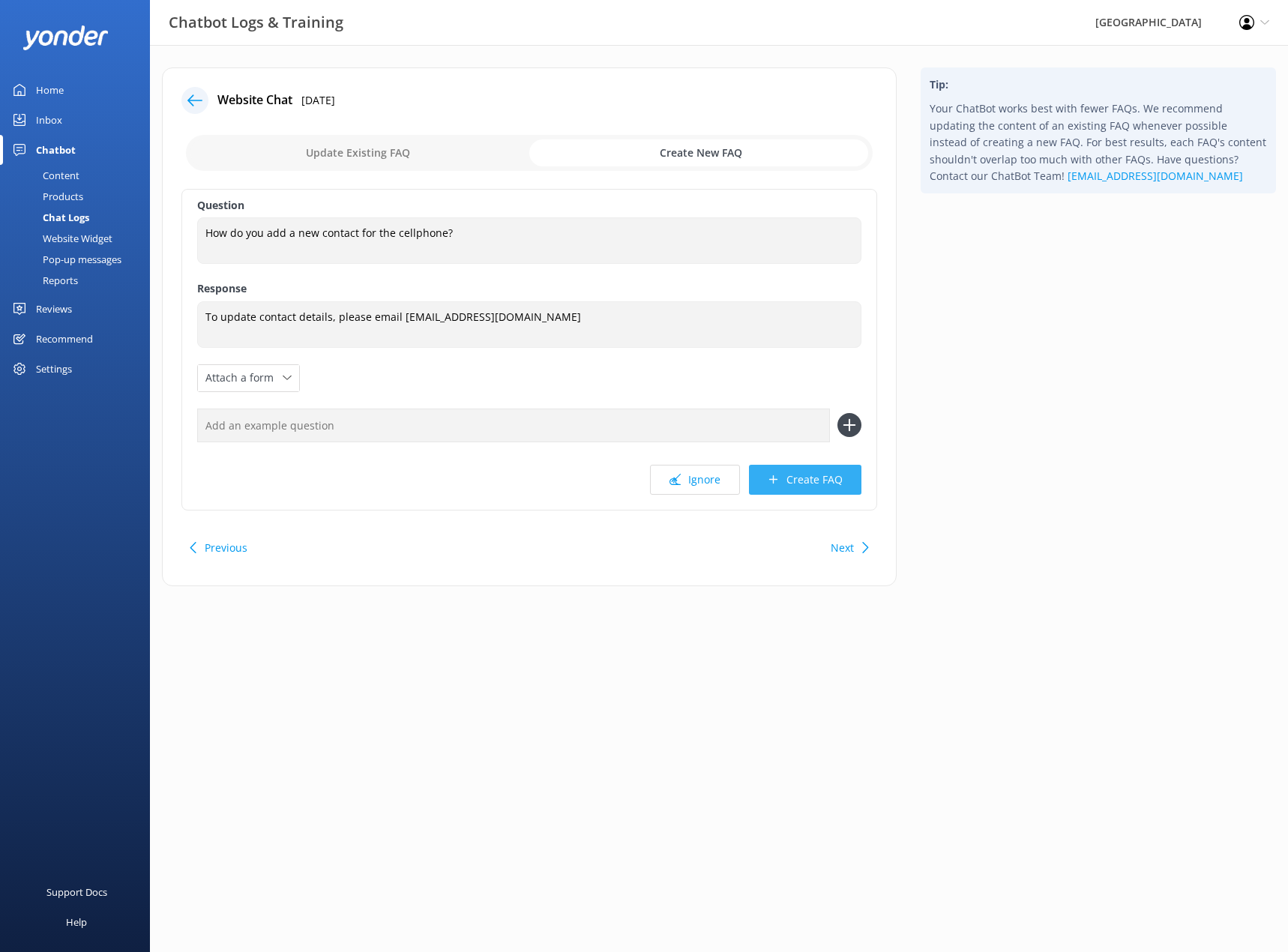
click at [772, 474] on icon at bounding box center [773, 479] width 11 height 11
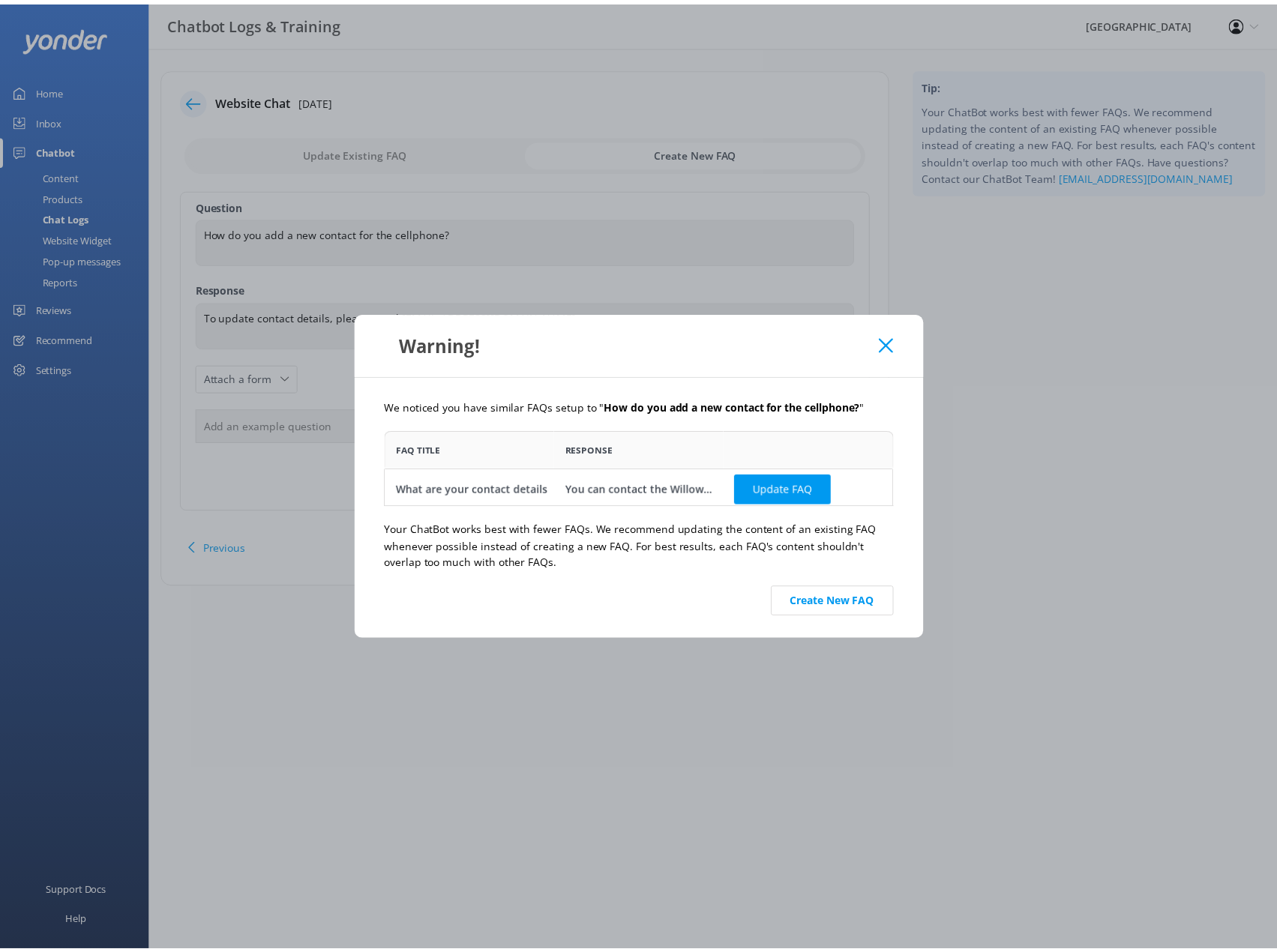
scroll to position [65, 503]
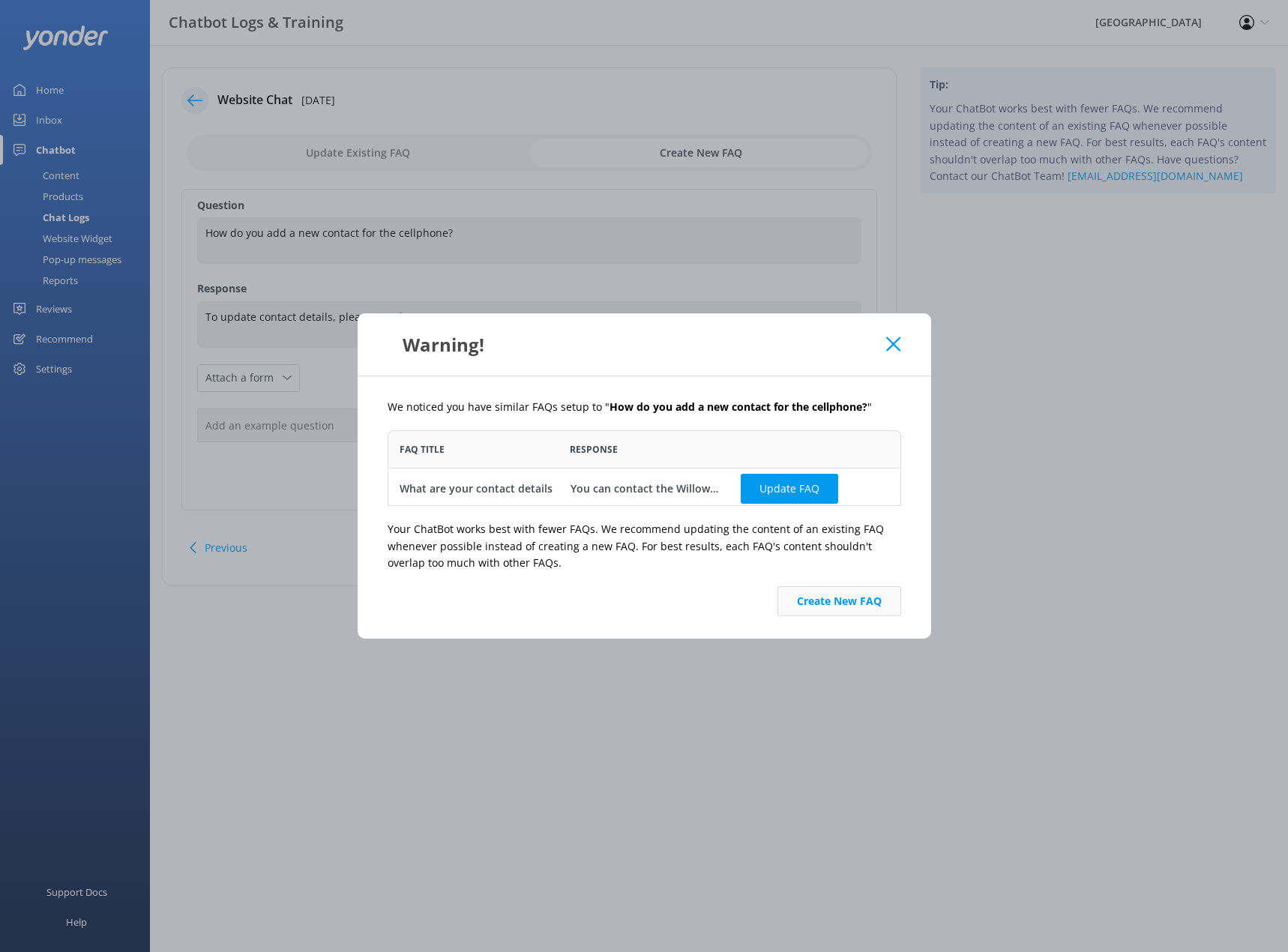
click at [846, 588] on button "Create New FAQ" at bounding box center [839, 601] width 124 height 30
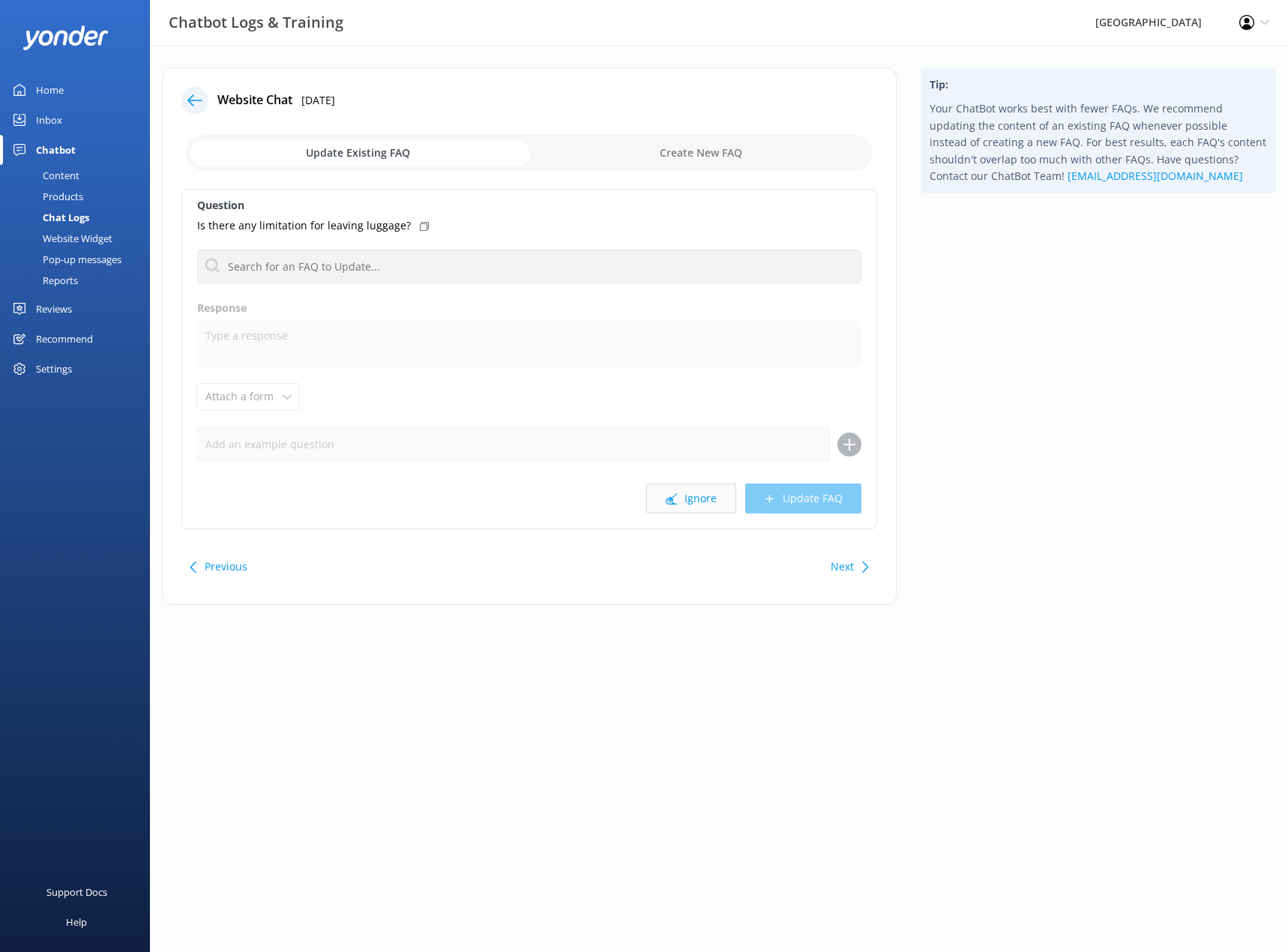
click at [716, 502] on button "Ignore" at bounding box center [690, 499] width 90 height 30
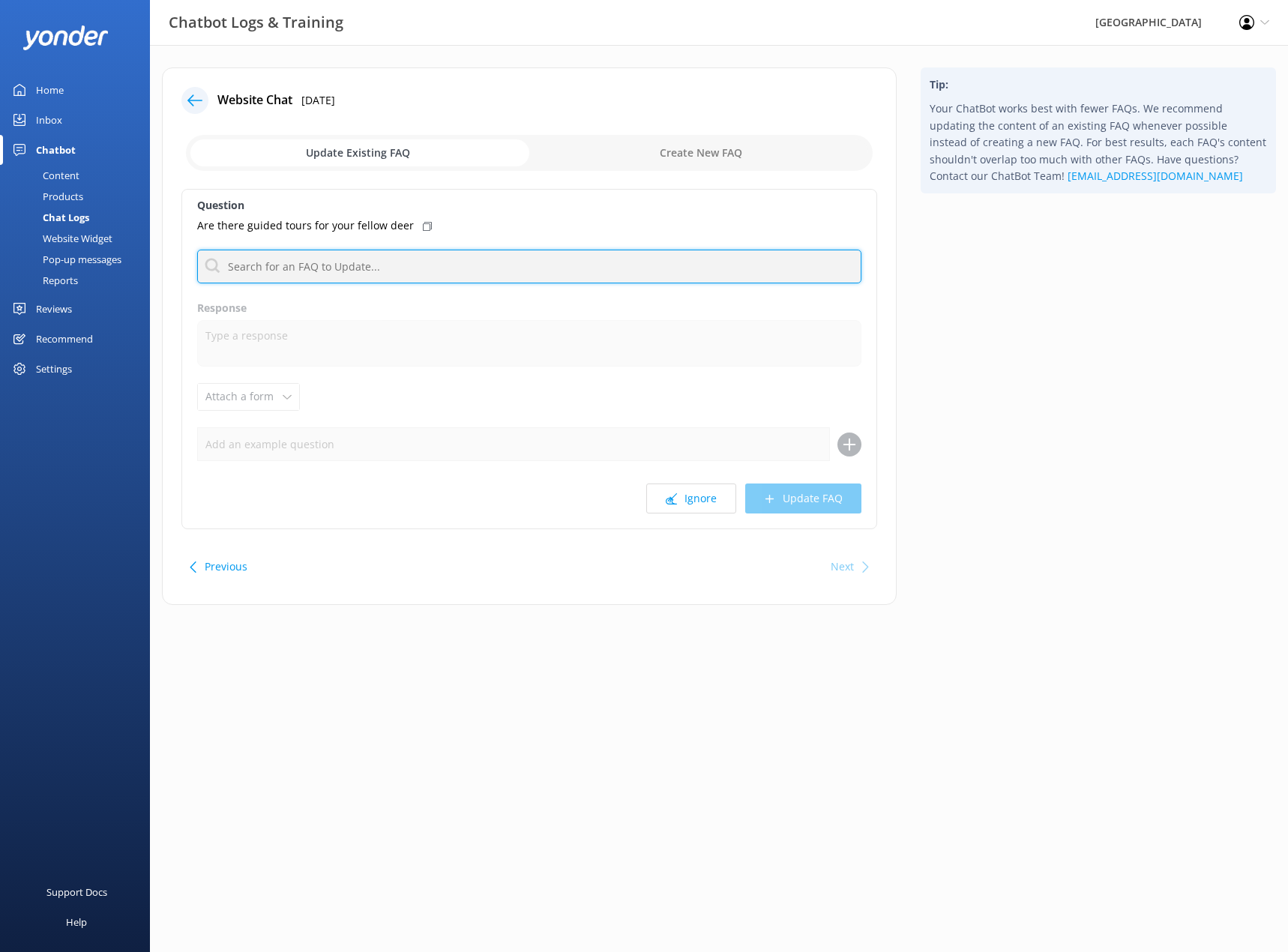
click at [379, 279] on input "text" at bounding box center [529, 266] width 664 height 34
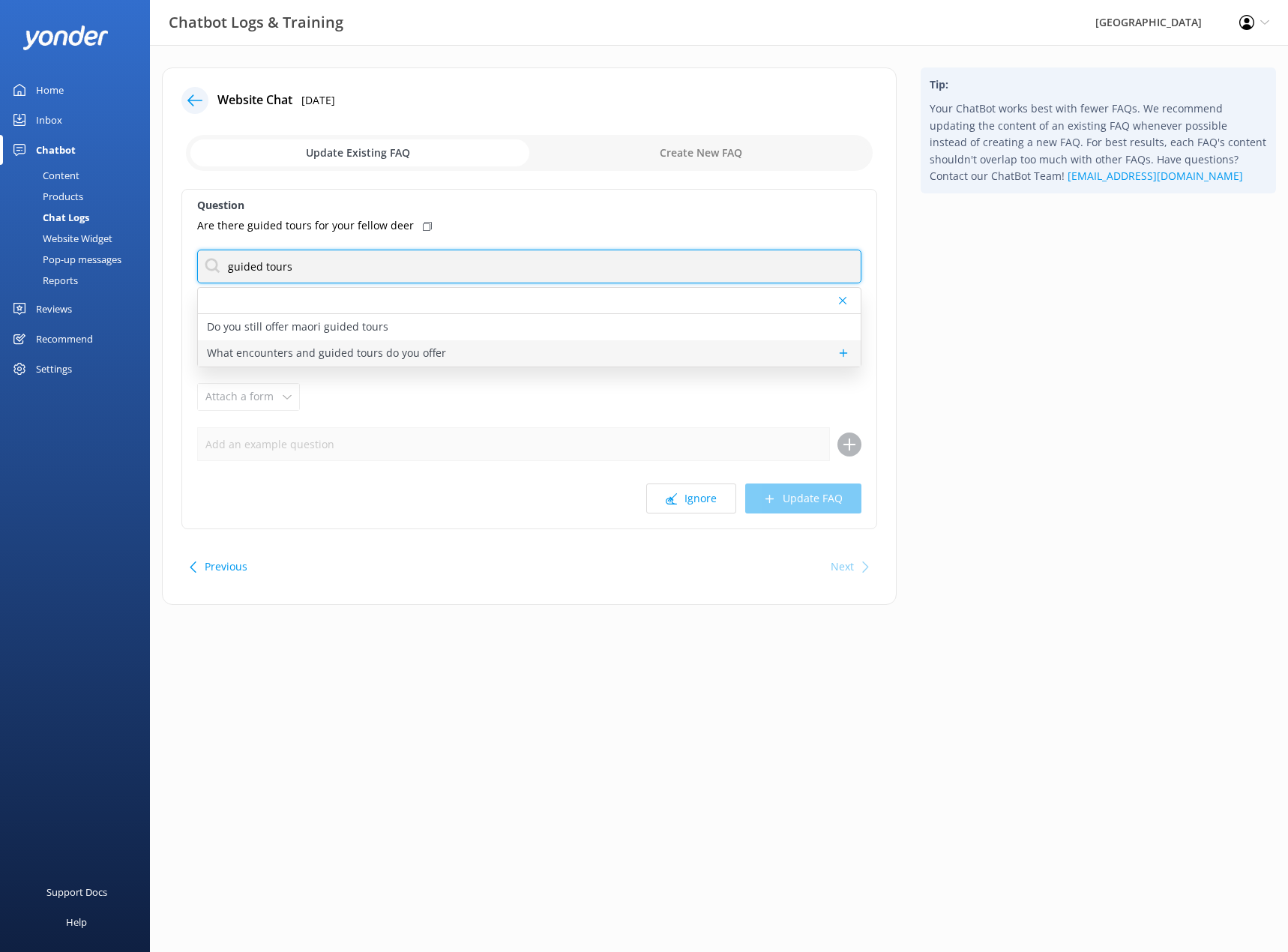
type input "guided tours"
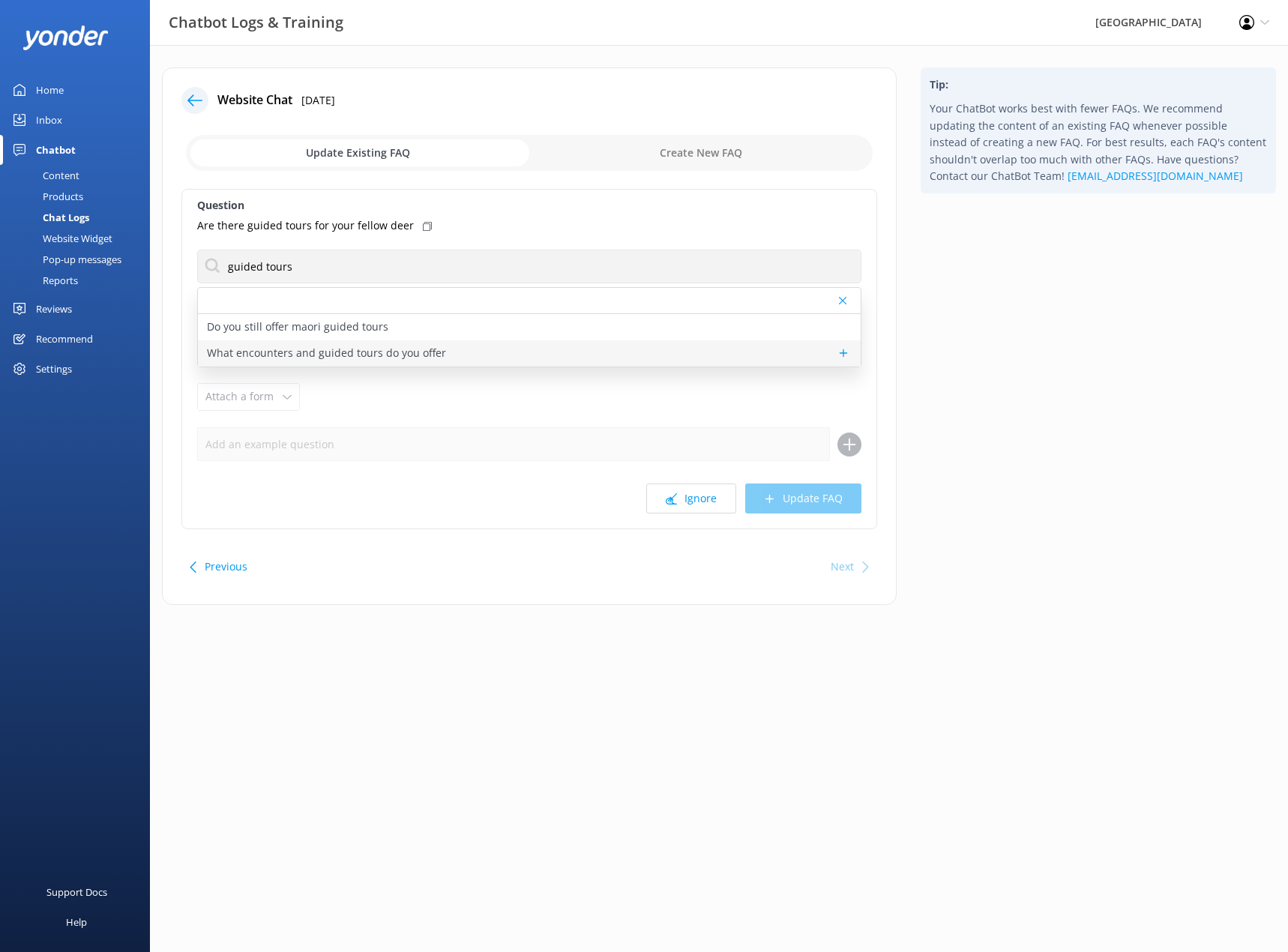
click at [426, 357] on p "What encounters and guided tours do you offer" at bounding box center [326, 353] width 239 height 16
type textarea "We offer Capybara, Lemur, and Bee encounters, as well as a guided tour option. …"
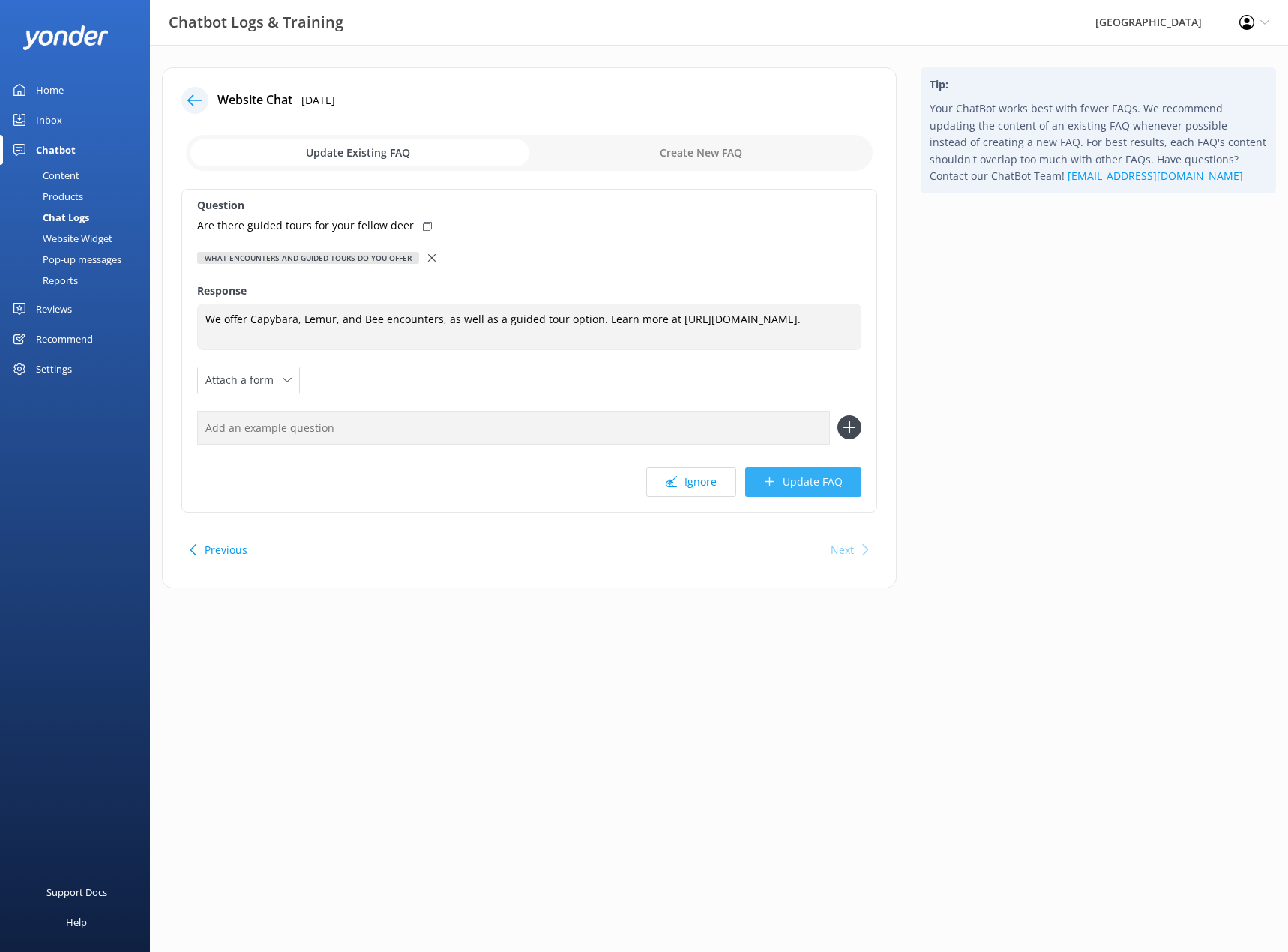
click at [786, 487] on button "Update FAQ" at bounding box center [803, 482] width 116 height 30
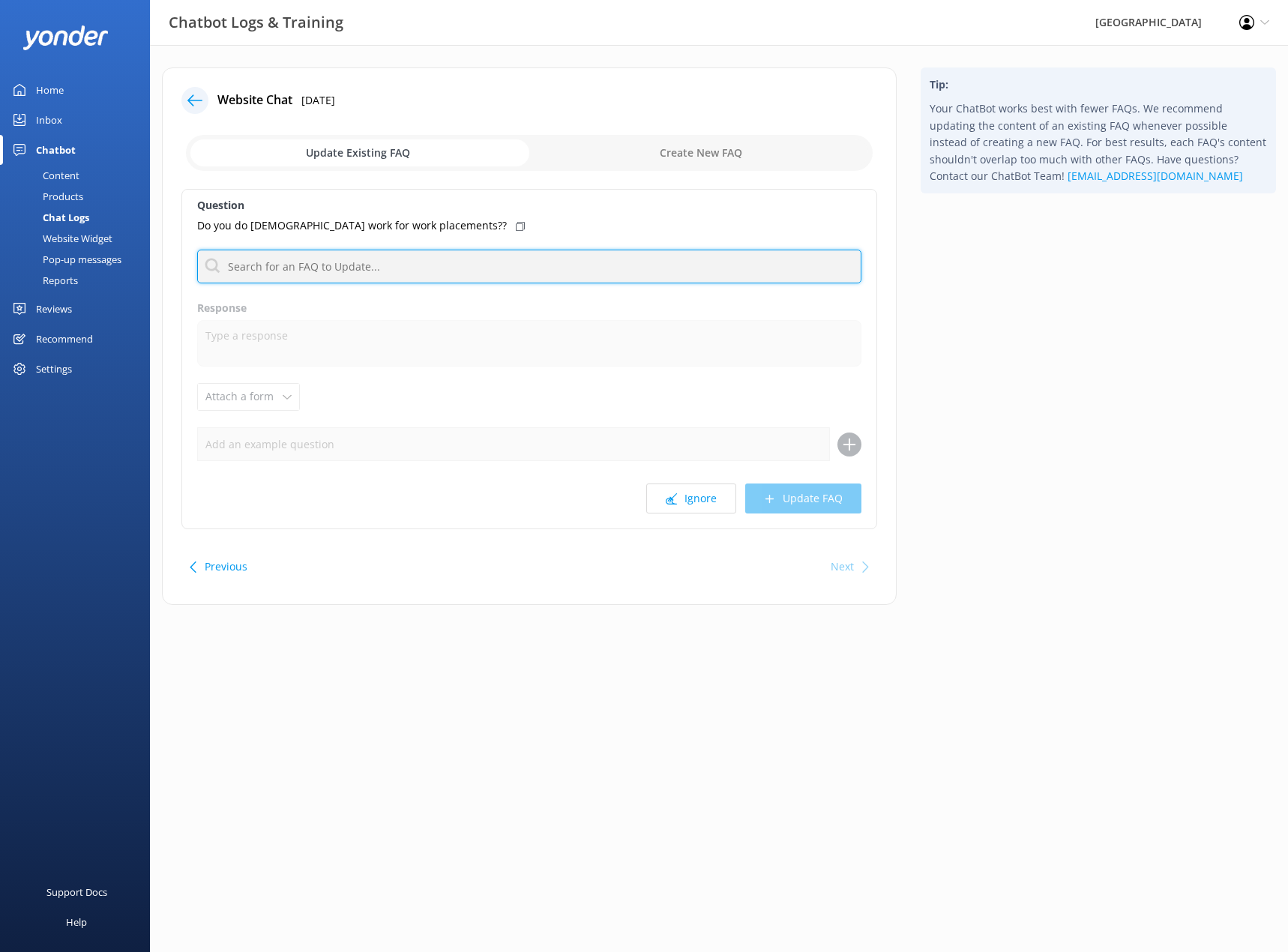
click at [399, 267] on input "text" at bounding box center [529, 266] width 664 height 34
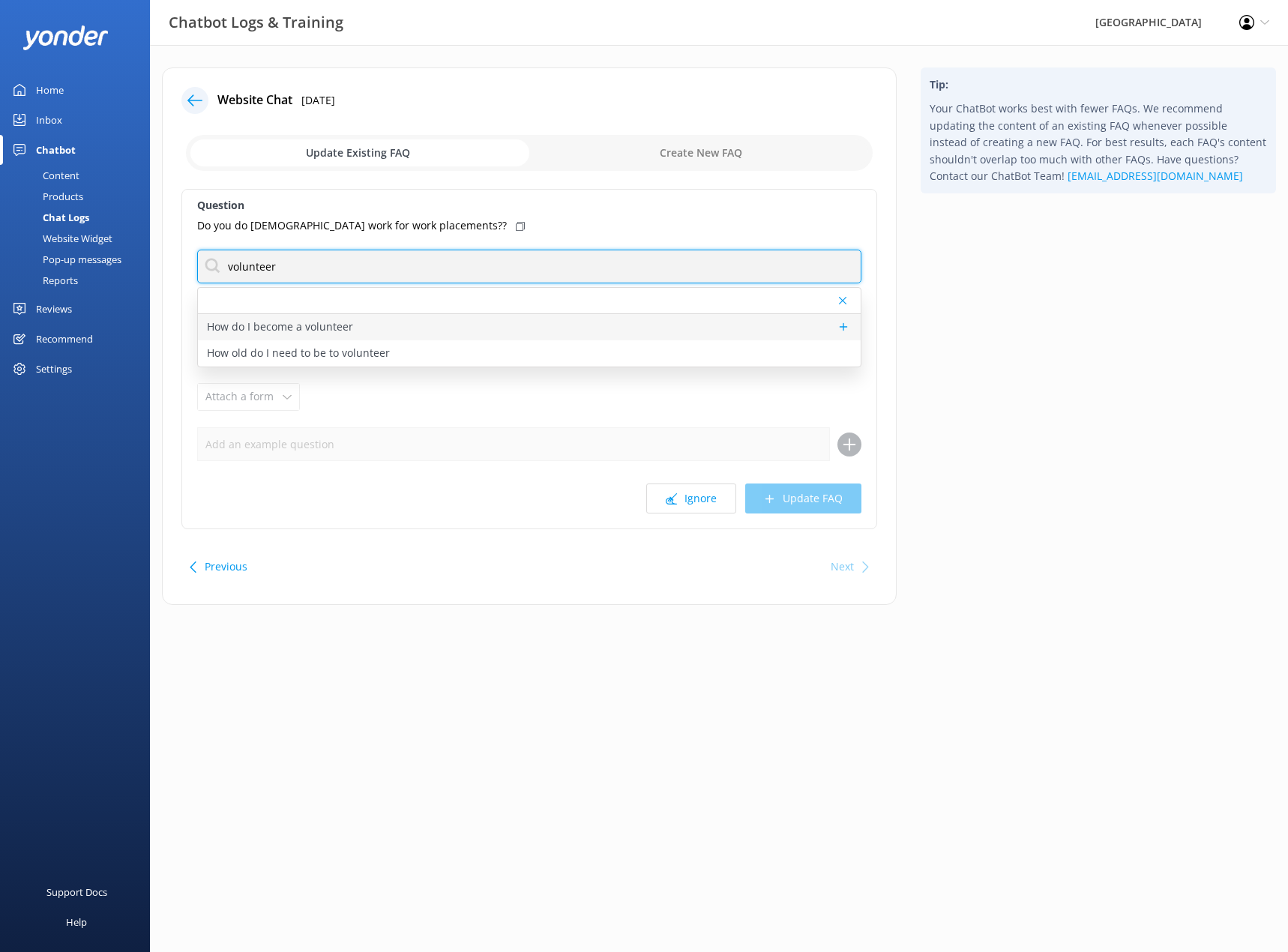
type input "volunteer"
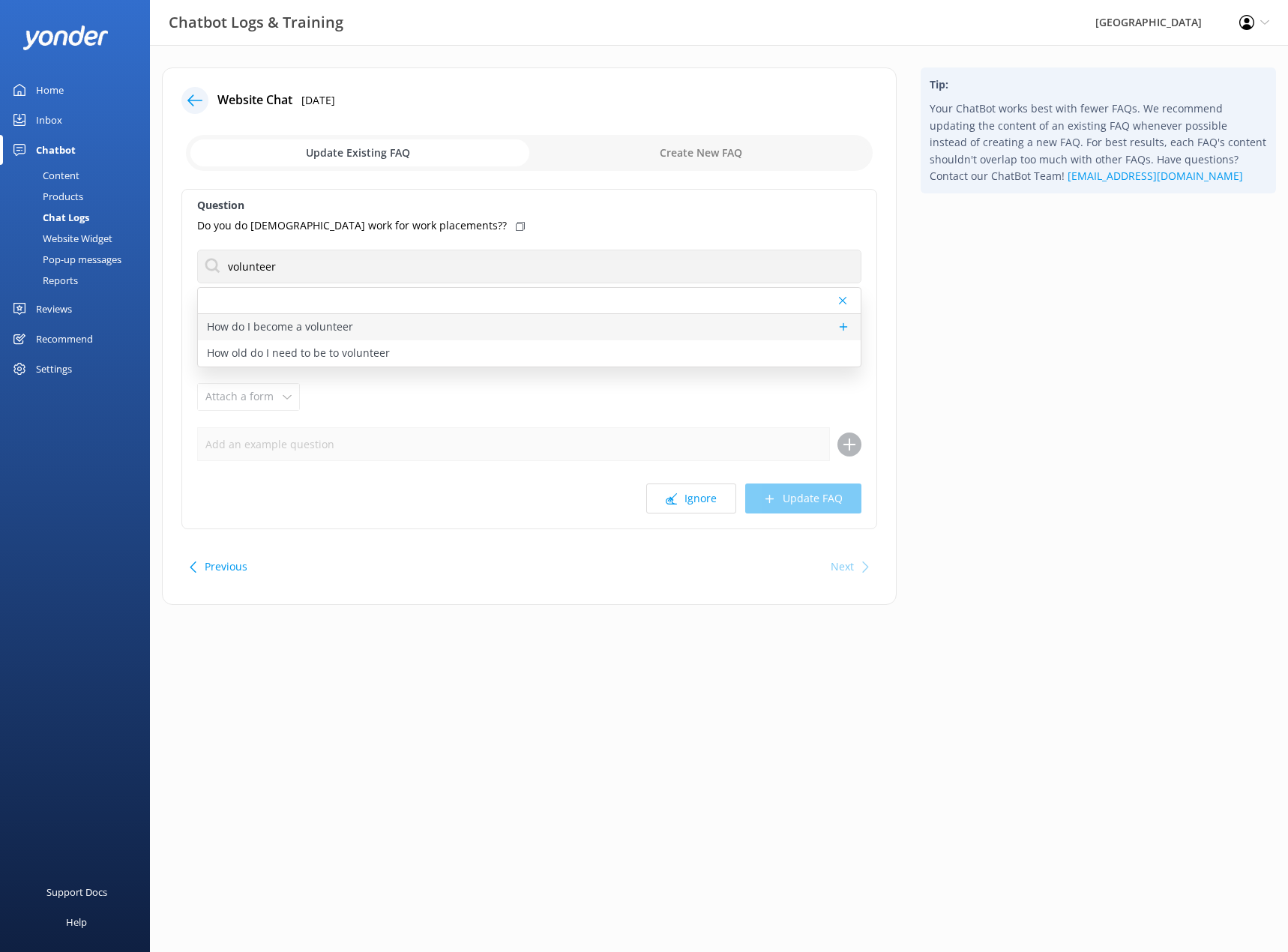
click at [352, 318] on div "How do I become a volunteer" at bounding box center [529, 328] width 662 height 27
type textarea "Looking for a way to make a difference, gain unique experiences, and be part of…"
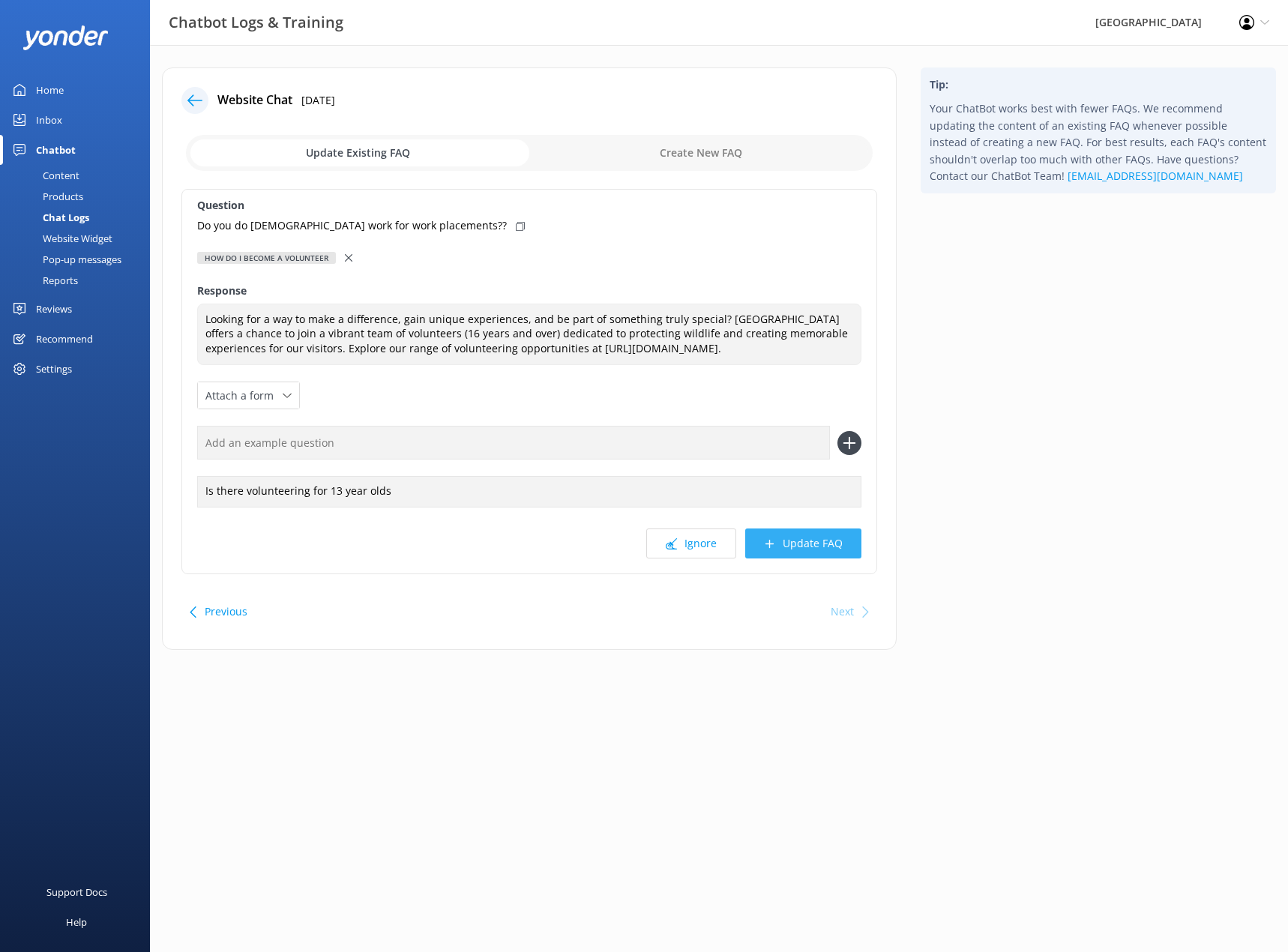
click at [788, 559] on button "Update FAQ" at bounding box center [803, 543] width 116 height 30
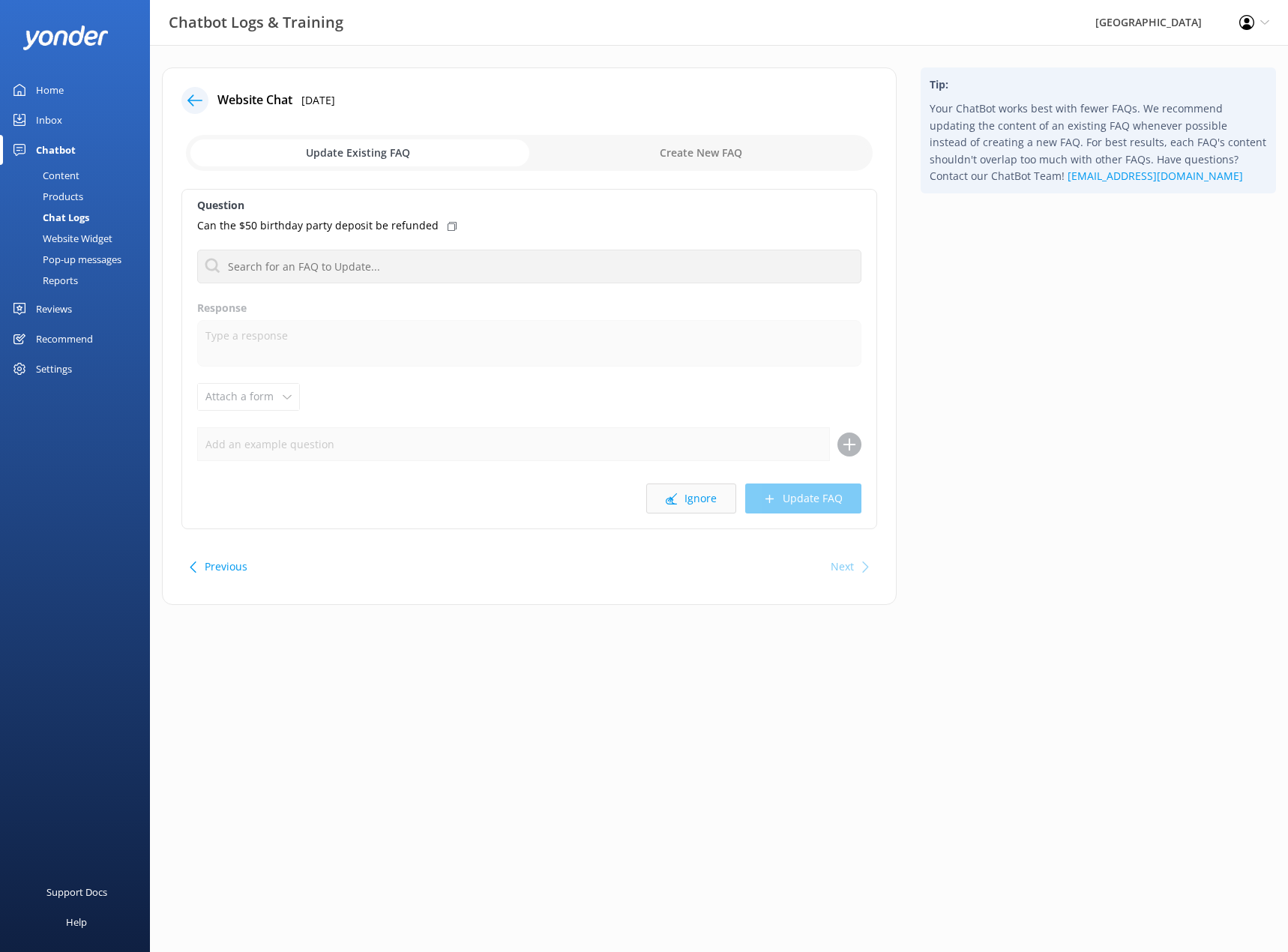
click at [706, 509] on button "Ignore" at bounding box center [690, 499] width 90 height 30
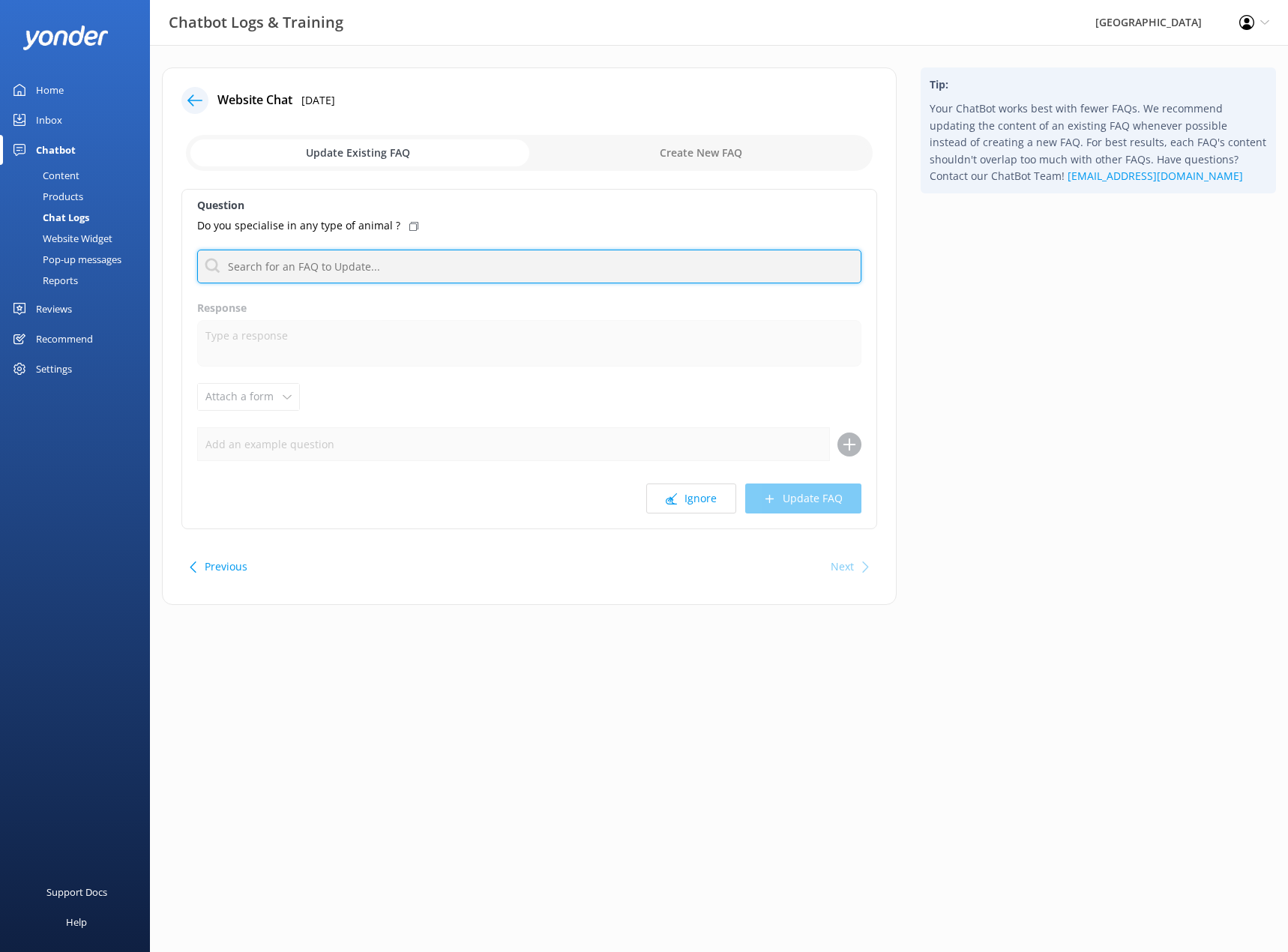
click at [459, 272] on input "text" at bounding box center [529, 266] width 664 height 34
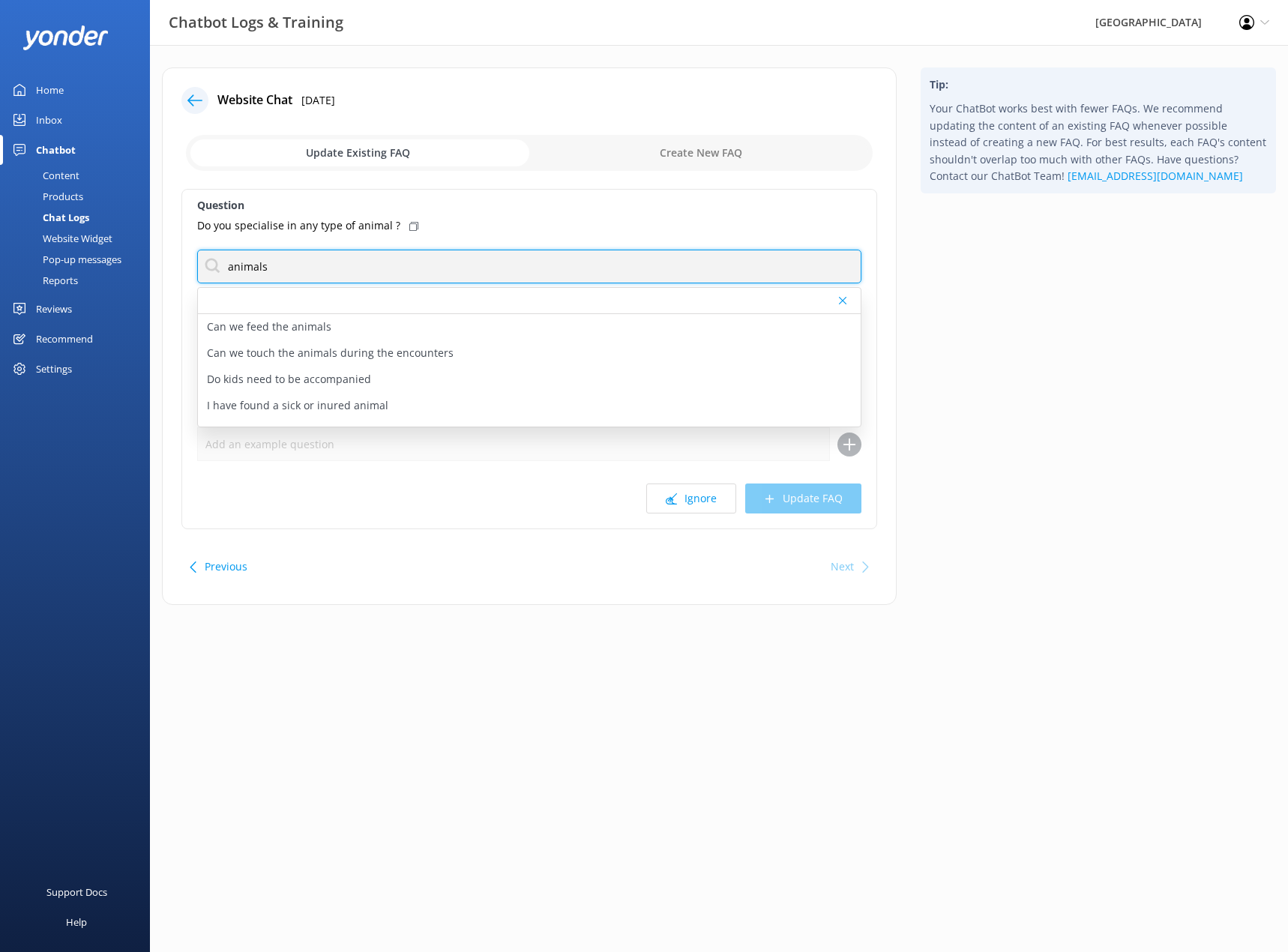
click at [386, 277] on input "animals" at bounding box center [529, 266] width 664 height 34
type input "a"
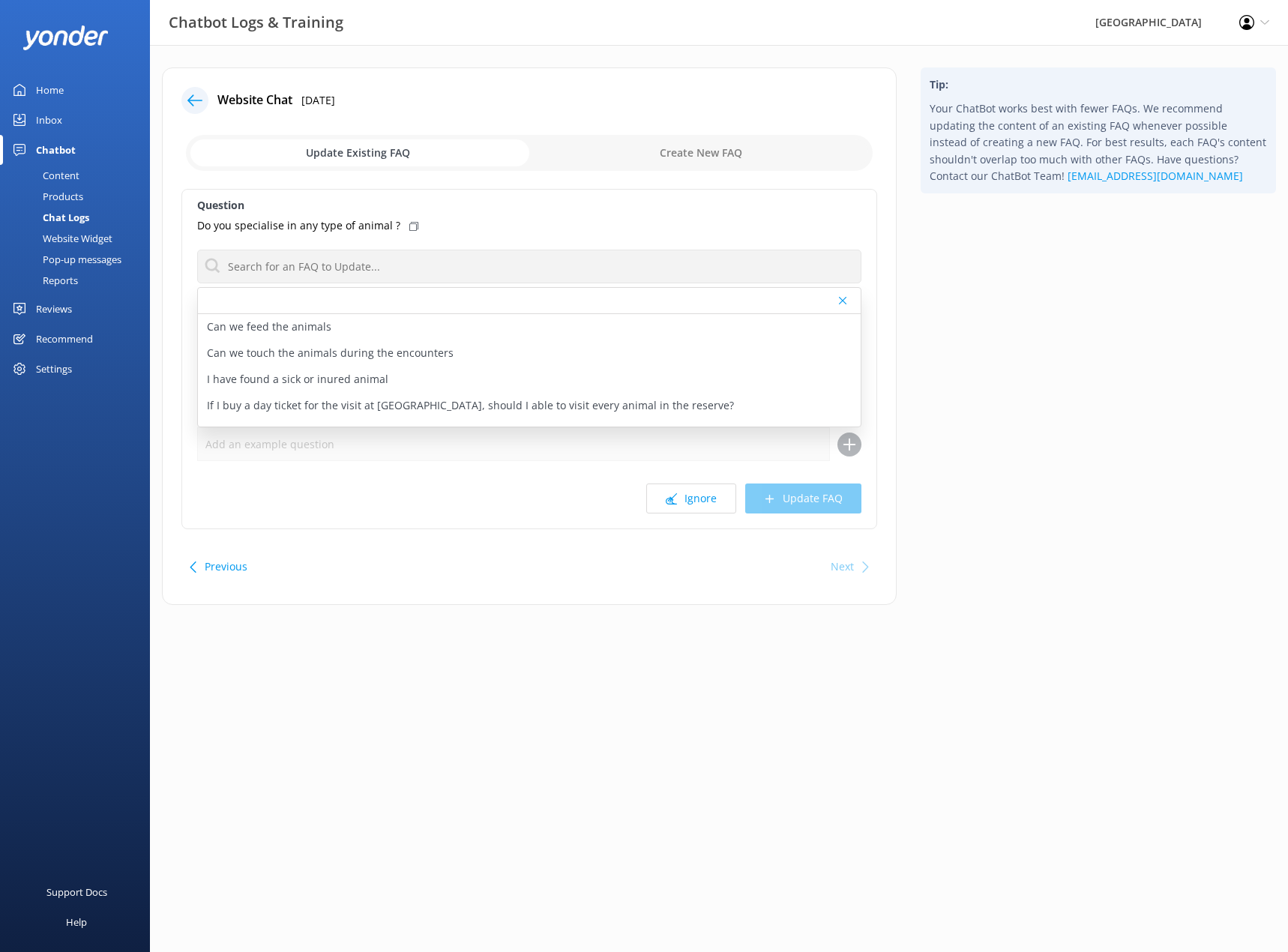
click at [672, 144] on input "checkbox" at bounding box center [529, 153] width 687 height 36
checkbox input "true"
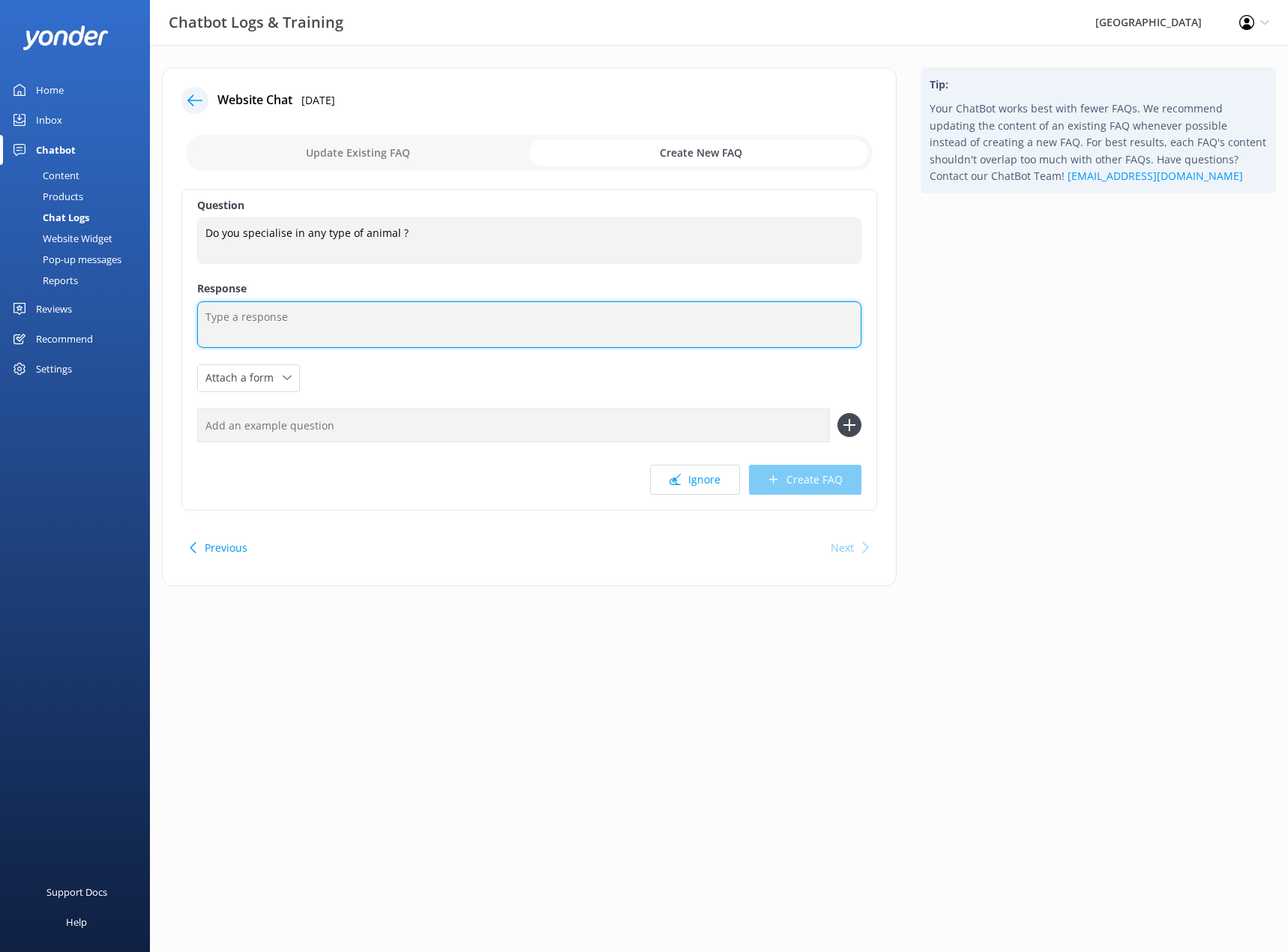
click at [307, 324] on textarea at bounding box center [529, 325] width 664 height 47
paste textarea "[URL][DOMAIN_NAME]"
drag, startPoint x: 204, startPoint y: 310, endPoint x: 212, endPoint y: 307, distance: 8.5
click at [204, 310] on textarea "[URL][DOMAIN_NAME]" at bounding box center [529, 325] width 664 height 47
type textarea "[URL][DOMAIN_NAME]"
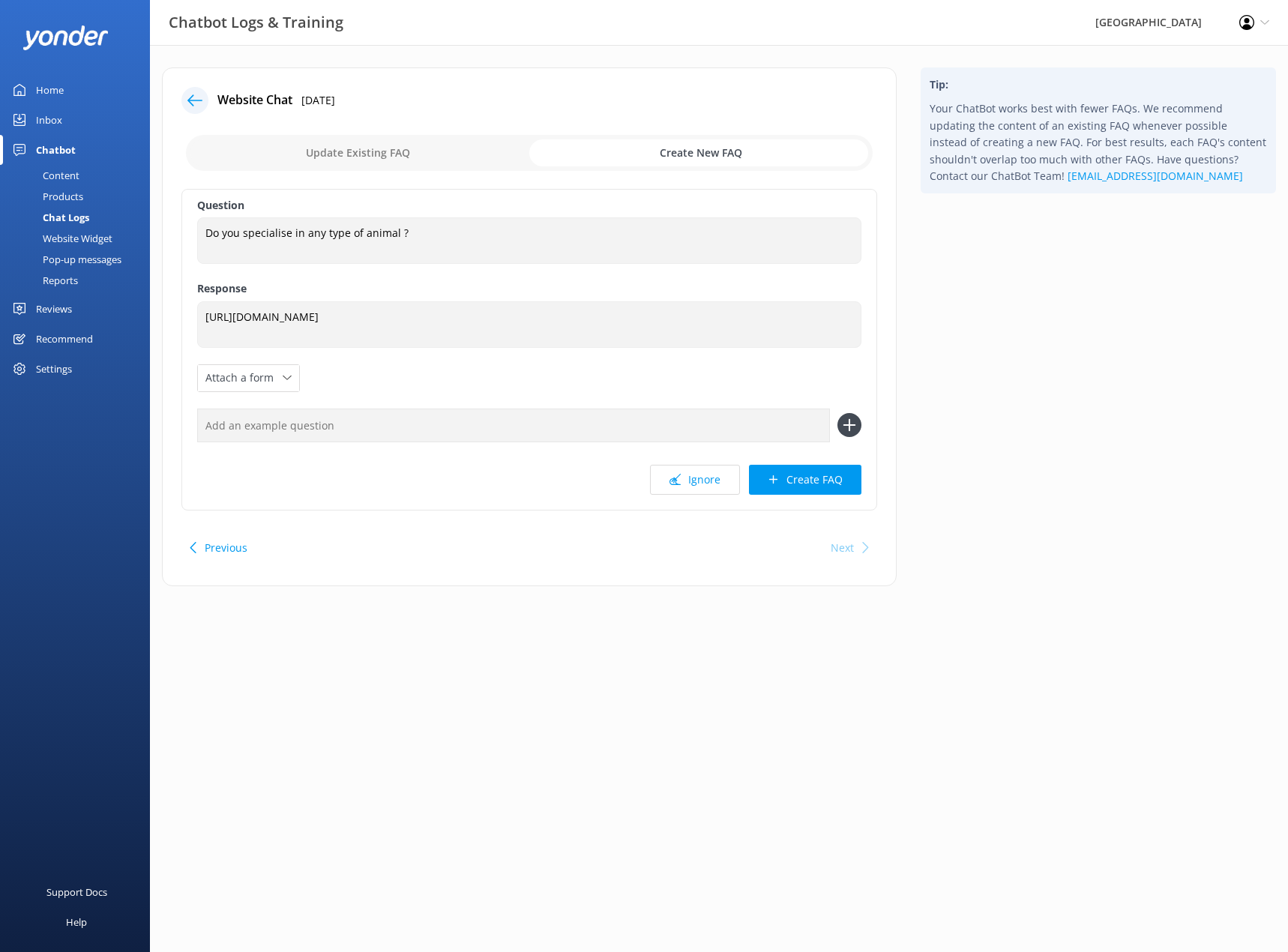
click at [620, 154] on input "checkbox" at bounding box center [529, 153] width 687 height 36
checkbox input "false"
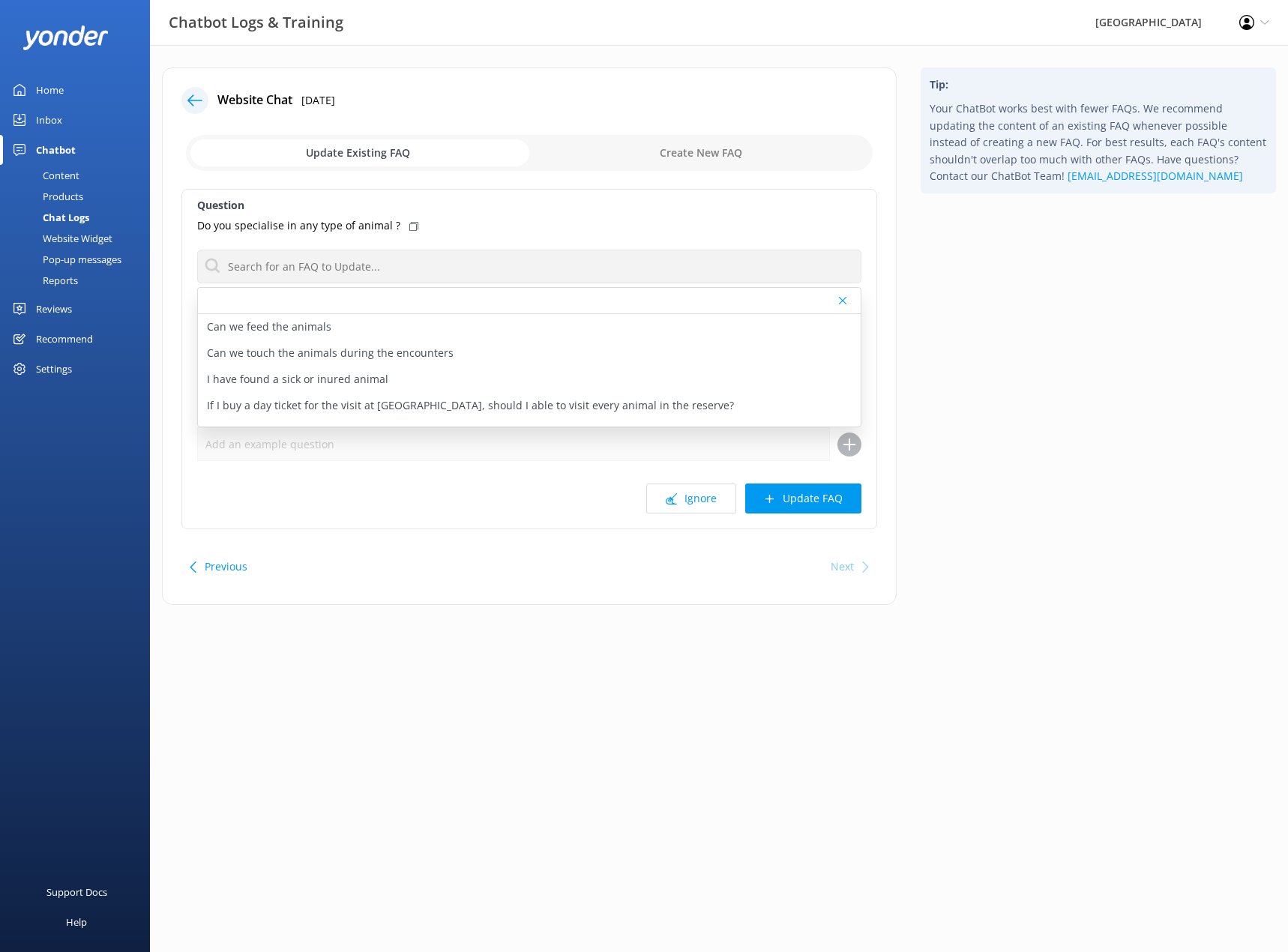
click at [296, 297] on div at bounding box center [529, 301] width 662 height 27
drag, startPoint x: 292, startPoint y: 305, endPoint x: 265, endPoint y: 302, distance: 27.2
click at [265, 302] on div at bounding box center [529, 301] width 662 height 27
click at [310, 304] on div at bounding box center [529, 301] width 662 height 27
click at [502, 229] on div "Do you specialise in any type of animal ?" at bounding box center [529, 226] width 664 height 16
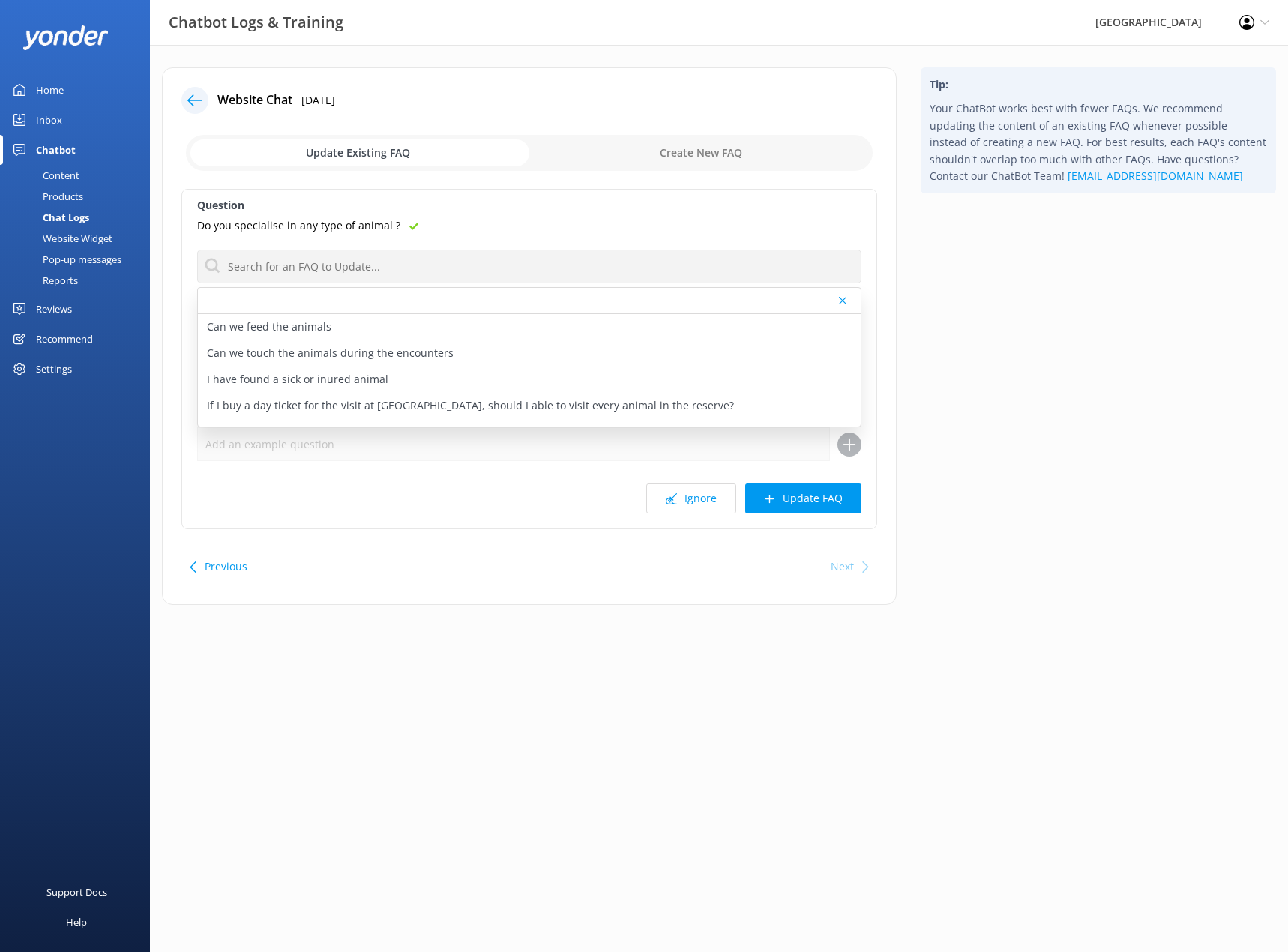
click at [408, 517] on div "Question Do you specialise in any type of animal ? Can we feed the animals Can …" at bounding box center [529, 359] width 696 height 340
click at [410, 501] on div "Ignore Update FAQ" at bounding box center [529, 499] width 664 height 30
drag, startPoint x: 436, startPoint y: 588, endPoint x: 458, endPoint y: 570, distance: 28.4
click at [439, 583] on div "Previous Next" at bounding box center [529, 567] width 696 height 42
click at [697, 491] on button "Ignore" at bounding box center [690, 499] width 90 height 30
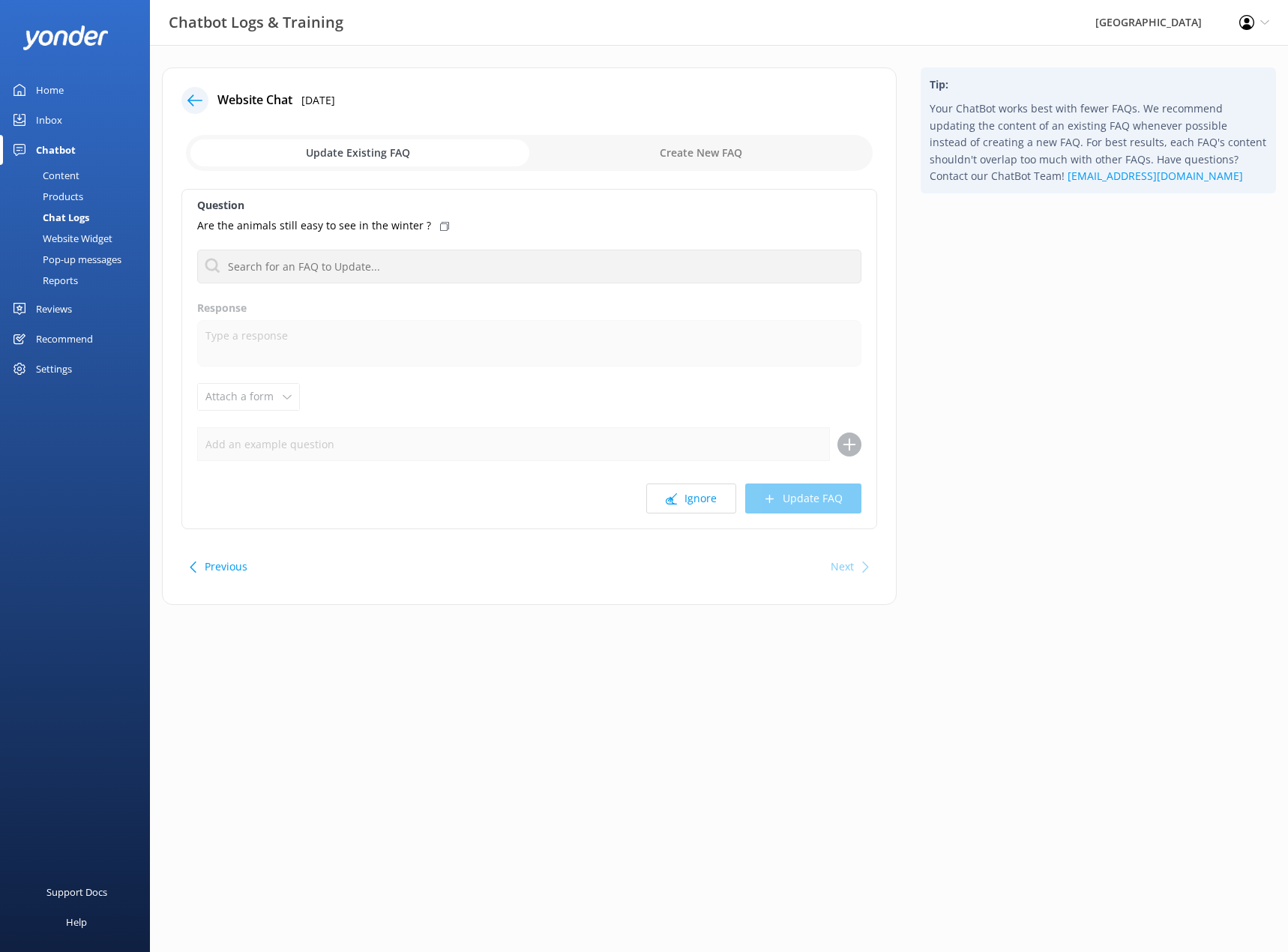
click at [846, 563] on div "Next" at bounding box center [842, 567] width 23 height 30
click at [837, 573] on div "Next" at bounding box center [842, 567] width 23 height 30
click at [60, 122] on div "Inbox" at bounding box center [49, 120] width 27 height 30
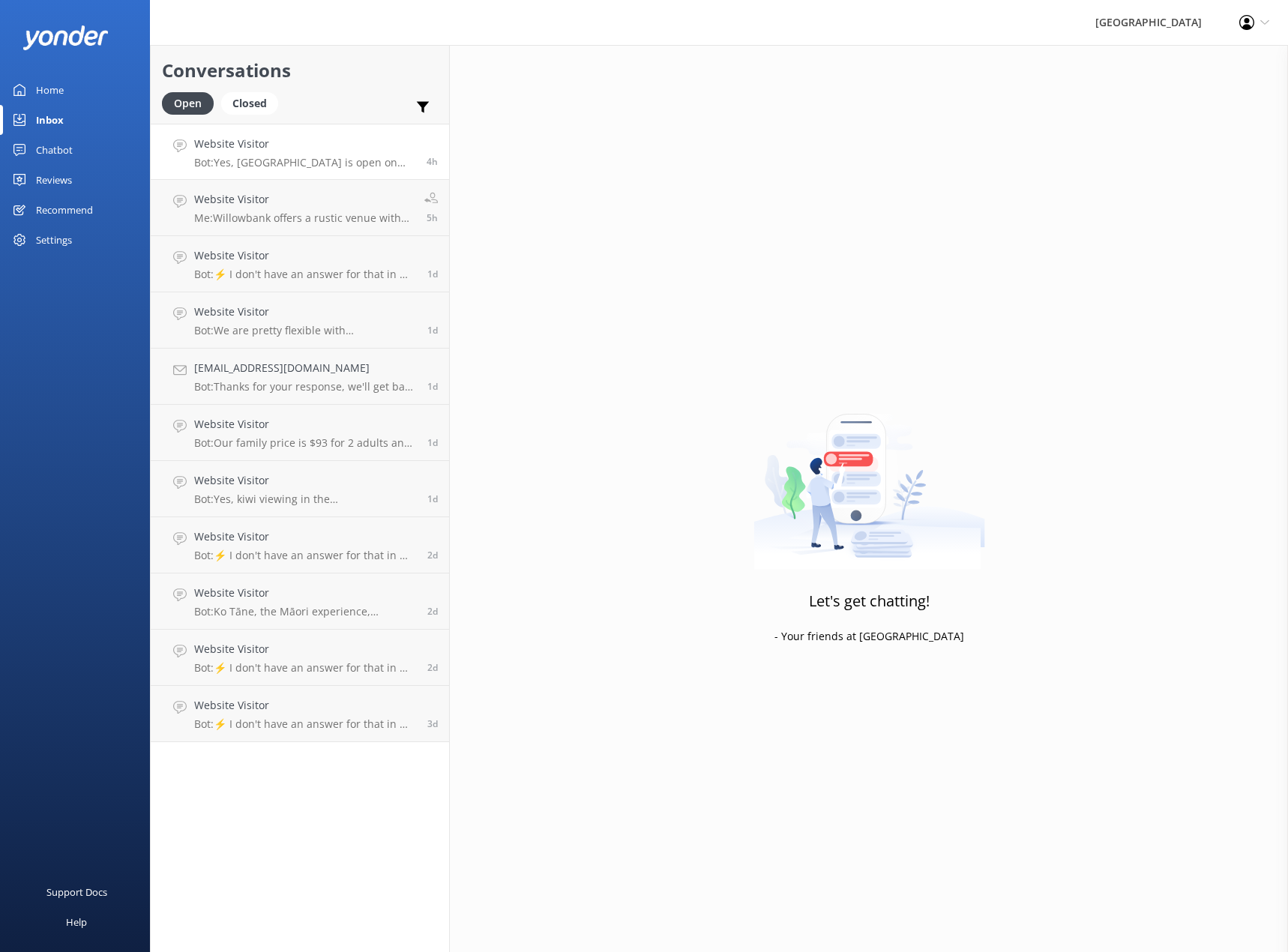
click at [310, 145] on h4 "Website Visitor" at bounding box center [304, 144] width 221 height 16
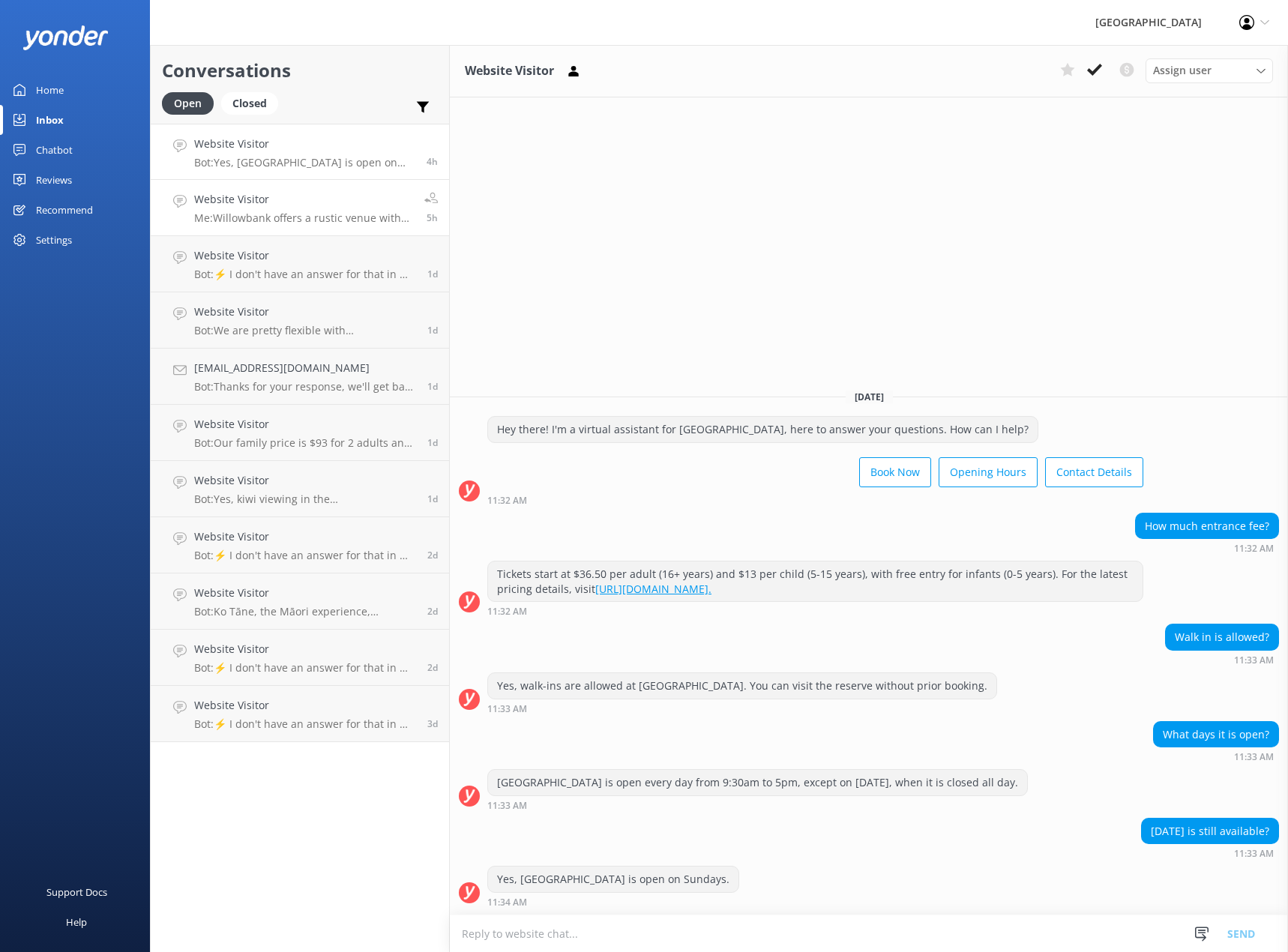
click at [264, 214] on p "Me: Willowbank offers a rustic venue with the opportunity to combine New Zealan…" at bounding box center [303, 218] width 219 height 13
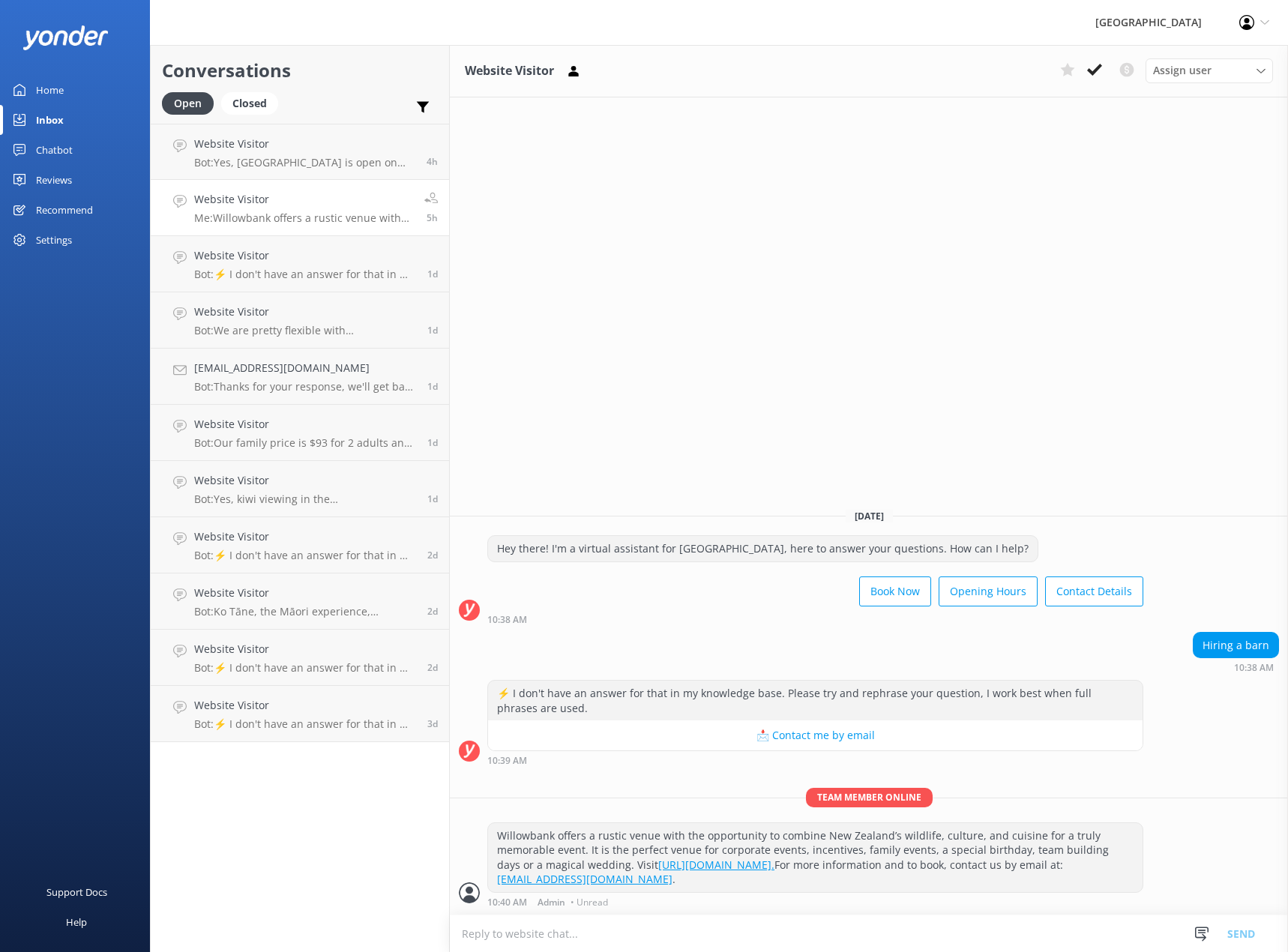
click at [846, 22] on div "Profile Settings Logout" at bounding box center [1254, 23] width 67 height 45
click at [846, 107] on link "Logout" at bounding box center [1213, 103] width 150 height 37
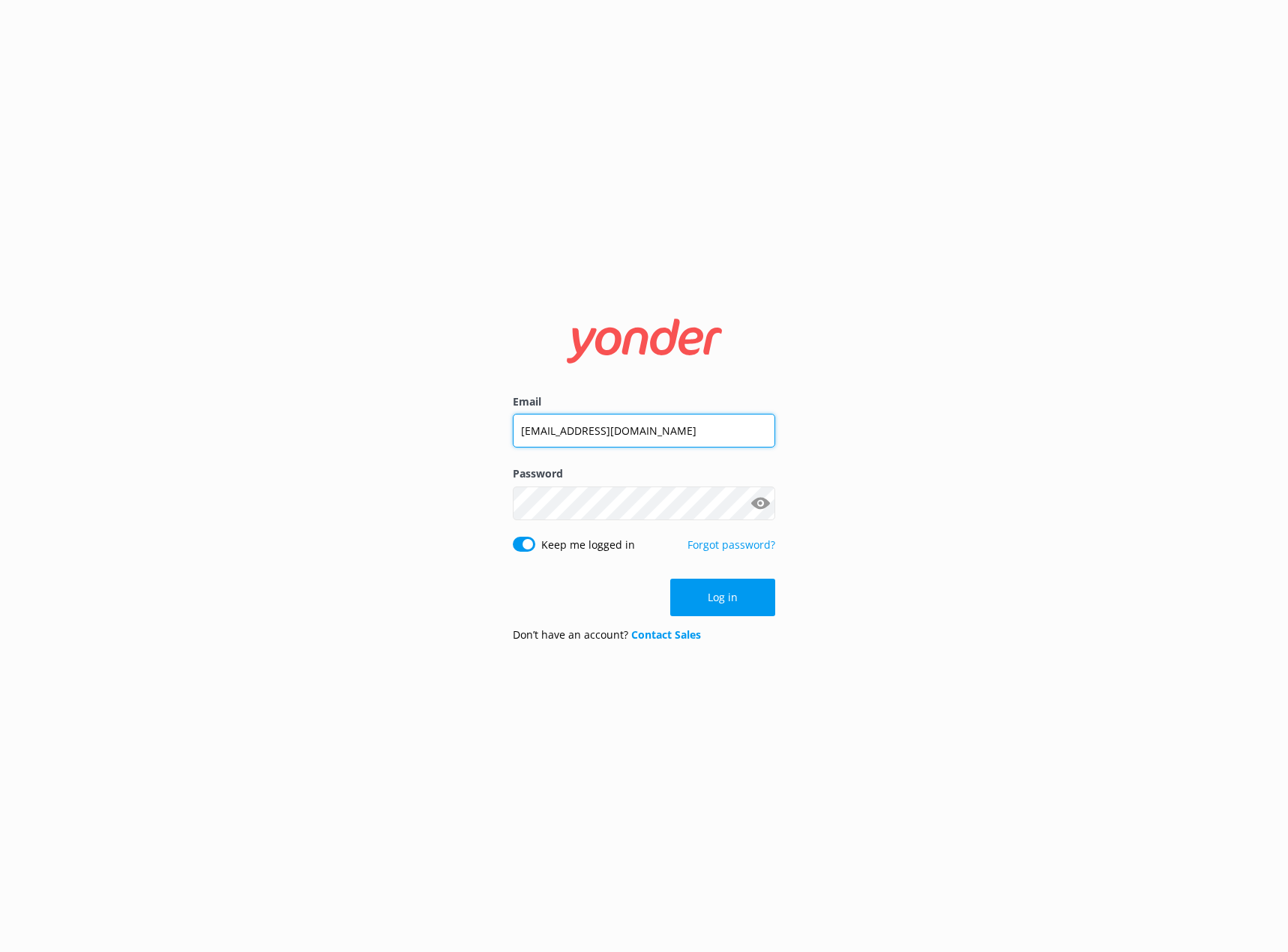
click at [560, 425] on input "[EMAIL_ADDRESS][DOMAIN_NAME]" at bounding box center [644, 430] width 262 height 34
type input "[PERSON_NAME][EMAIL_ADDRESS][DOMAIN_NAME]"
click at [735, 591] on button "Log in" at bounding box center [722, 598] width 105 height 37
